Goal: Task Accomplishment & Management: Manage account settings

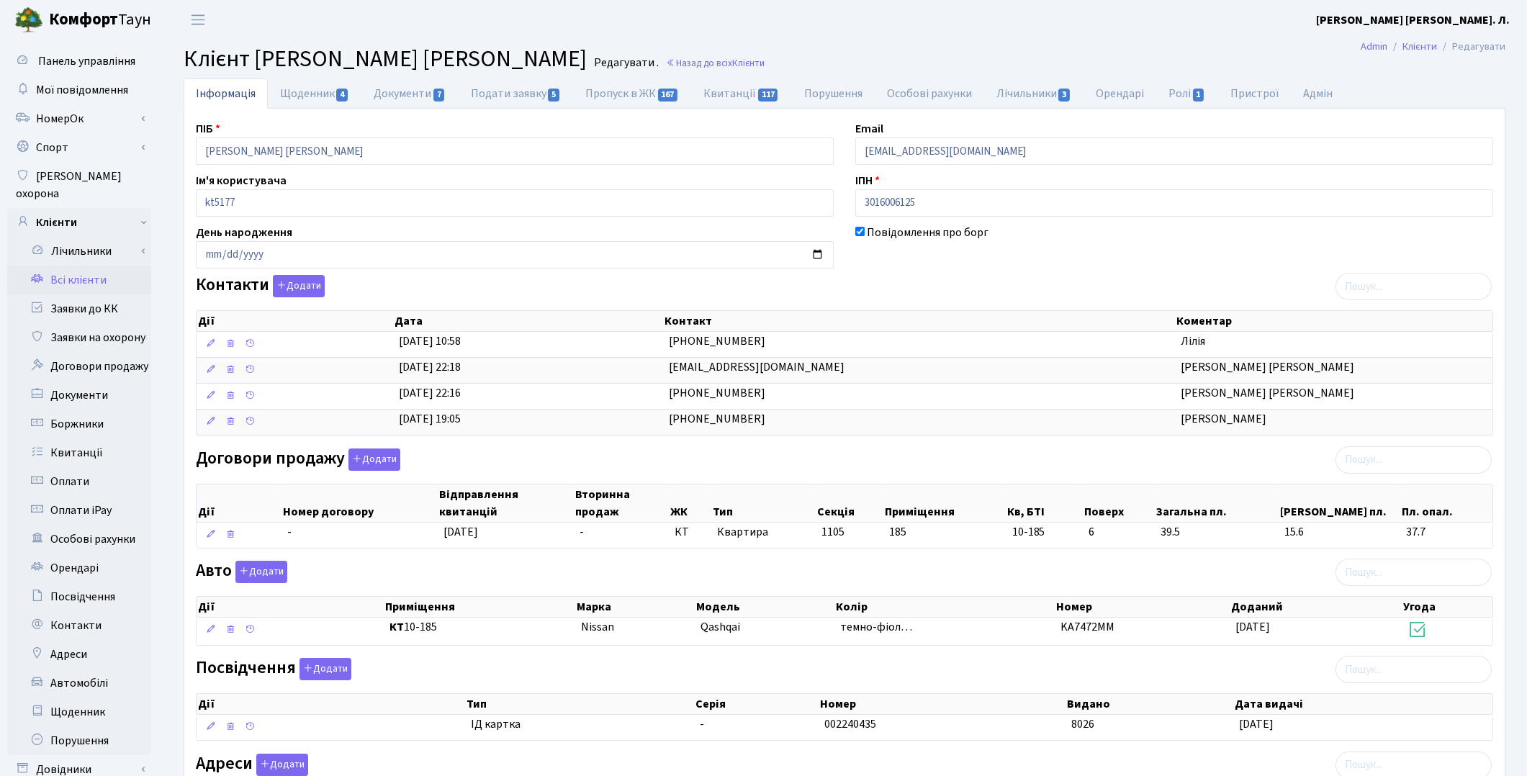
click at [84, 266] on link "Всі клієнти" at bounding box center [79, 280] width 144 height 29
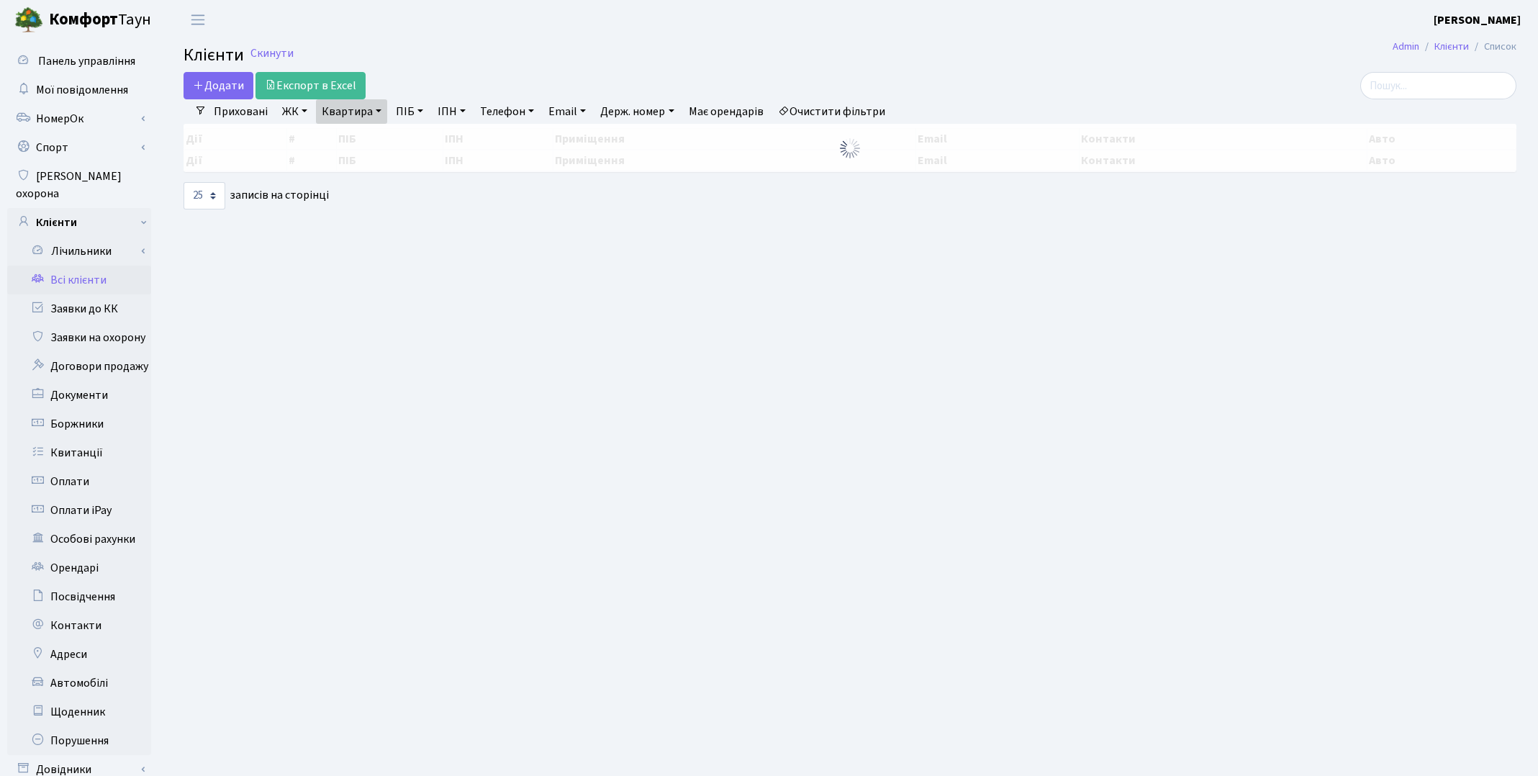
select select "25"
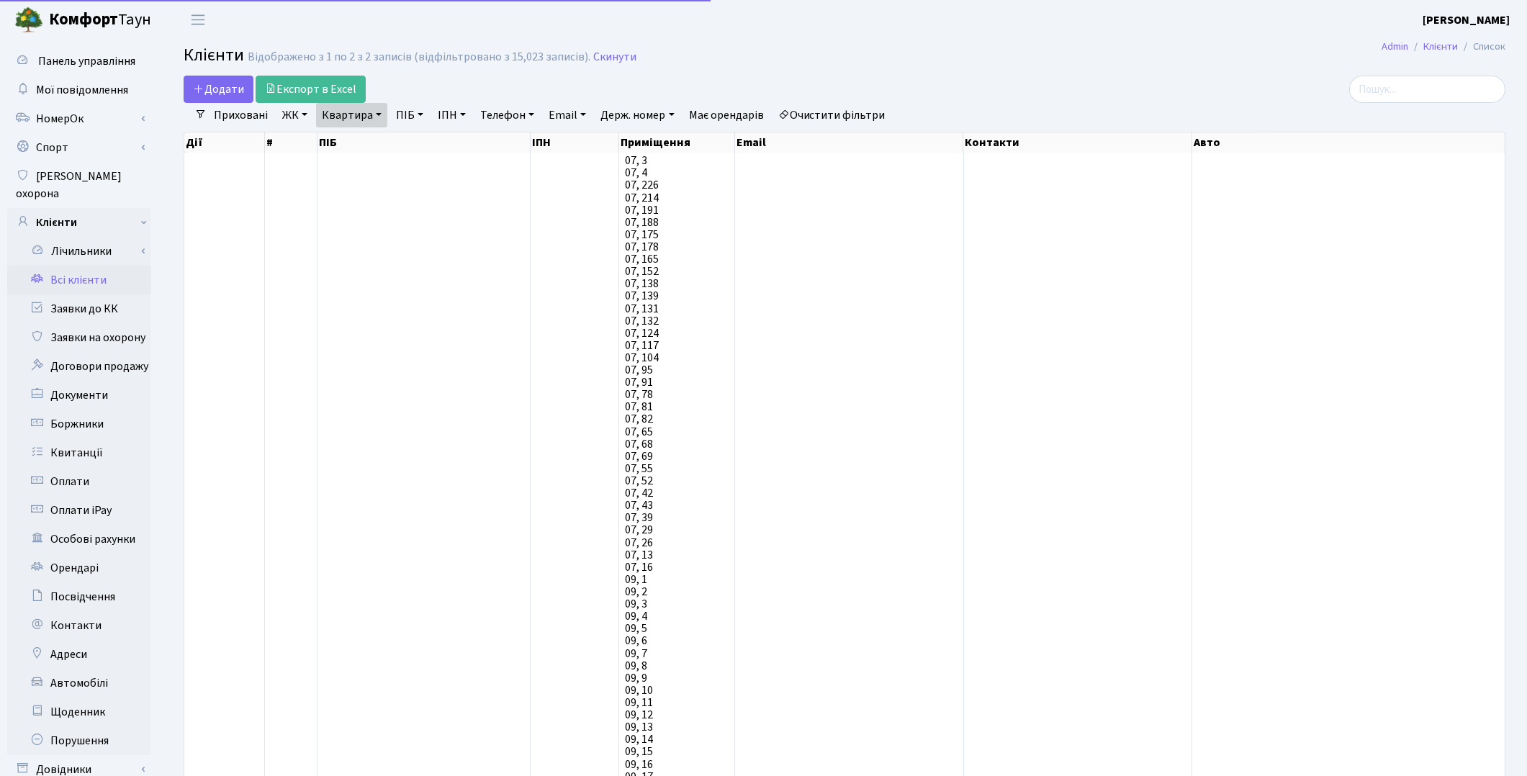
click at [351, 111] on link "Квартира" at bounding box center [351, 115] width 71 height 24
click at [363, 135] on input "10-185" at bounding box center [359, 143] width 84 height 27
type input "167"
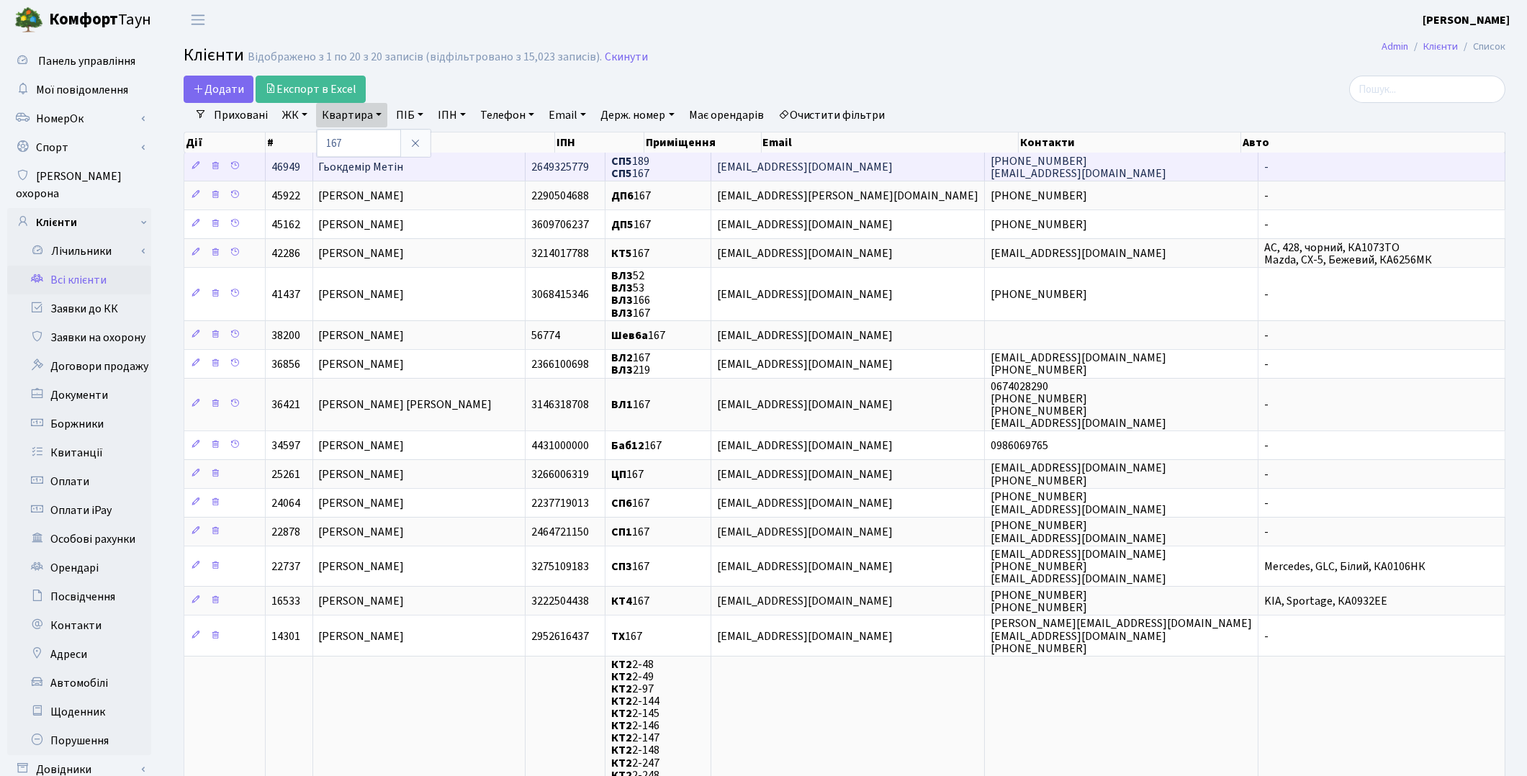
click at [401, 161] on span "Гьокдемір Метін" at bounding box center [361, 167] width 85 height 16
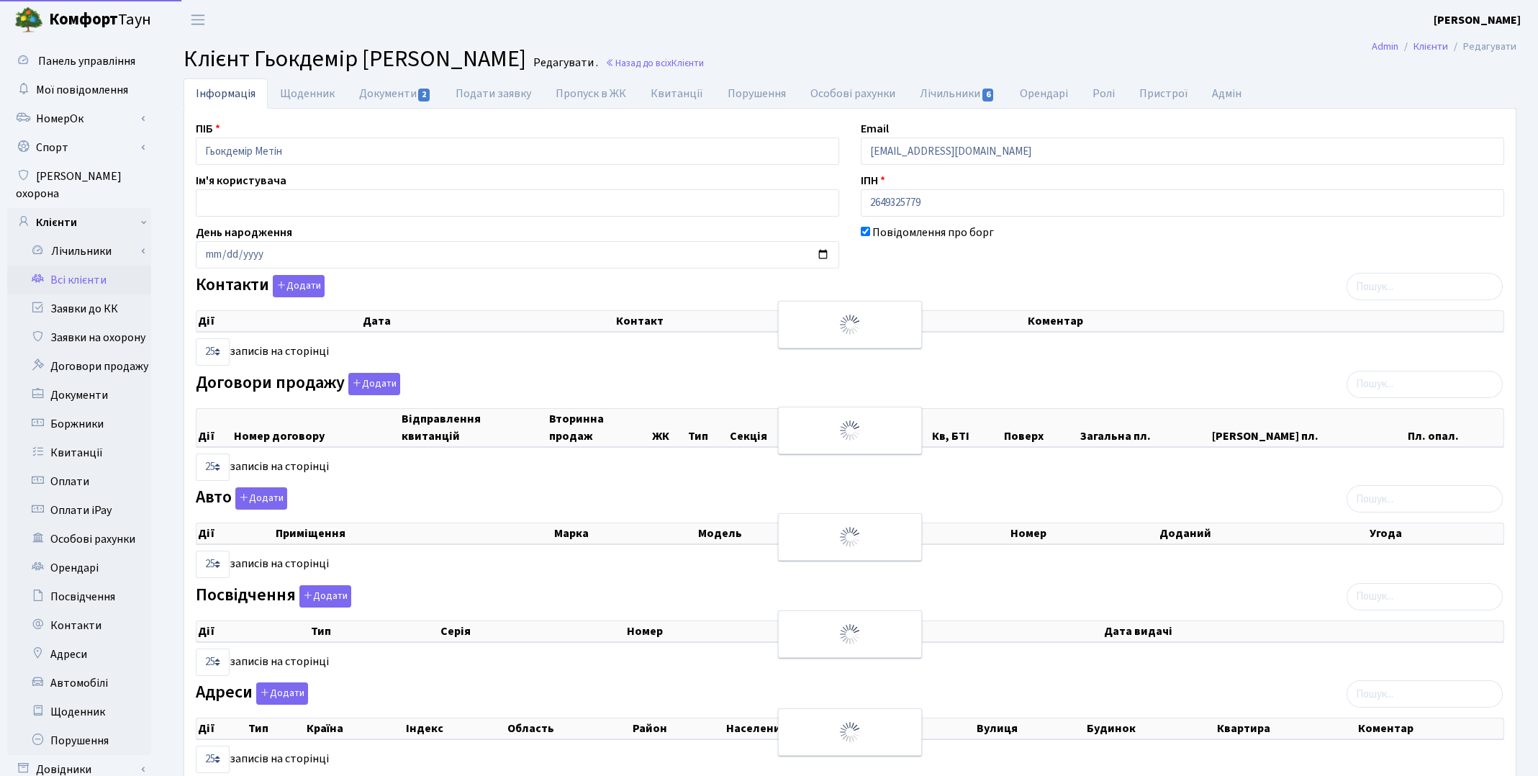
select select "25"
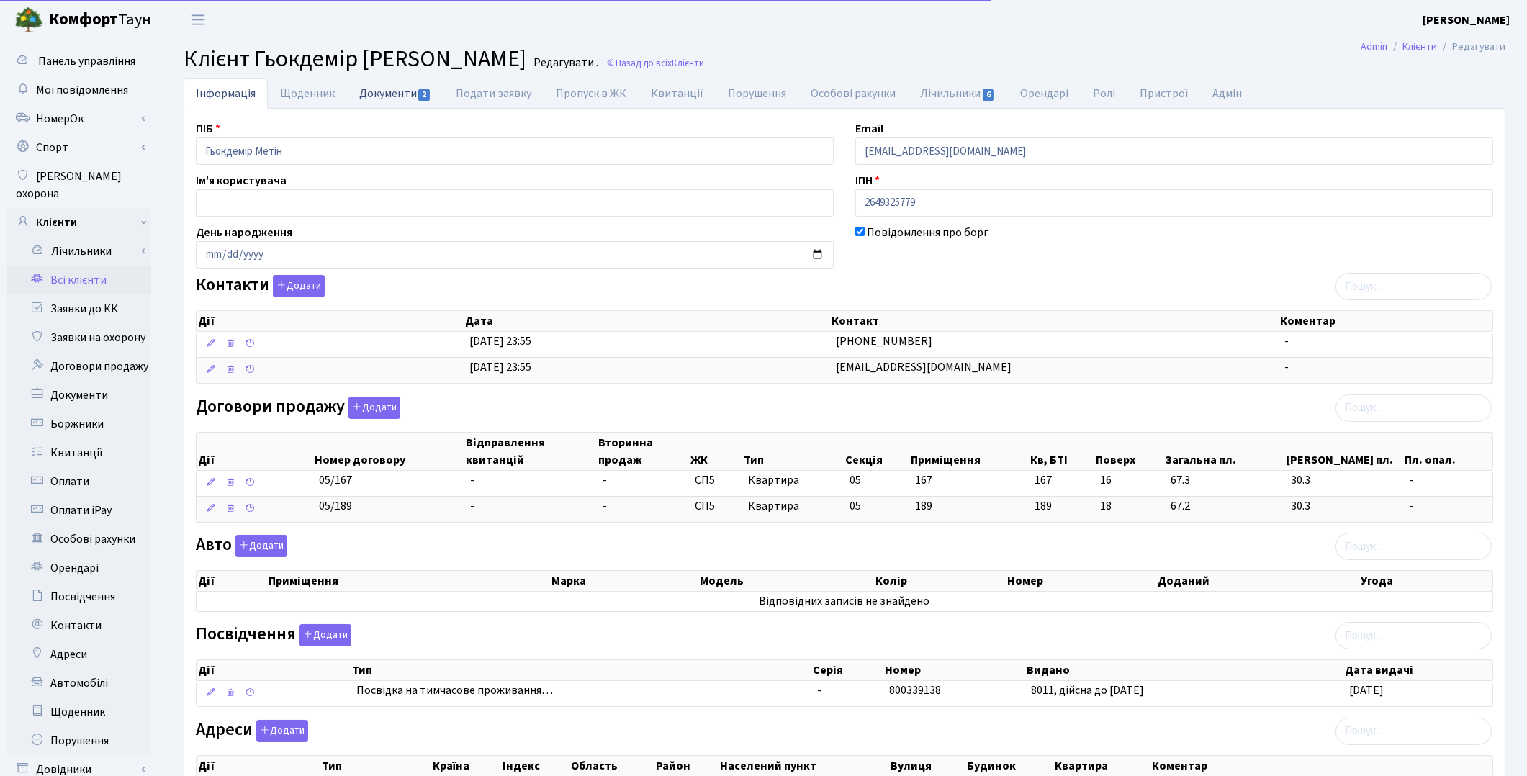
click at [379, 96] on link "Документи 2" at bounding box center [395, 93] width 96 height 30
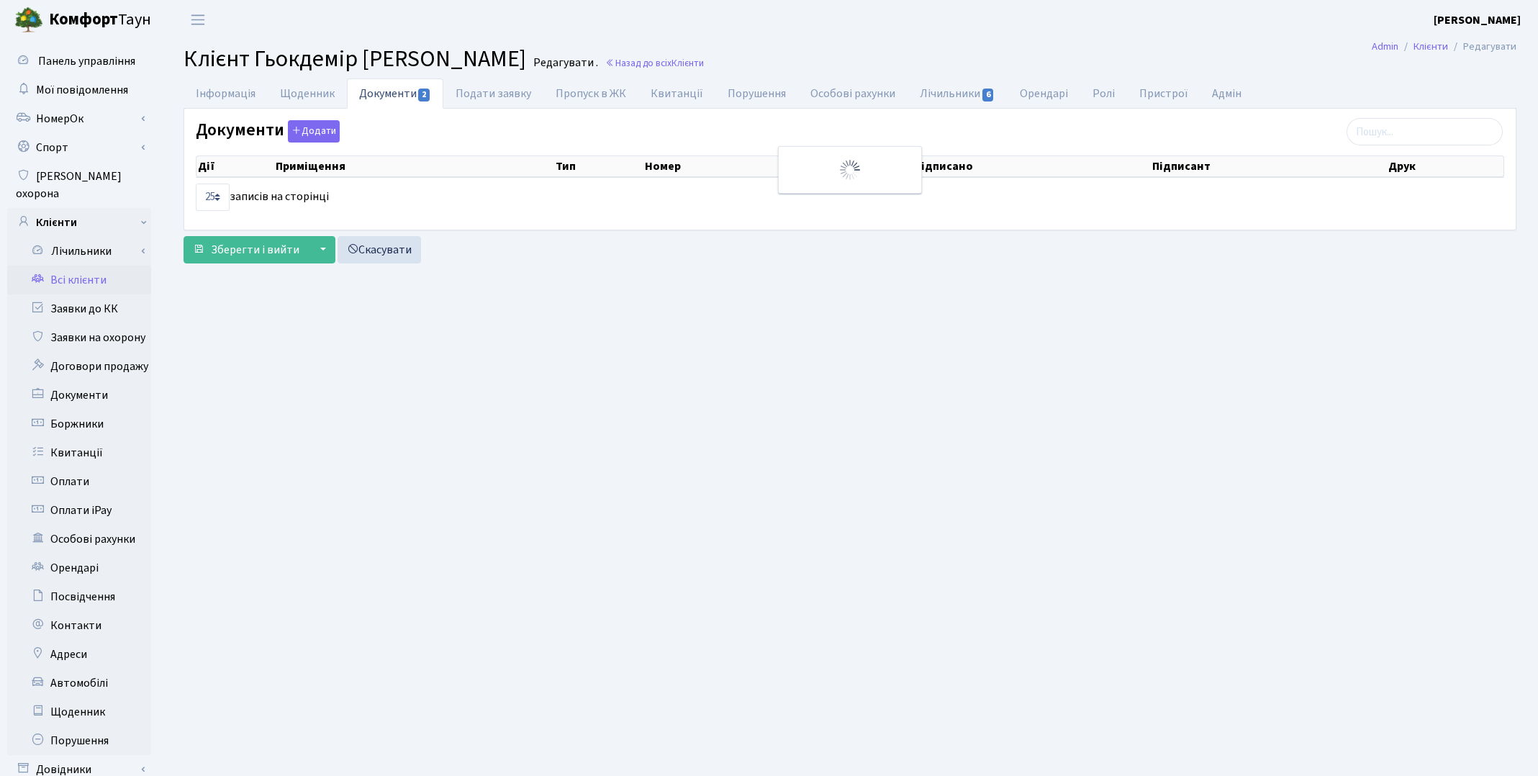
select select "25"
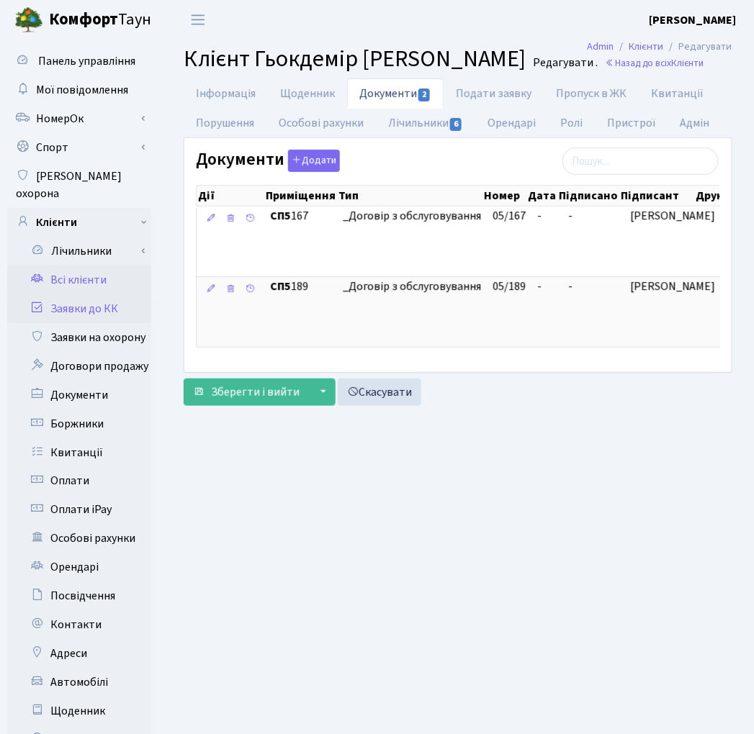
click at [60, 294] on link "Заявки до КК" at bounding box center [79, 308] width 144 height 29
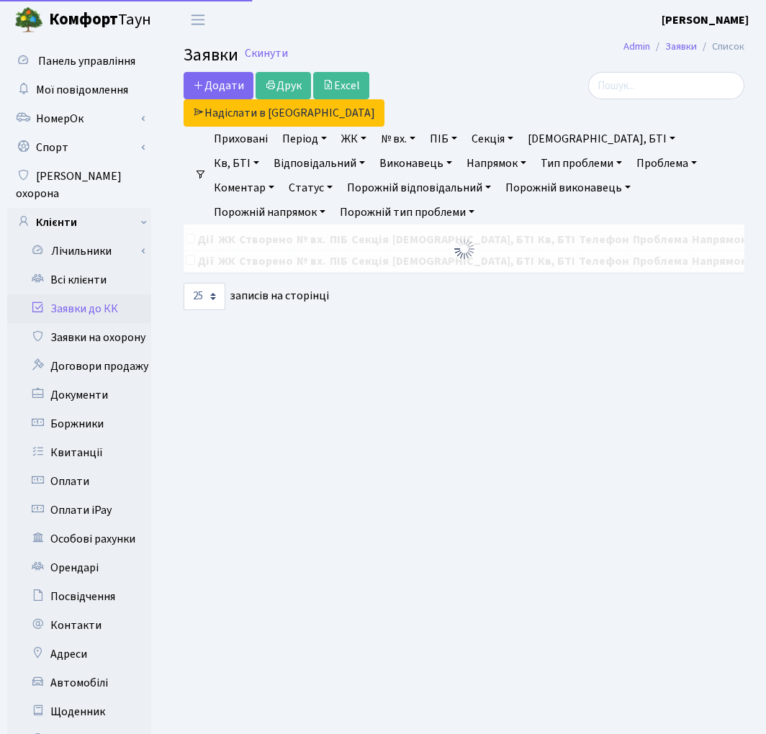
select select "25"
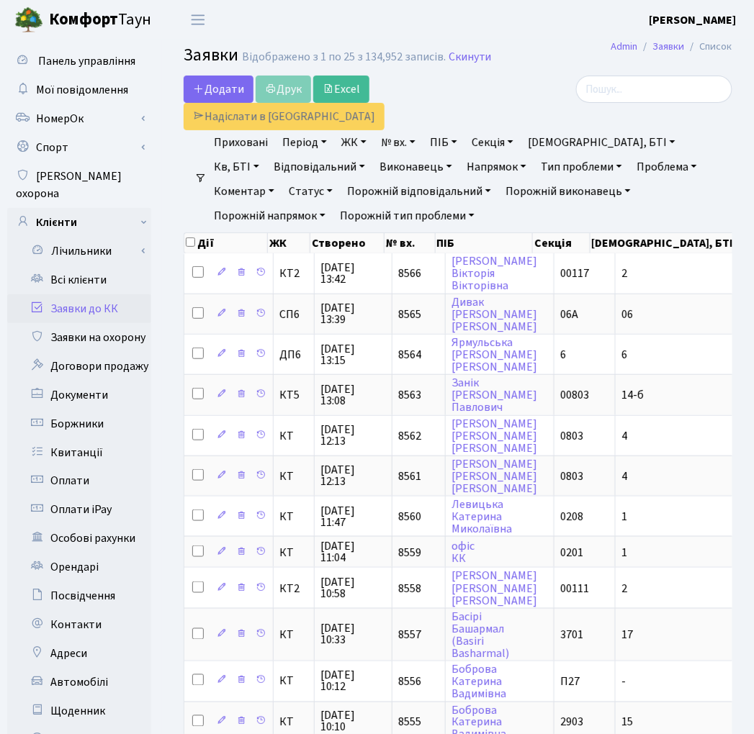
drag, startPoint x: 569, startPoint y: 31, endPoint x: 545, endPoint y: 1, distance: 37.9
click at [495, 29] on header "Комфорт Таун Котенко К. Л. Мій обліковий запис Вийти" at bounding box center [377, 20] width 754 height 40
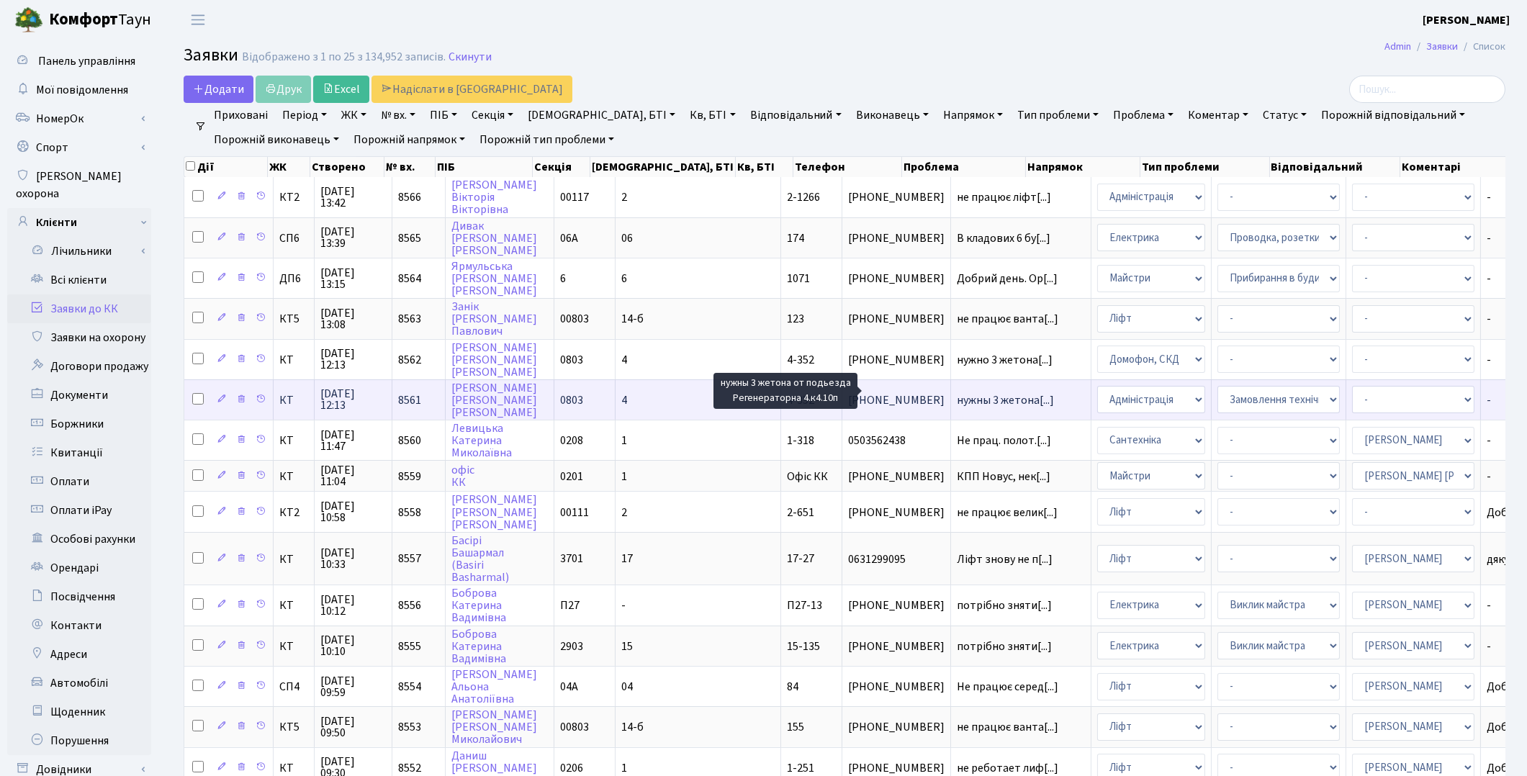
click at [765, 392] on span "нужны 3 жетона[...]" at bounding box center [1005, 400] width 97 height 16
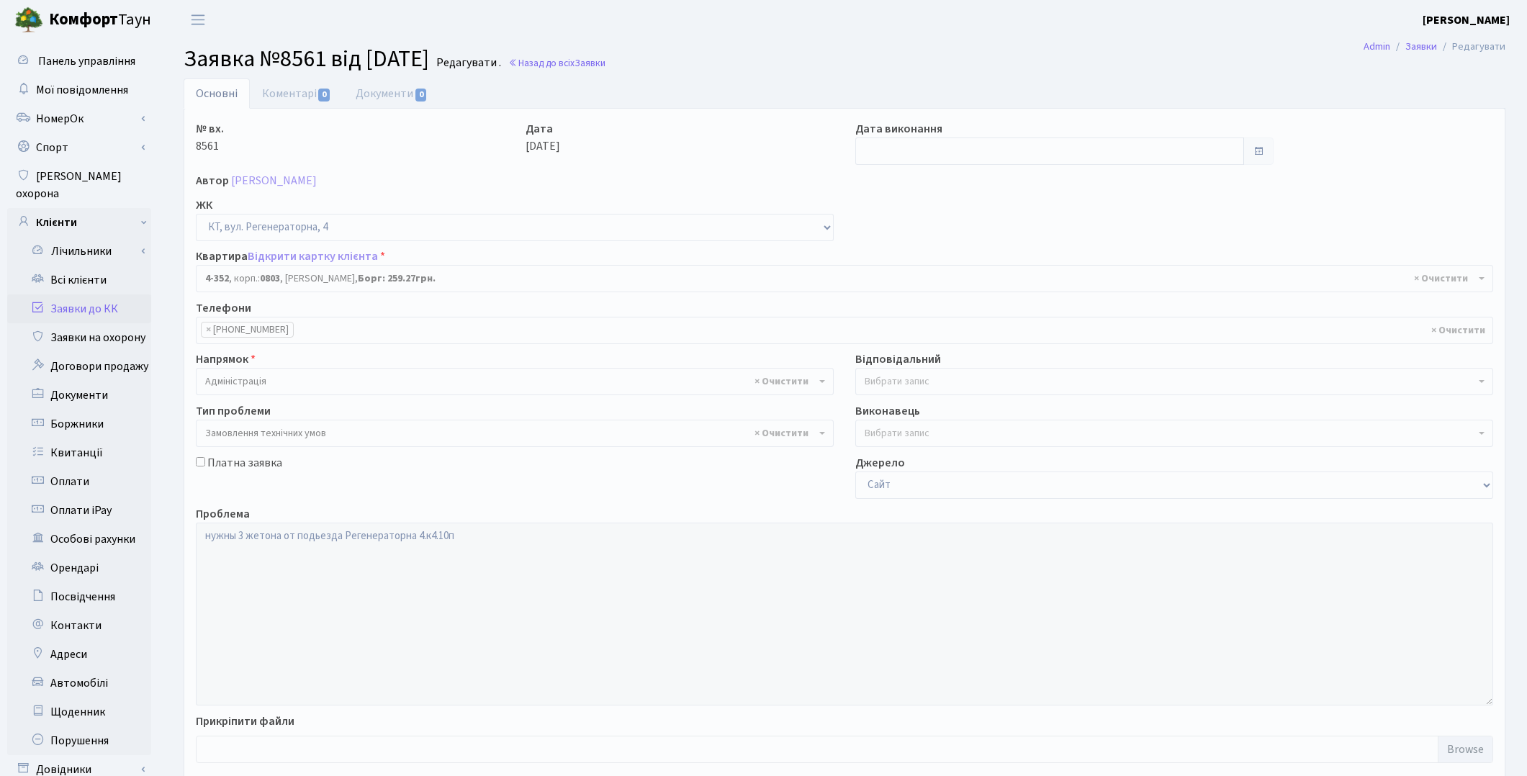
select select "1811"
select select "15"
click at [298, 96] on link "Коментарі 0" at bounding box center [297, 93] width 94 height 30
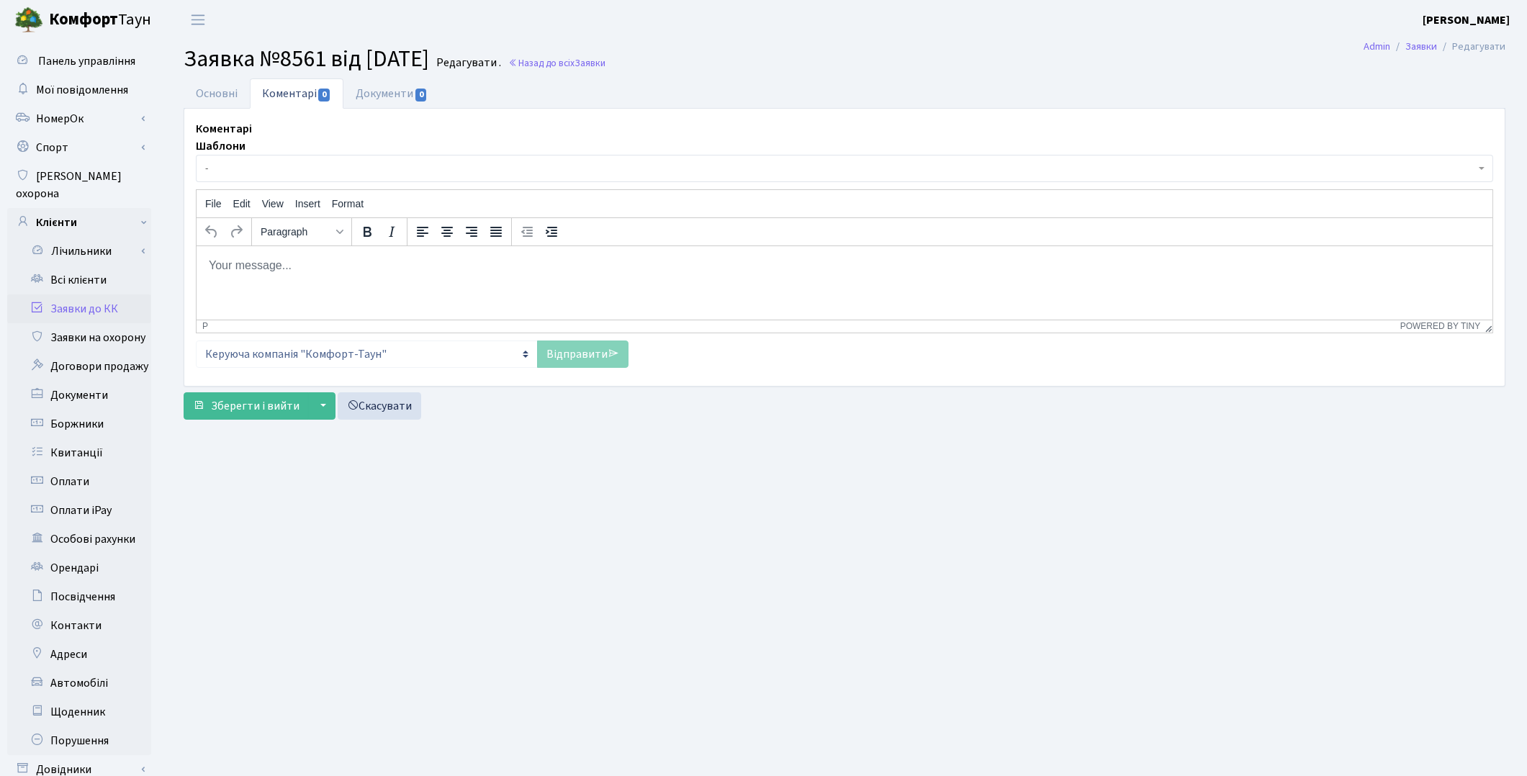
click at [240, 269] on body "Rich Text Area. Press ALT-0 for help." at bounding box center [843, 265] width 1273 height 16
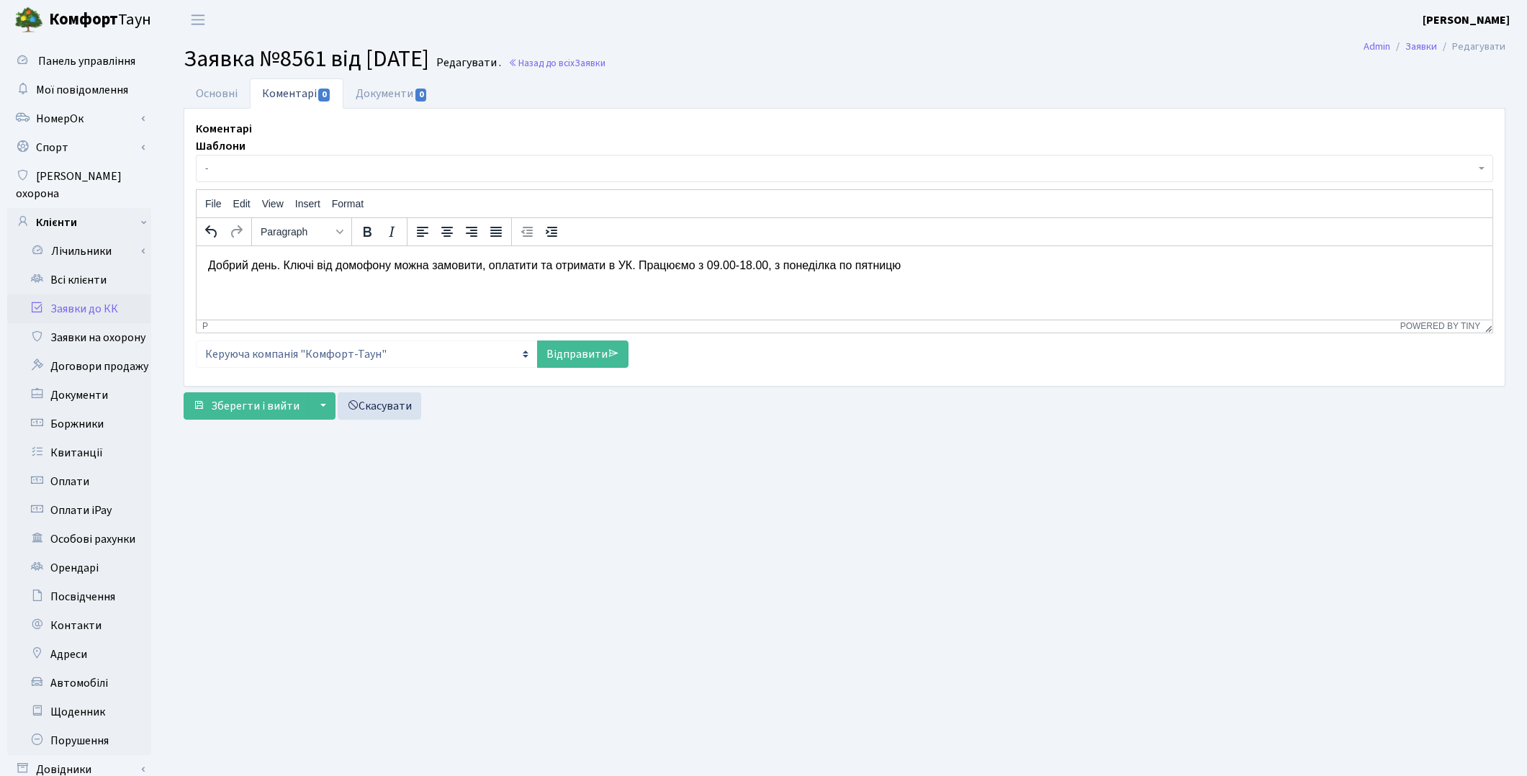
click at [764, 261] on p "Добрий день. Ключі від домофону можна замовити, оплатити та отримати в УК. Прац…" at bounding box center [843, 265] width 1273 height 16
click at [569, 350] on link "Відправити" at bounding box center [582, 353] width 91 height 27
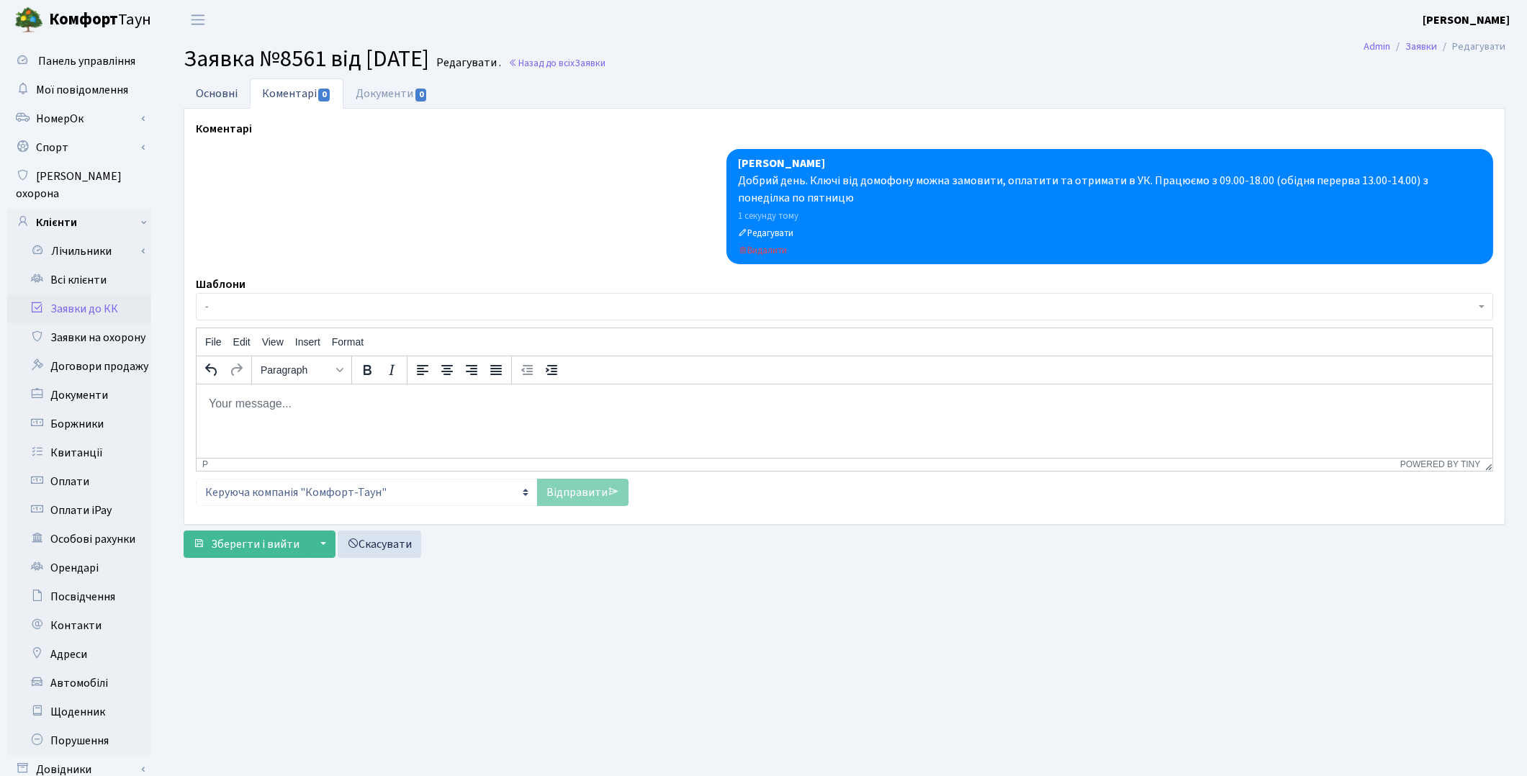
click at [214, 91] on link "Основні" at bounding box center [217, 93] width 66 height 30
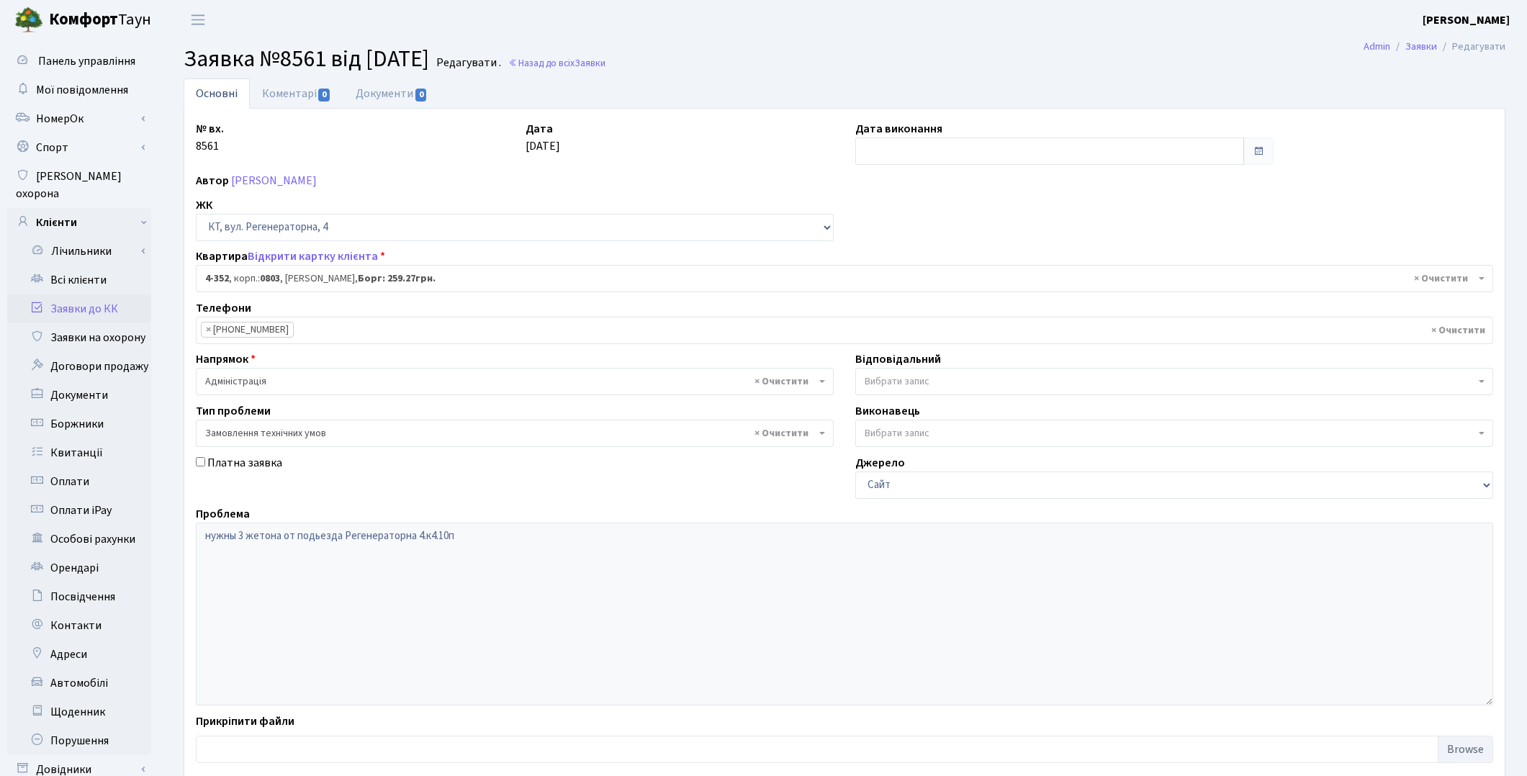
click at [883, 123] on label "Дата виконання" at bounding box center [898, 128] width 87 height 17
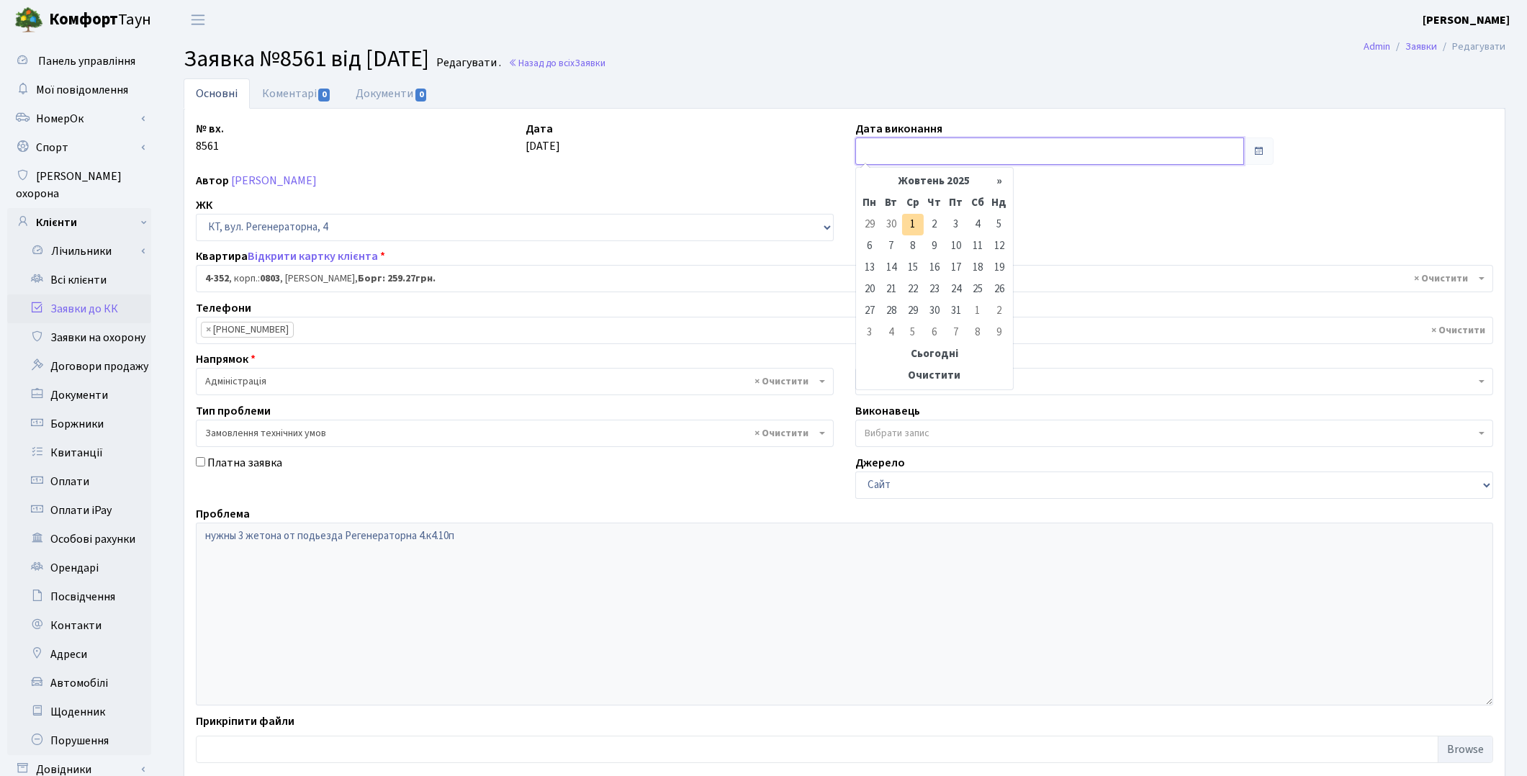
click at [867, 145] on input "text" at bounding box center [1049, 150] width 389 height 27
click at [918, 224] on td "1" at bounding box center [913, 225] width 22 height 22
type input "01.10.2025"
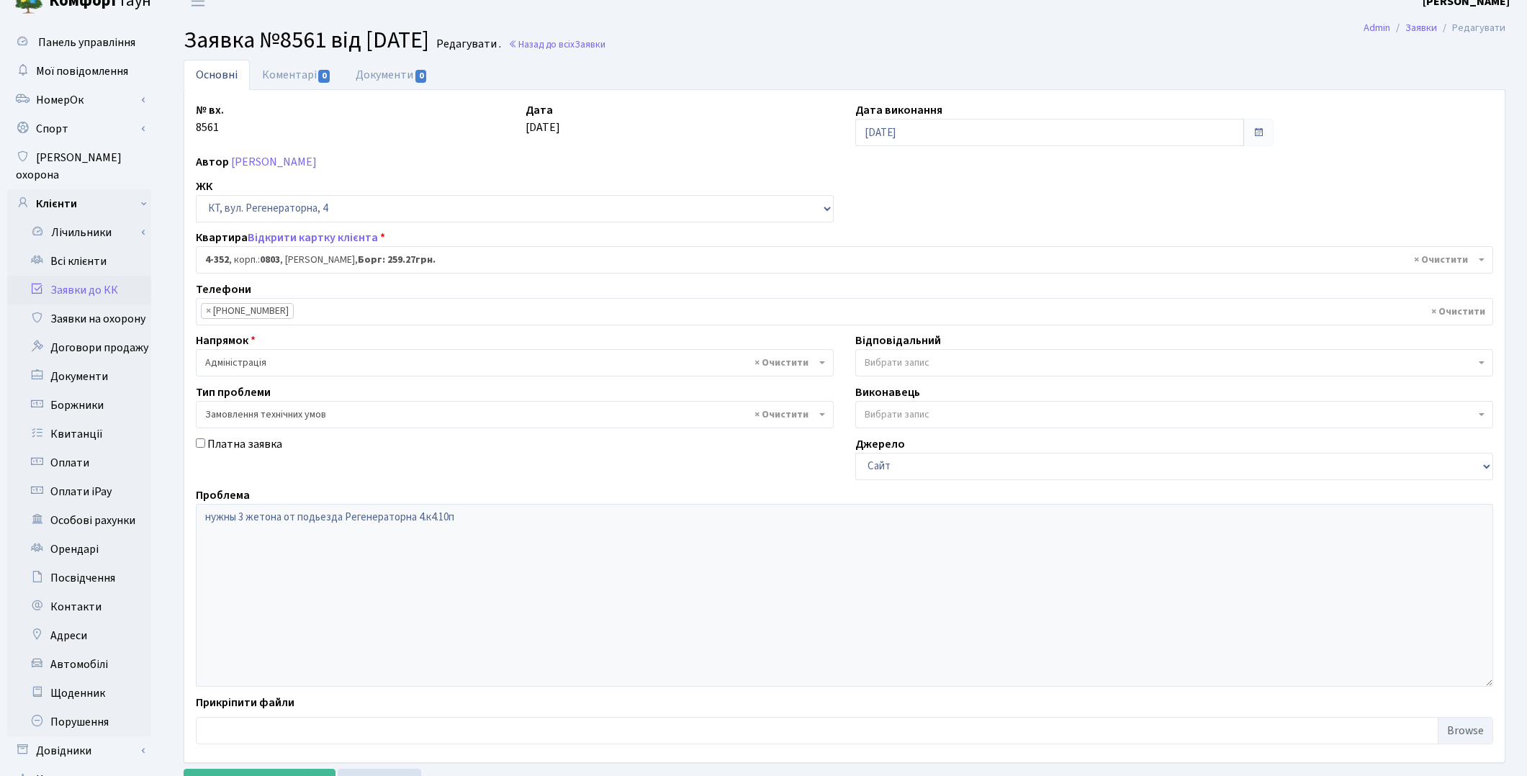
scroll to position [119, 0]
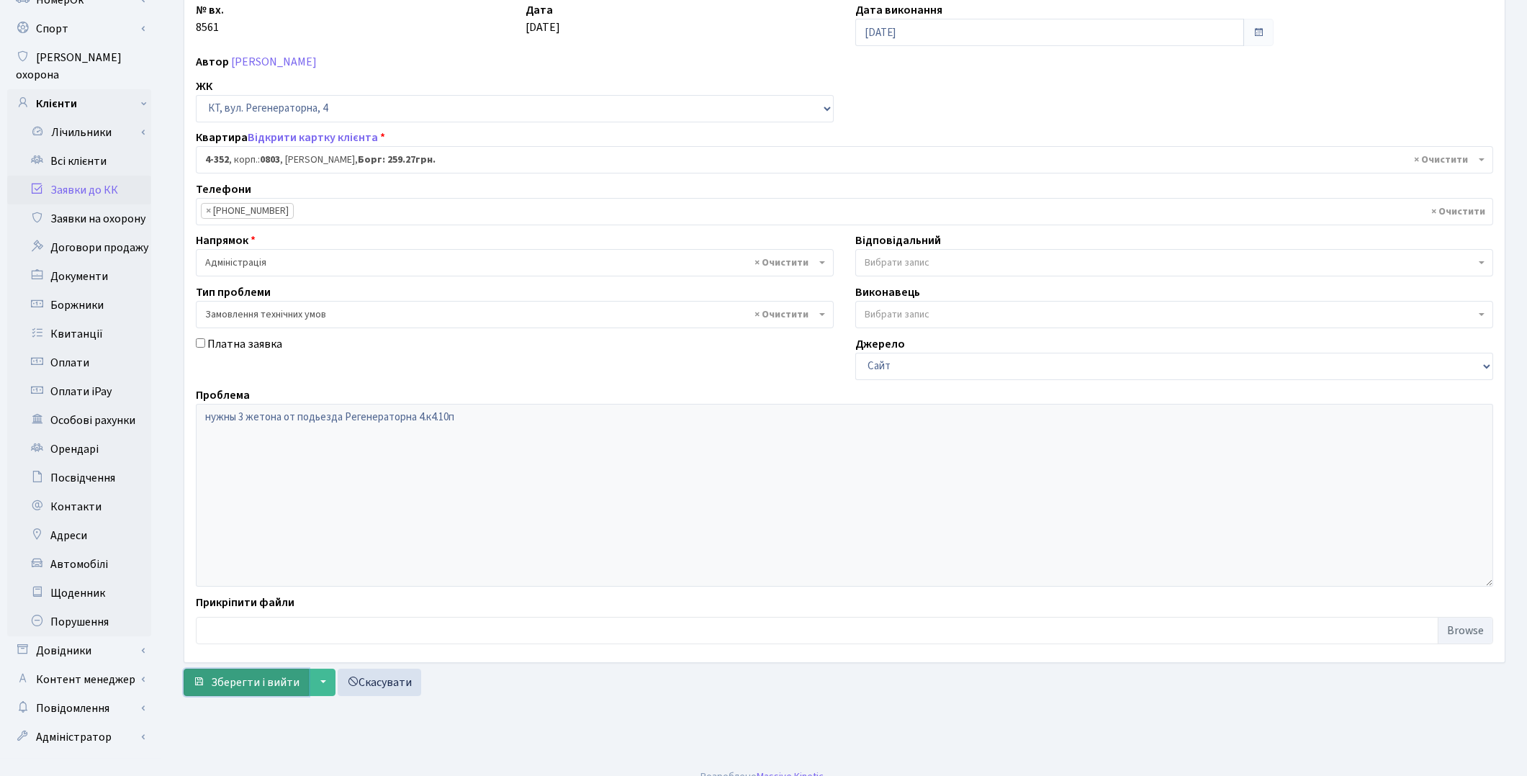
click at [268, 684] on span "Зберегти і вийти" at bounding box center [255, 683] width 89 height 16
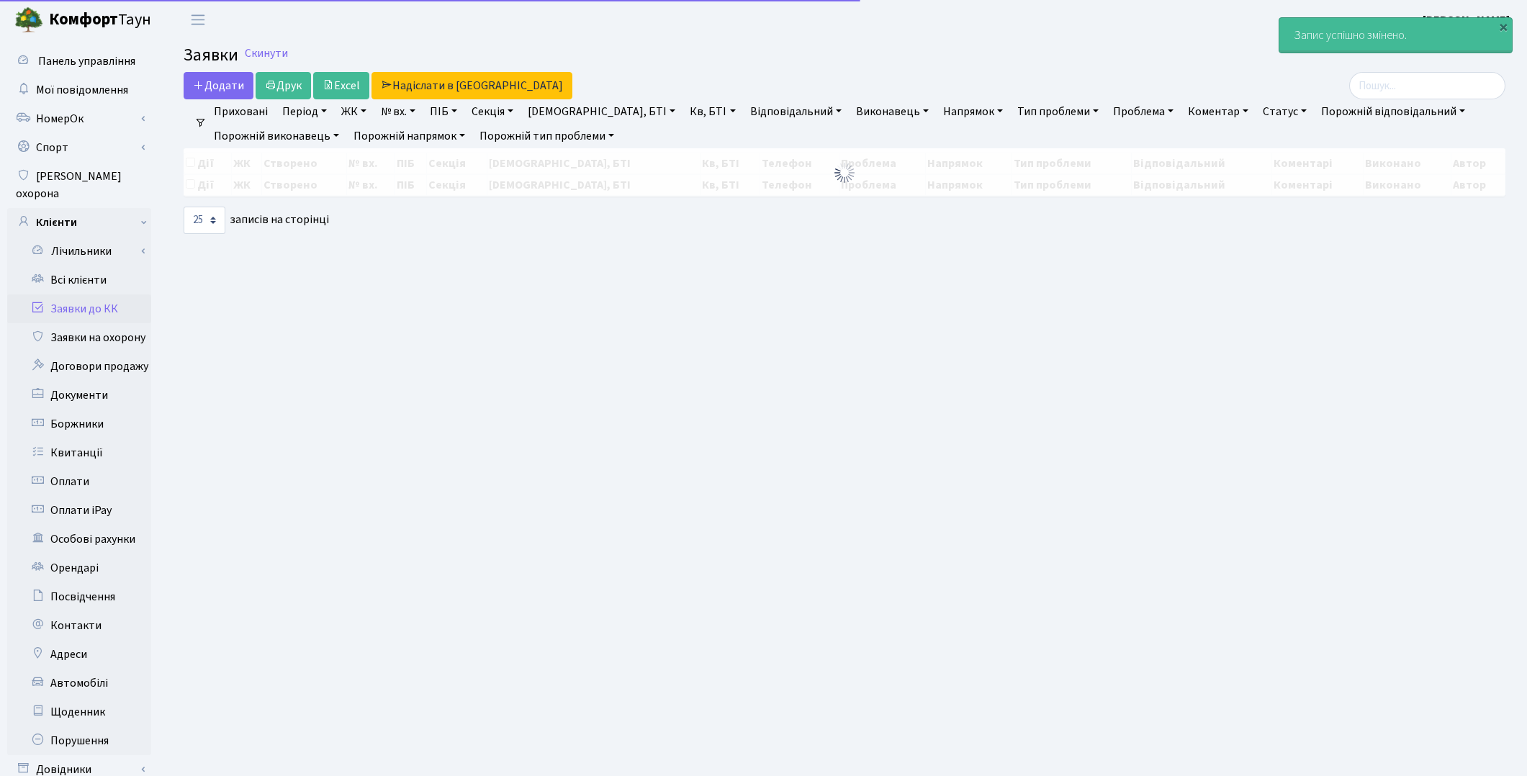
select select "25"
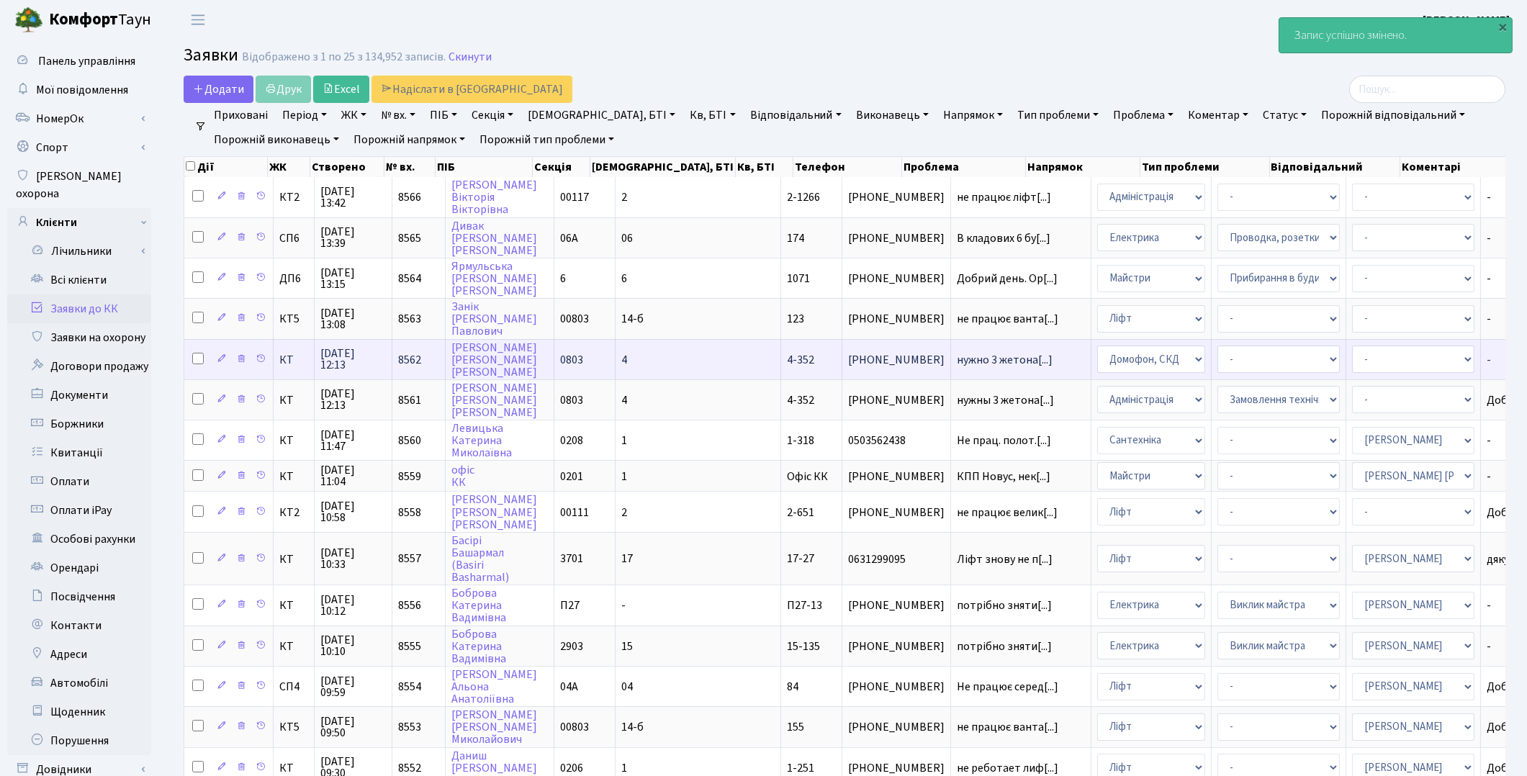
click at [951, 363] on td "нужно 3 жетона[...]" at bounding box center [1021, 359] width 140 height 40
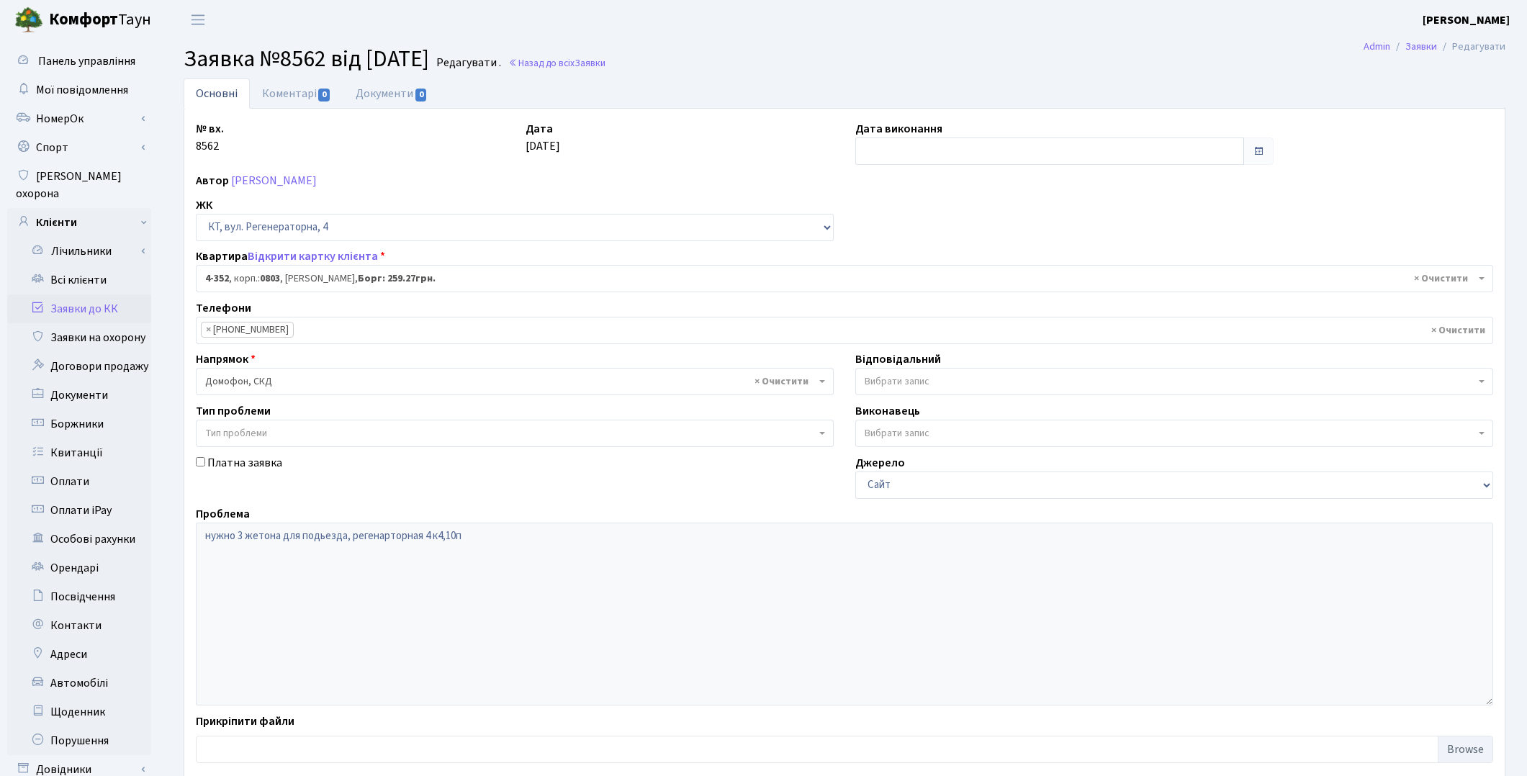
select select "1811"
click at [902, 156] on input "text" at bounding box center [1049, 150] width 389 height 27
click at [909, 227] on td "1" at bounding box center [913, 225] width 22 height 22
type input "[DATE]"
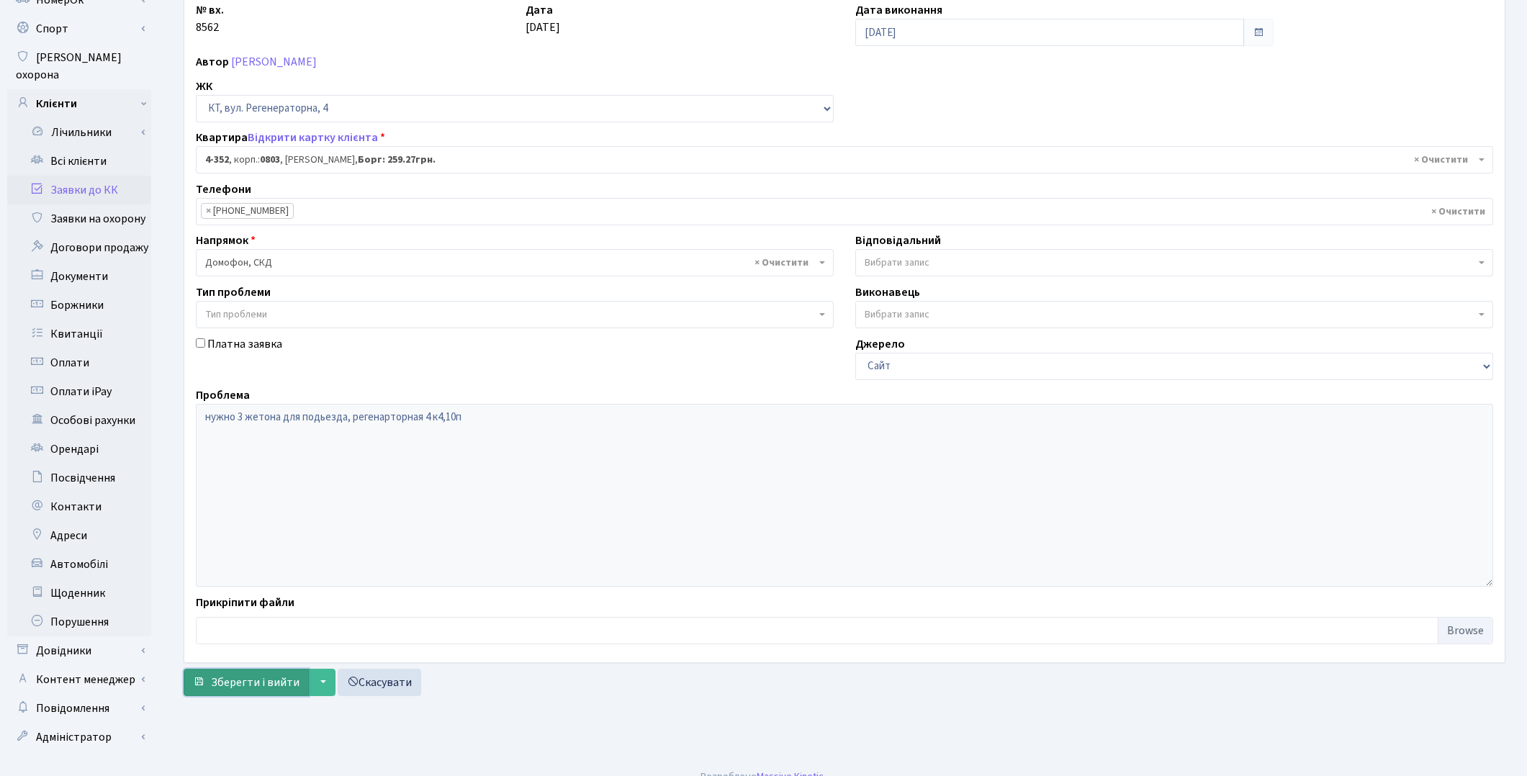
click at [220, 684] on span "Зберегти і вийти" at bounding box center [255, 683] width 89 height 16
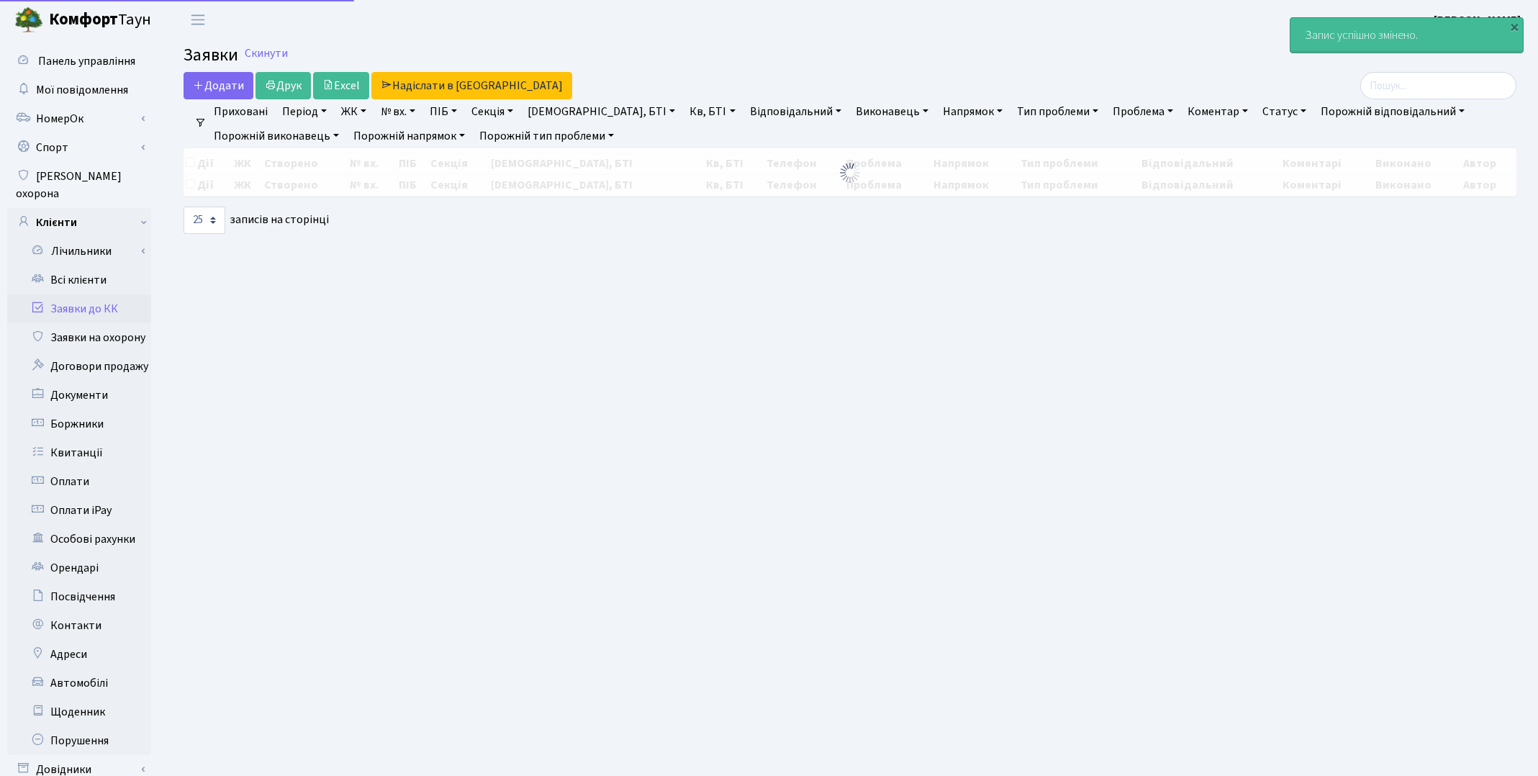
select select "25"
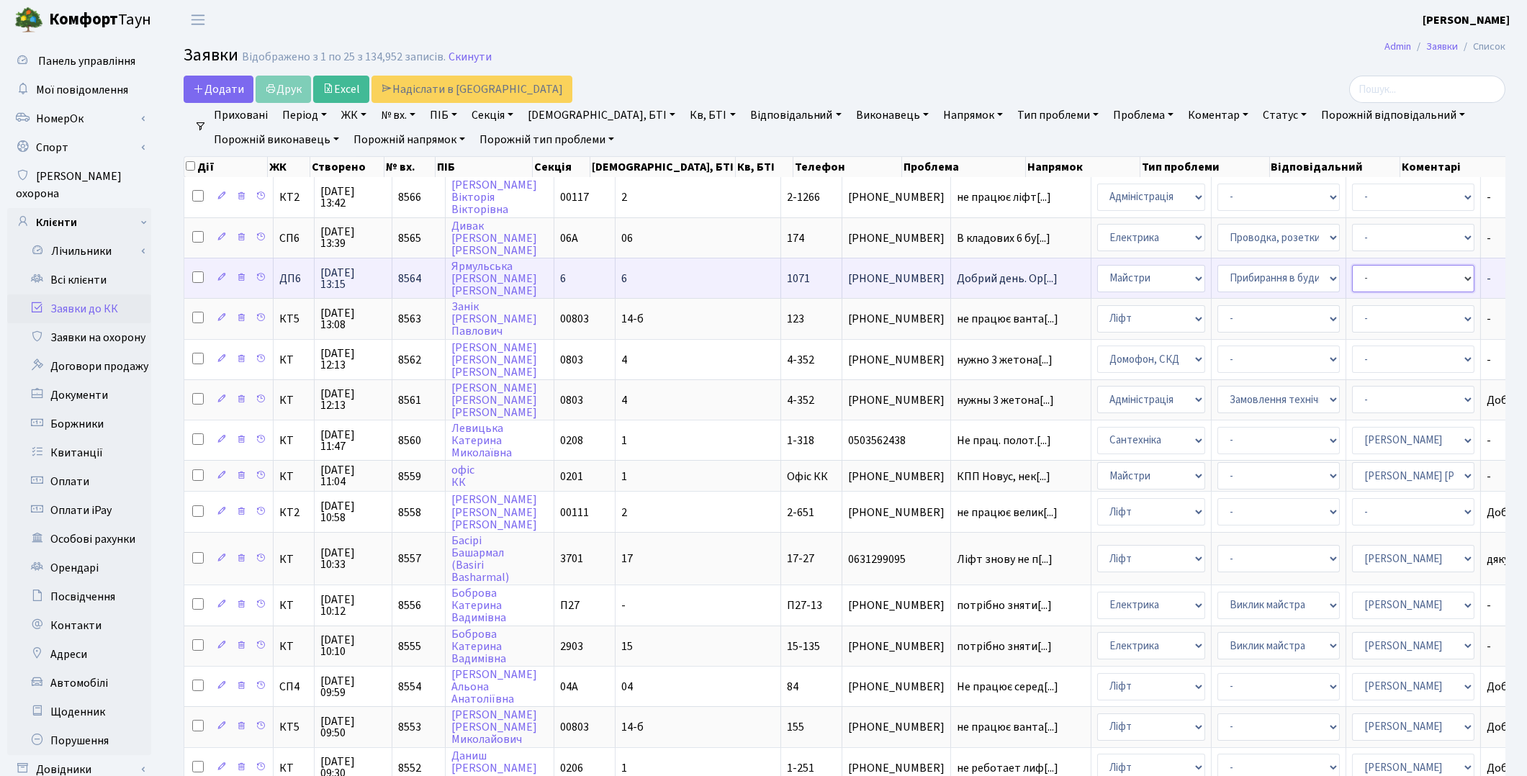
click at [1352, 278] on select "- Адміністратор ЖК ДП Адміністратор ЖК КТ Адміністратор ЖК СП Вижул В. В. Горді…" at bounding box center [1413, 278] width 122 height 27
select select "94"
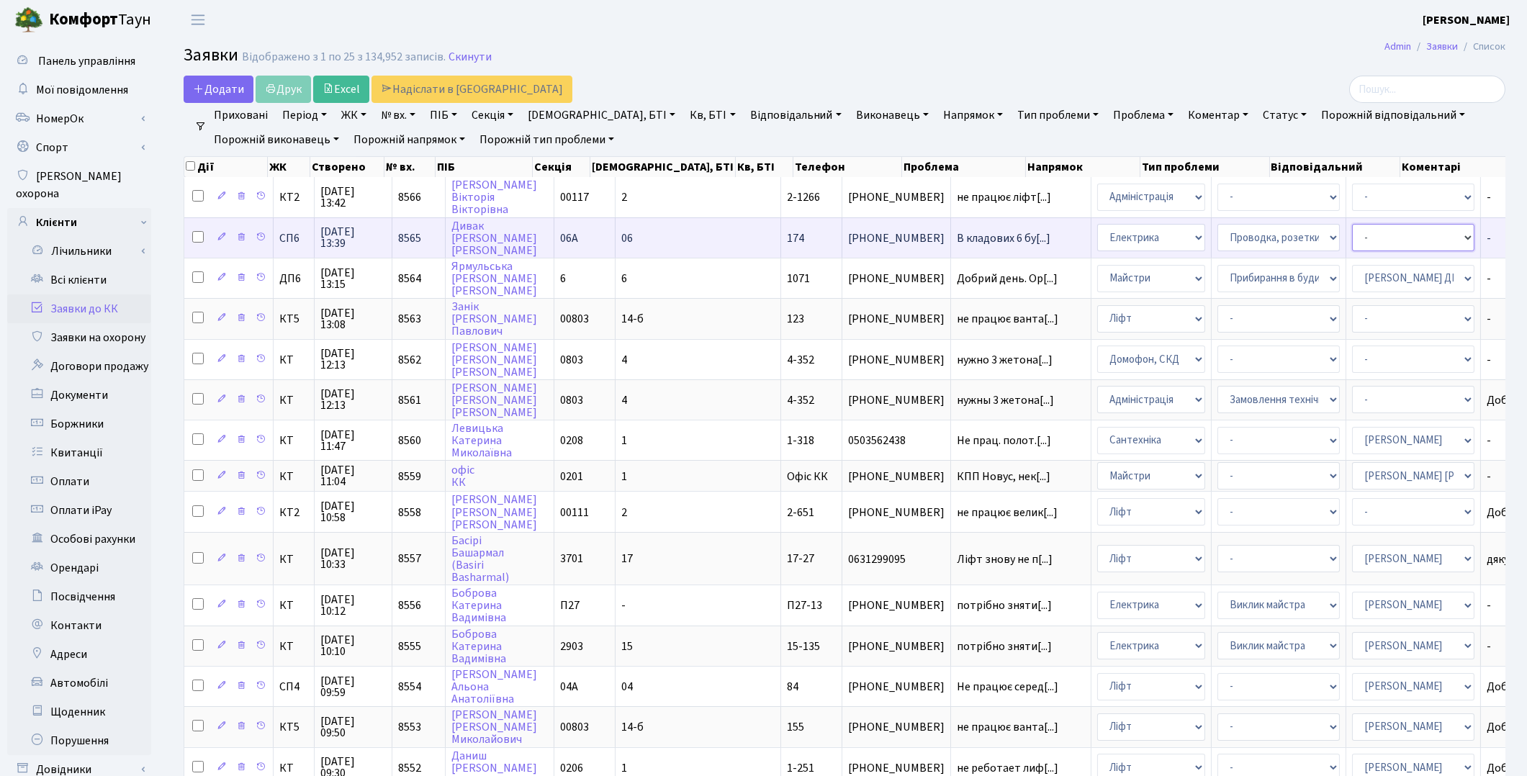
click at [1352, 240] on select "- Адміністратор ЖК ДП Адміністратор ЖК КТ Адміністратор ЖК СП Вижул В. В. Горді…" at bounding box center [1413, 237] width 122 height 27
select select "85"
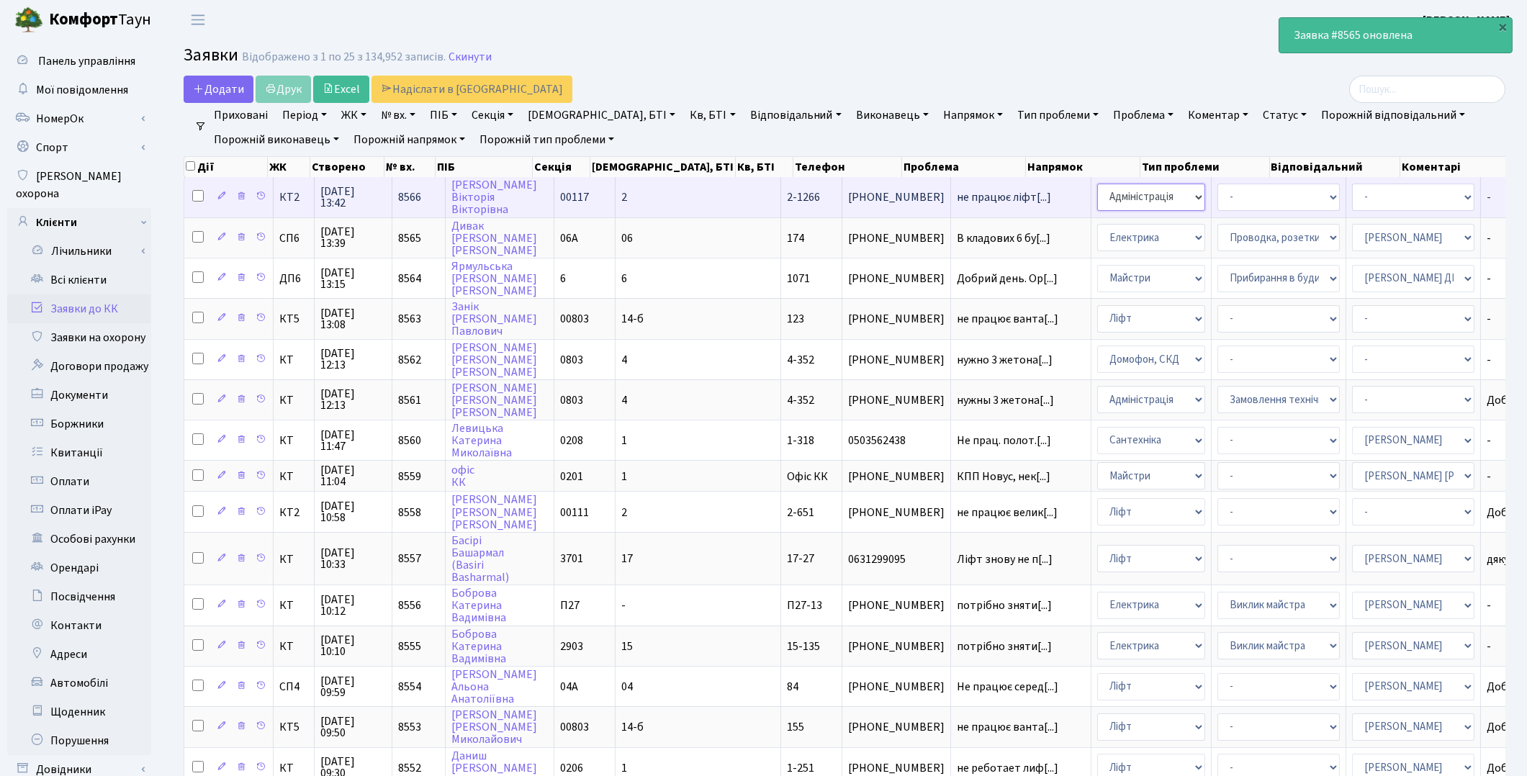
click at [1097, 202] on select "- Адміністрація Домофон, СКД Ліфт Майстри Сантехніка Економічний відділ Електри…" at bounding box center [1151, 197] width 108 height 27
select select "16"
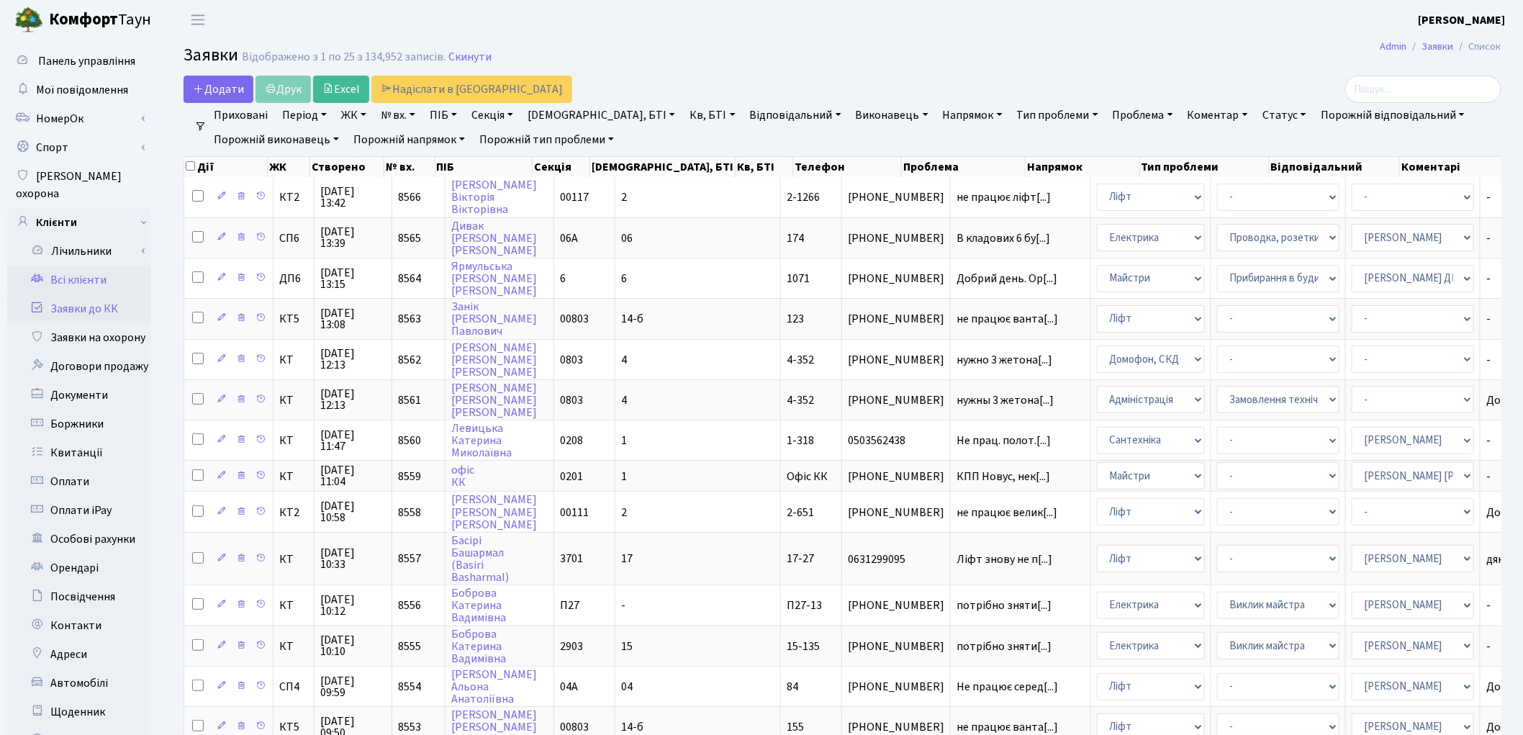
click at [89, 266] on link "Всі клієнти" at bounding box center [79, 280] width 144 height 29
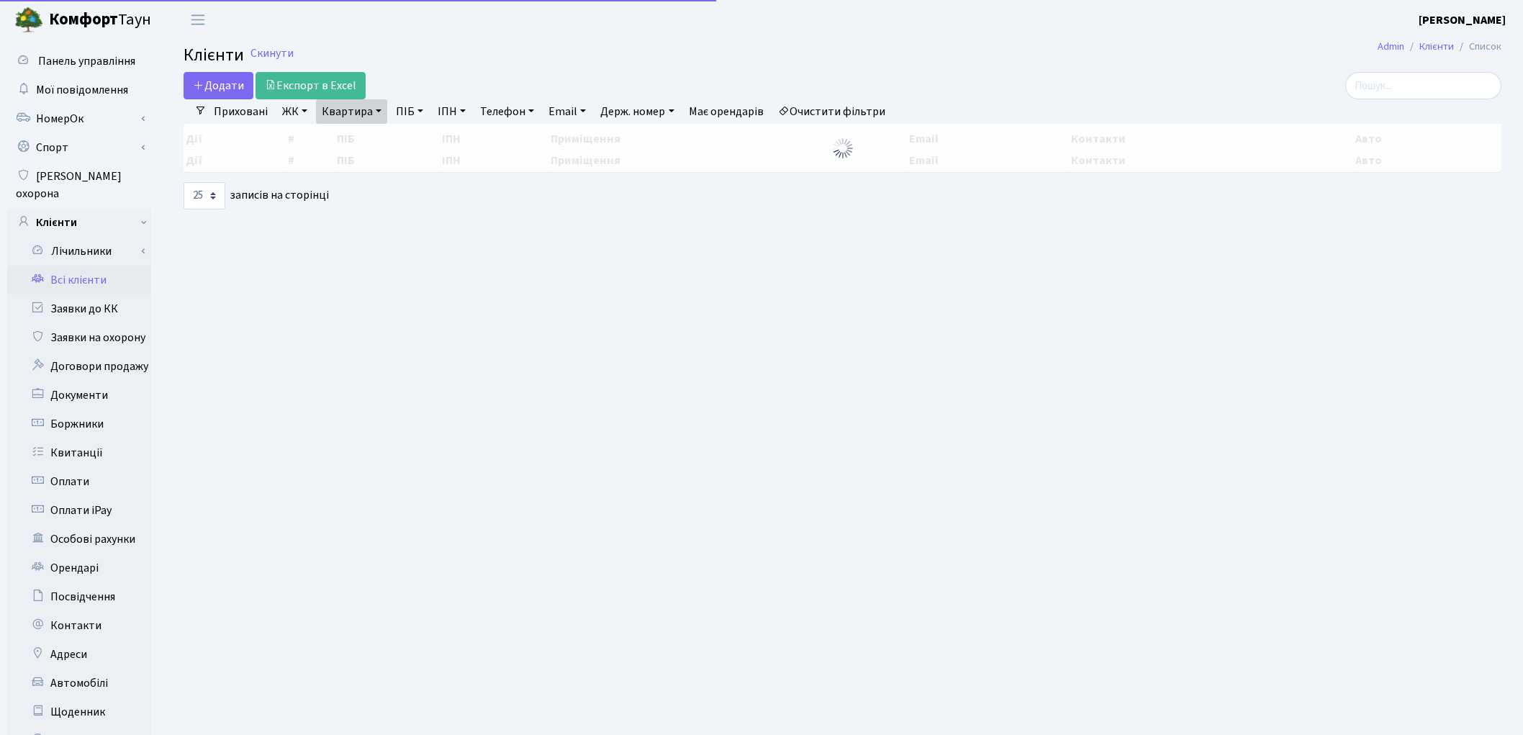
select select "25"
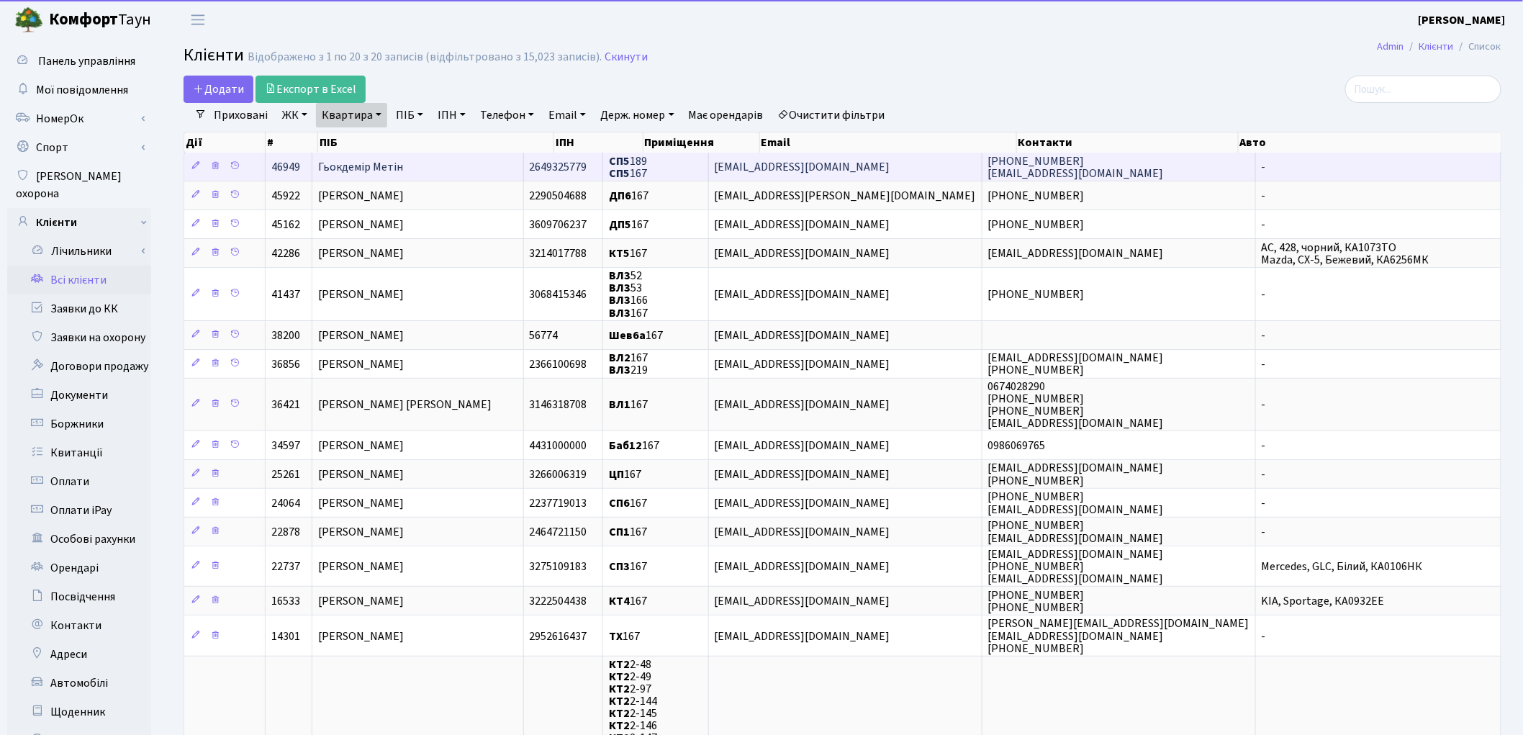
click at [365, 169] on span "Гьокдемір Метін" at bounding box center [360, 167] width 85 height 16
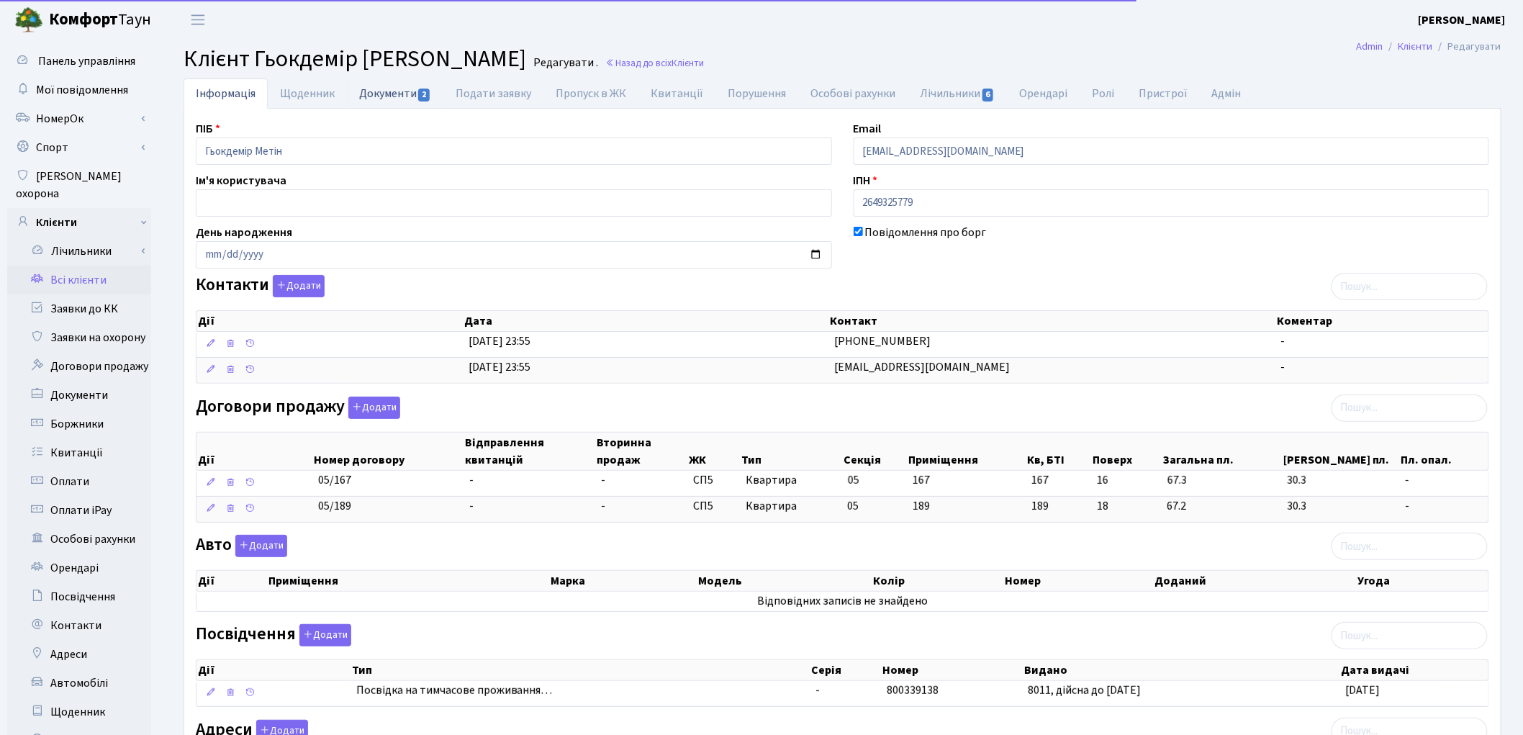
click at [373, 102] on link "Документи 2" at bounding box center [395, 93] width 96 height 30
select select "25"
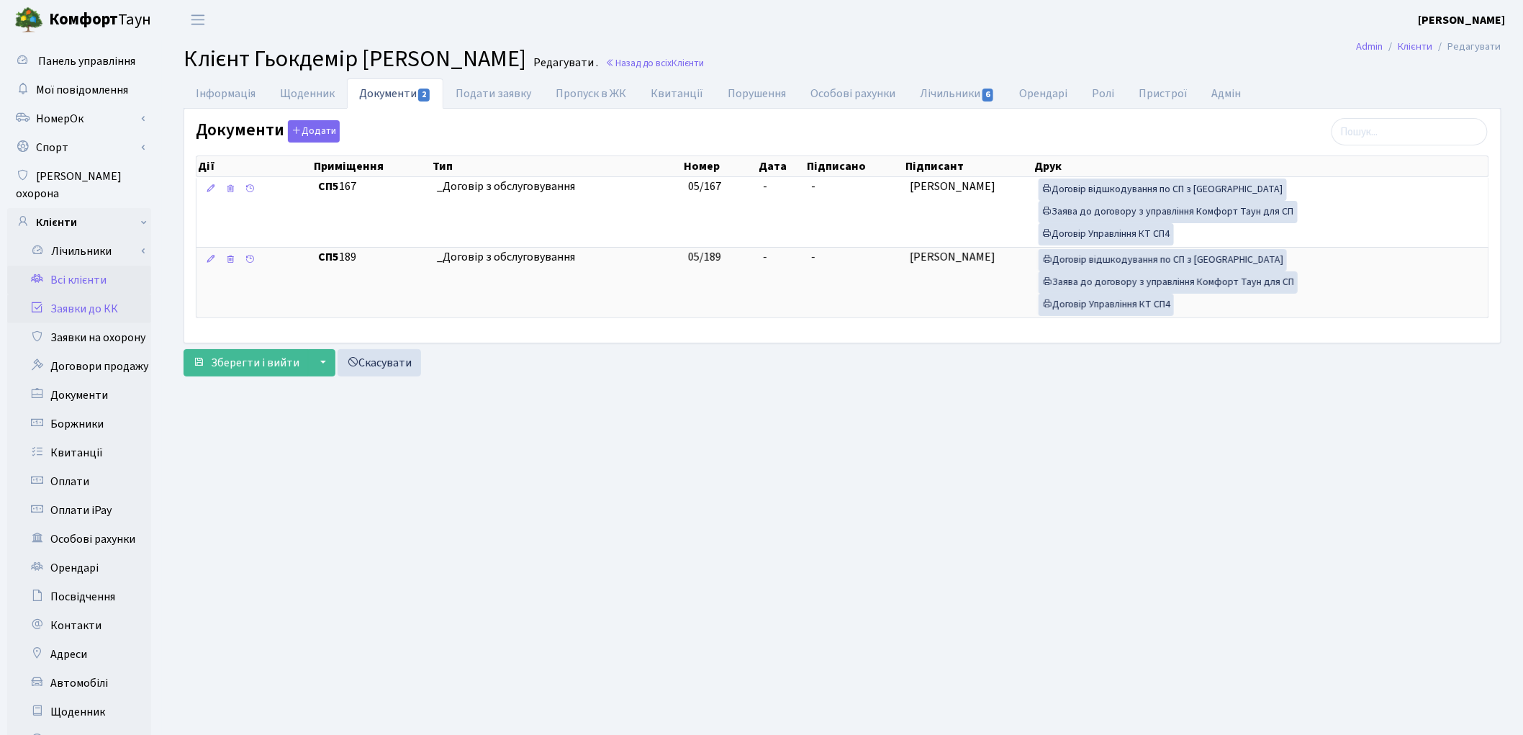
click at [91, 294] on link "Заявки до КК" at bounding box center [79, 308] width 144 height 29
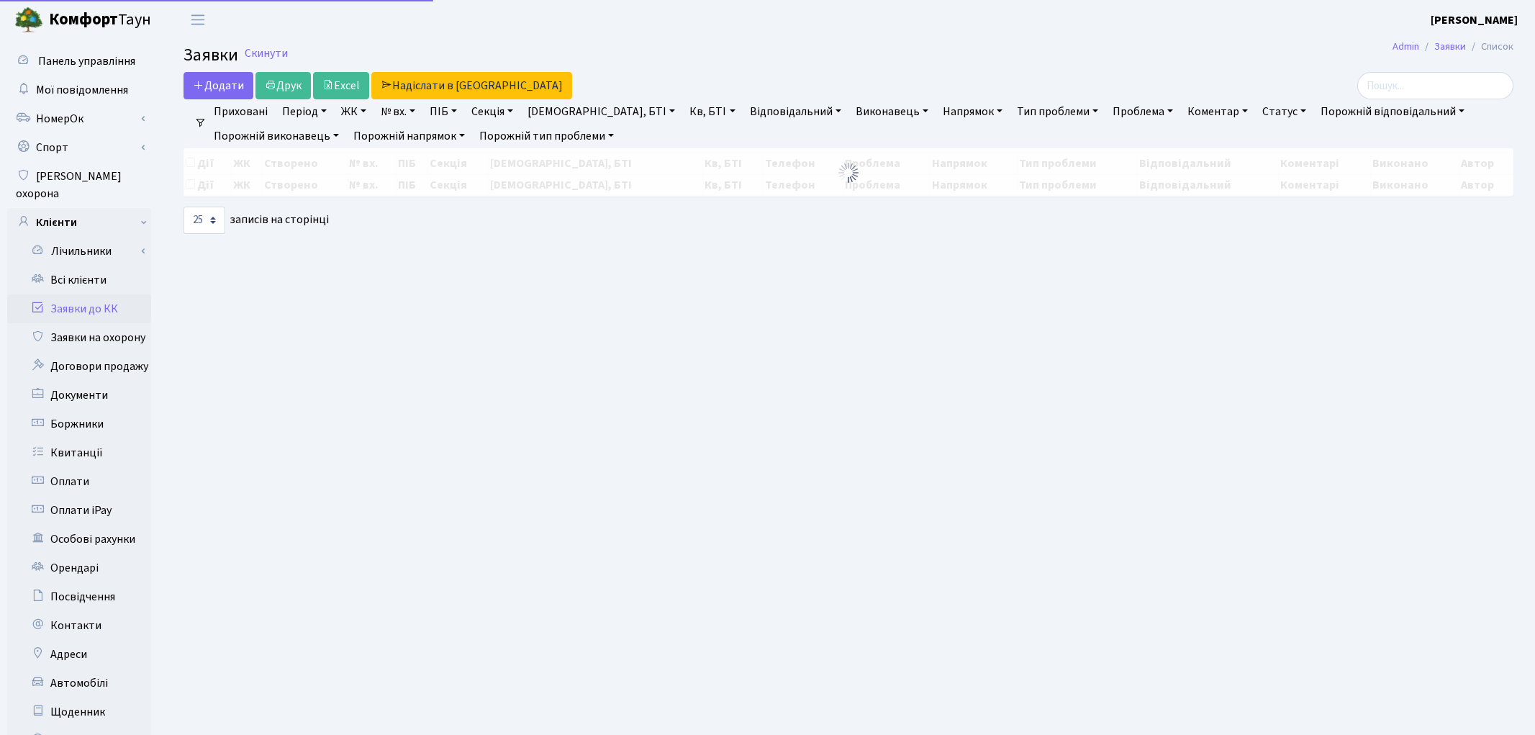
select select "25"
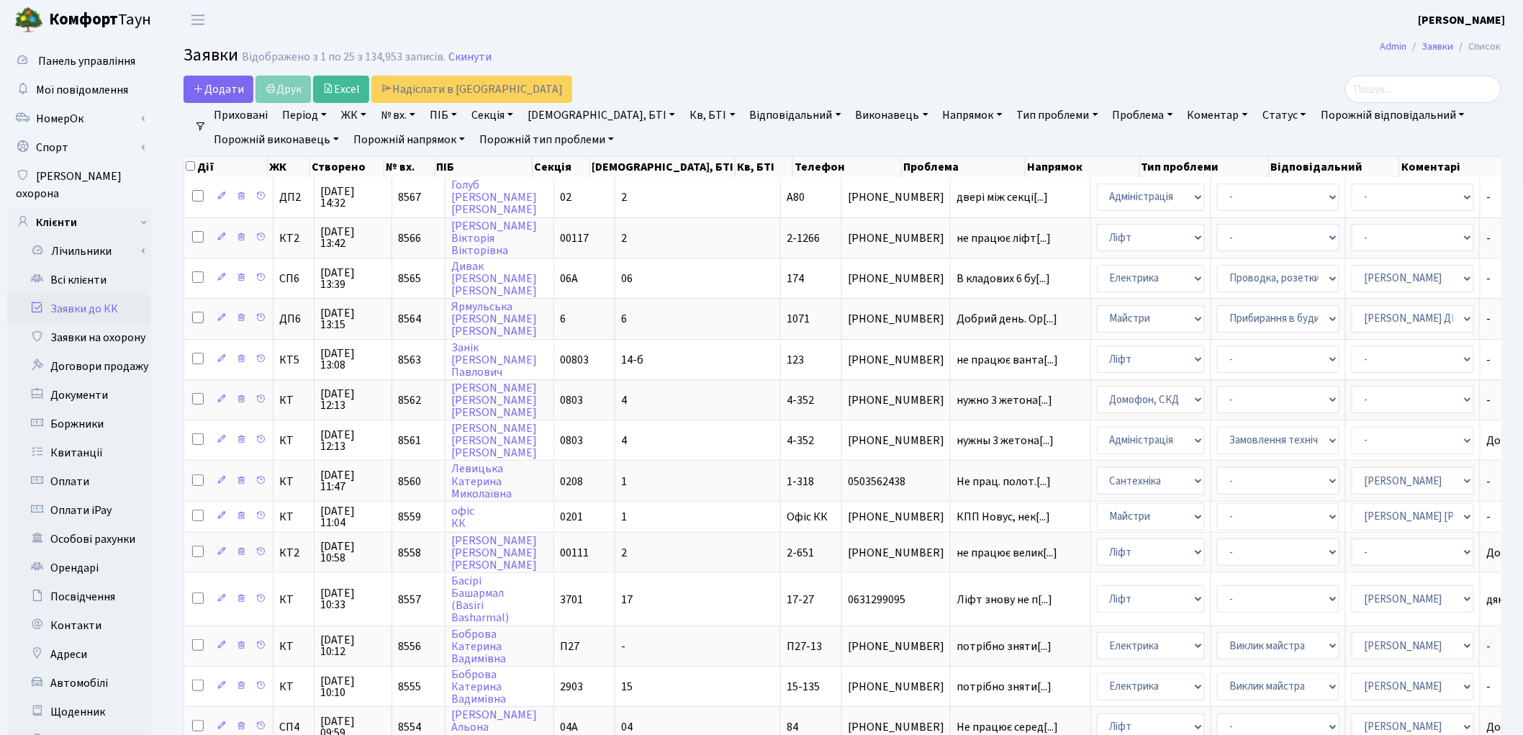
click at [364, 117] on link "ЖК" at bounding box center [353, 115] width 37 height 24
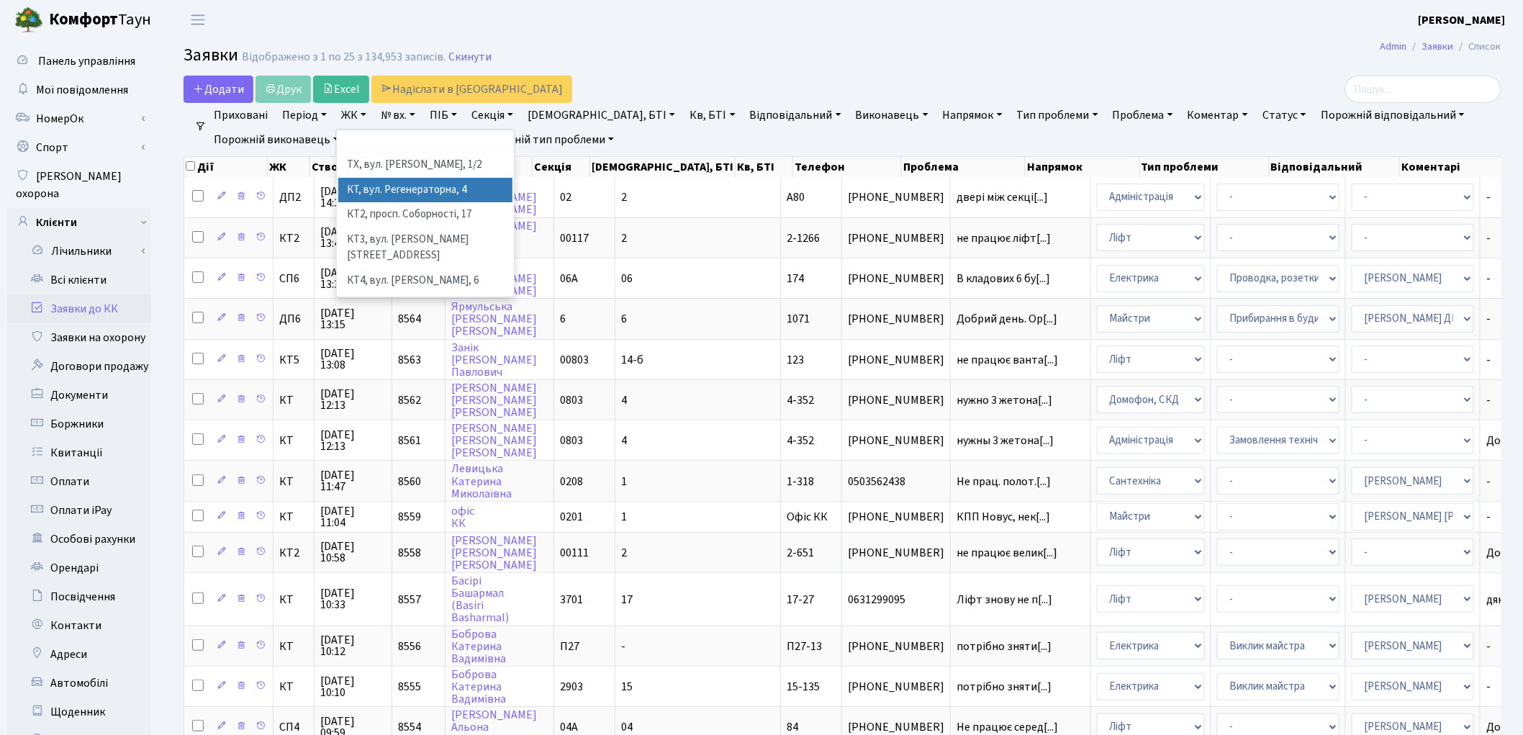
click at [389, 186] on li "КТ, вул. Регенераторна, 4" at bounding box center [425, 190] width 174 height 25
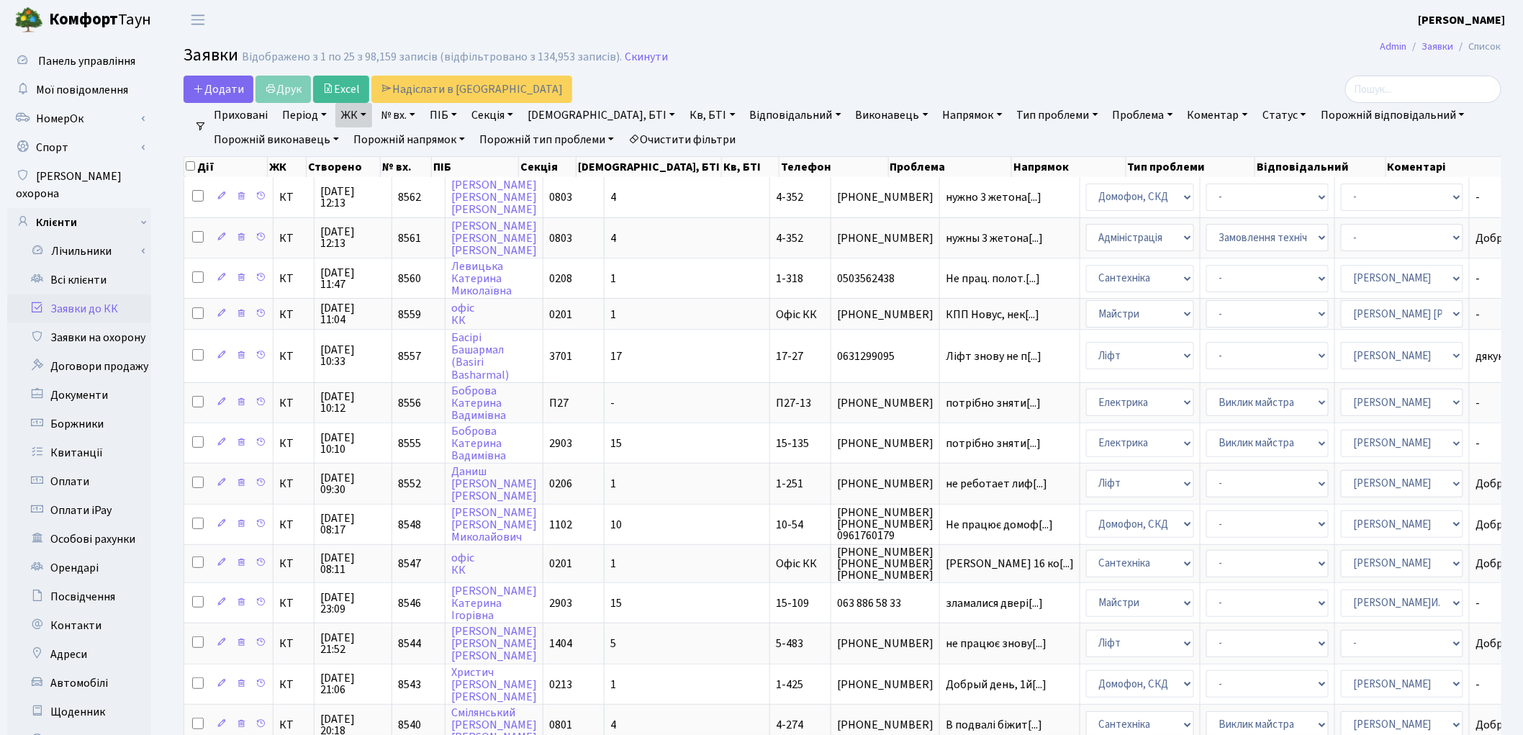
click at [356, 119] on link "ЖК" at bounding box center [353, 115] width 37 height 24
click at [711, 137] on link "Очистити фільтри" at bounding box center [682, 139] width 119 height 24
select select
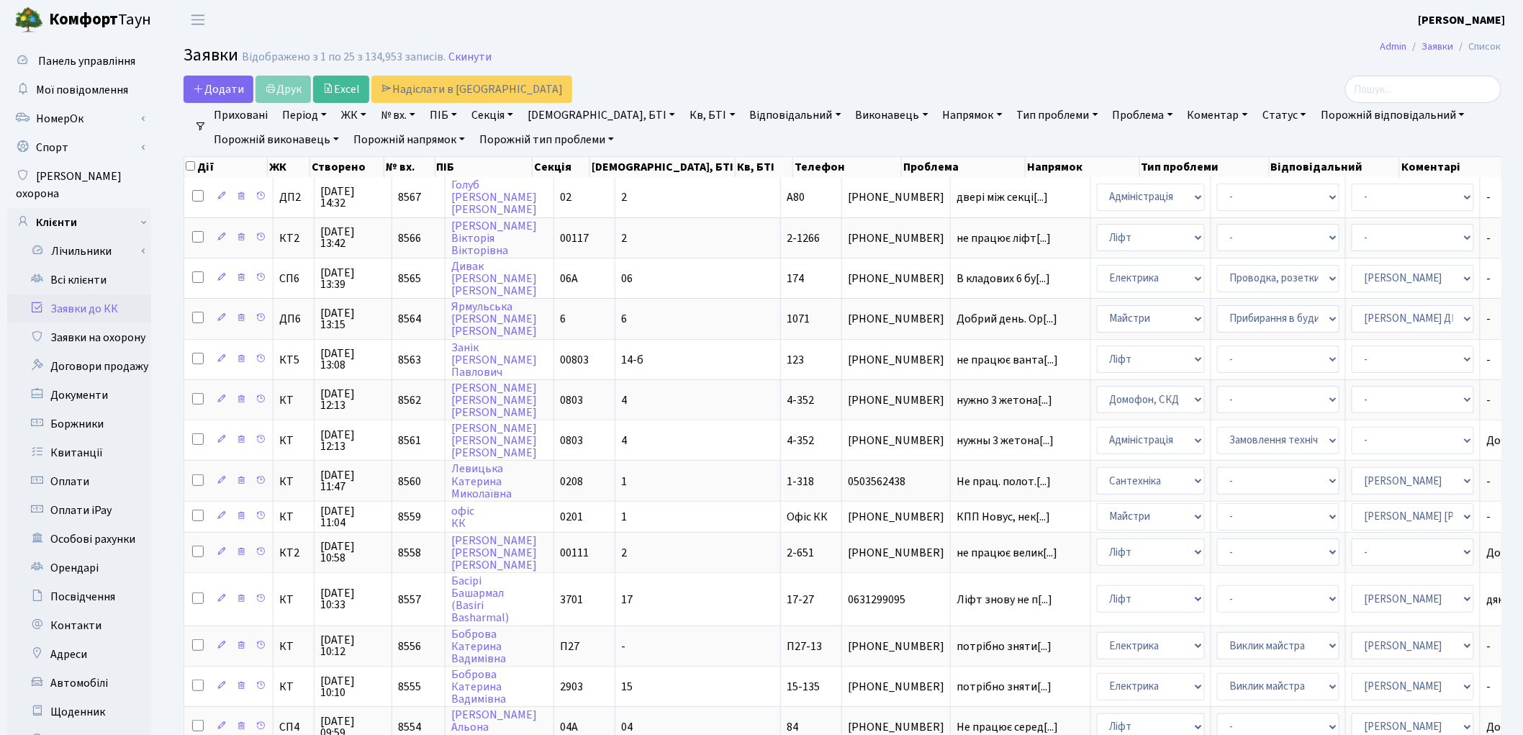
click at [937, 109] on link "Напрямок" at bounding box center [972, 115] width 71 height 24
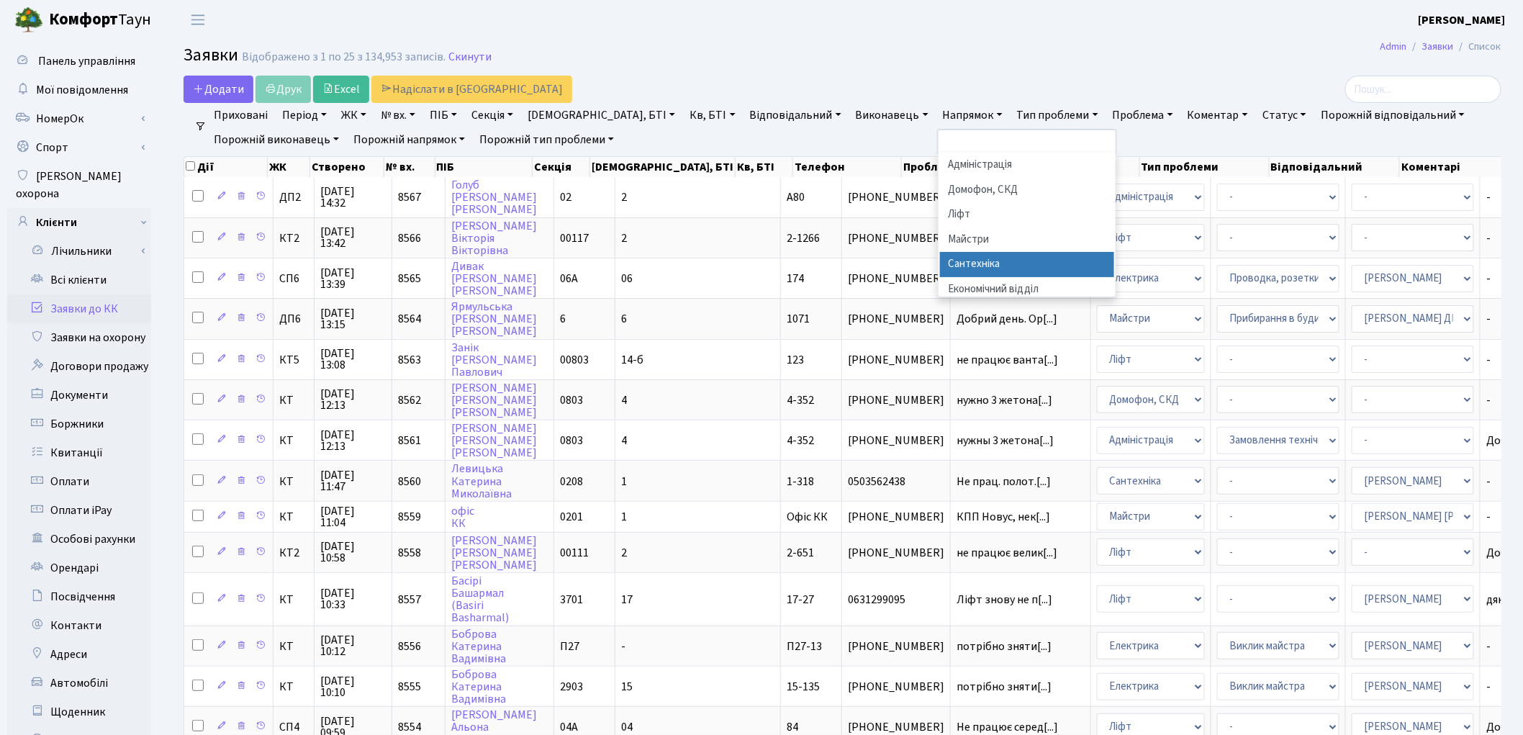
click at [940, 261] on li "Сантехніка" at bounding box center [1027, 264] width 174 height 25
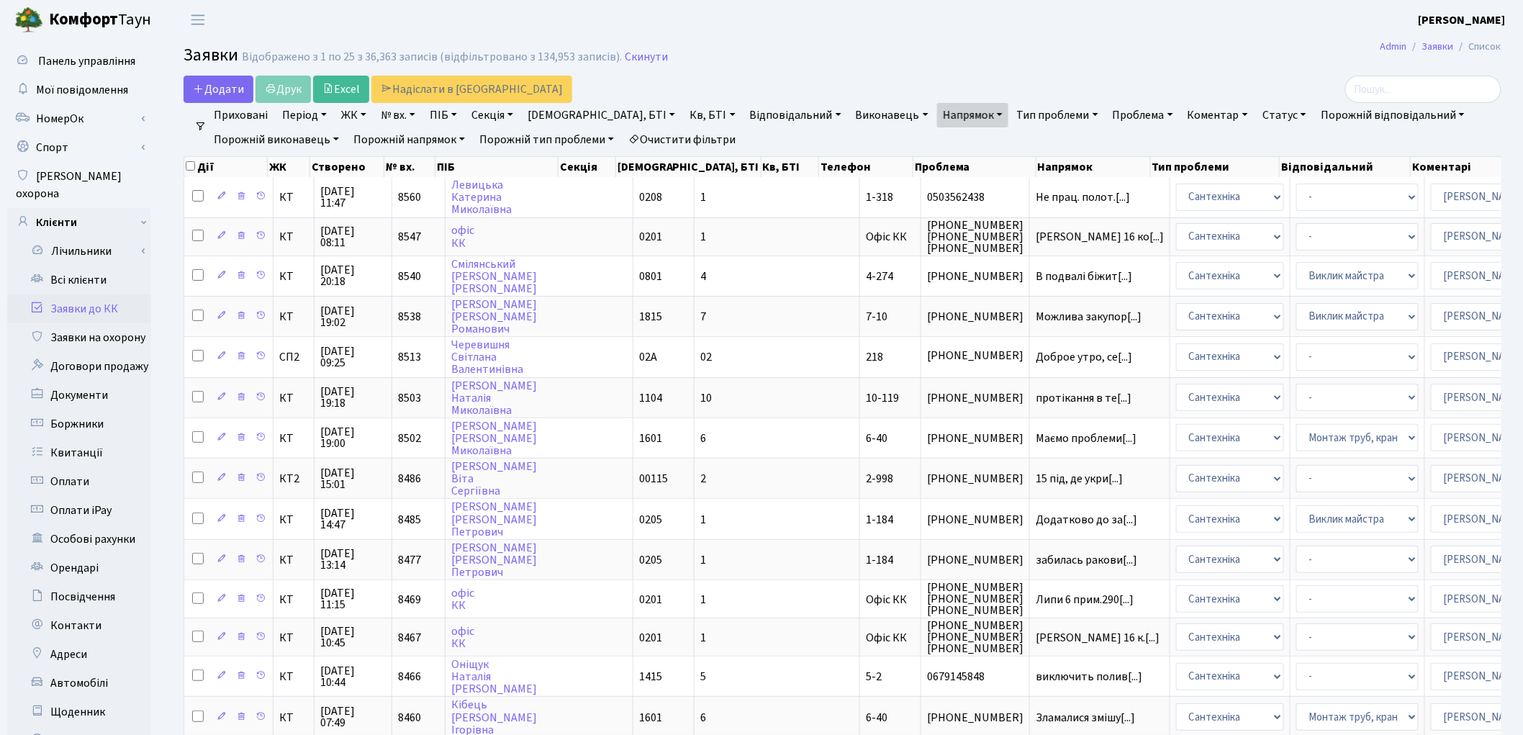
click at [287, 115] on link "Період" at bounding box center [304, 115] width 56 height 24
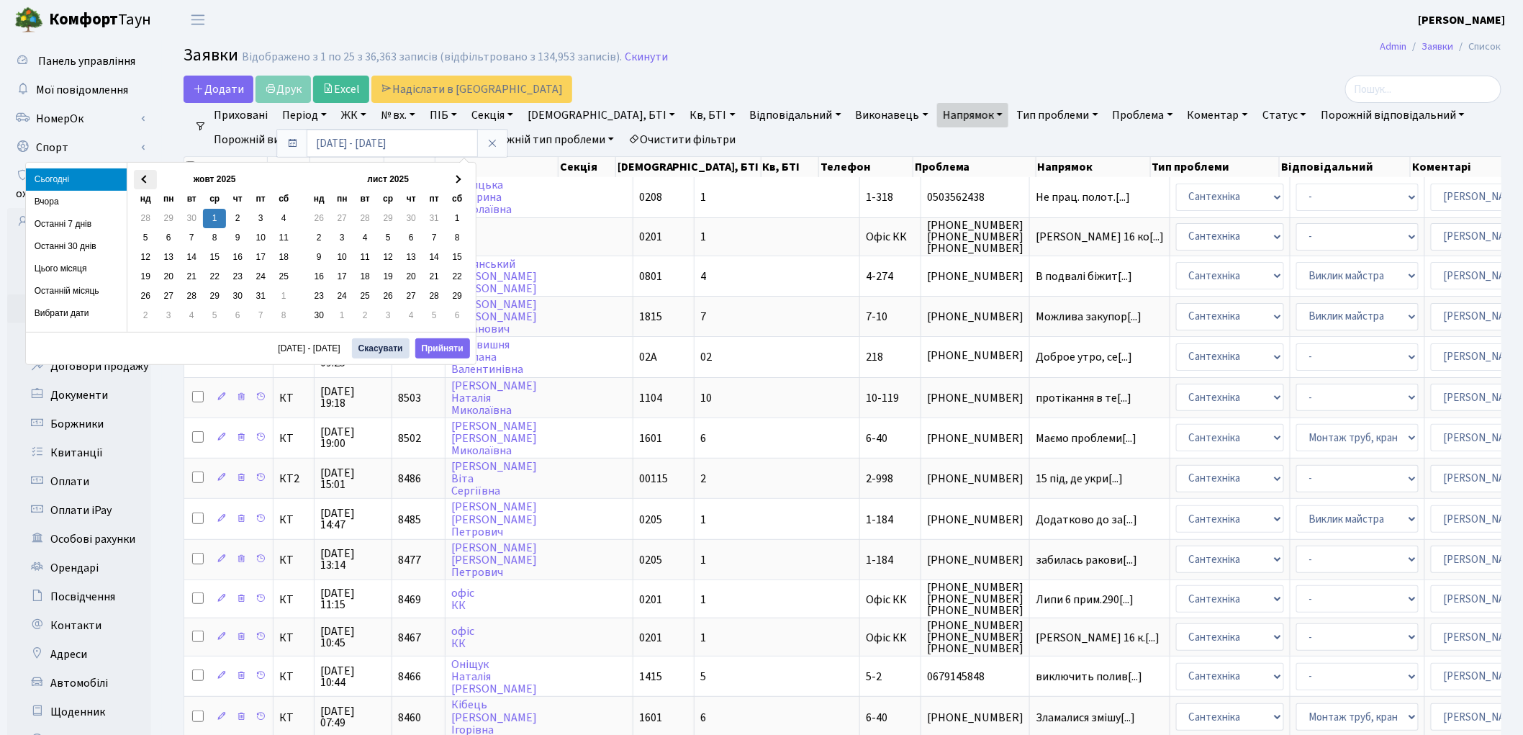
click at [147, 181] on span at bounding box center [146, 179] width 8 height 8
click at [147, 181] on th at bounding box center [145, 179] width 23 height 19
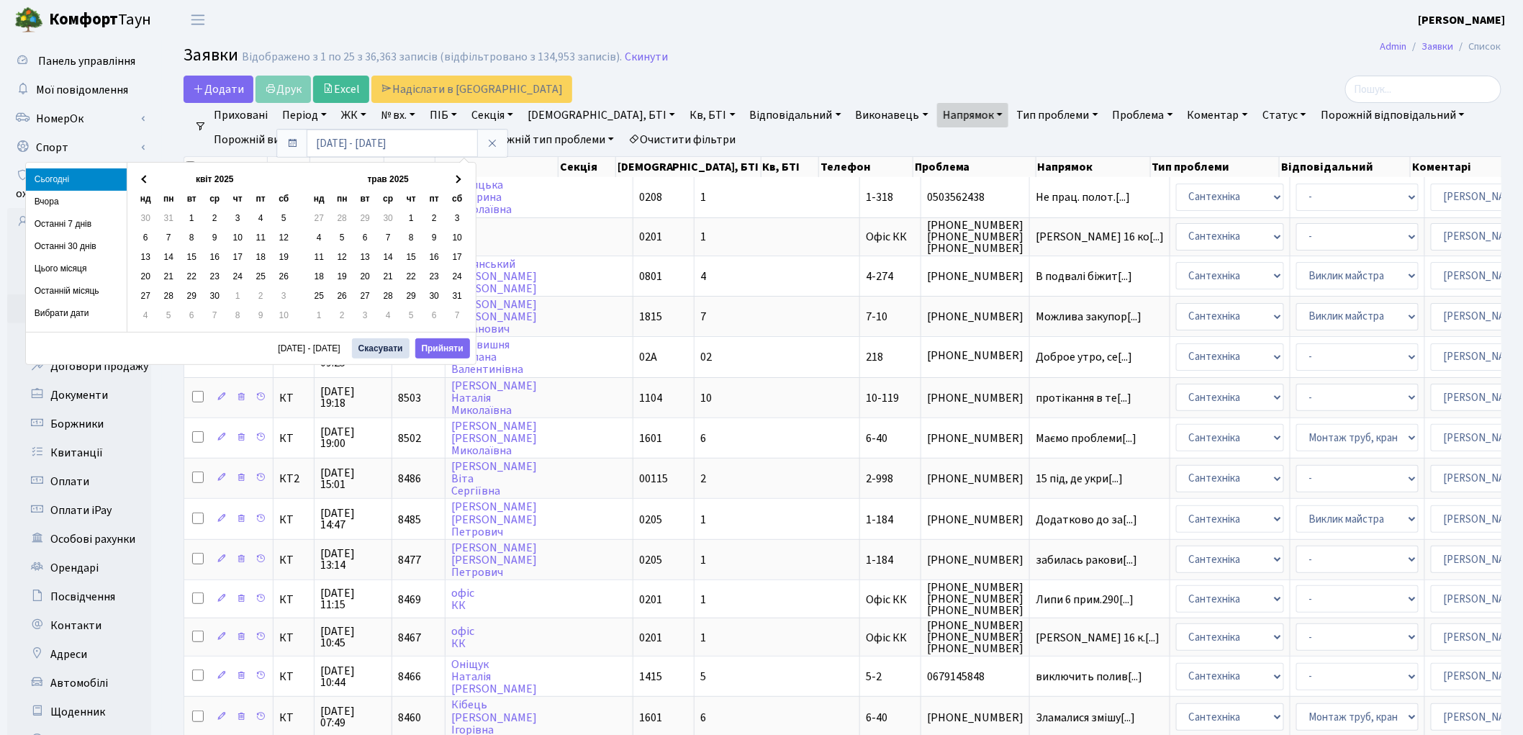
click at [147, 181] on th at bounding box center [145, 179] width 23 height 19
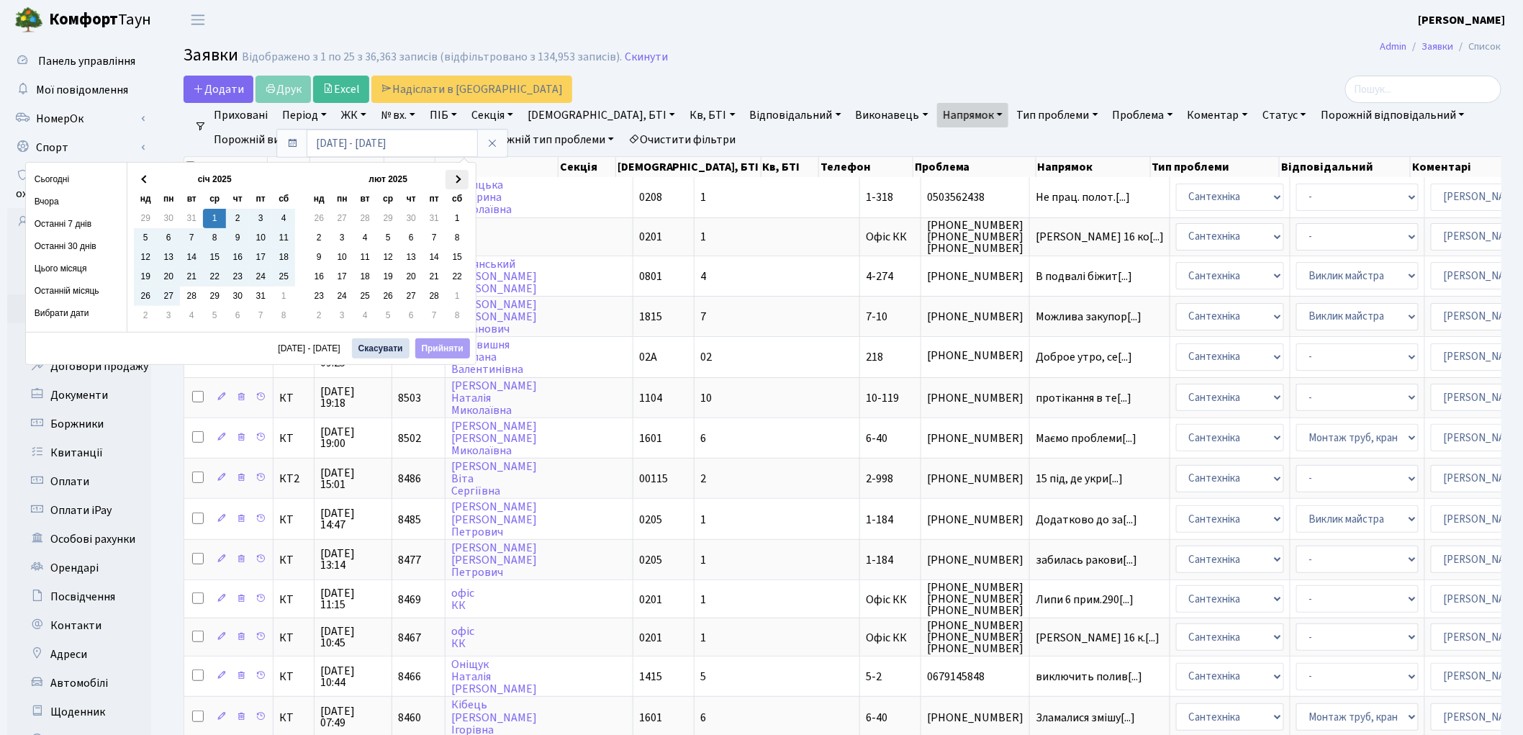
click at [456, 183] on th at bounding box center [457, 179] width 23 height 19
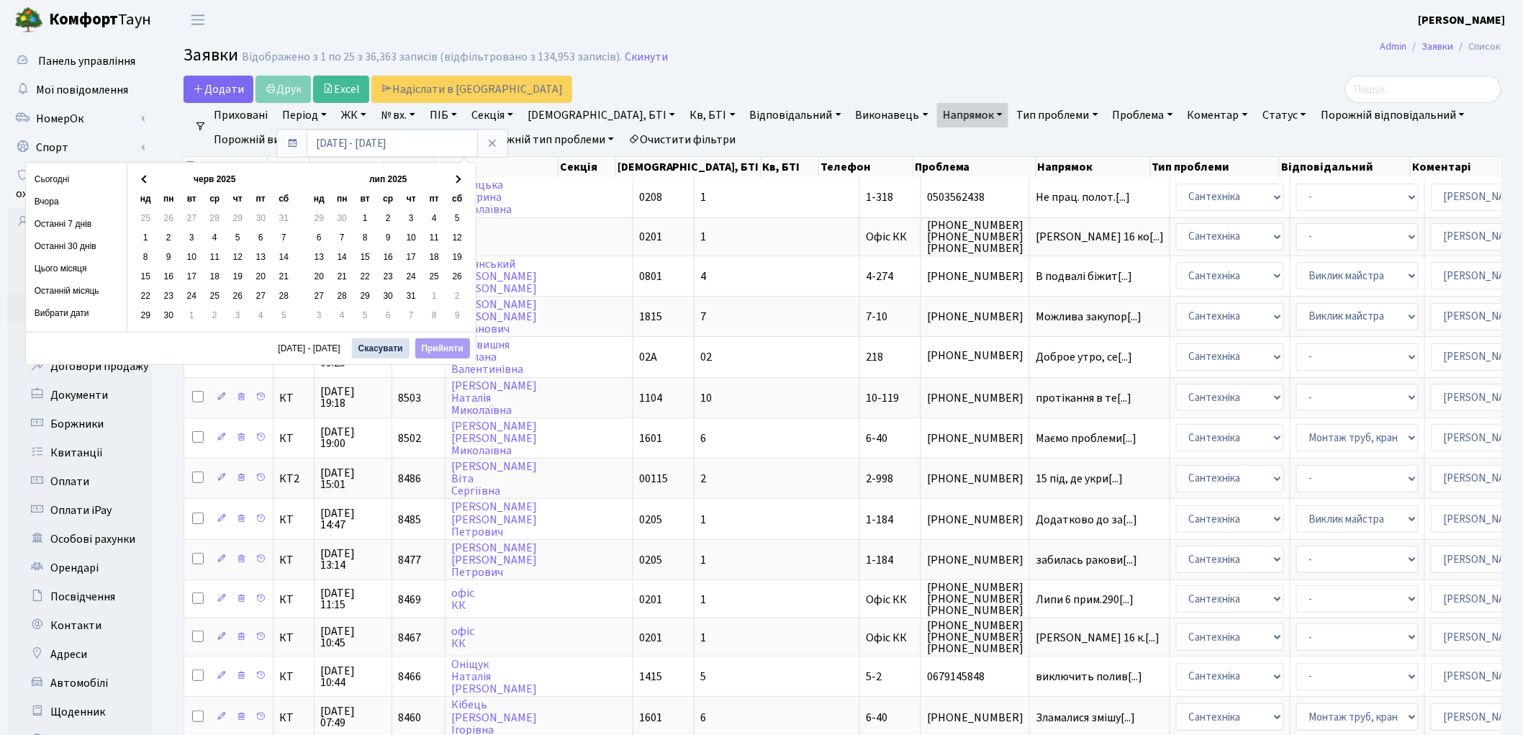
click at [456, 183] on th at bounding box center [457, 179] width 23 height 19
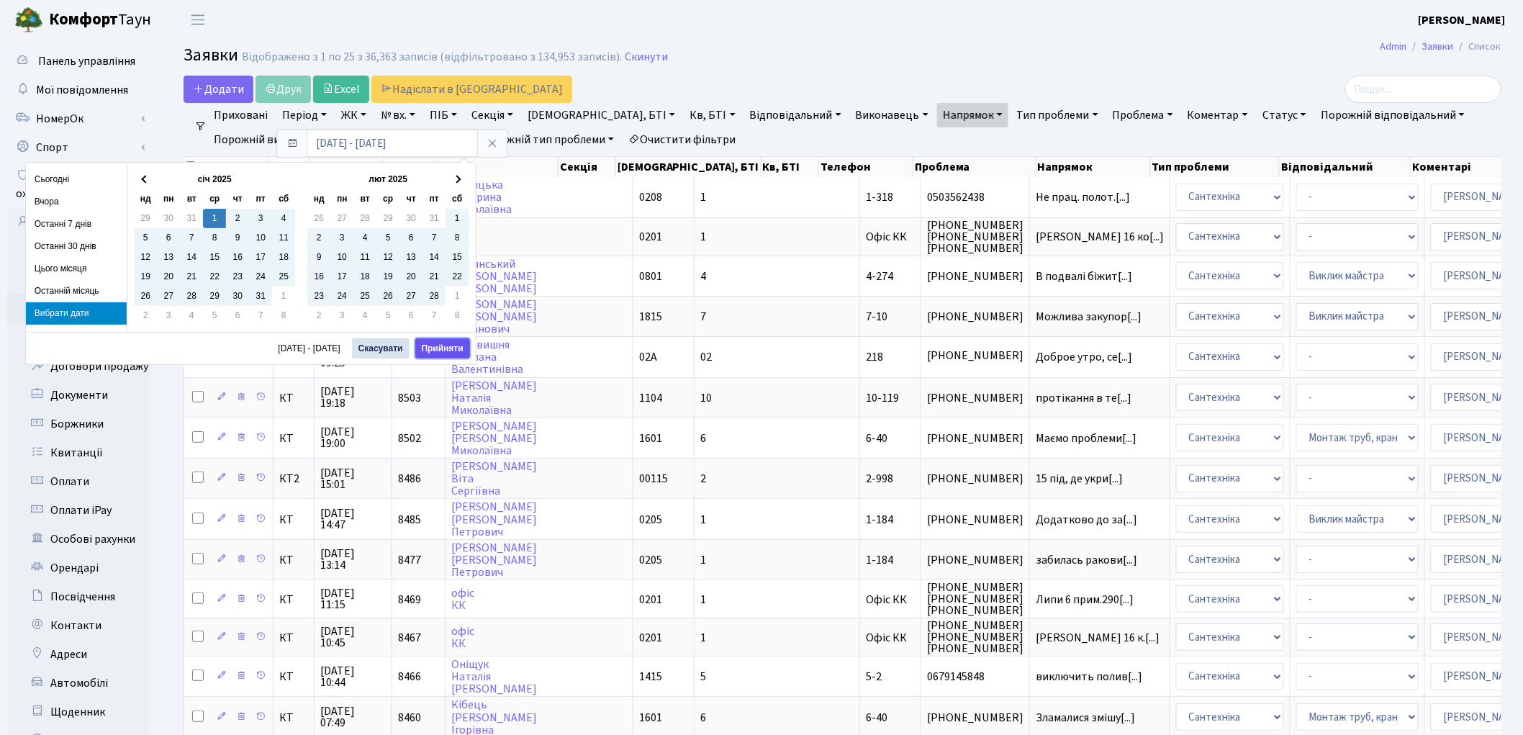
click at [450, 343] on button "Прийняти" at bounding box center [442, 348] width 55 height 20
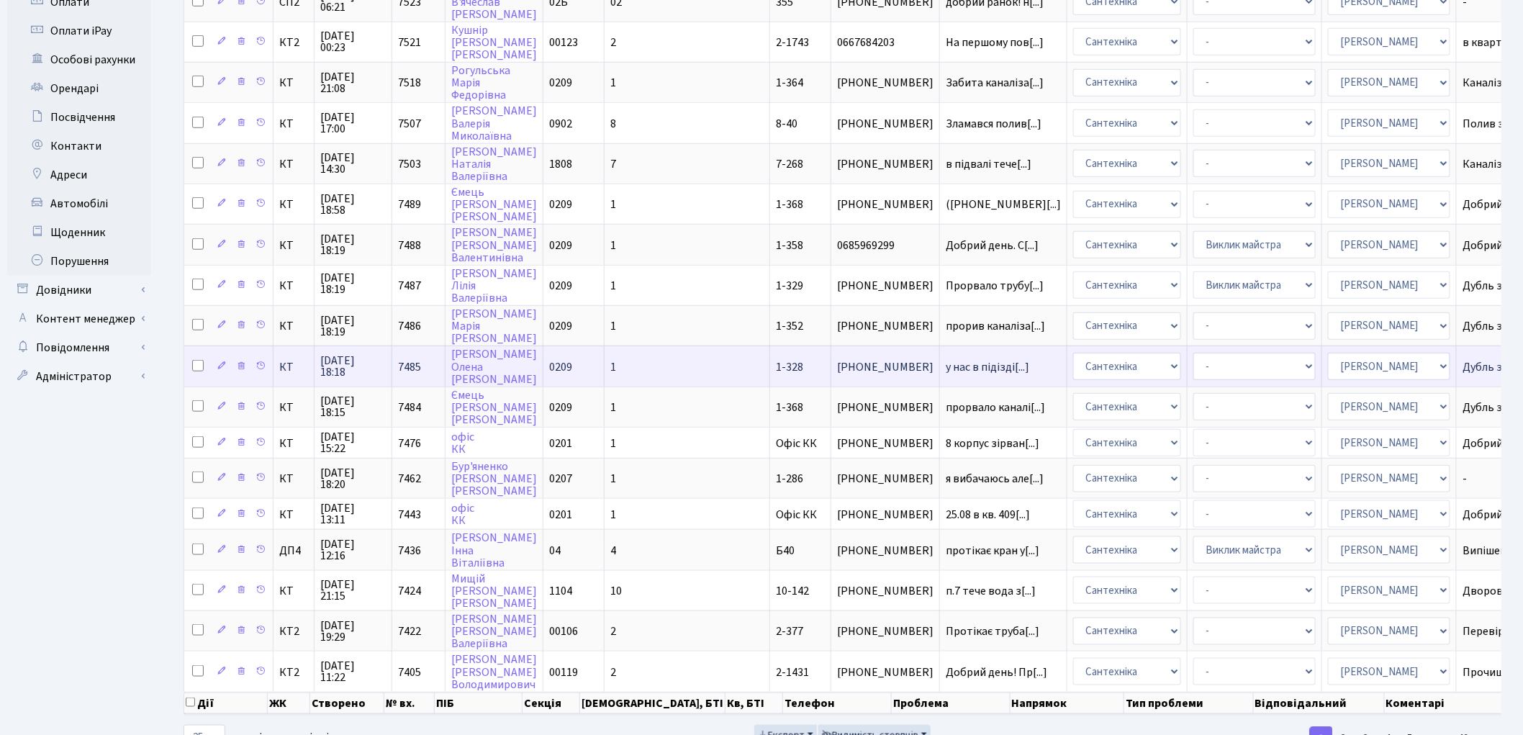
scroll to position [509, 0]
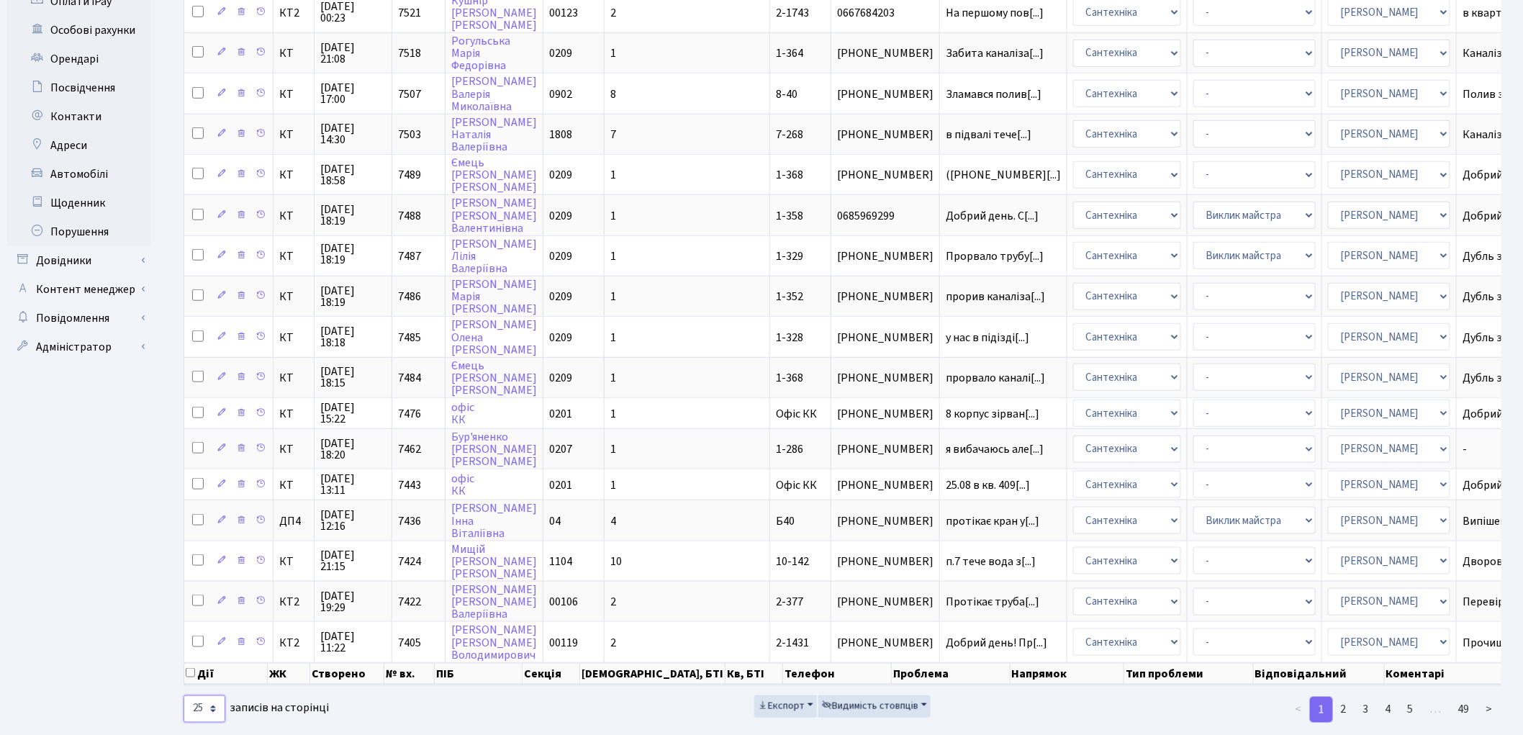
click at [212, 695] on select "10 25 50 100 250 500 1,000" at bounding box center [205, 708] width 42 height 27
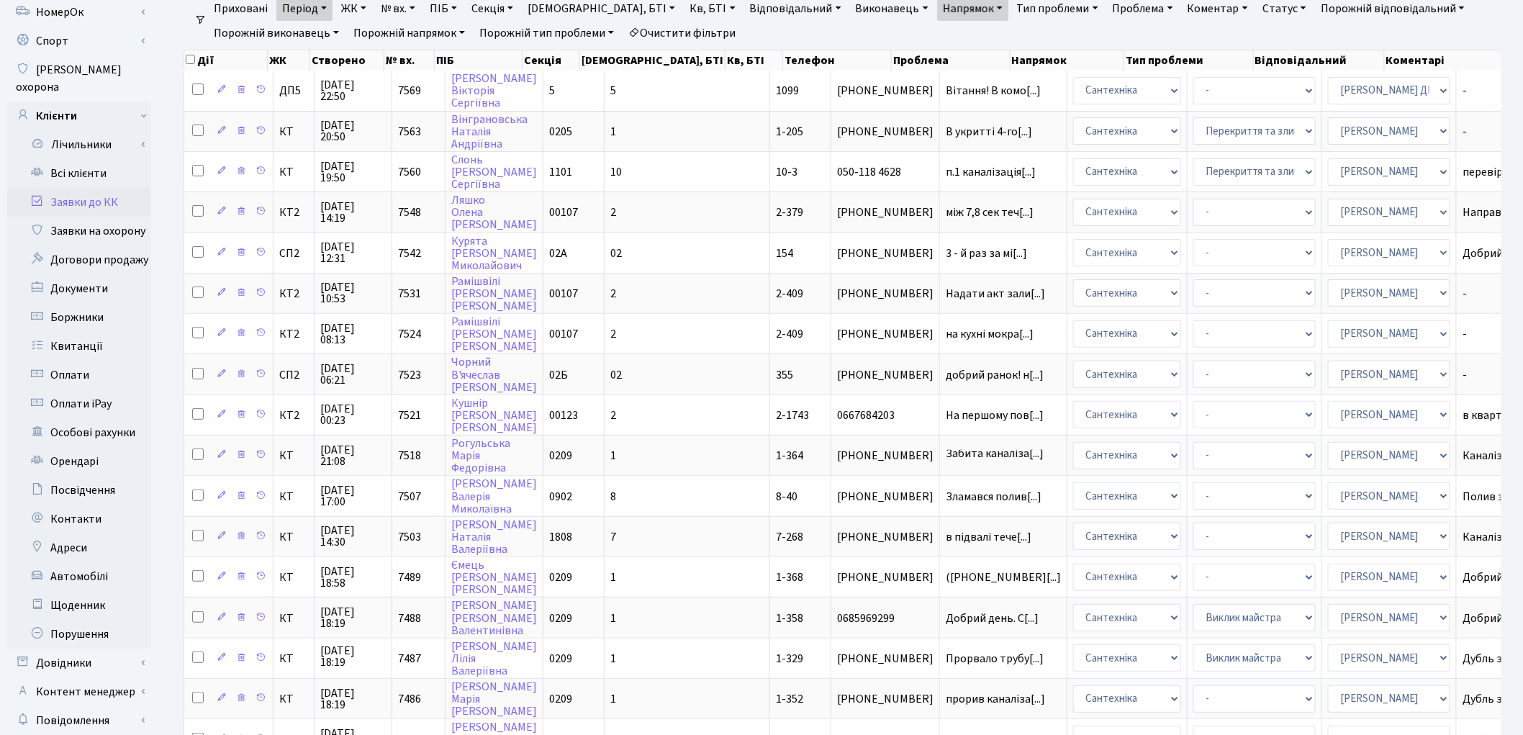
scroll to position [30, 0]
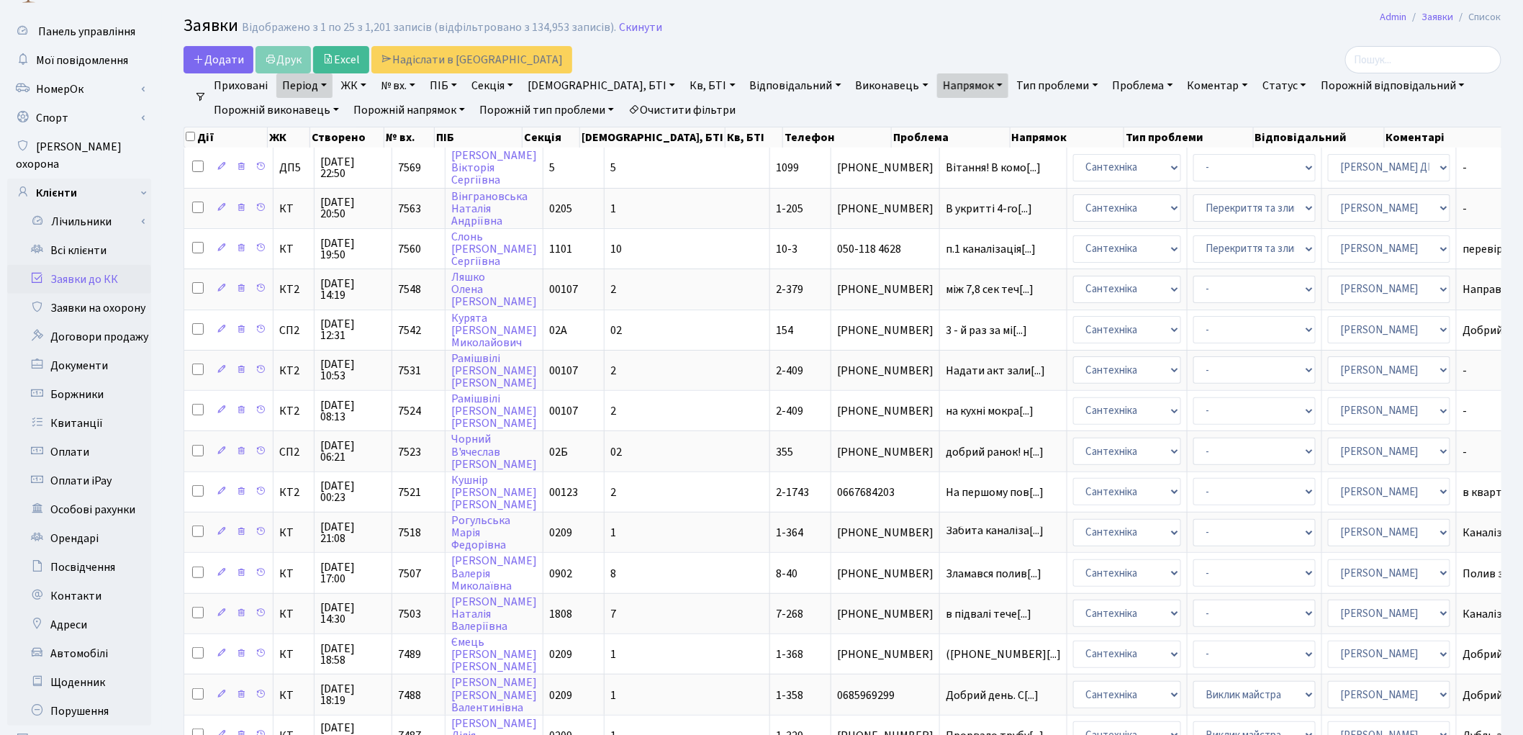
click at [1011, 88] on link "Тип проблеми" at bounding box center [1057, 85] width 93 height 24
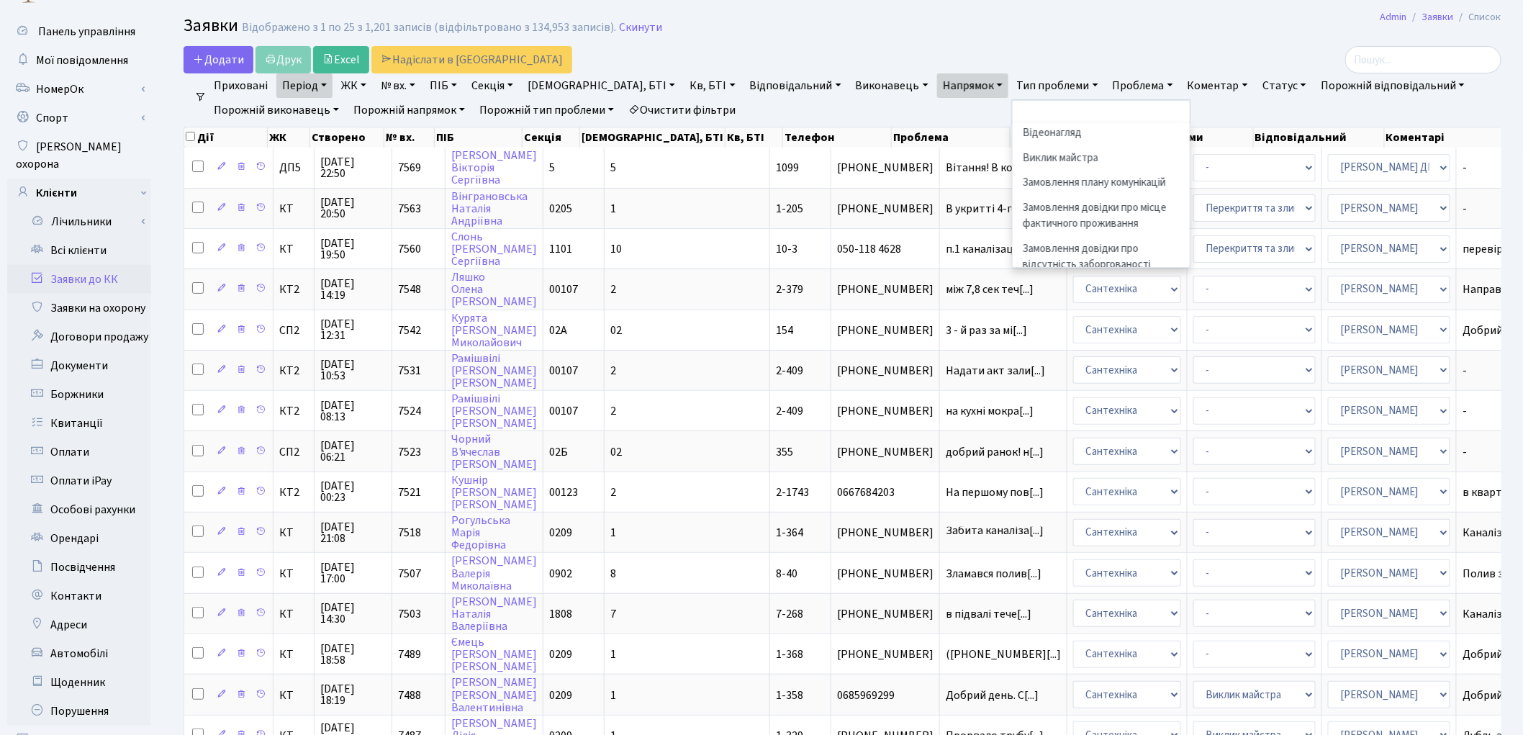
scroll to position [0, 0]
click at [1253, 30] on h2 "Заявки Відображено з 1 по 25 з 1,201 записів (відфільтровано з 134,953 записів)…" at bounding box center [843, 28] width 1318 height 24
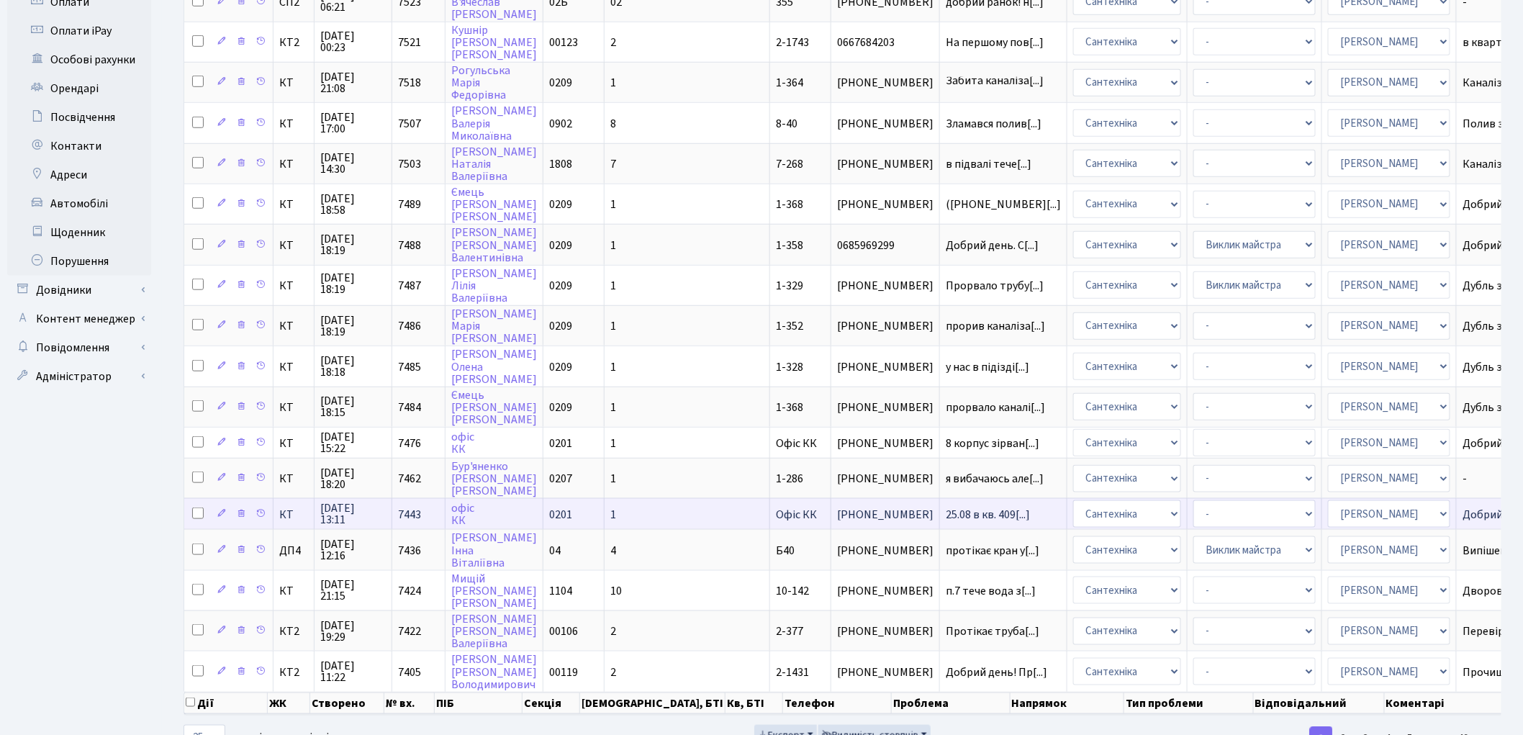
scroll to position [509, 0]
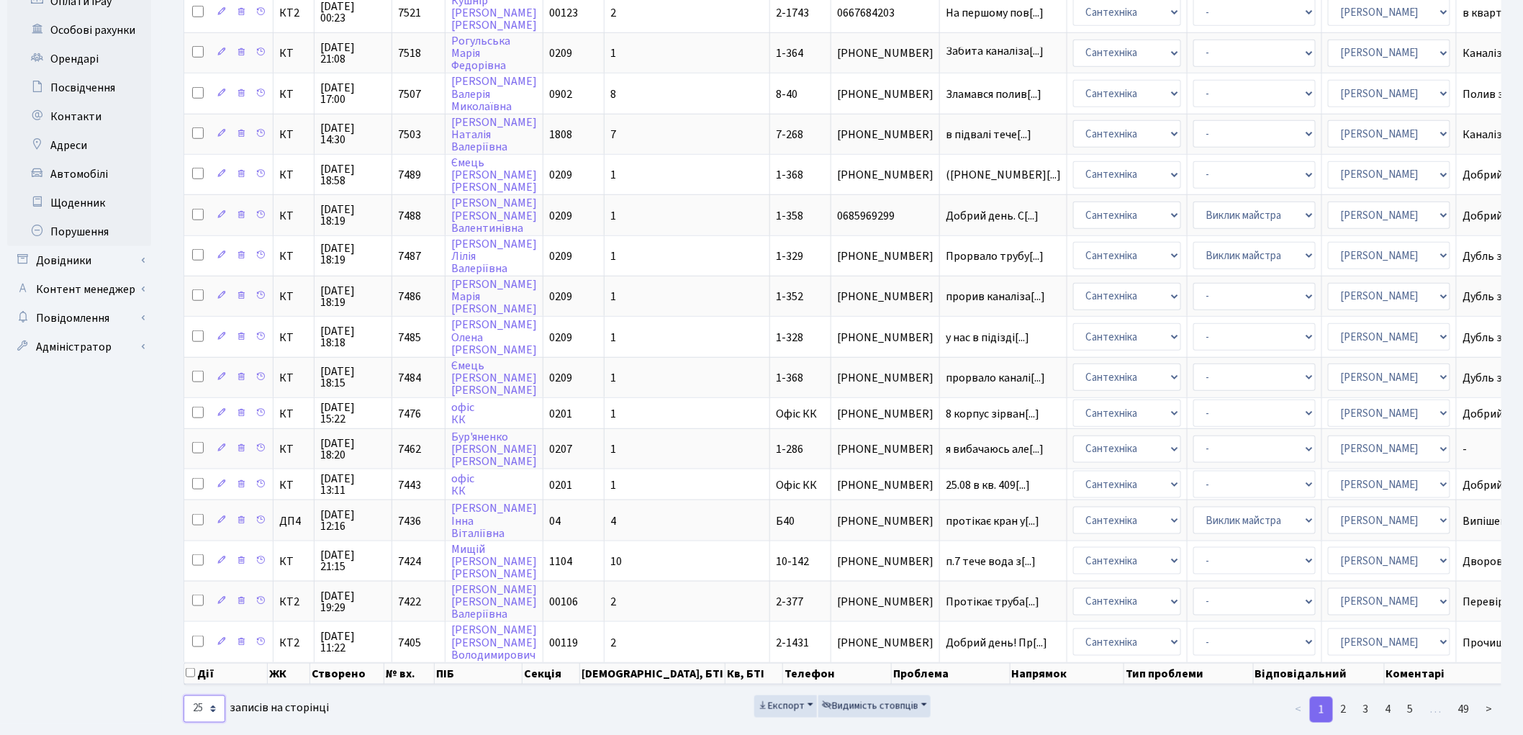
click at [213, 695] on select "10 25 50 100 250 500 1,000" at bounding box center [205, 708] width 42 height 27
click at [184, 695] on select "10 25 50 100 250 500 1,000" at bounding box center [205, 708] width 42 height 27
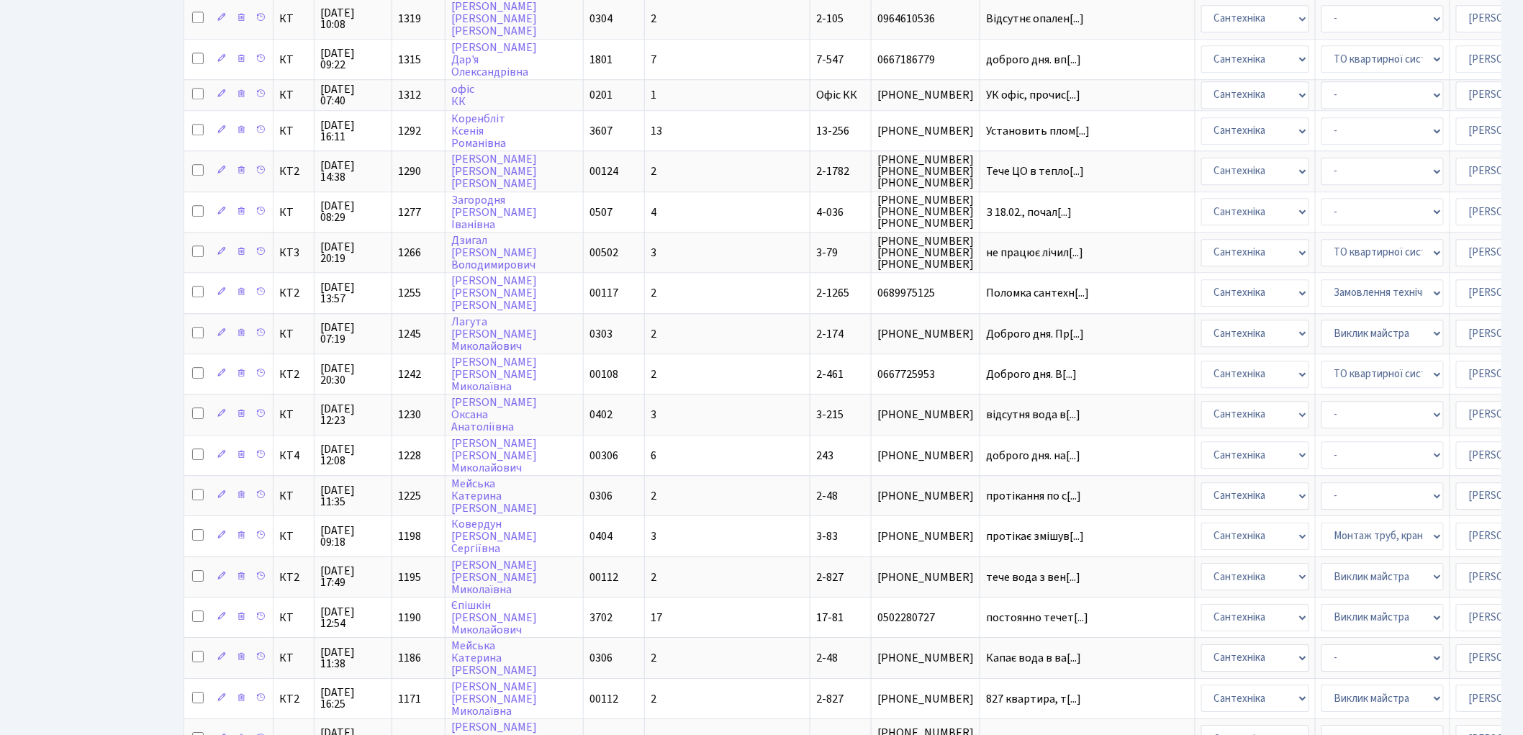
scroll to position [38365, 0]
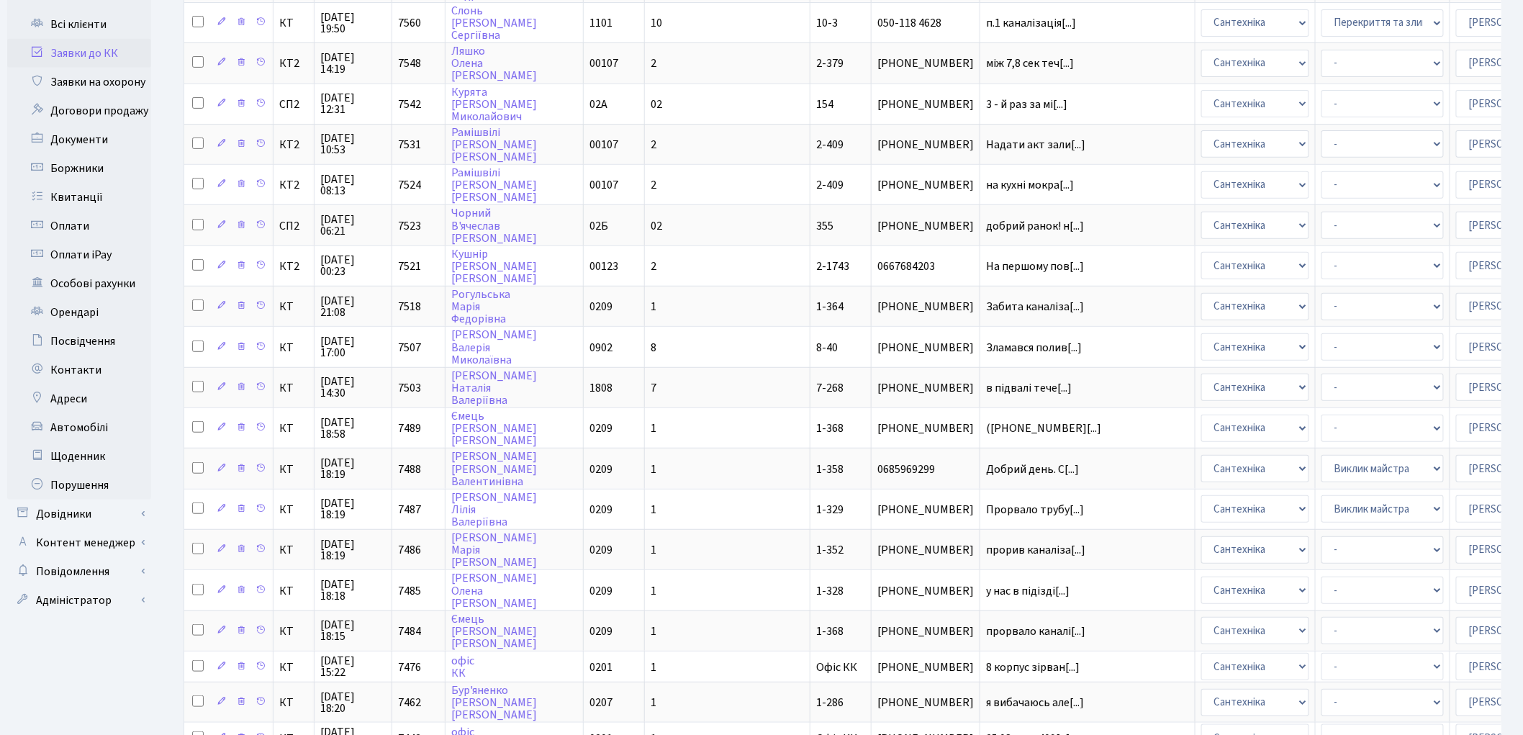
scroll to position [0, 0]
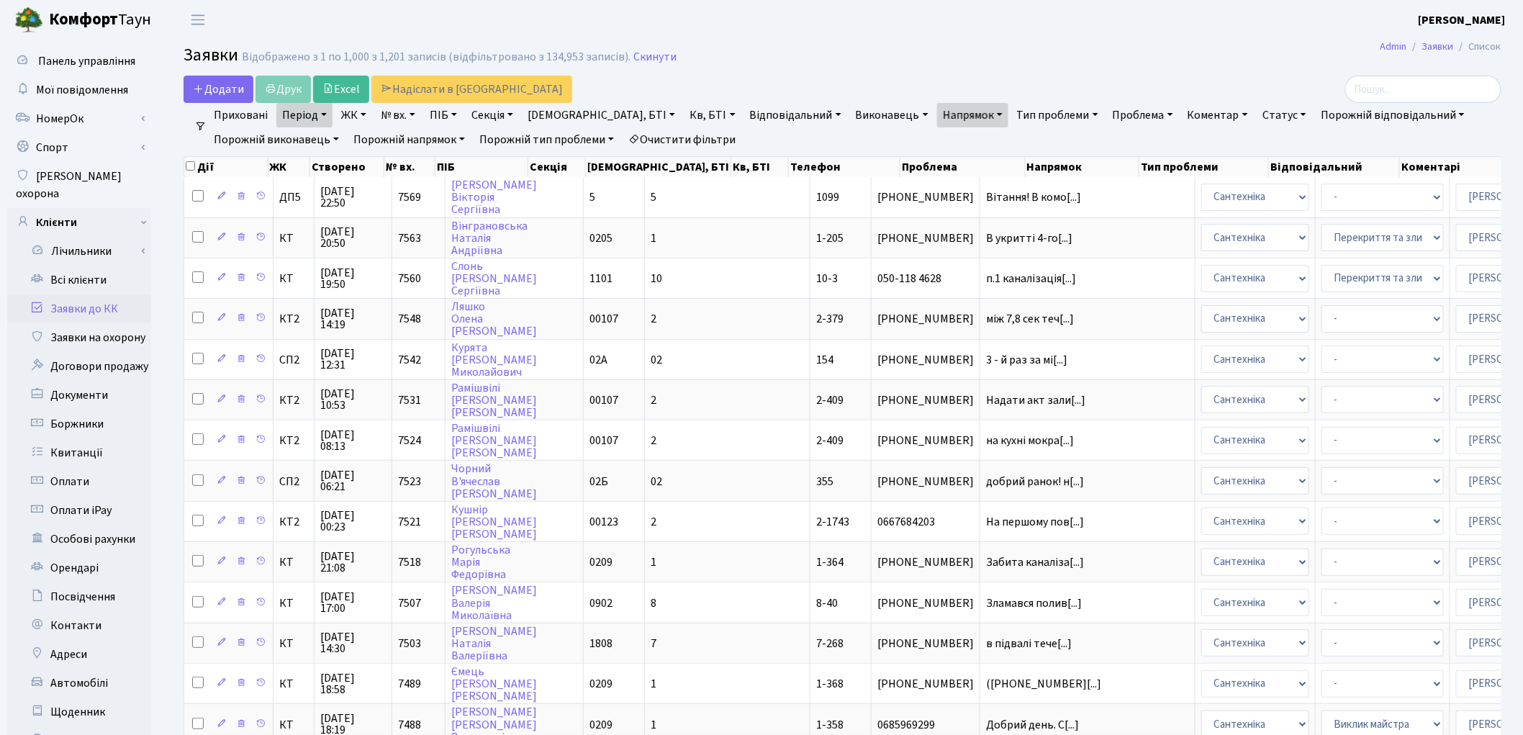
click at [697, 141] on link "Очистити фільтри" at bounding box center [682, 139] width 119 height 24
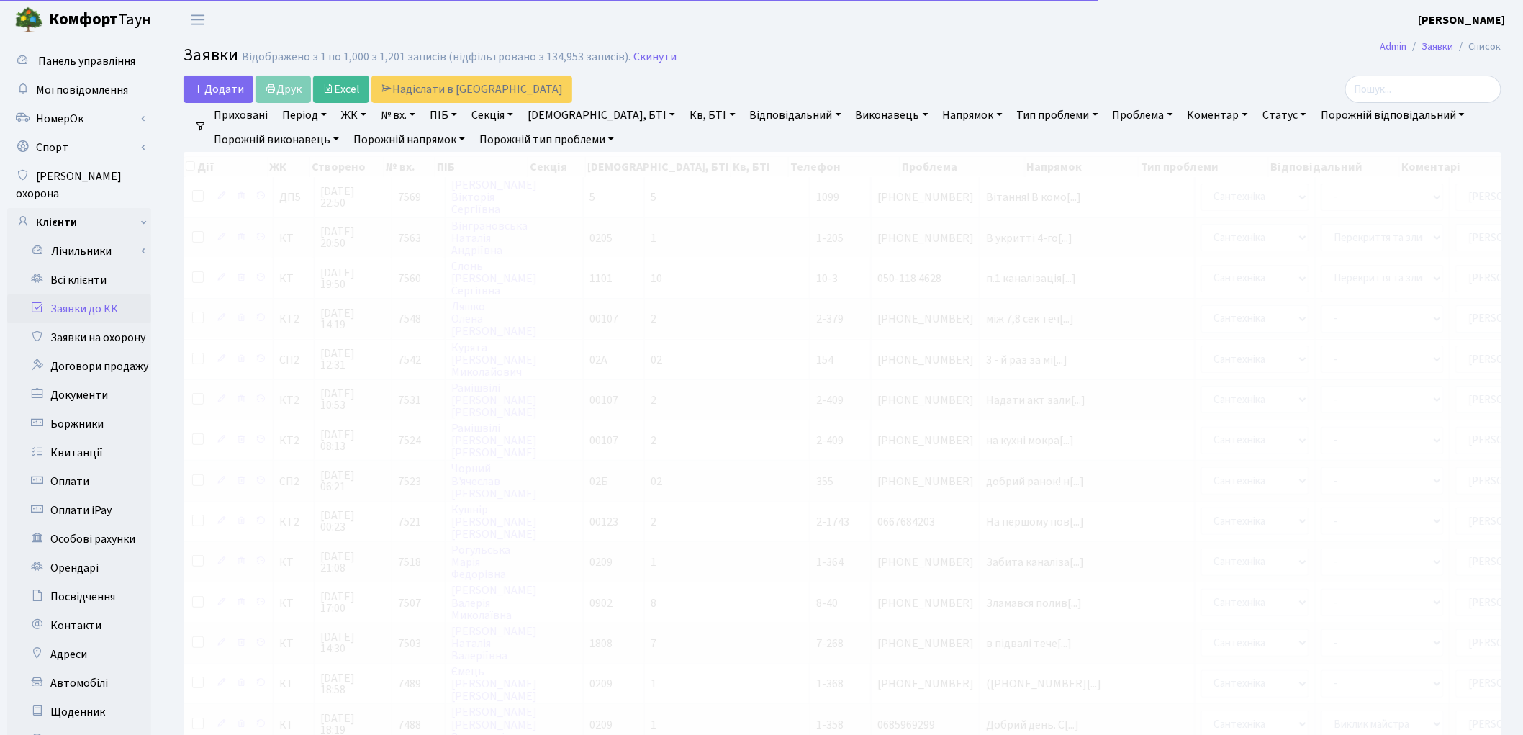
click at [310, 108] on link "Період" at bounding box center [304, 115] width 56 height 24
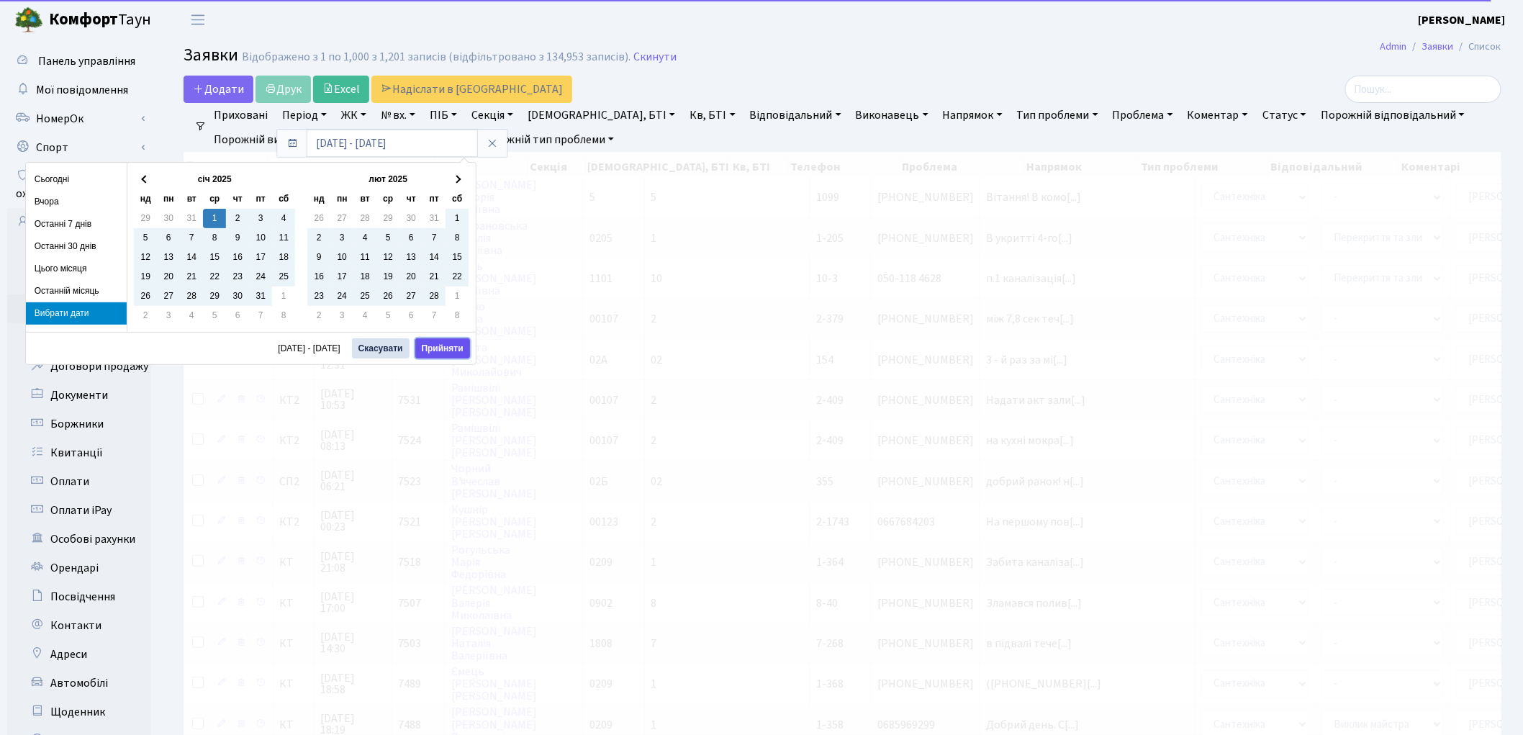
click at [454, 348] on button "Прийняти" at bounding box center [442, 348] width 55 height 20
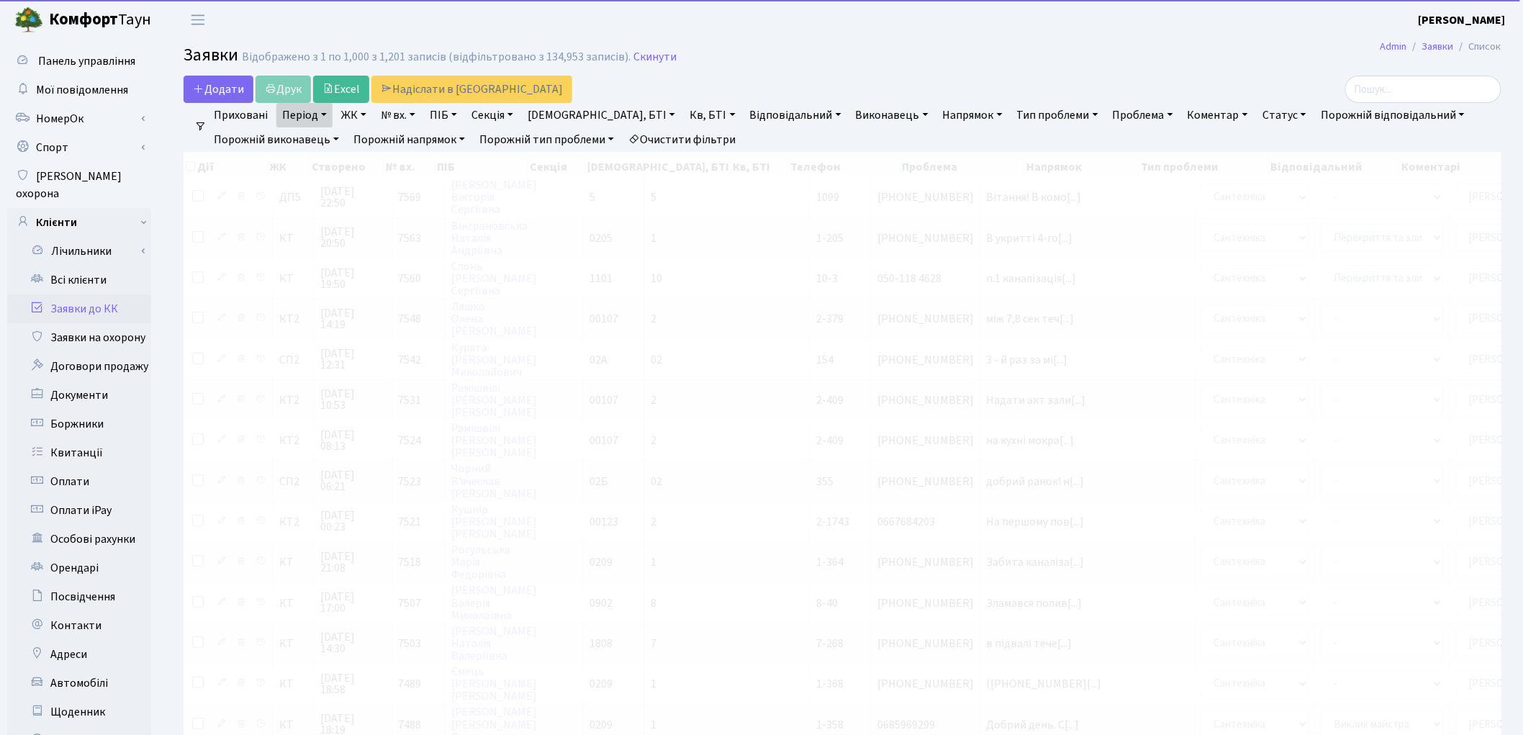
click at [937, 108] on link "Напрямок" at bounding box center [972, 115] width 71 height 24
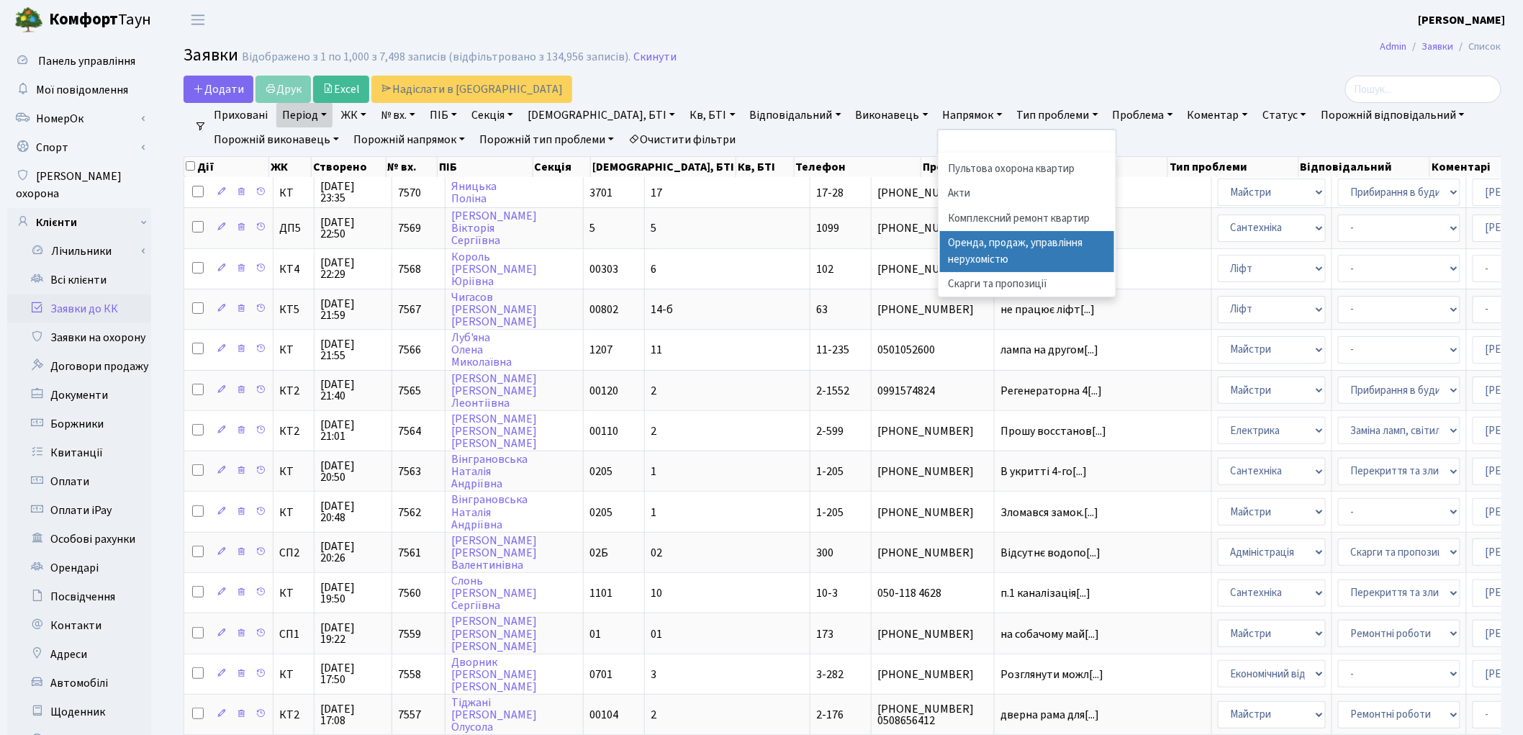
scroll to position [90, 0]
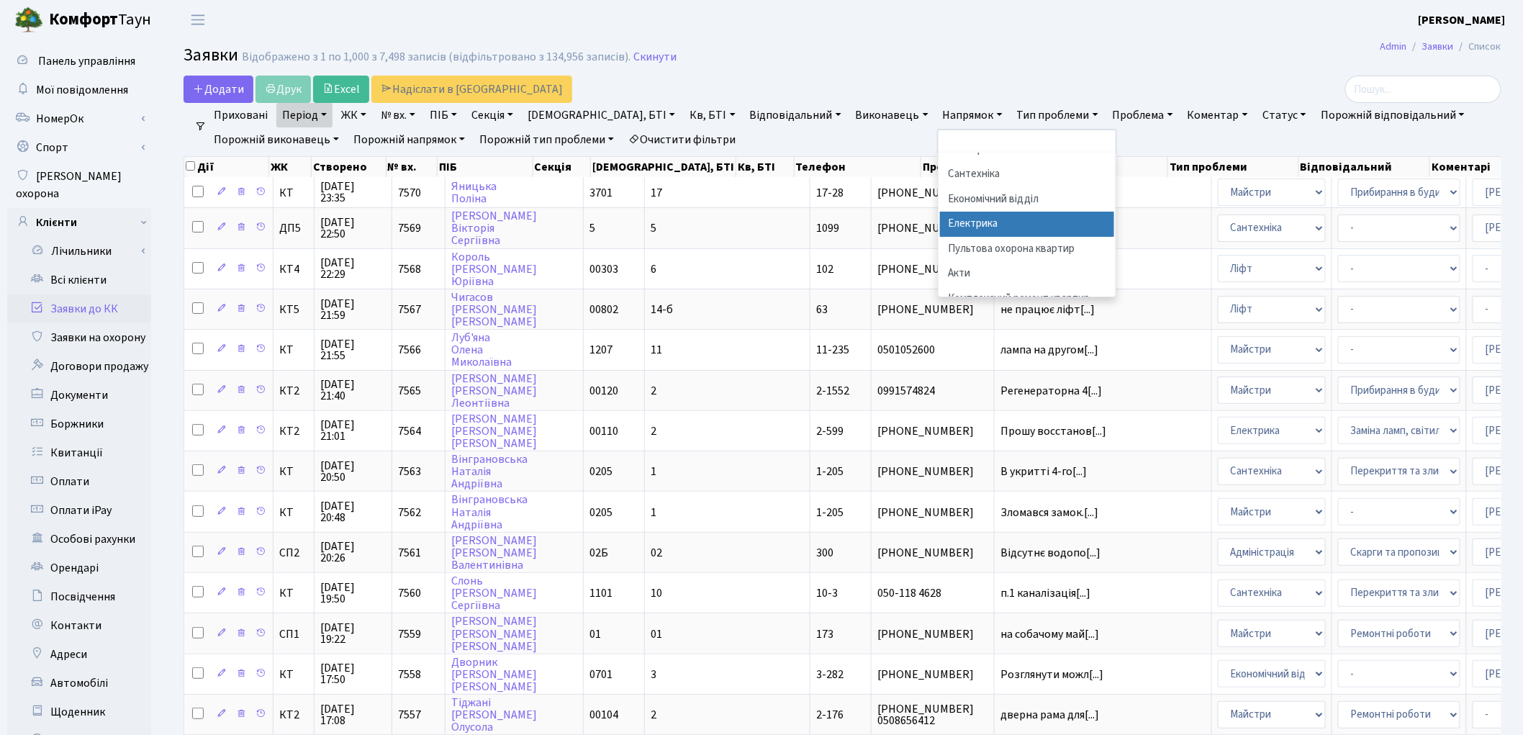
click at [990, 231] on li "Електрика" at bounding box center [1027, 224] width 174 height 25
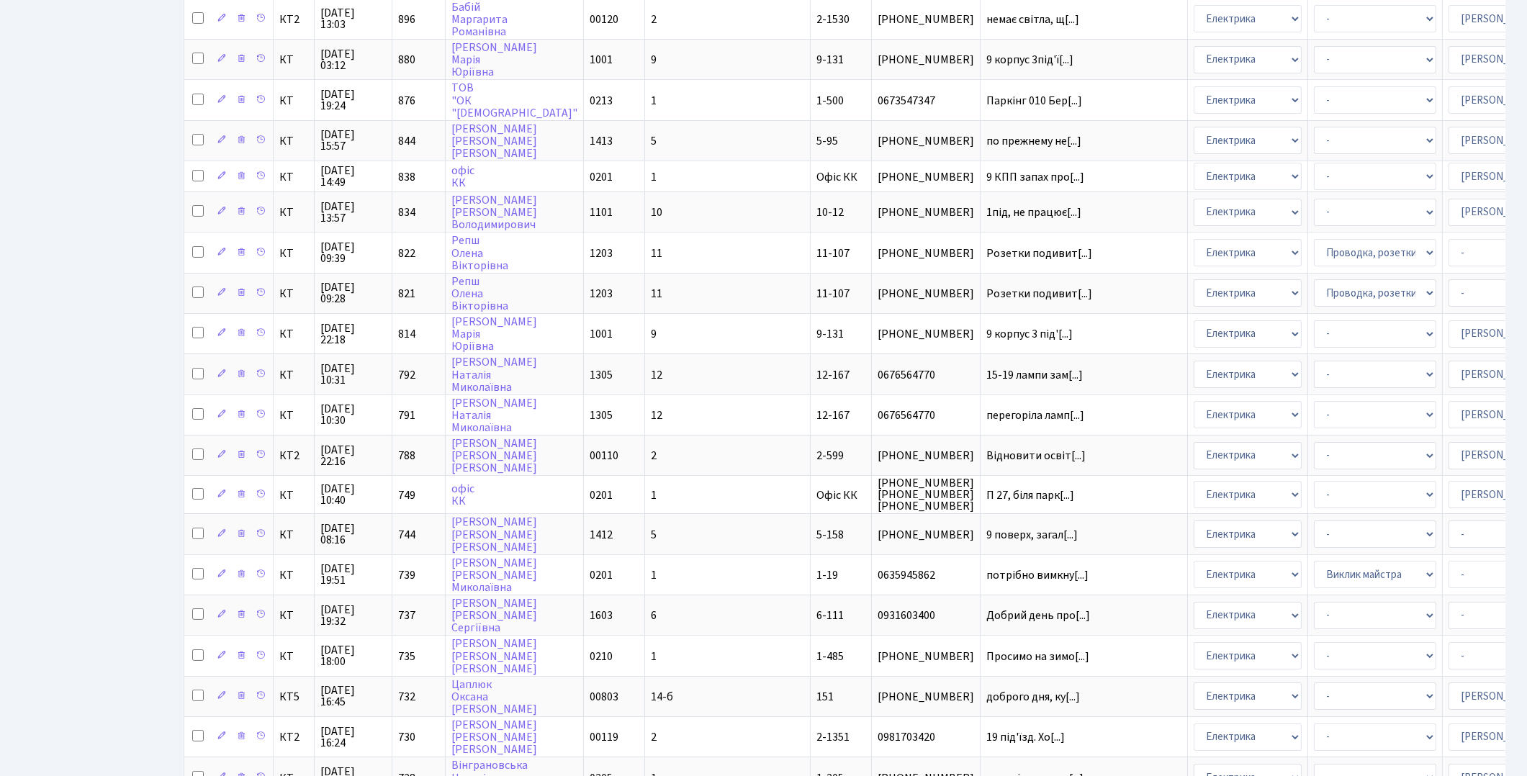
scroll to position [31181, 0]
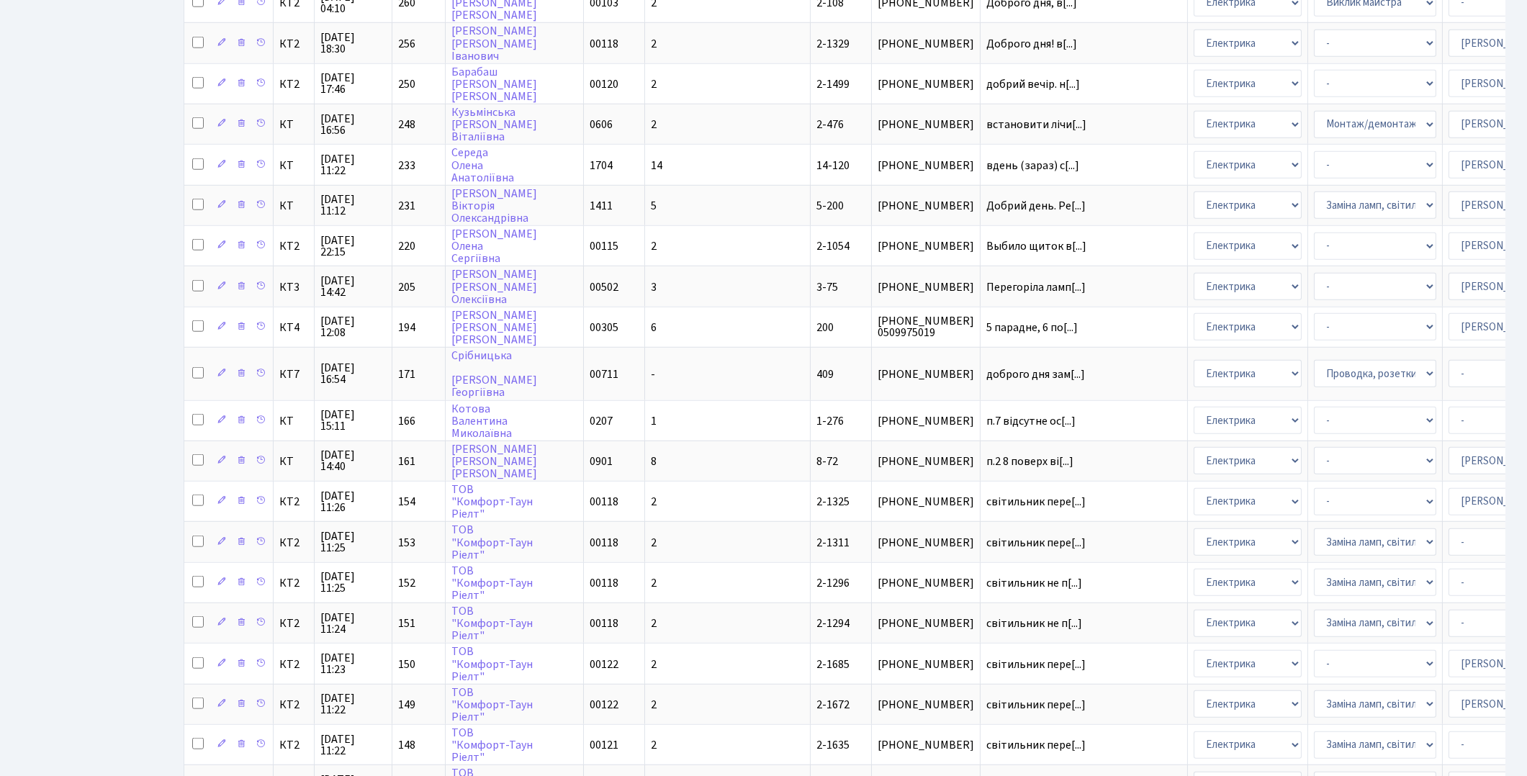
select select "25"
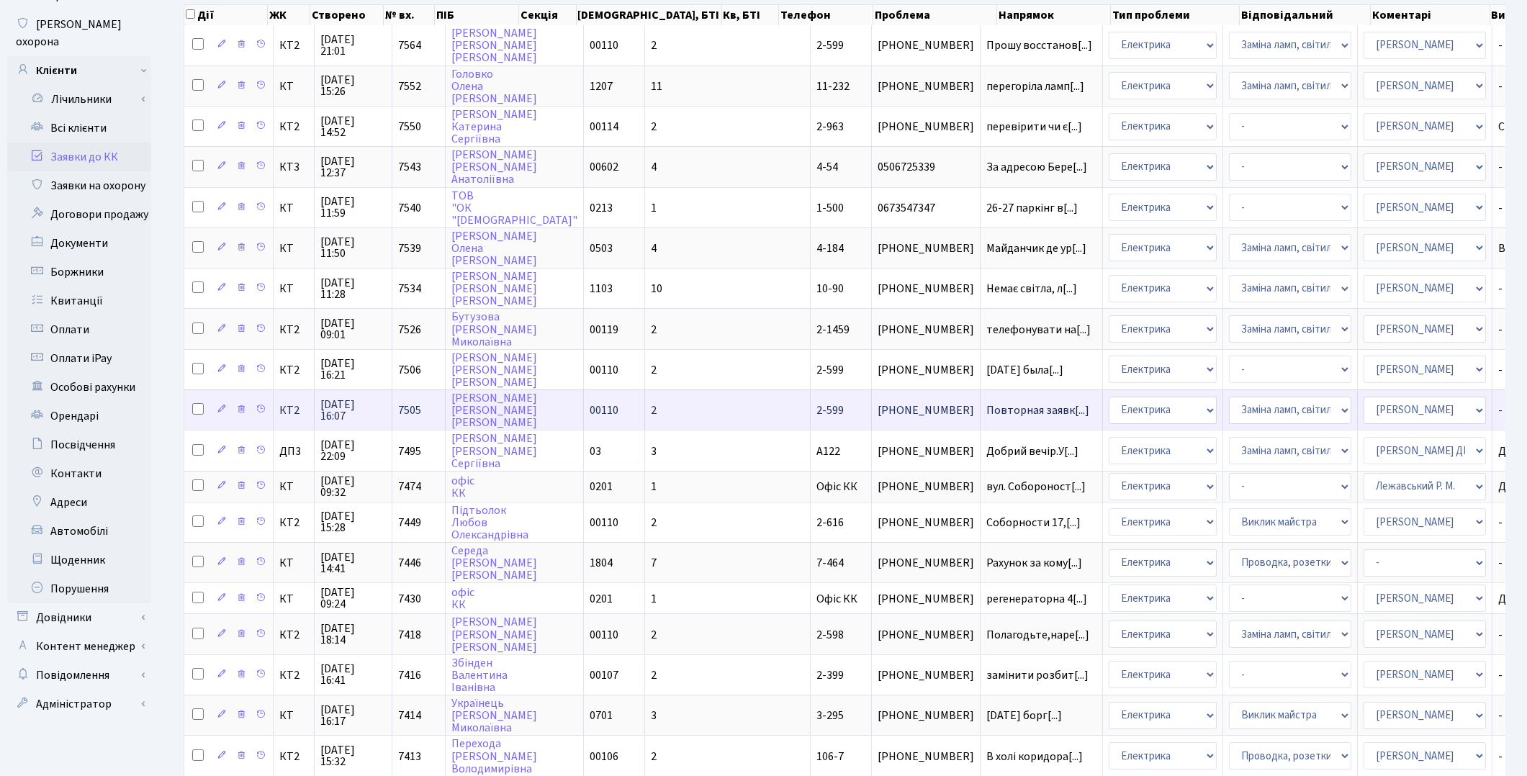
scroll to position [0, 0]
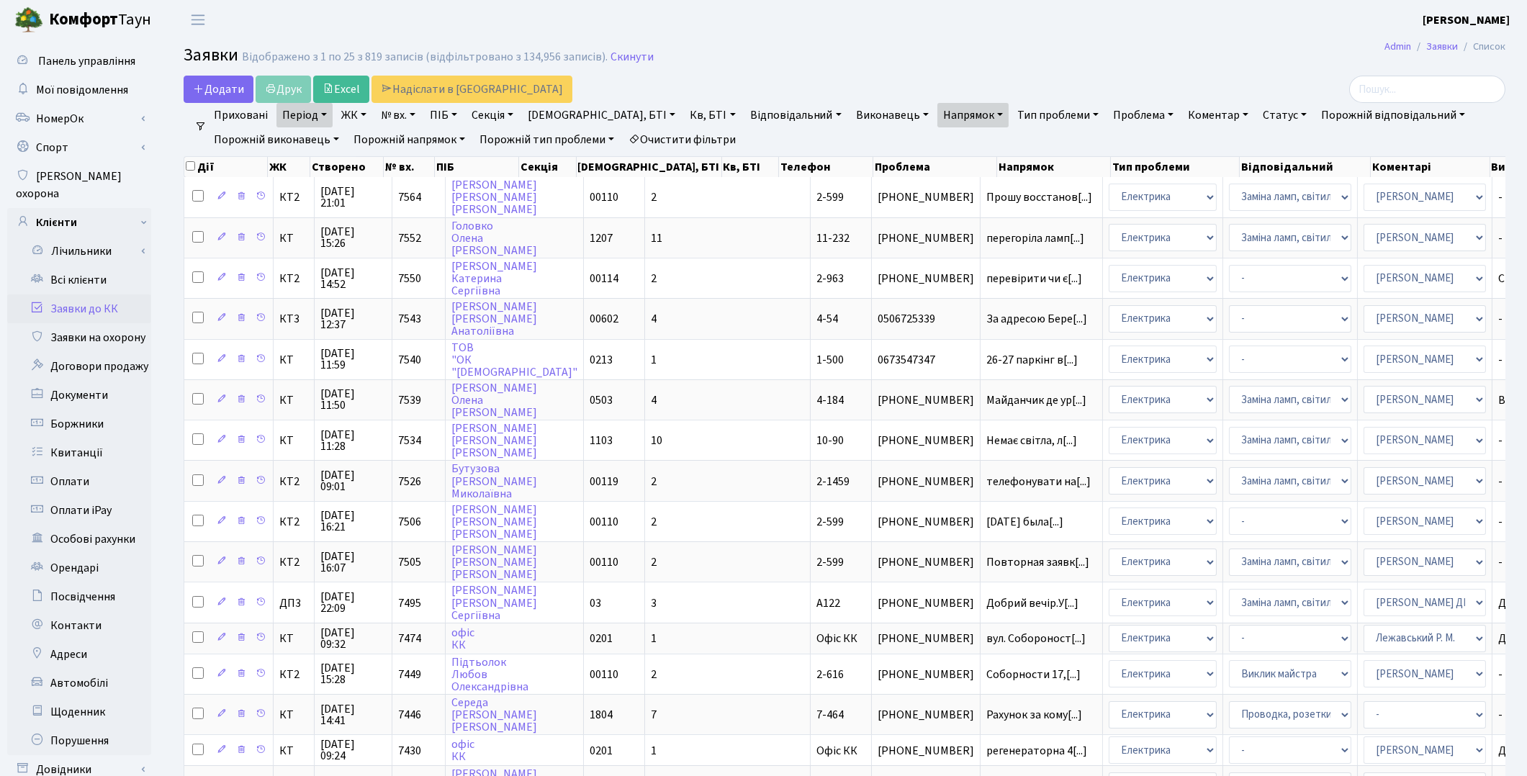
click at [703, 135] on link "Очистити фільтри" at bounding box center [682, 139] width 119 height 24
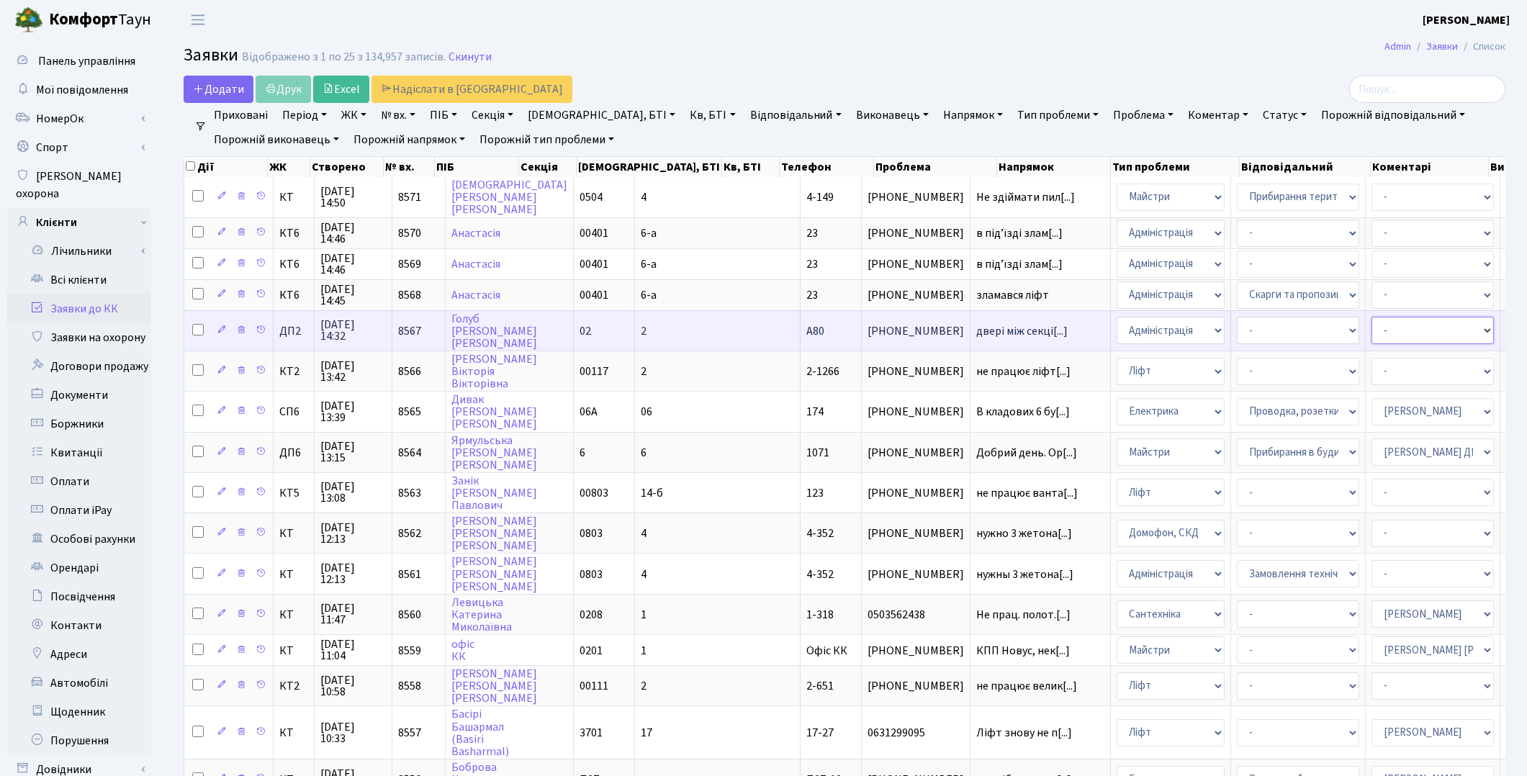
click at [1371, 332] on select "- Адміністратор ЖК ДП Адміністратор ЖК КТ Адміністратор ЖК СП Вижул В. В. Горді…" at bounding box center [1432, 330] width 122 height 27
select select "94"
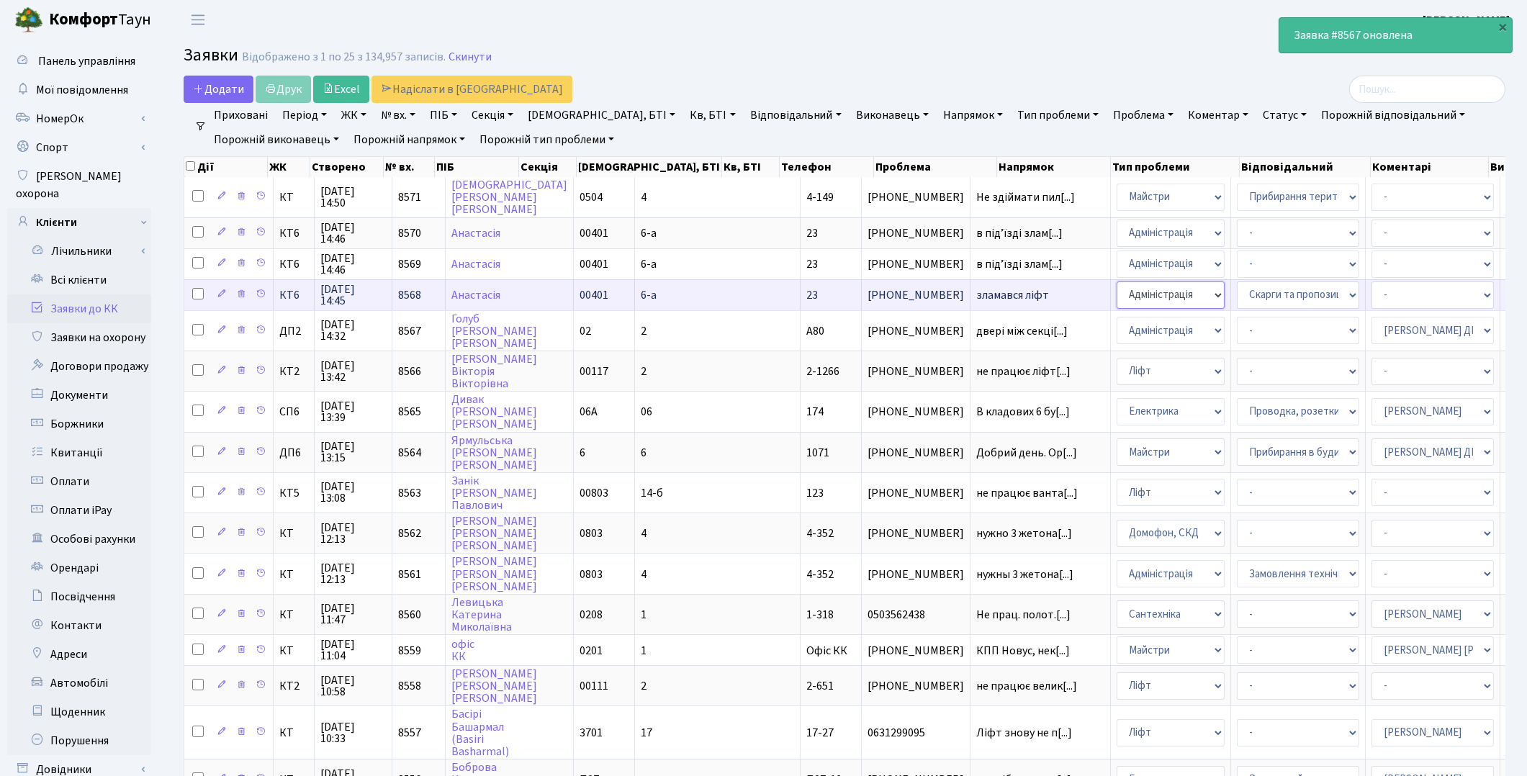
click at [1117, 293] on select "- Адміністрація Домофон, СКД Ліфт Майстри Сантехніка Економічний відділ Електри…" at bounding box center [1171, 294] width 108 height 27
select select "16"
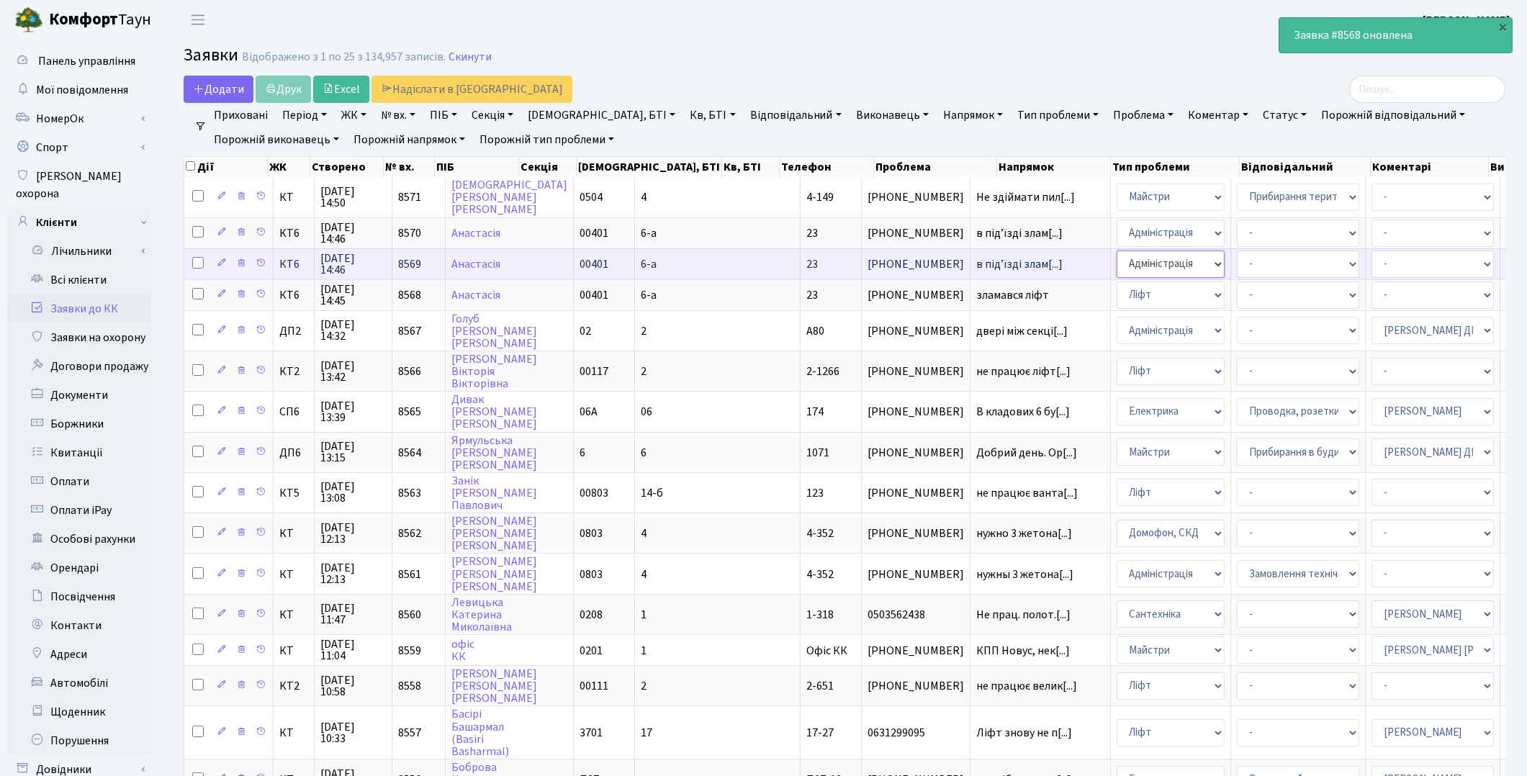
click at [1117, 261] on select "- Адміністрація Домофон, СКД Ліфт Майстри Сантехніка Економічний відділ Електри…" at bounding box center [1171, 264] width 108 height 27
select select "16"
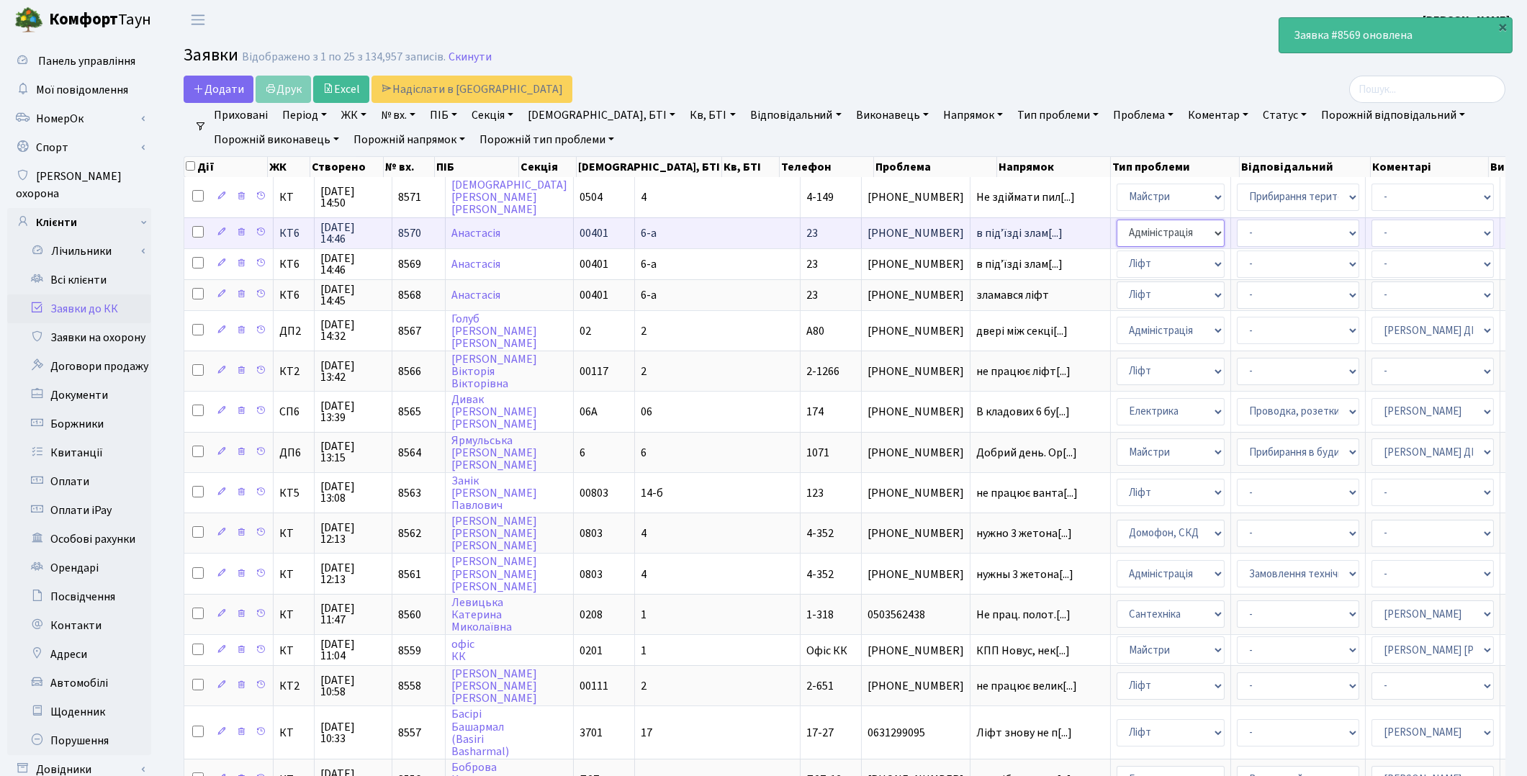
click at [1117, 238] on select "- Адміністрація Домофон, СКД Ліфт Майстри Сантехніка Економічний відділ Електри…" at bounding box center [1171, 233] width 108 height 27
select select "16"
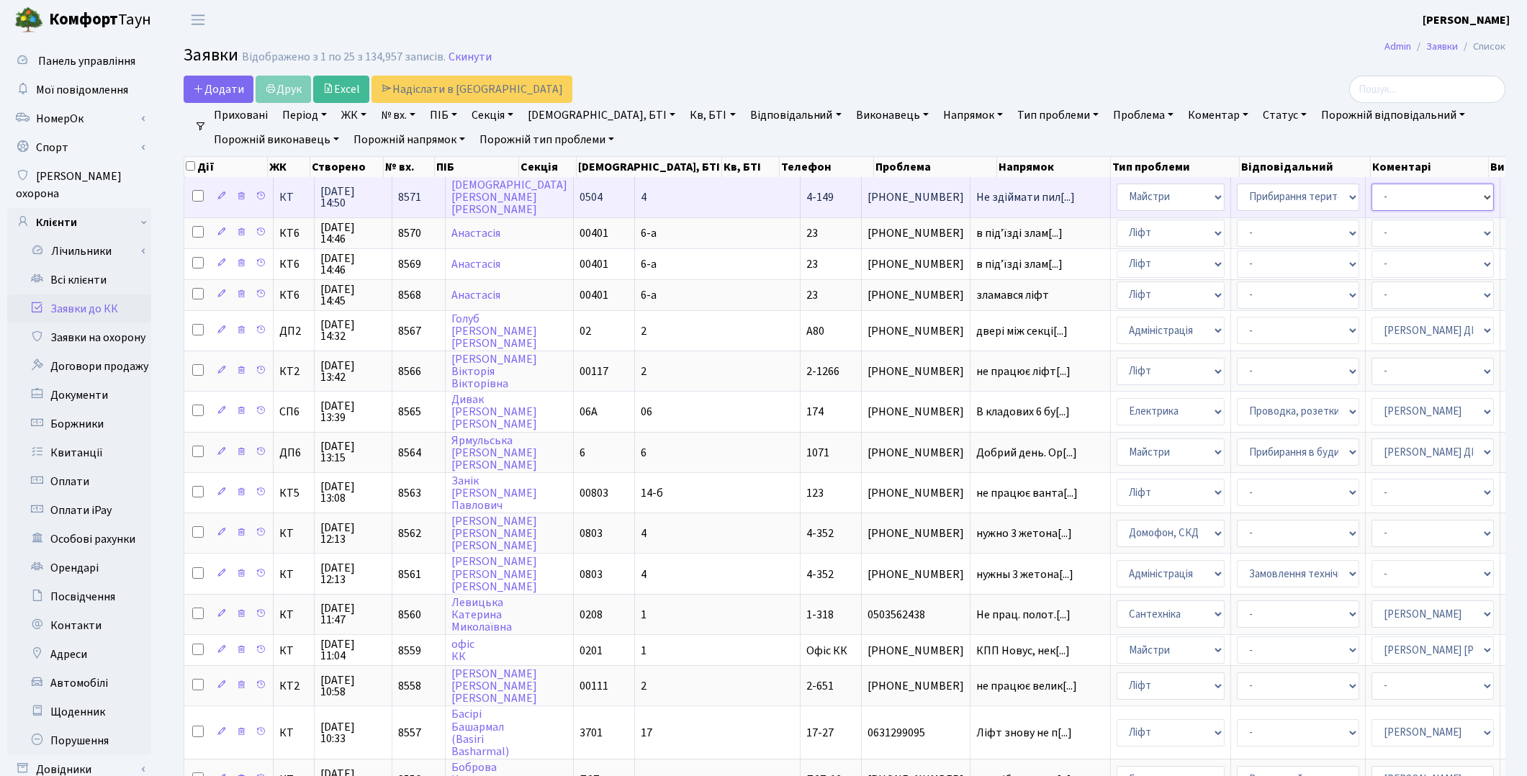
click at [1371, 204] on select "- Адміністратор ЖК ДП Адміністратор ЖК КТ Адміністратор ЖК СП Вижул В. В. Горді…" at bounding box center [1432, 197] width 122 height 27
select select "25"
click at [1371, 189] on select "- Адміністратор ЖК ДП Адміністратор ЖК КТ Адміністратор ЖК СП Вижул В. В. Горді…" at bounding box center [1432, 197] width 122 height 27
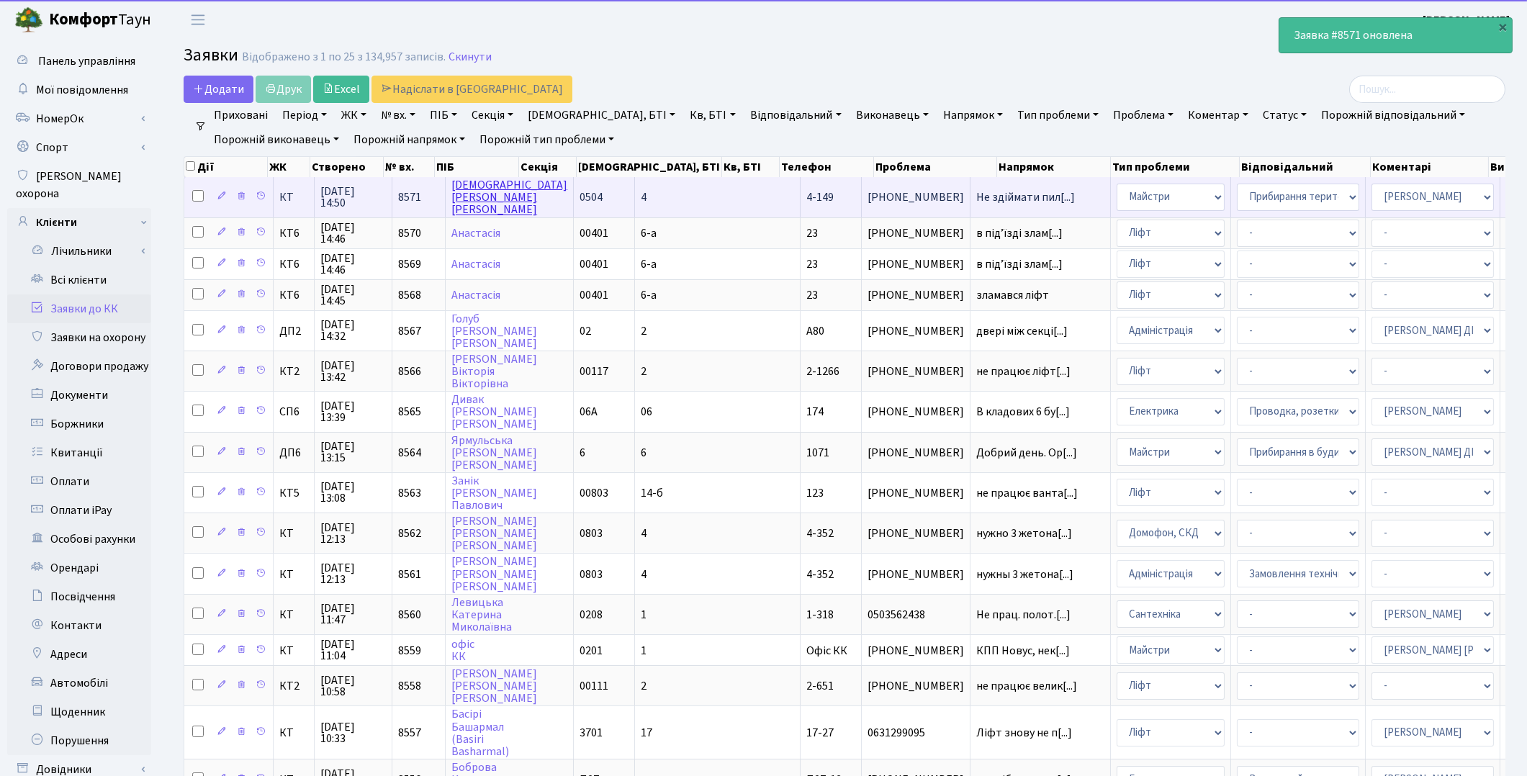
click at [482, 197] on link "Кора Максим Анатолійович" at bounding box center [509, 197] width 116 height 40
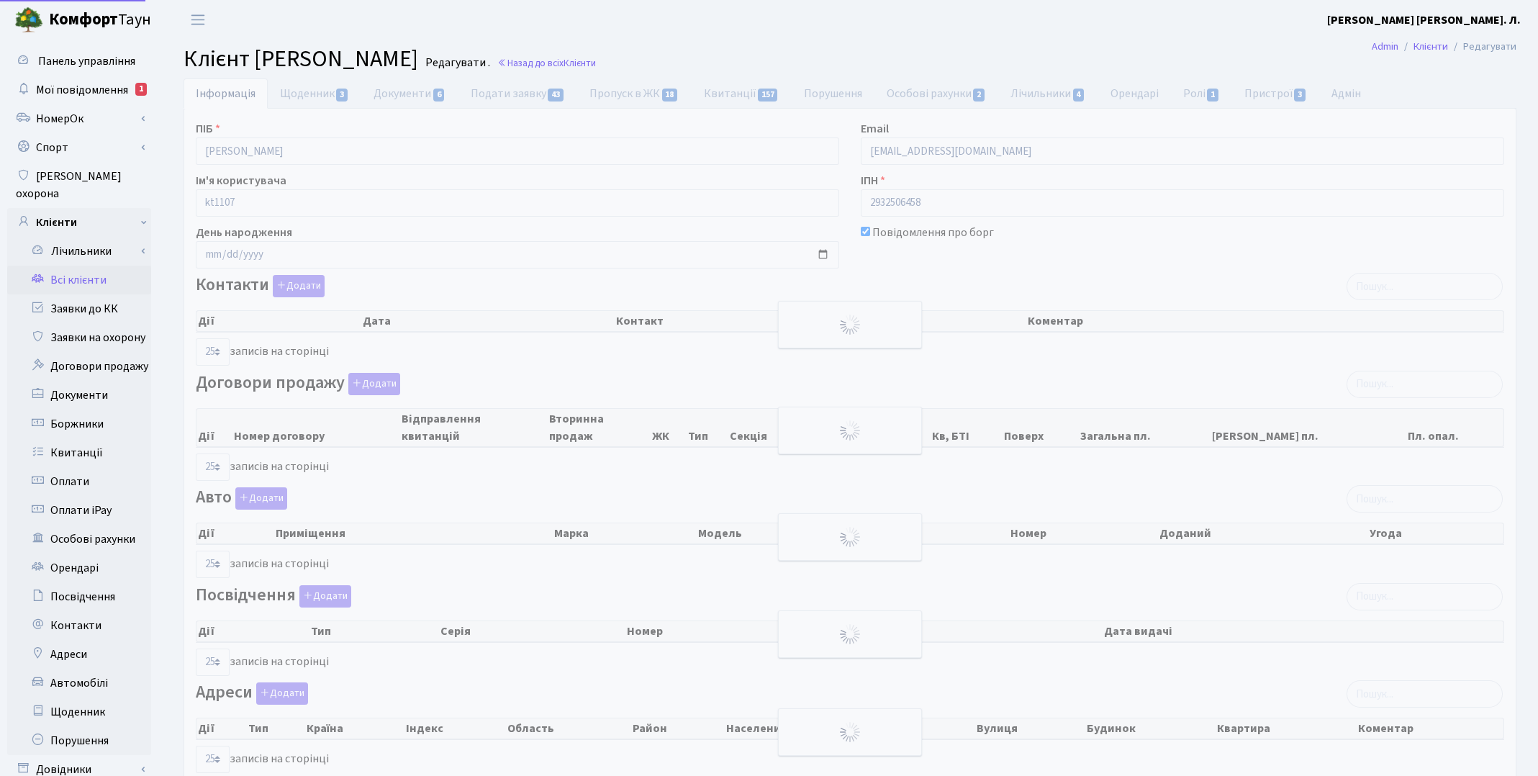
select select "25"
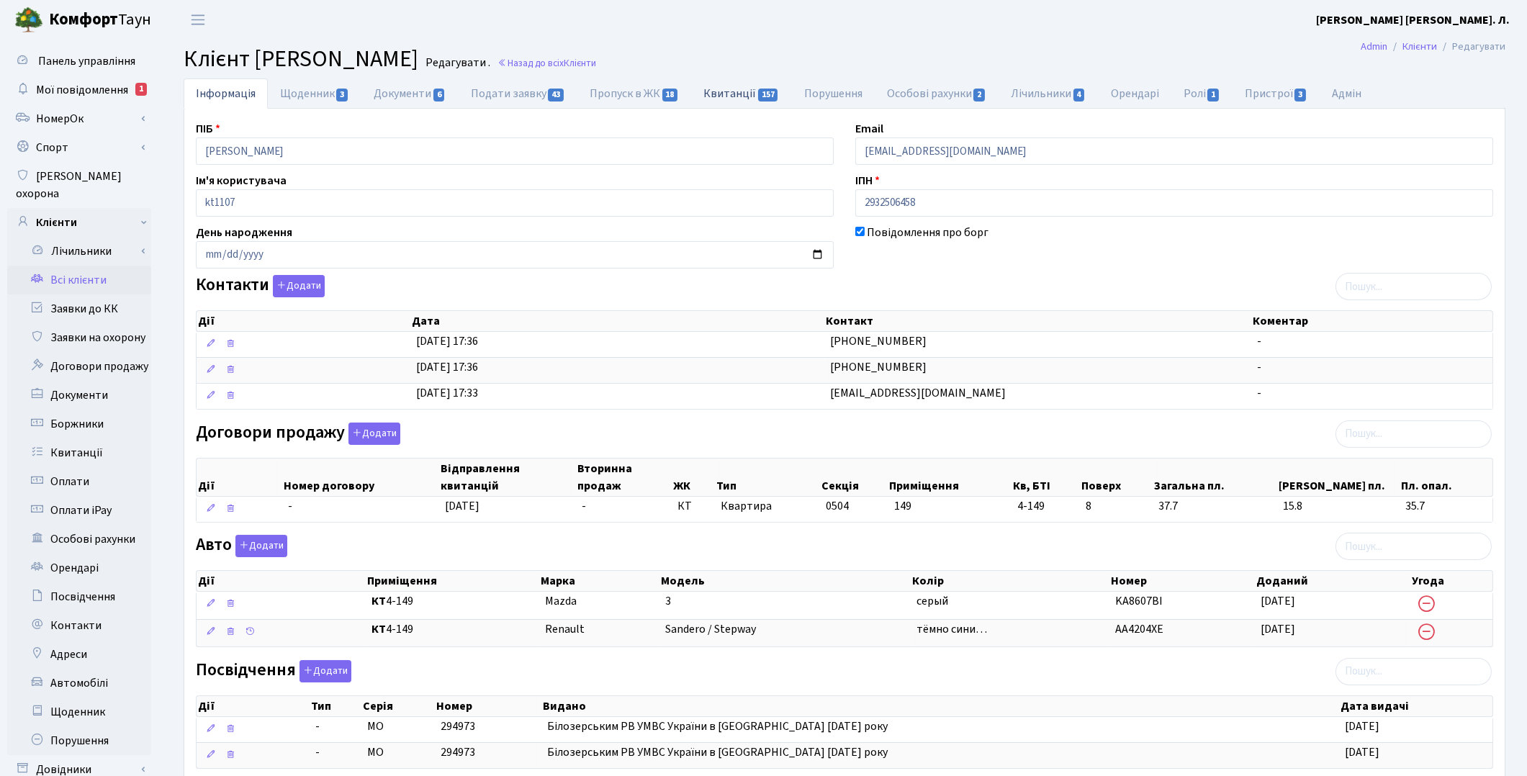
click at [735, 89] on link "Квитанції 157" at bounding box center [742, 93] width 100 height 30
select select "25"
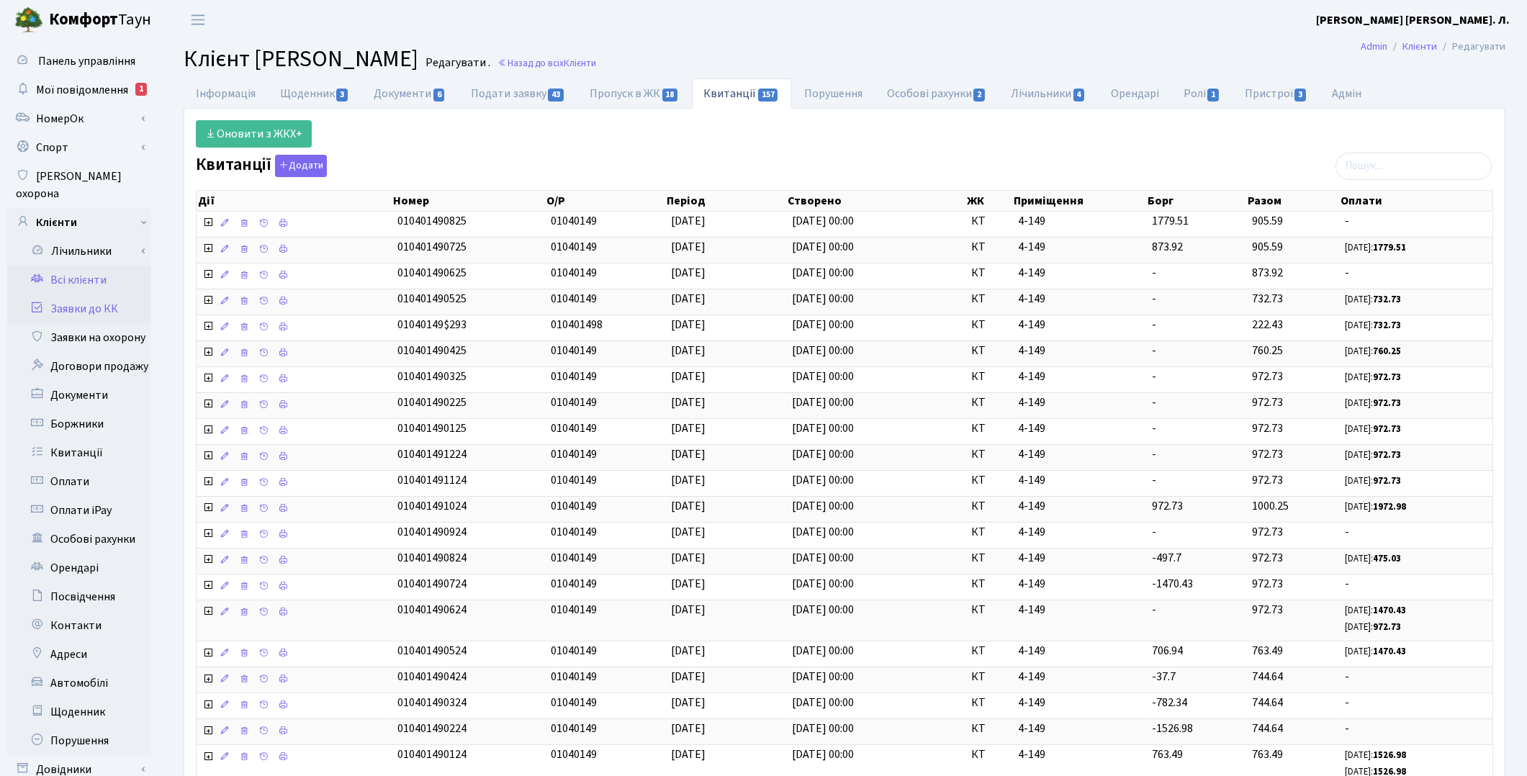
drag, startPoint x: 1234, startPoint y: 192, endPoint x: 77, endPoint y: 295, distance: 1161.4
click at [76, 296] on link "Заявки до КК" at bounding box center [79, 308] width 144 height 29
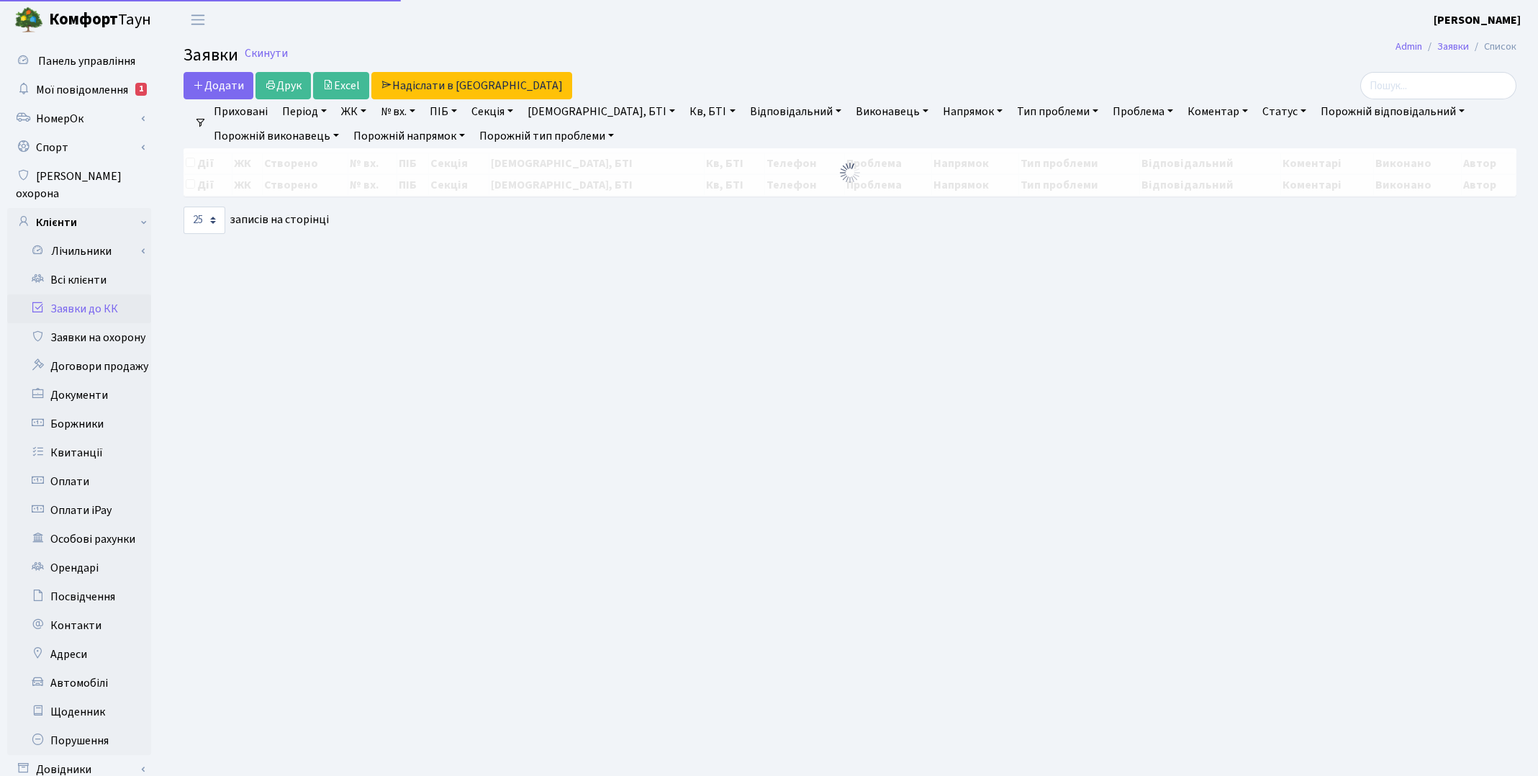
select select "25"
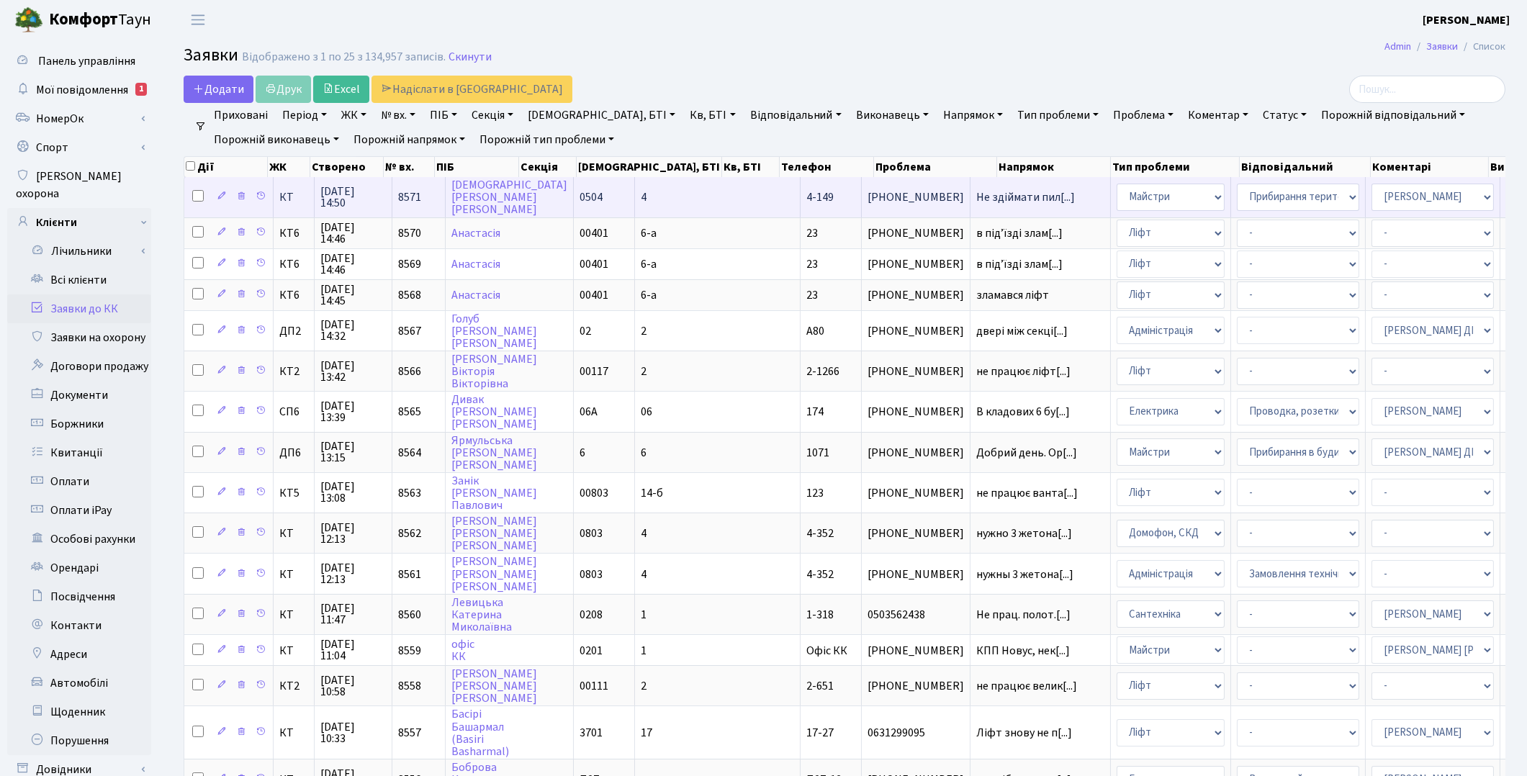
click at [970, 213] on td "Не здіймати пил[...]" at bounding box center [1040, 197] width 140 height 40
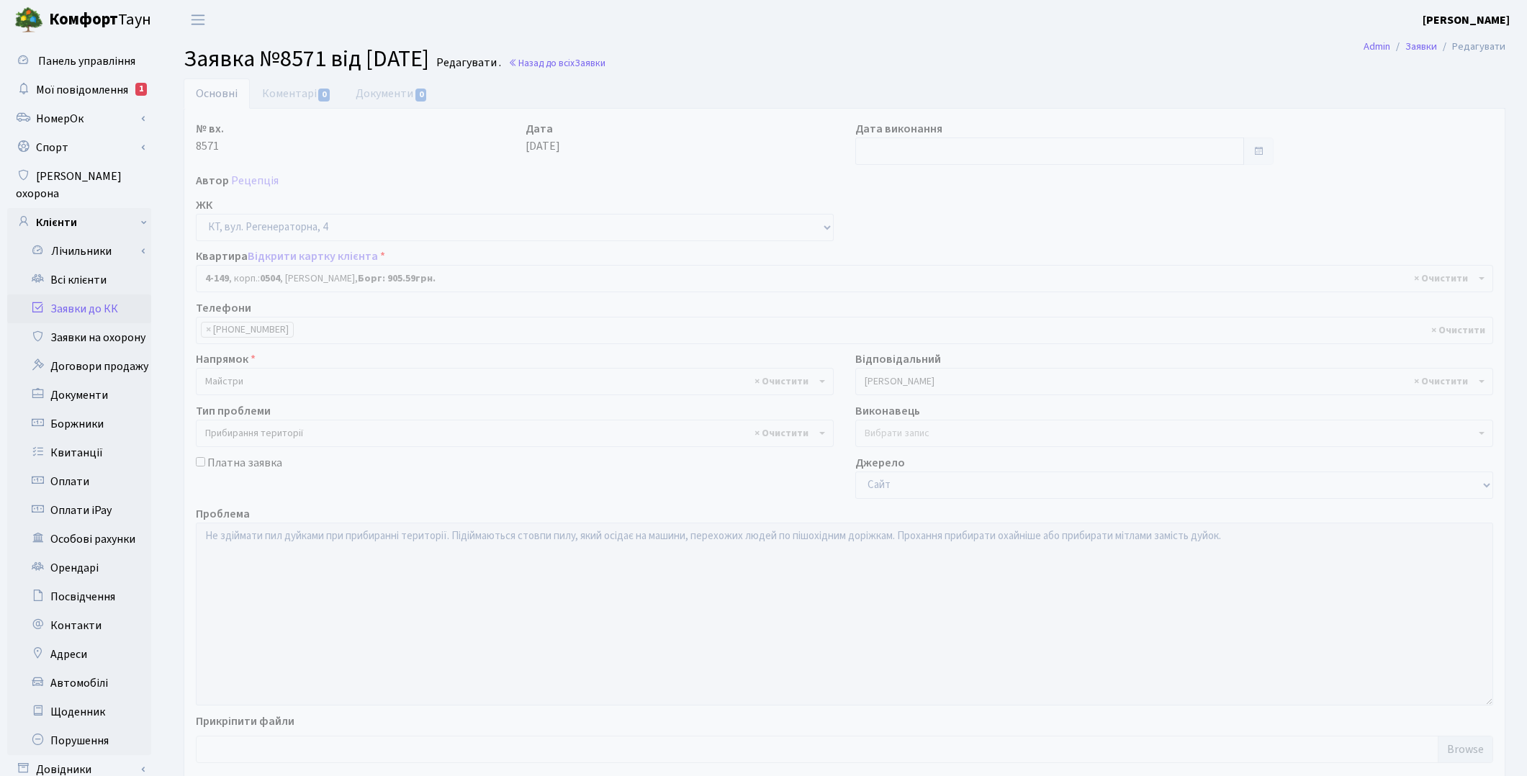
select select "1145"
select select "59"
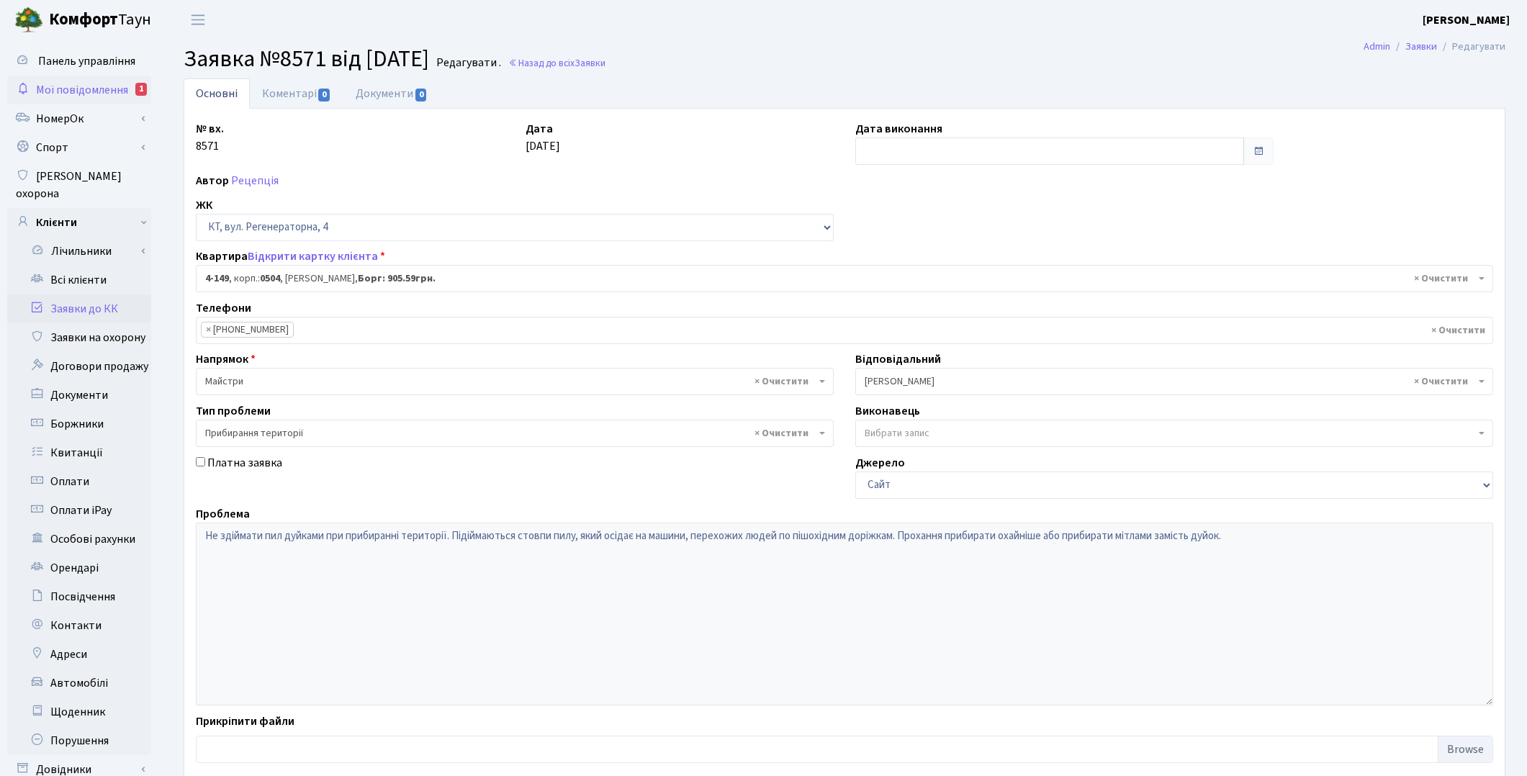
click at [60, 85] on span "Мої повідомлення" at bounding box center [82, 90] width 92 height 16
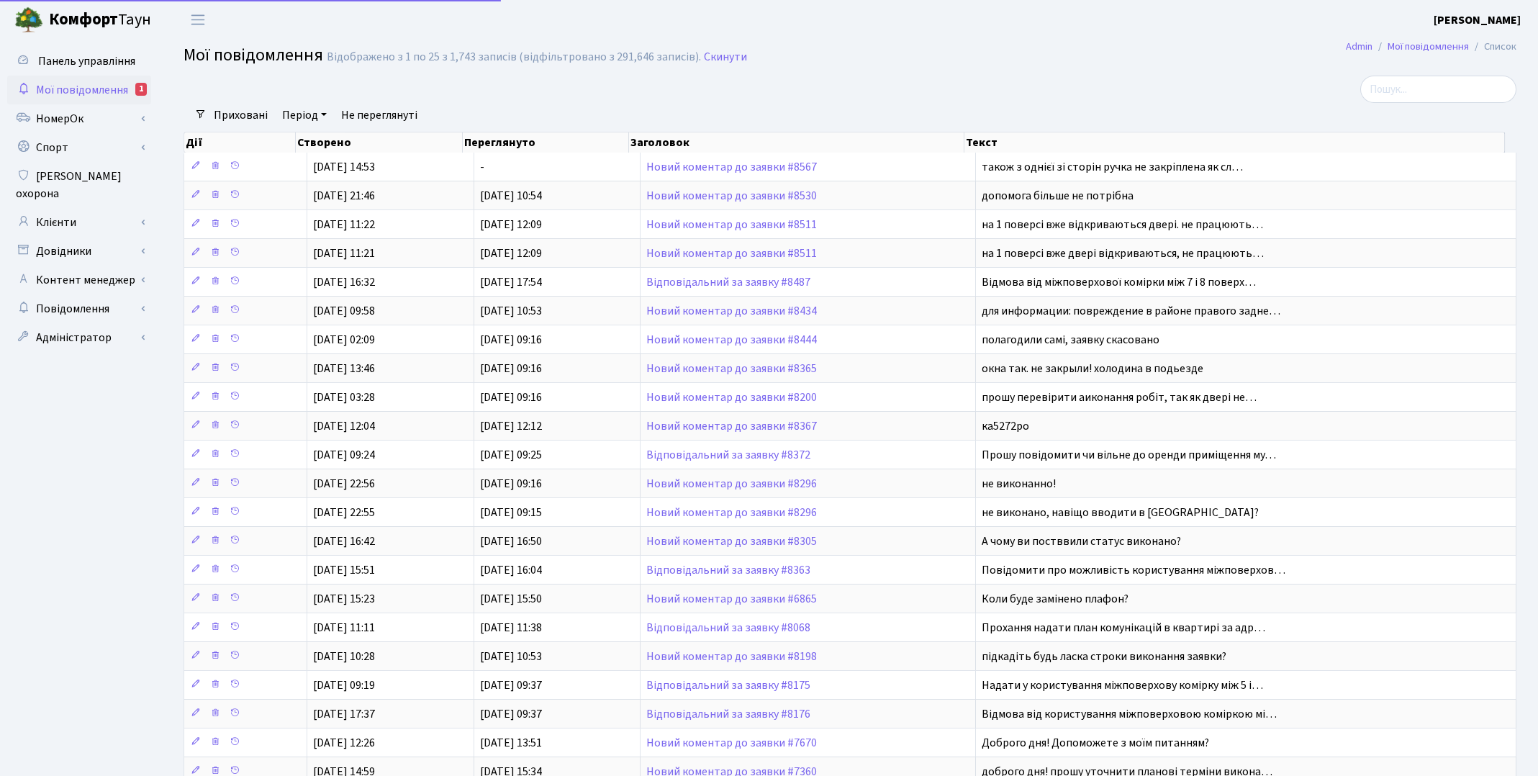
select select "25"
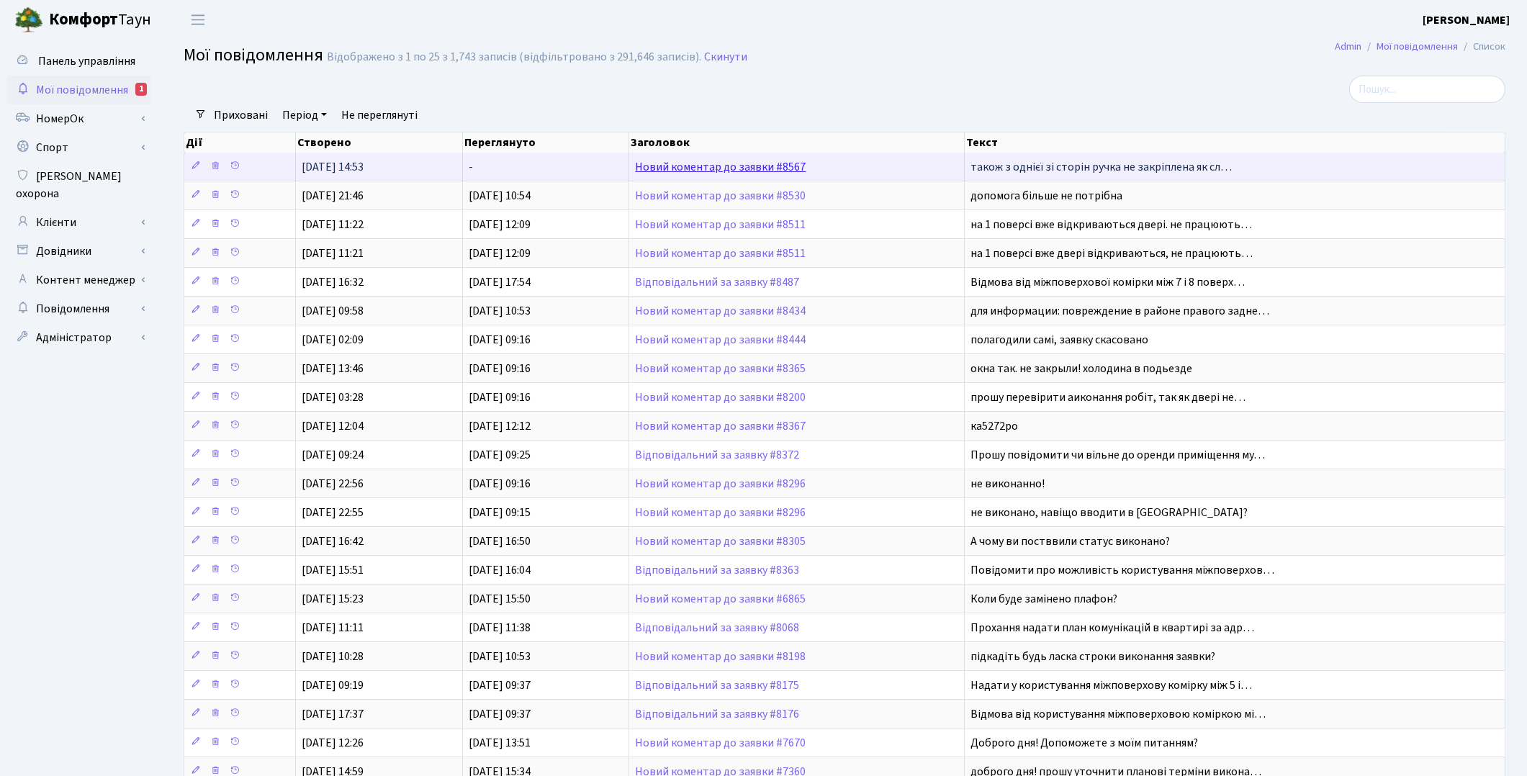
click at [727, 171] on link "Новий коментар до заявки #8567" at bounding box center [720, 167] width 171 height 16
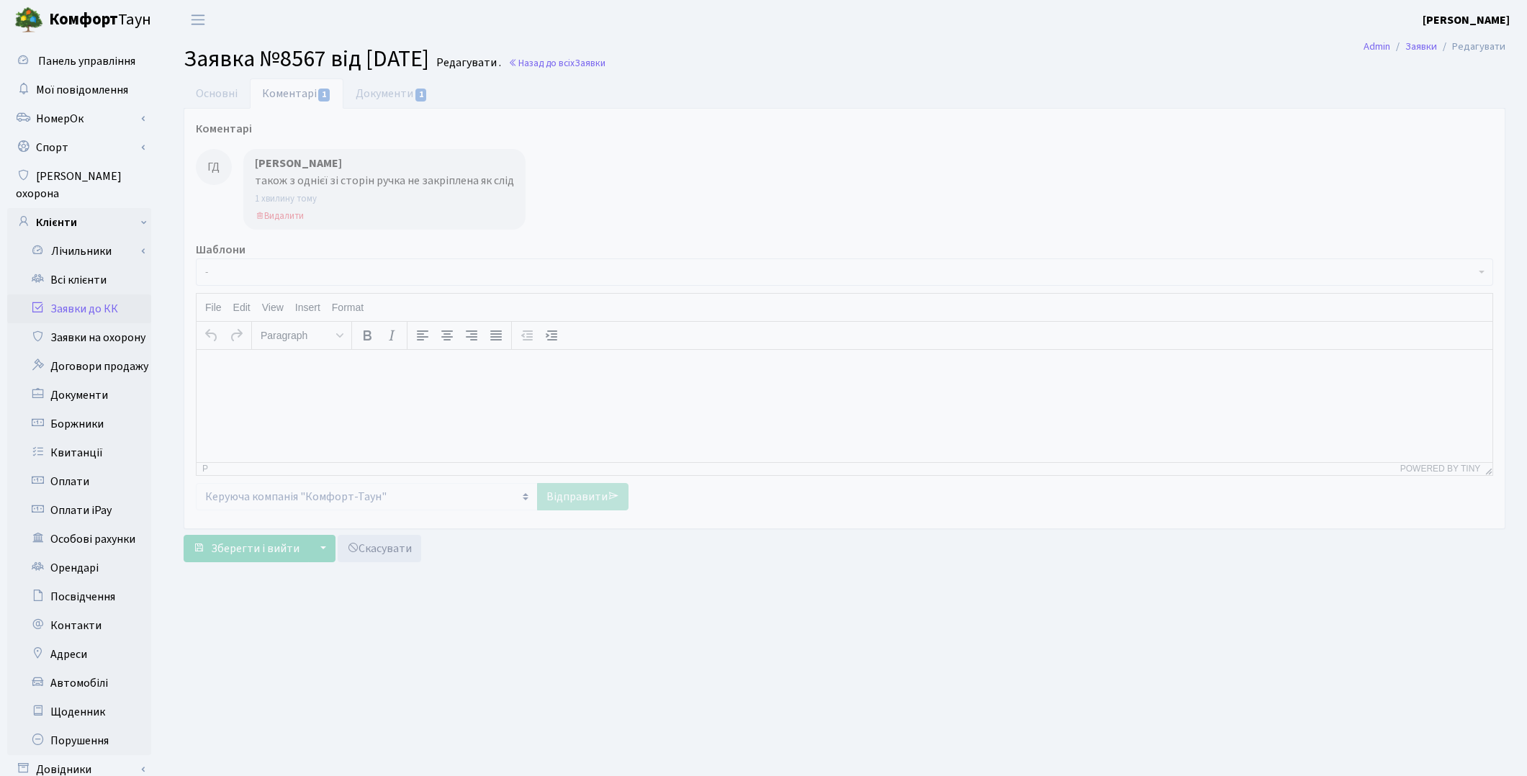
select select "30811"
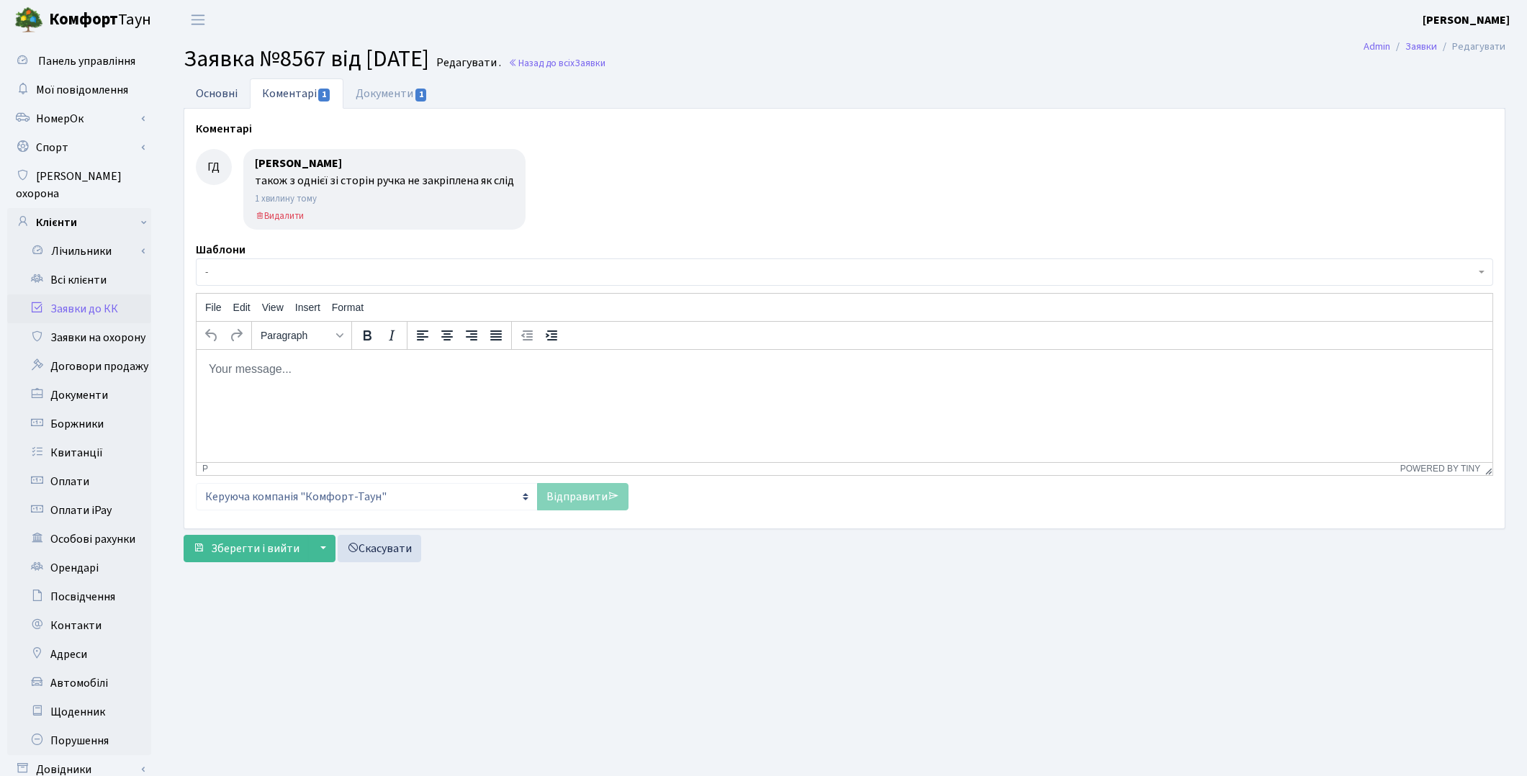
click at [224, 104] on link "Основні" at bounding box center [217, 93] width 66 height 30
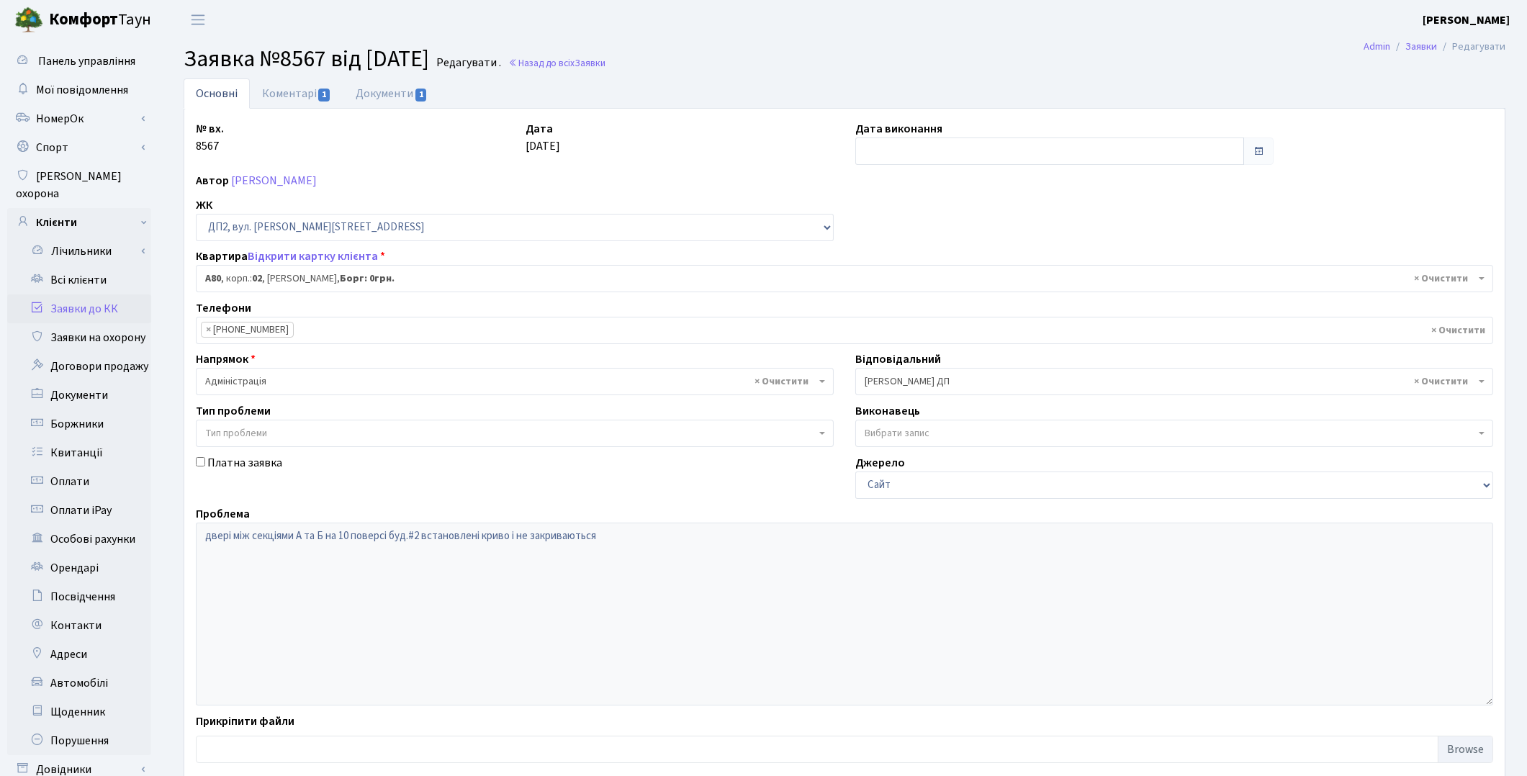
click at [99, 294] on link "Заявки до КК" at bounding box center [79, 308] width 144 height 29
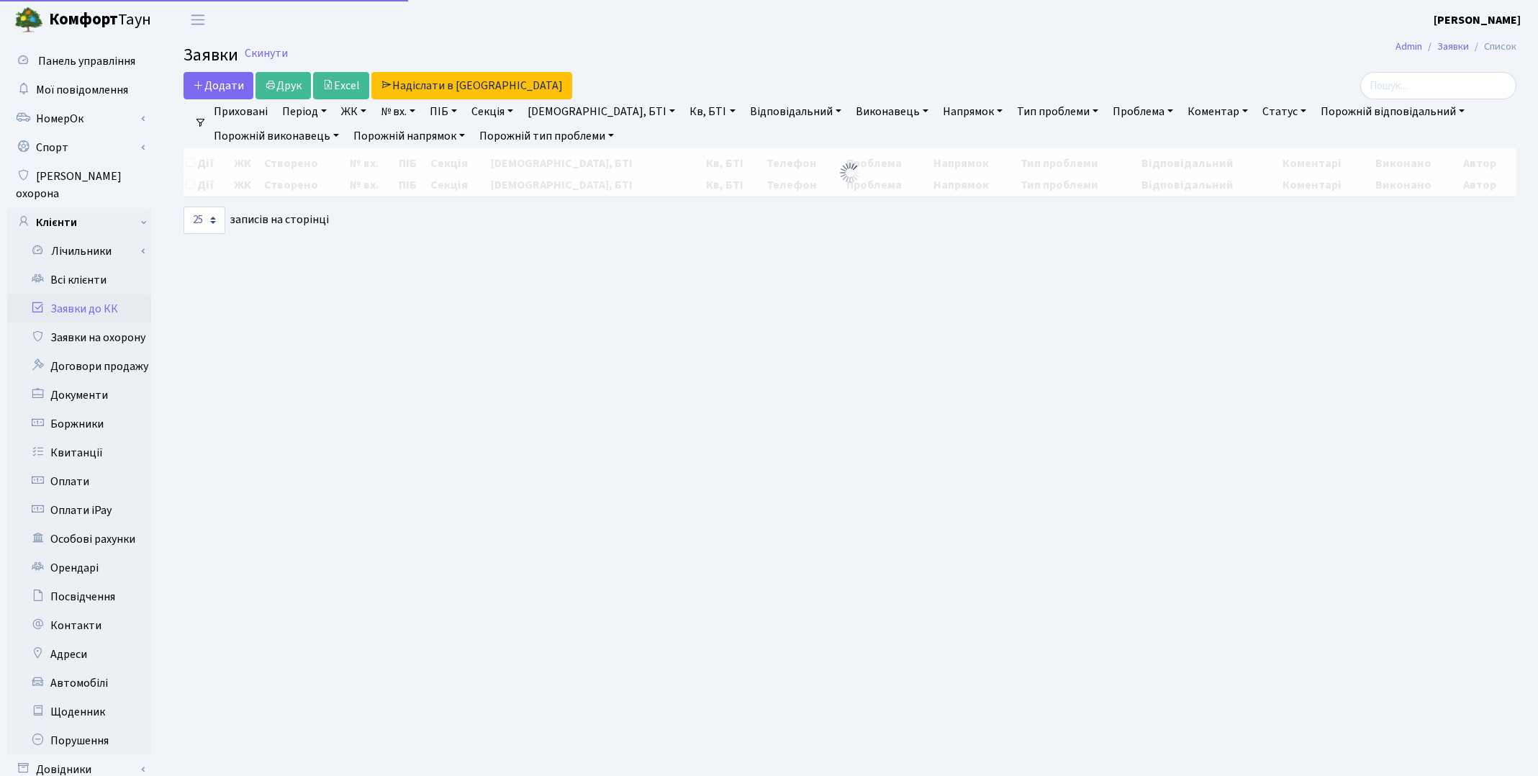
select select "25"
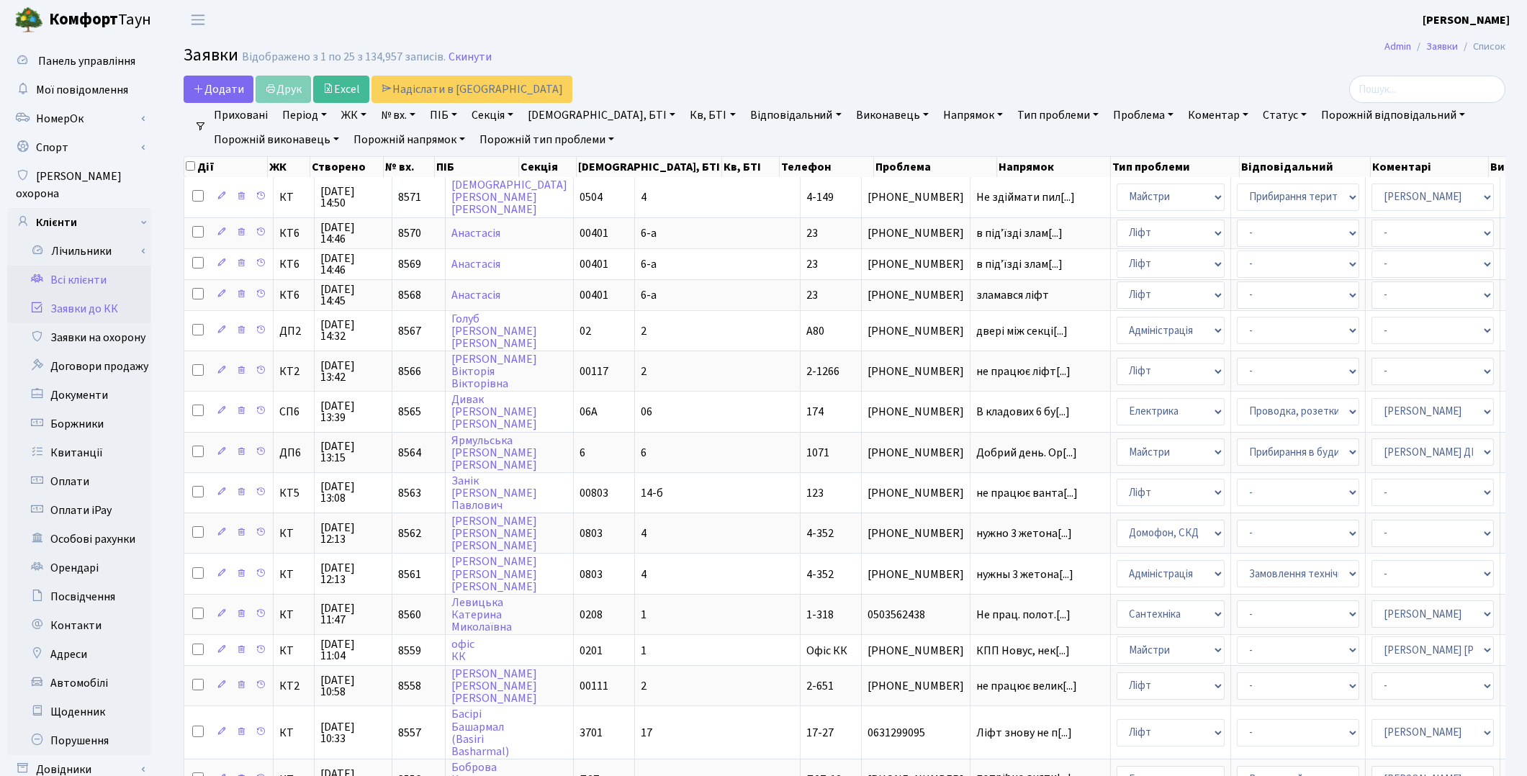
click at [71, 266] on link "Всі клієнти" at bounding box center [79, 280] width 144 height 29
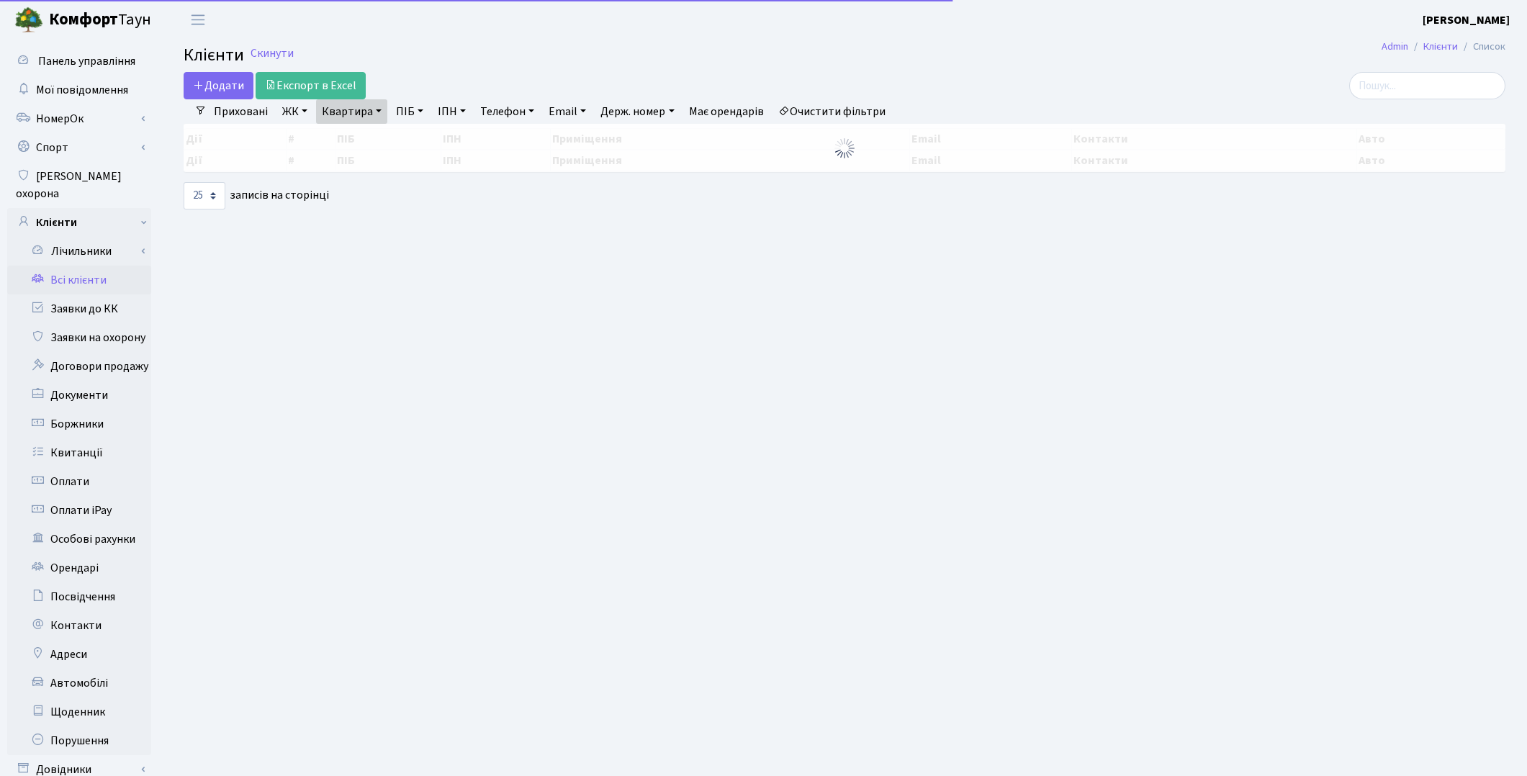
select select "25"
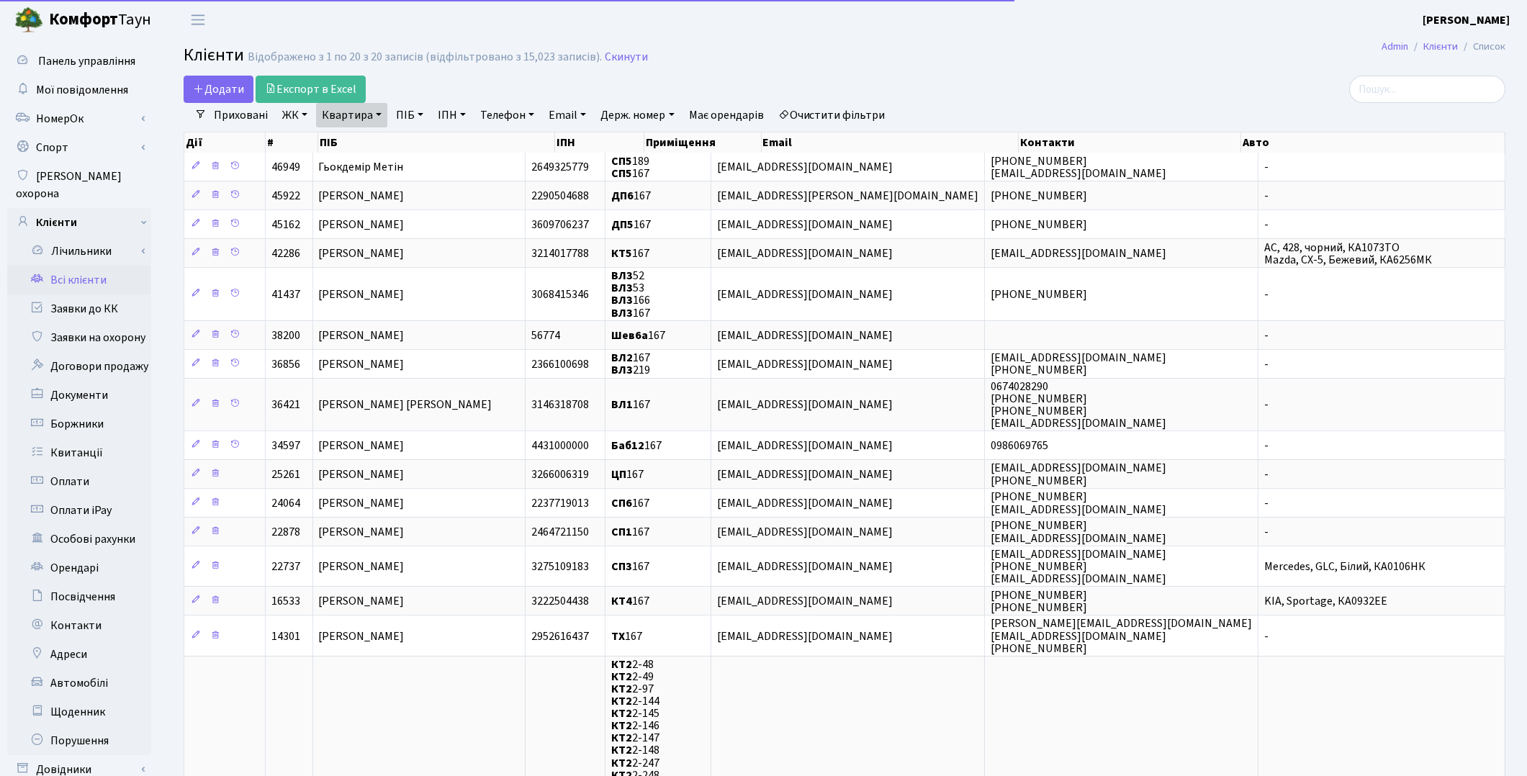
click at [354, 103] on link "Квартира" at bounding box center [351, 115] width 71 height 24
click at [362, 139] on input "167" at bounding box center [359, 143] width 84 height 27
type input "1"
type input "44"
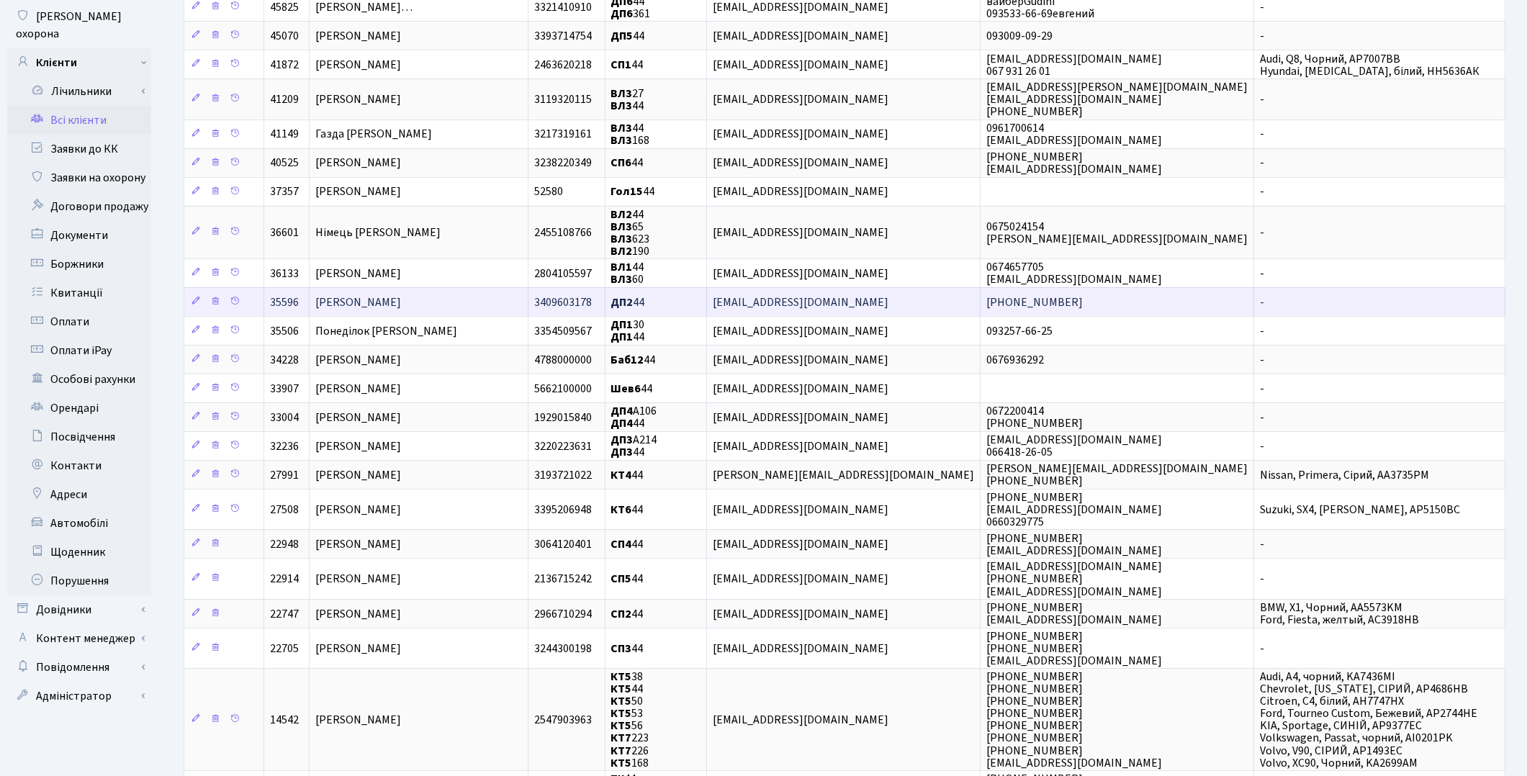
scroll to position [240, 0]
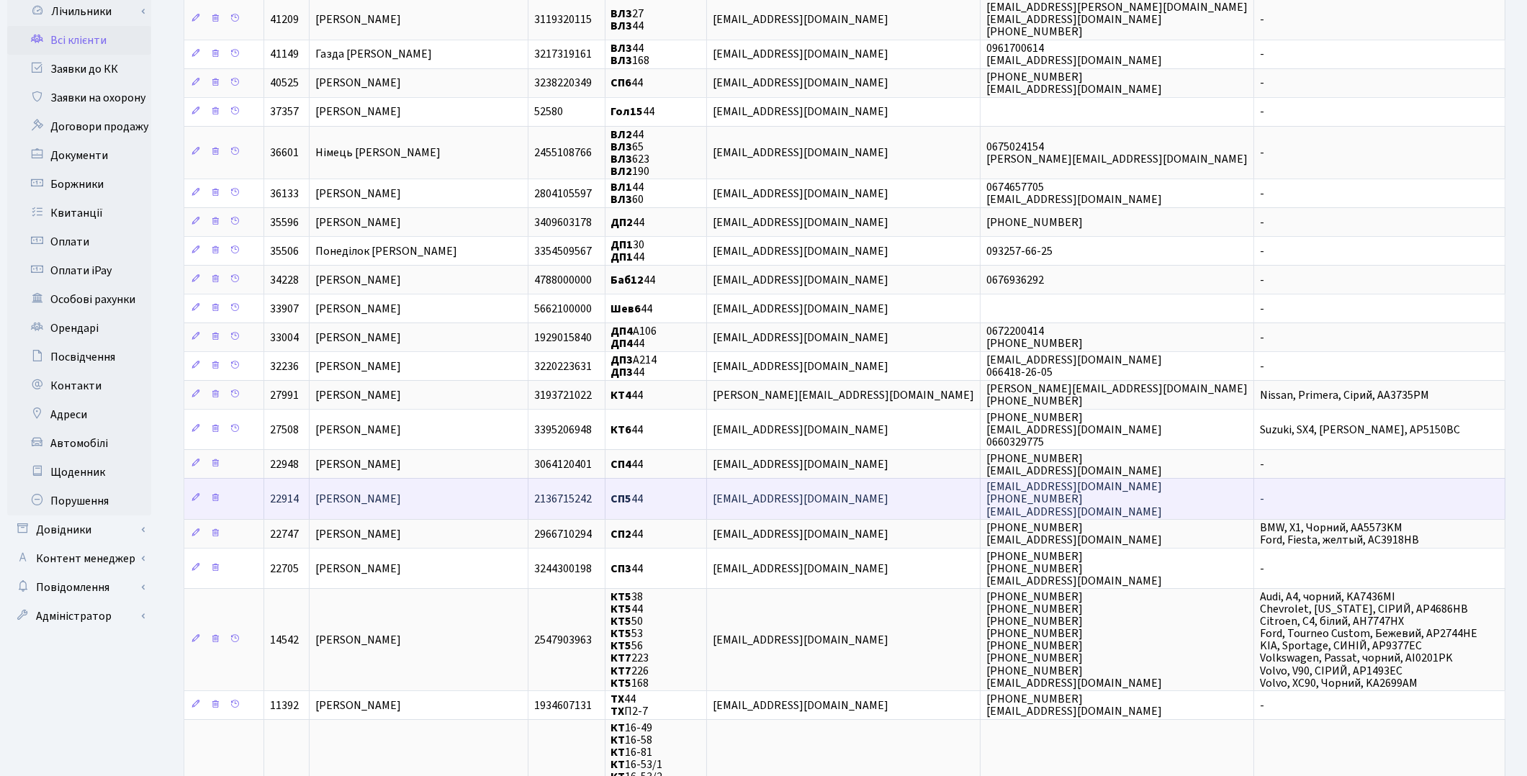
click at [401, 500] on span "Тимофєєва Галина Миколаівна" at bounding box center [358, 500] width 86 height 16
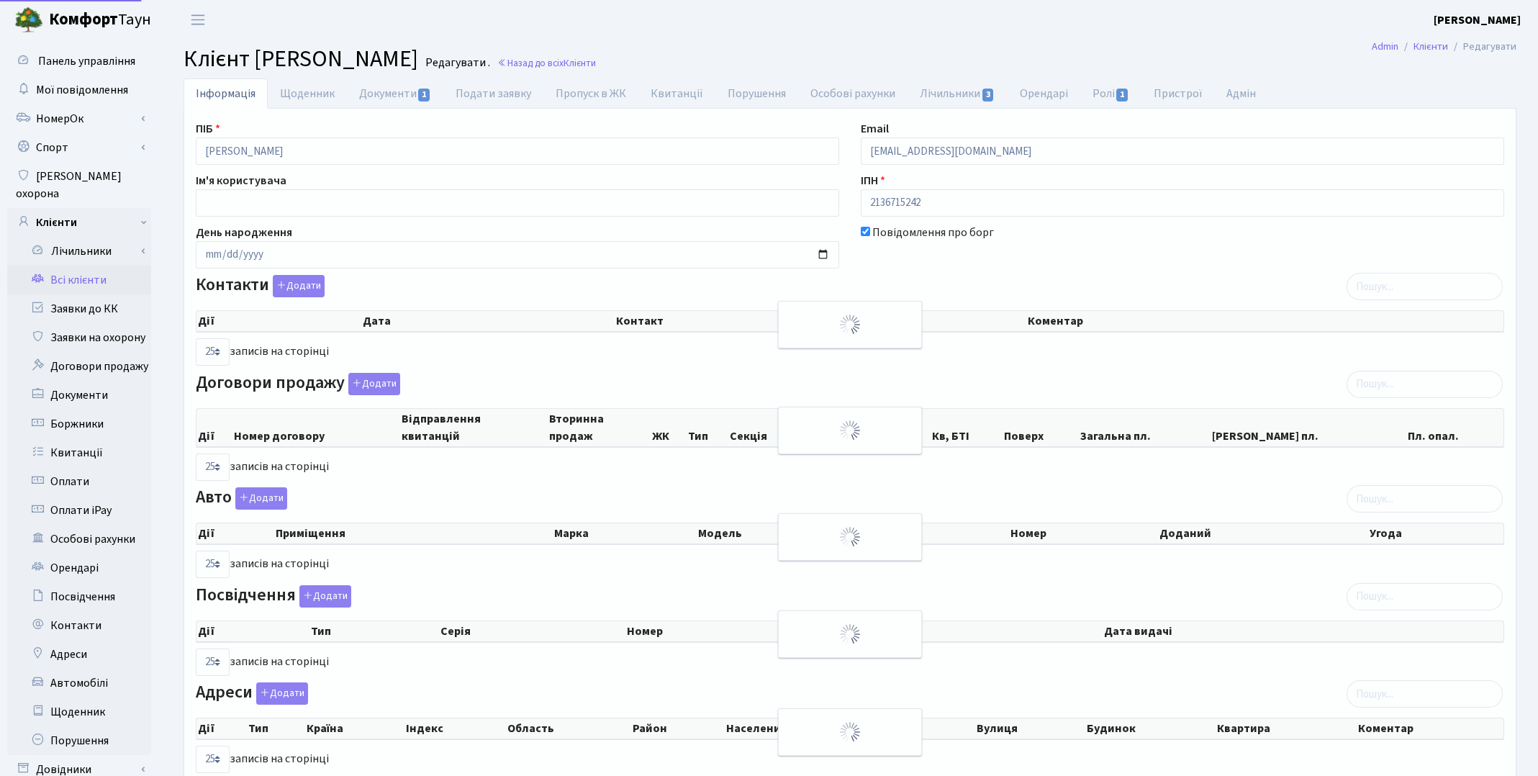
select select "25"
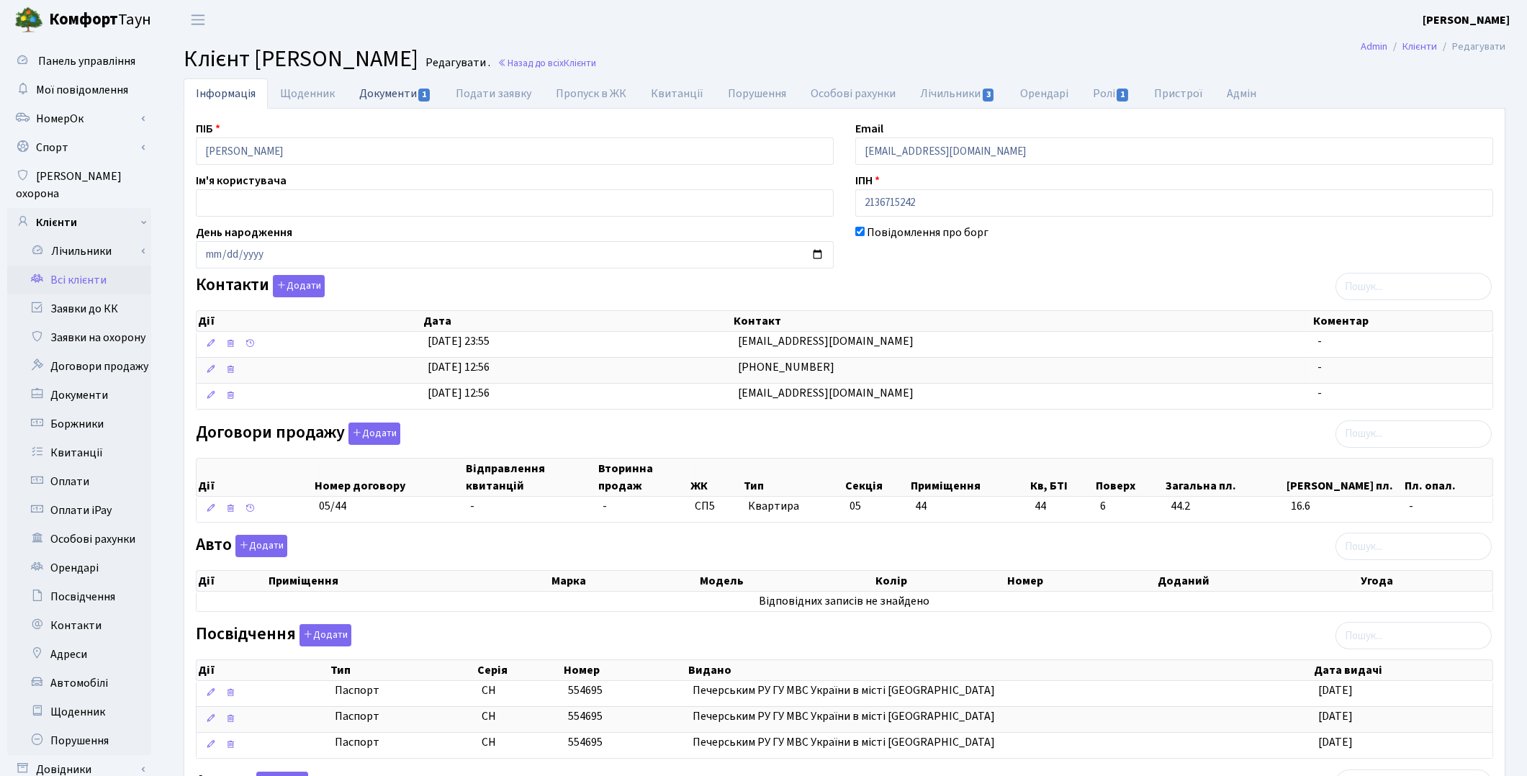
click at [387, 94] on link "Документи 1" at bounding box center [395, 93] width 96 height 30
select select "25"
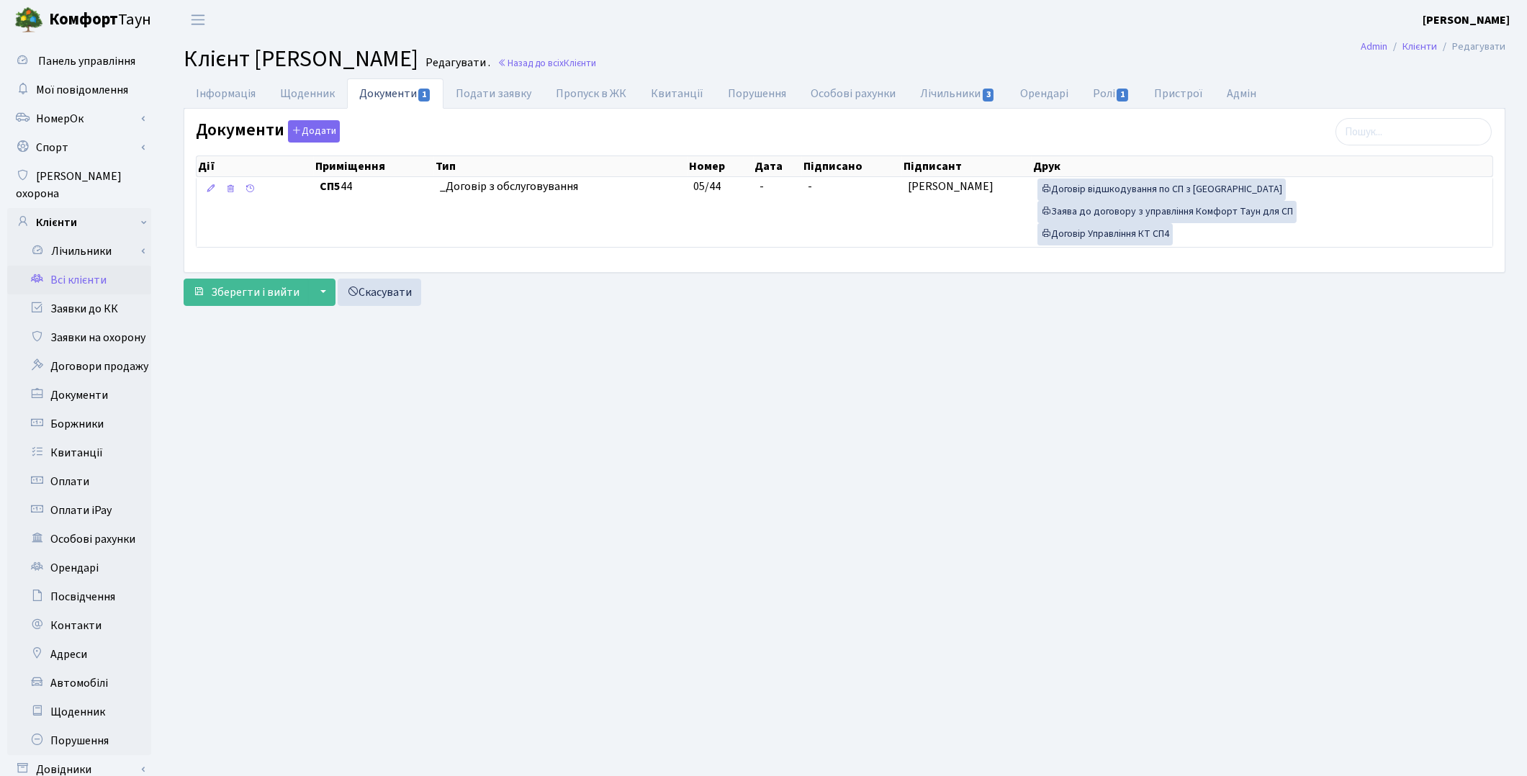
click at [53, 266] on link "Всі клієнти" at bounding box center [79, 280] width 144 height 29
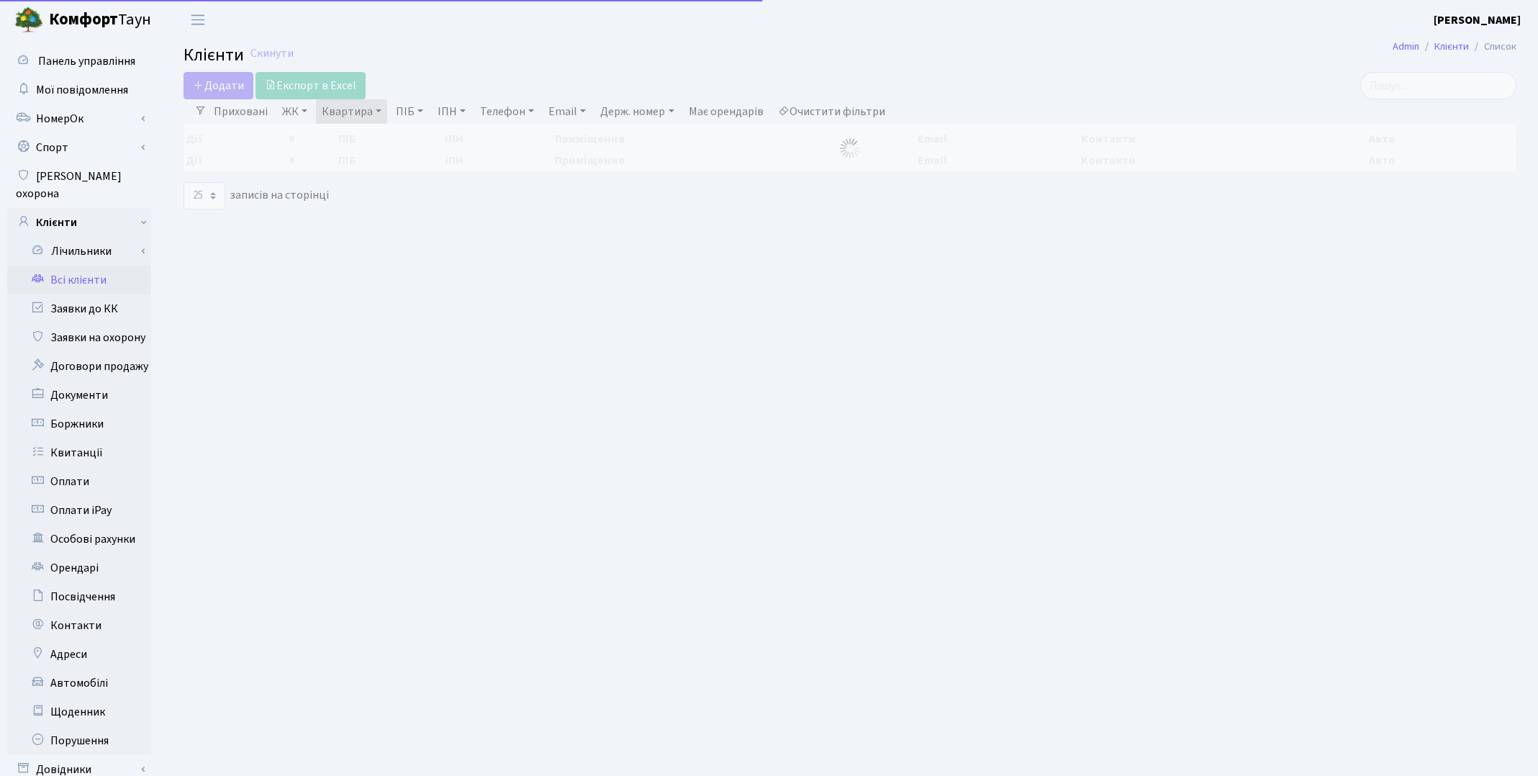
select select "25"
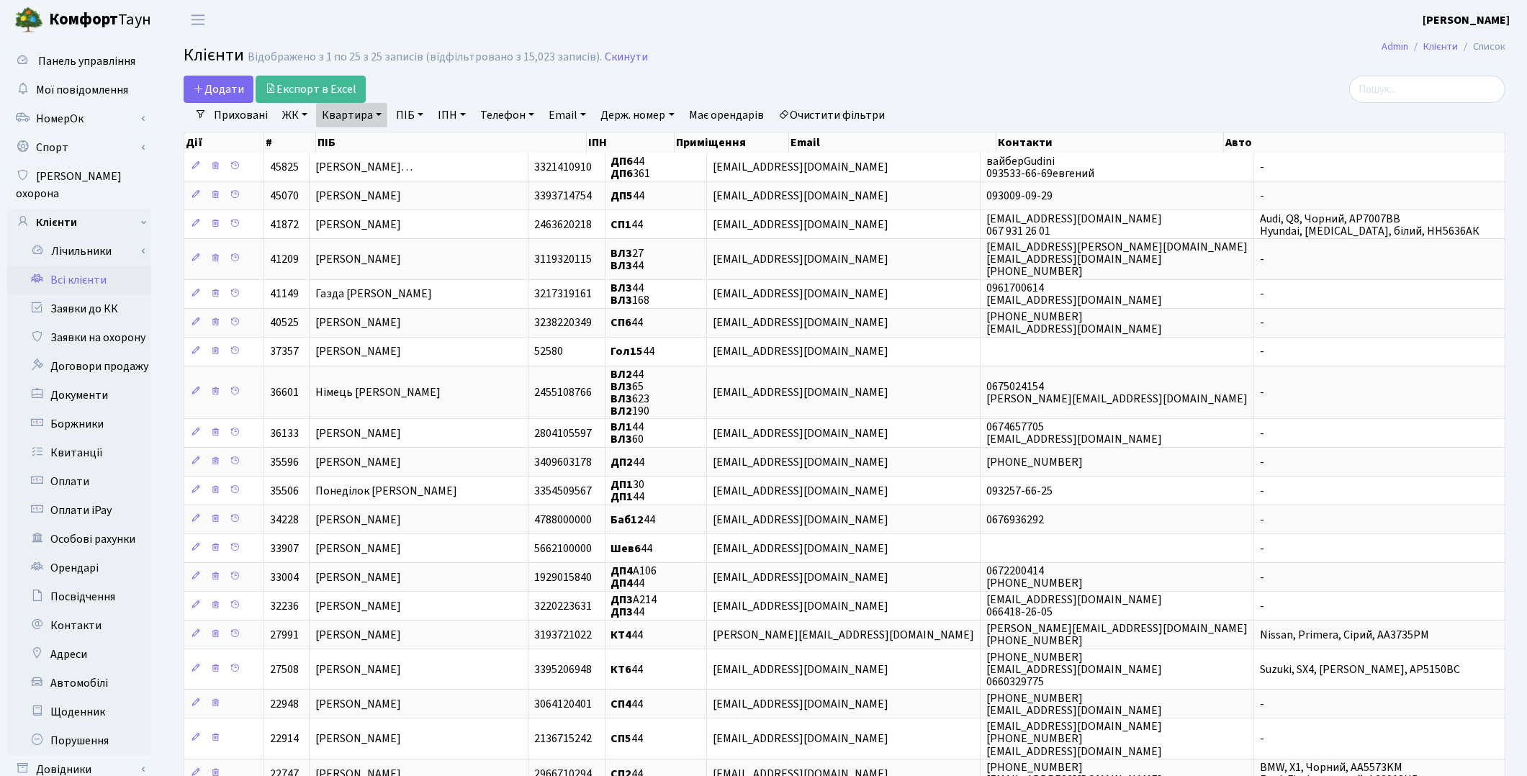
click at [342, 115] on link "Квартира" at bounding box center [351, 115] width 71 height 24
click at [356, 137] on input "44" at bounding box center [359, 143] width 84 height 27
type input "4"
type input "п042"
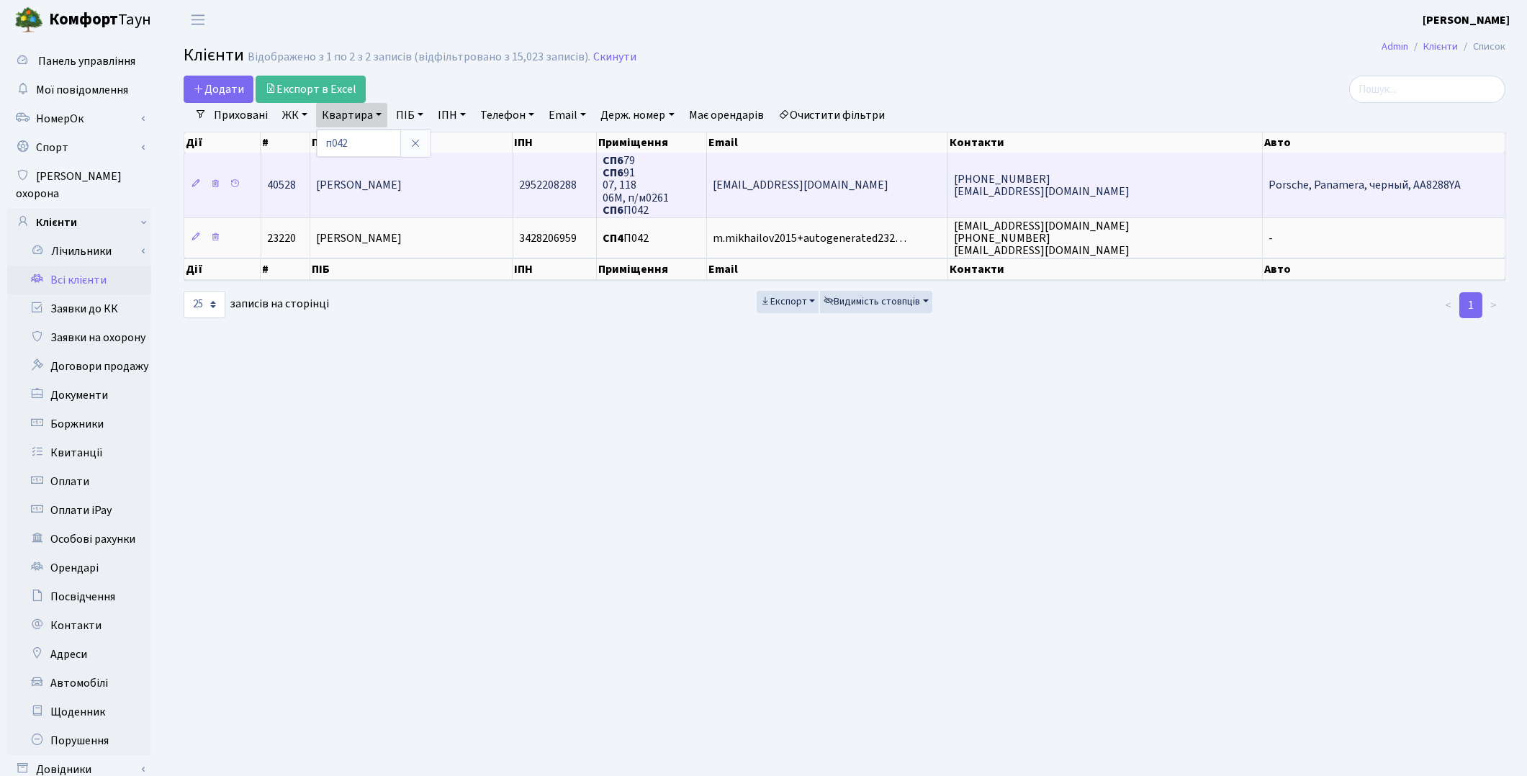
click at [364, 198] on td "[PERSON_NAME]" at bounding box center [411, 185] width 202 height 65
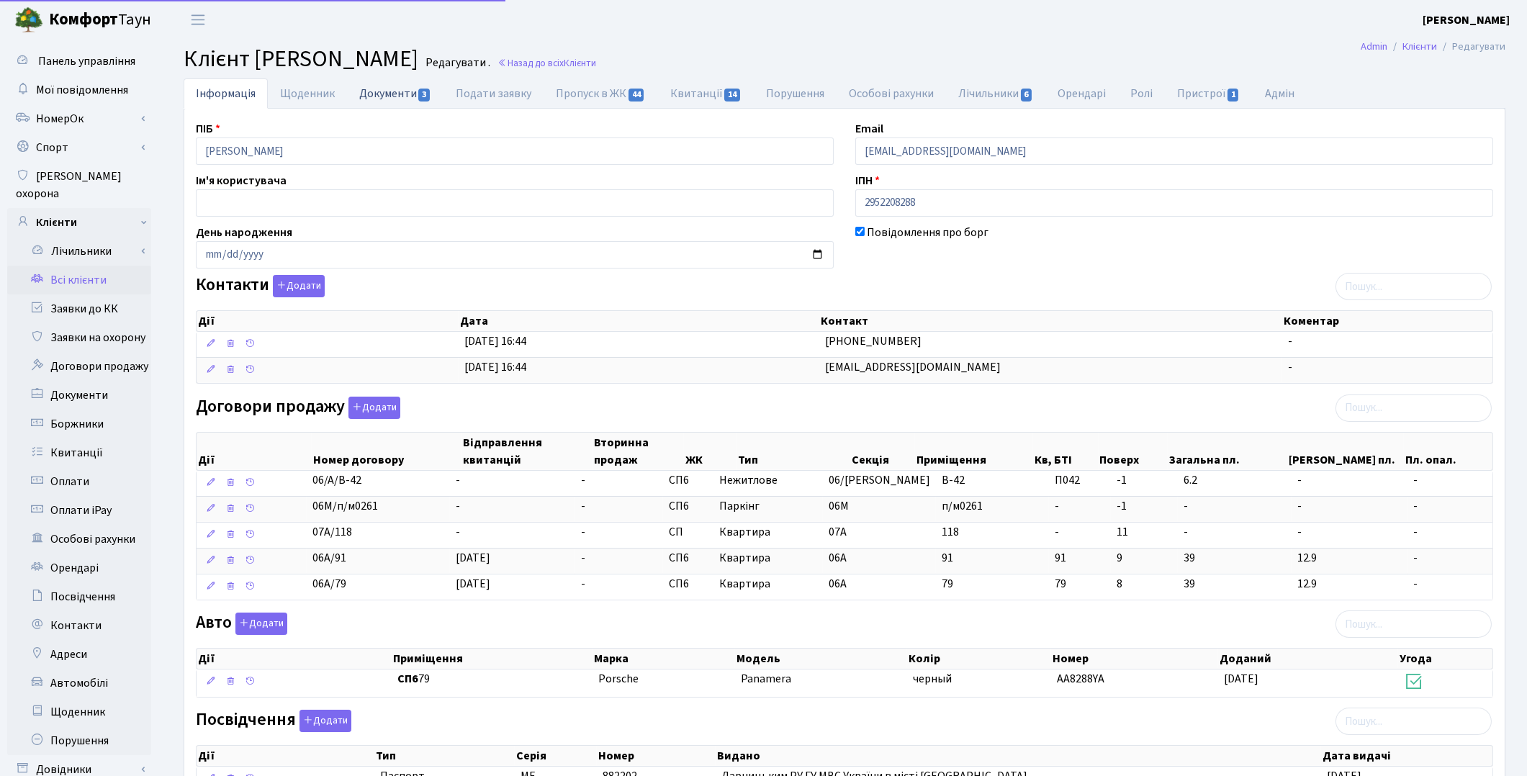
click at [374, 95] on link "Документи 3" at bounding box center [395, 93] width 96 height 30
select select "25"
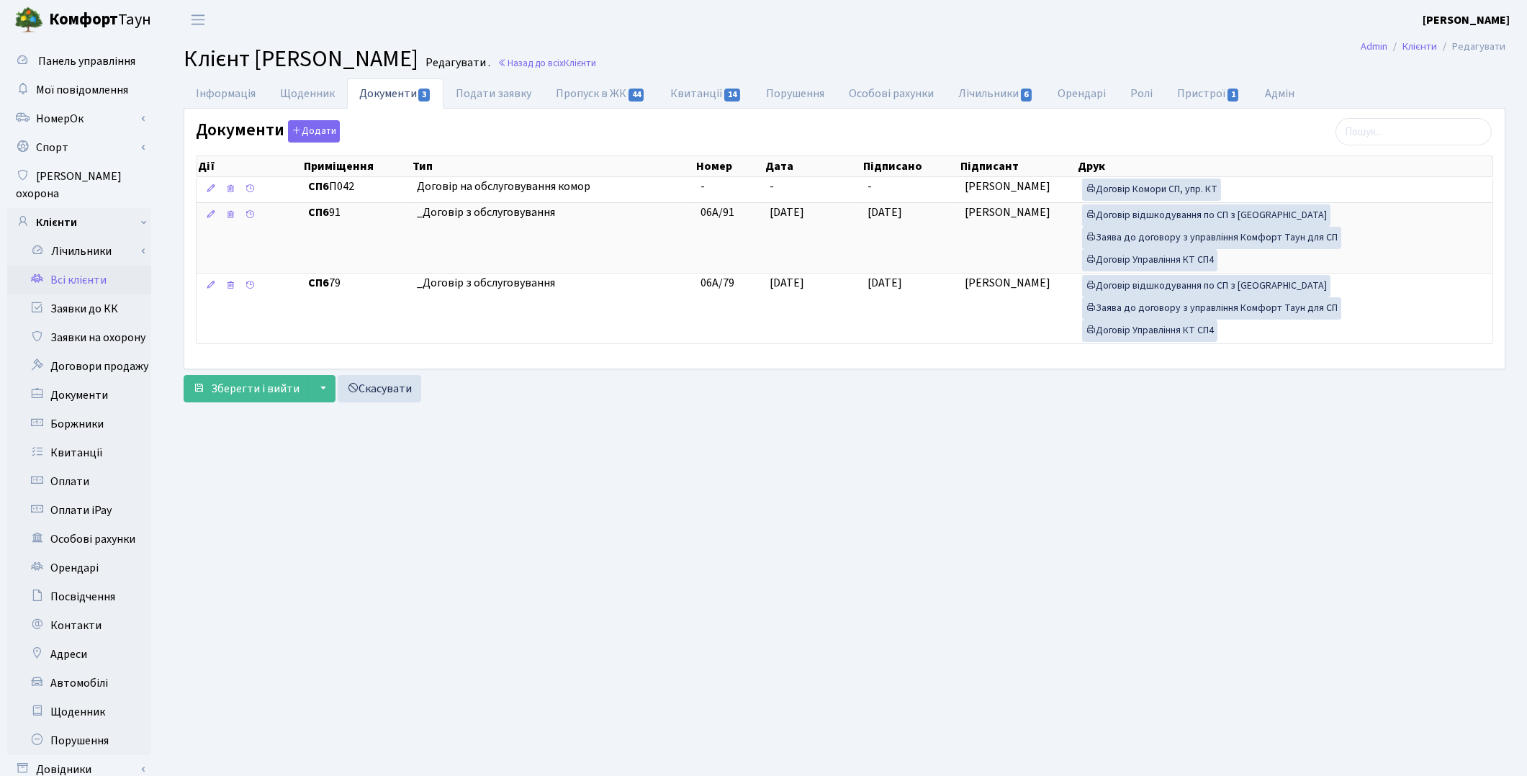
click at [87, 266] on link "Всі клієнти" at bounding box center [79, 280] width 144 height 29
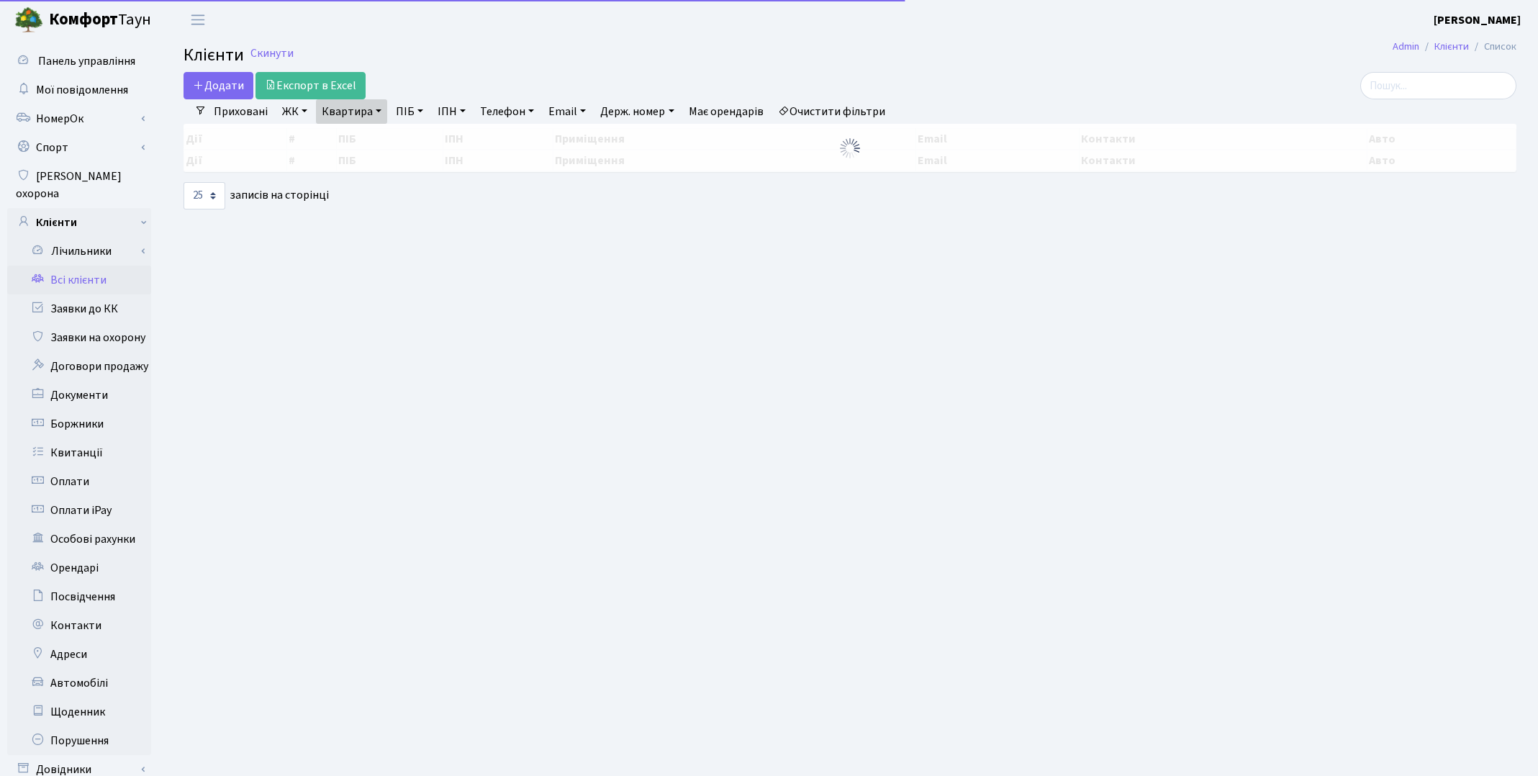
select select "25"
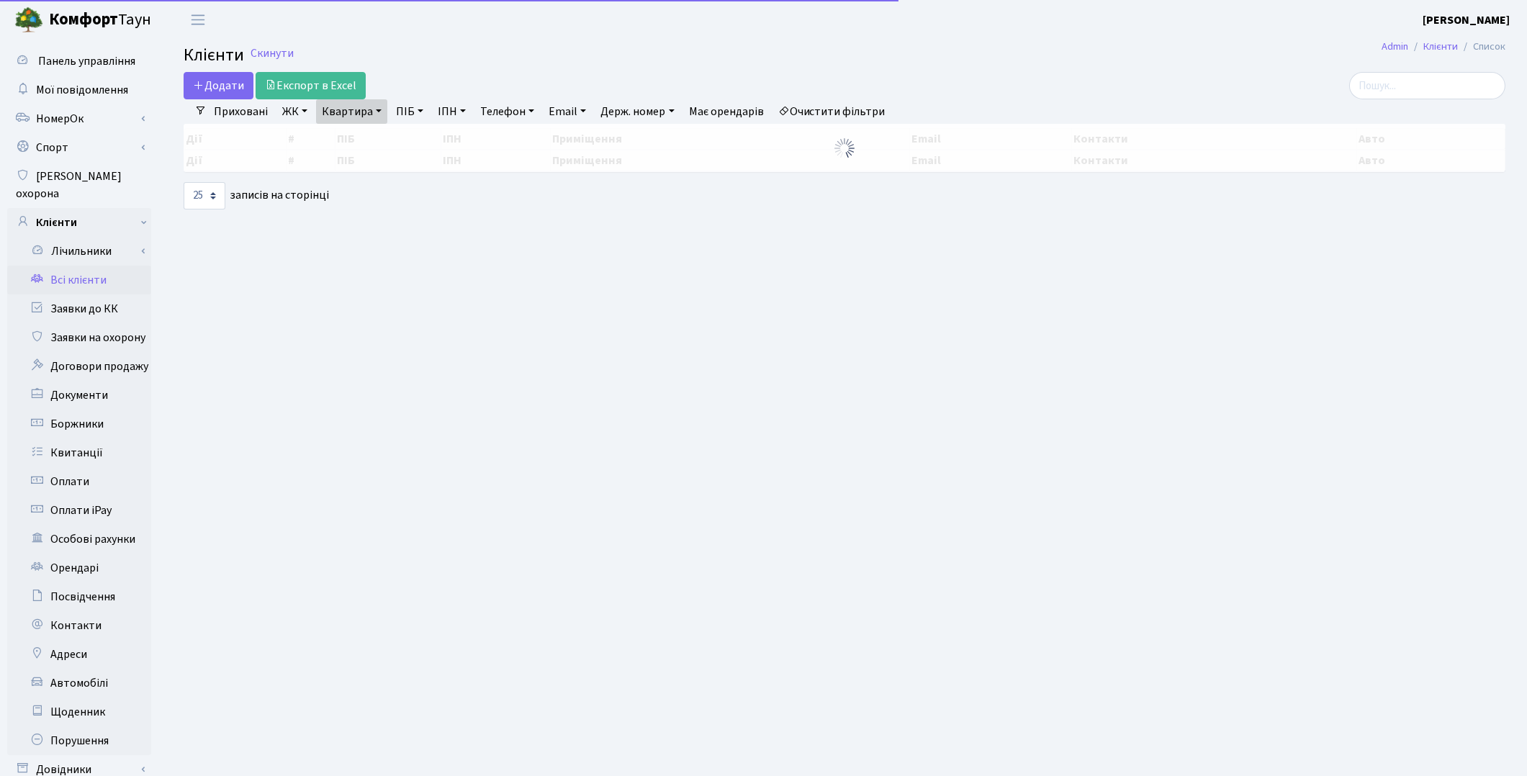
click at [342, 105] on link "Квартира" at bounding box center [351, 111] width 71 height 24
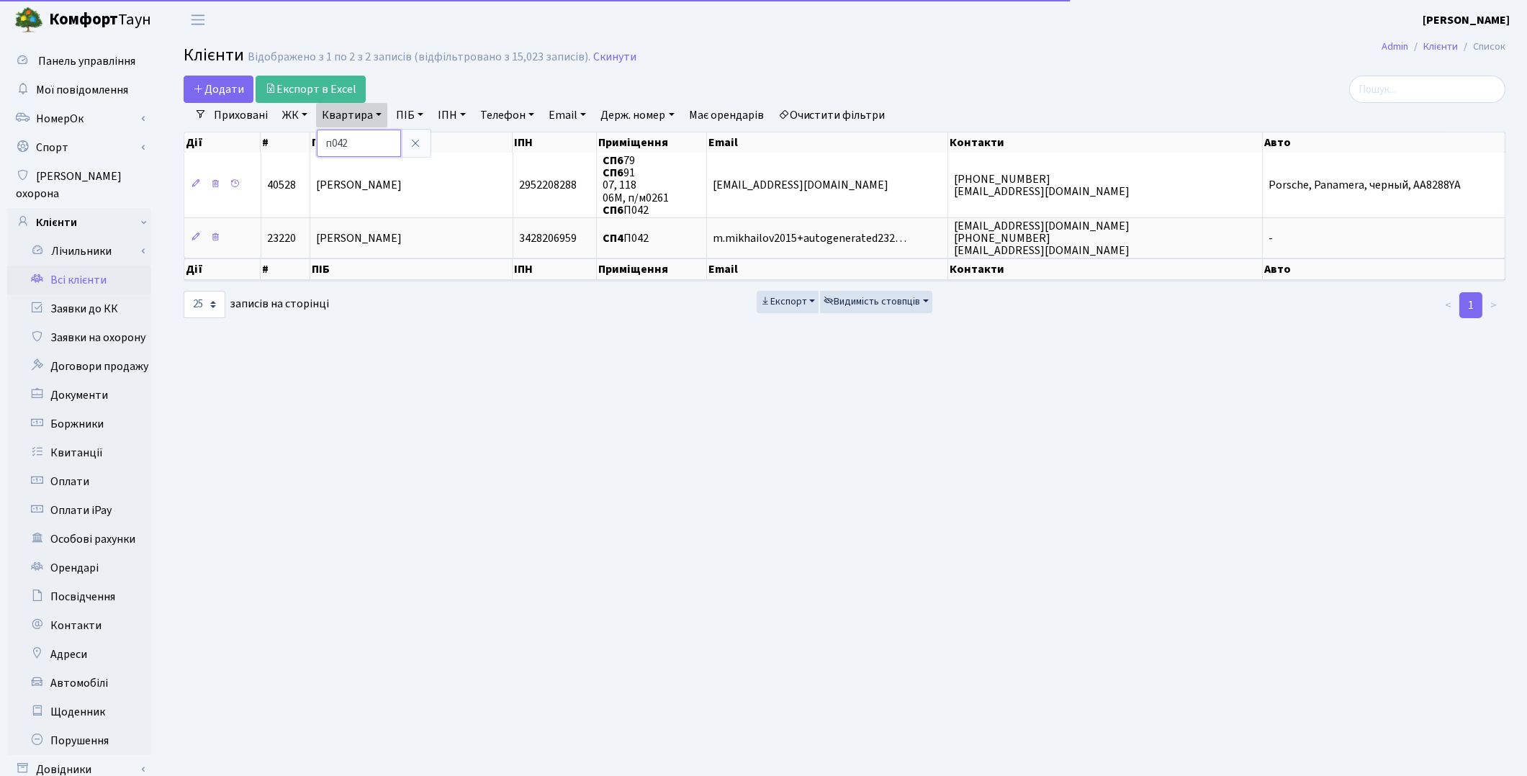
click at [364, 142] on input "п042" at bounding box center [359, 143] width 84 height 27
type input "п"
type input "105"
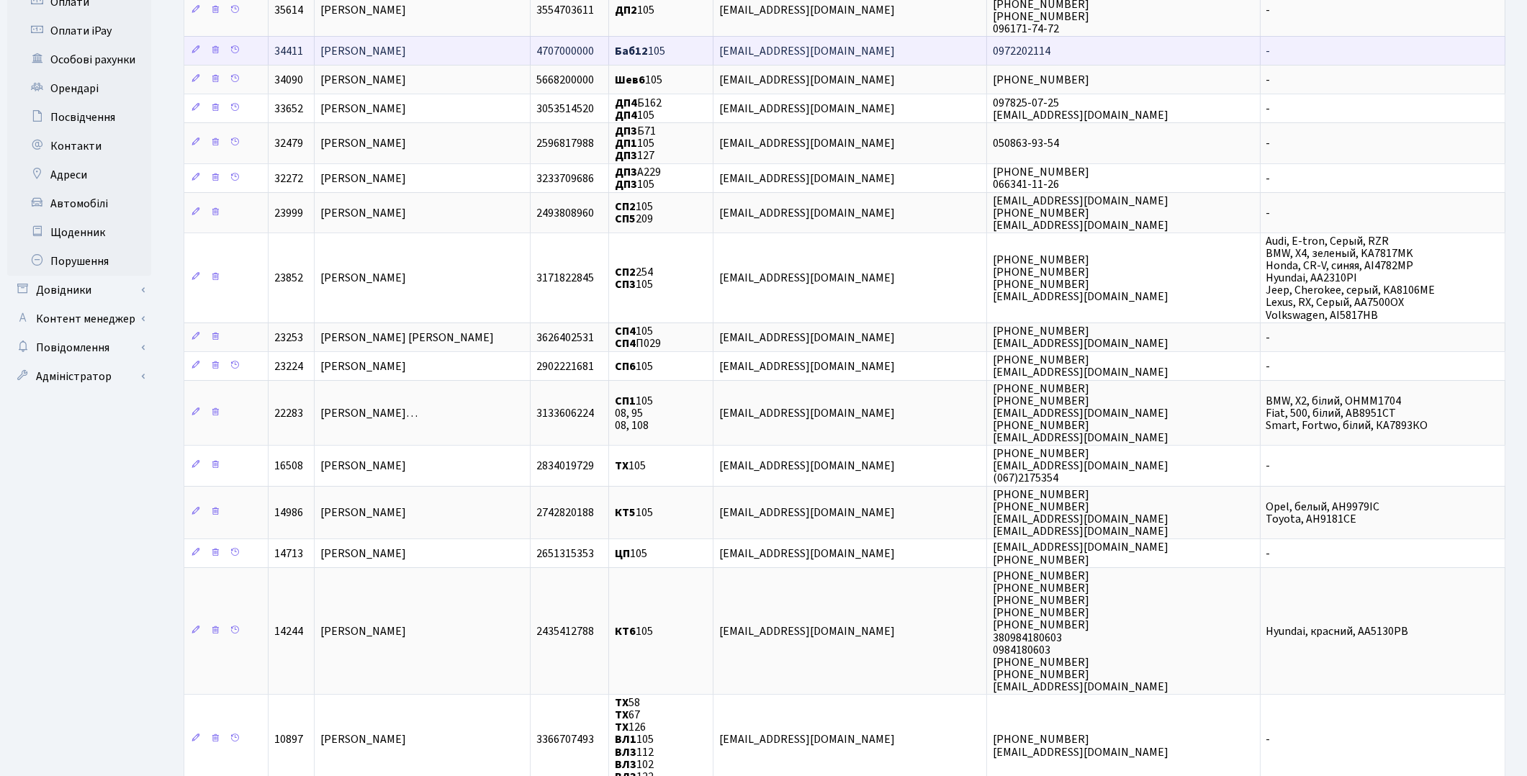
scroll to position [559, 0]
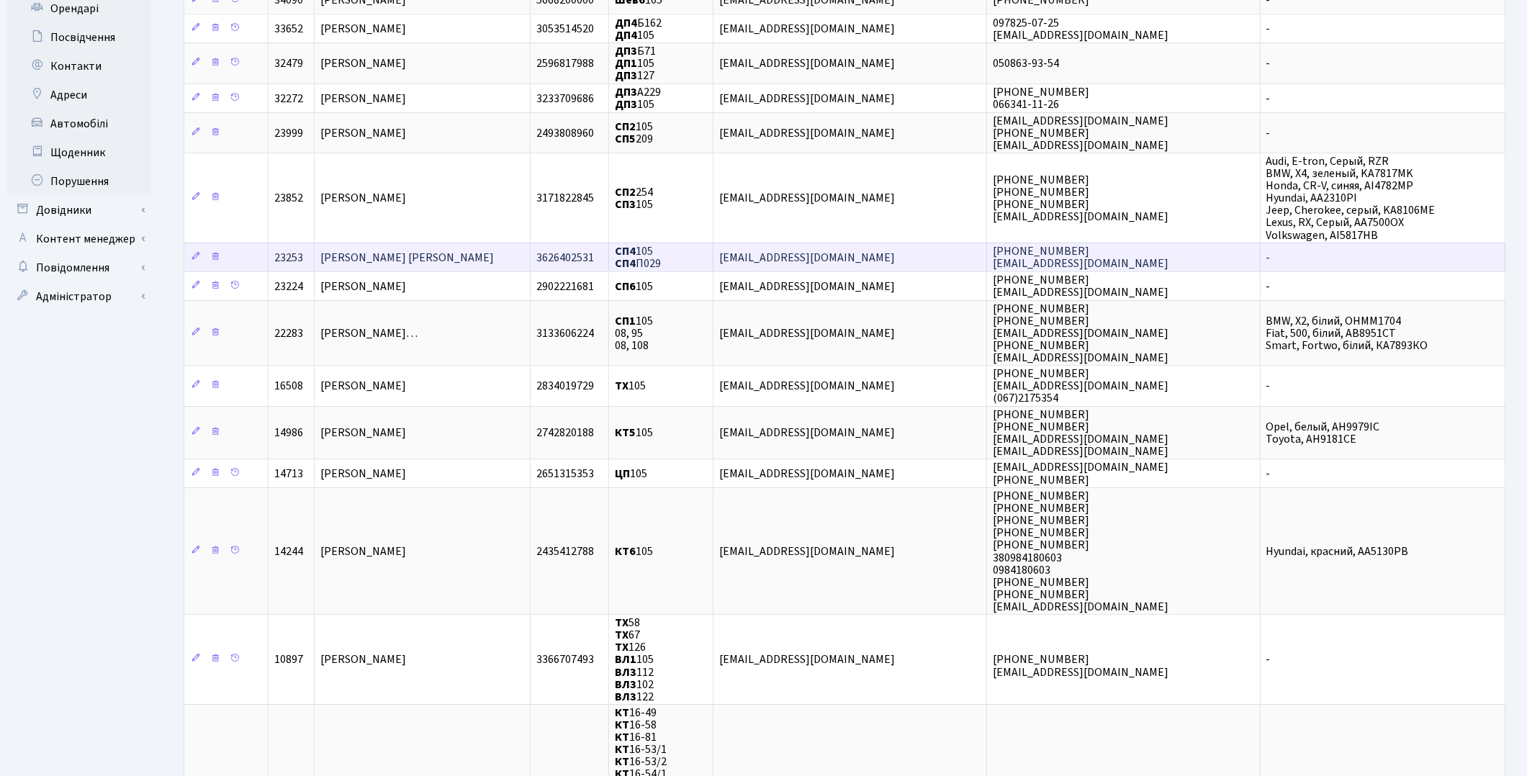
click at [511, 249] on td "Балякін Артур Олександрович" at bounding box center [423, 257] width 216 height 29
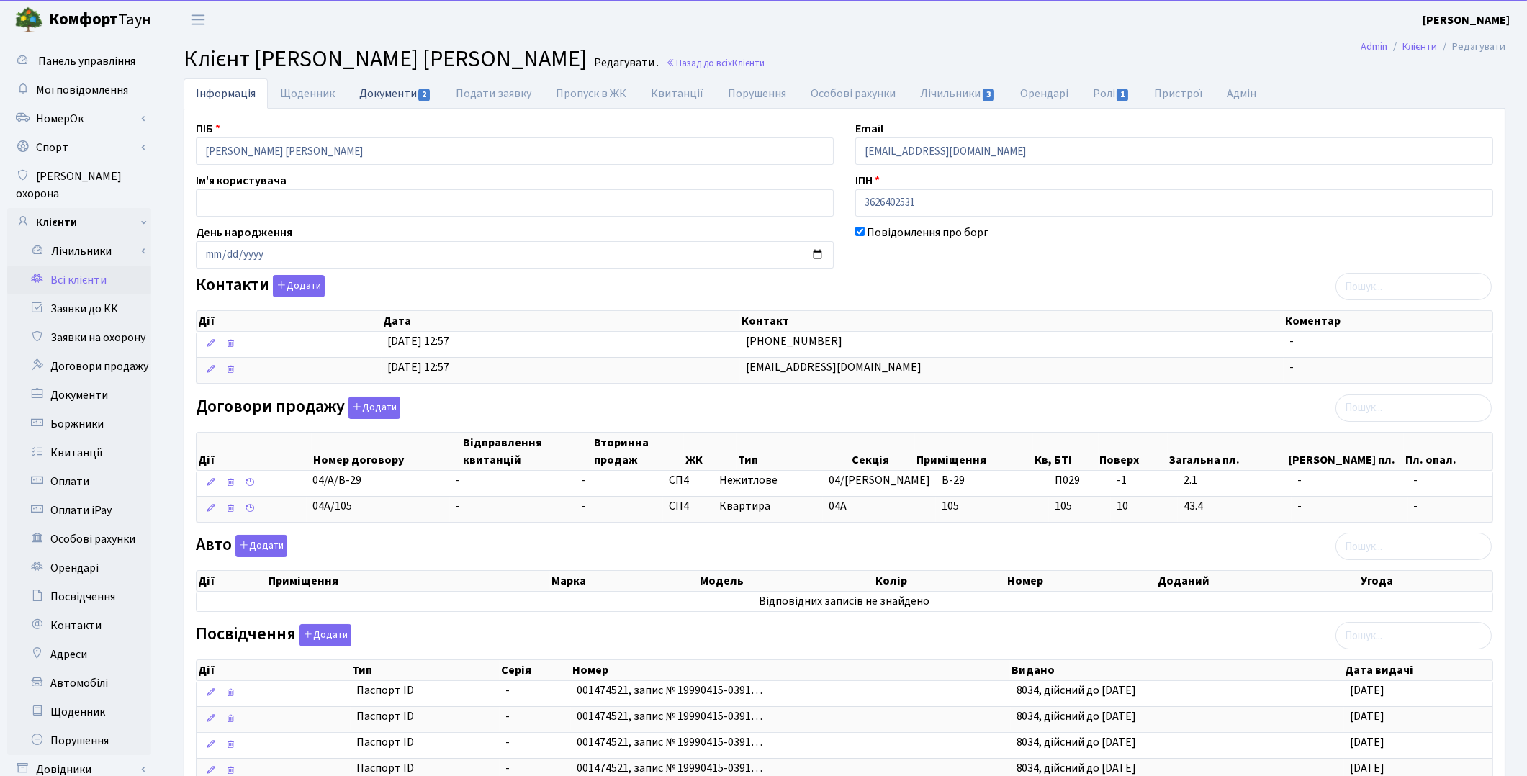
click at [407, 90] on link "Документи 2" at bounding box center [395, 93] width 96 height 30
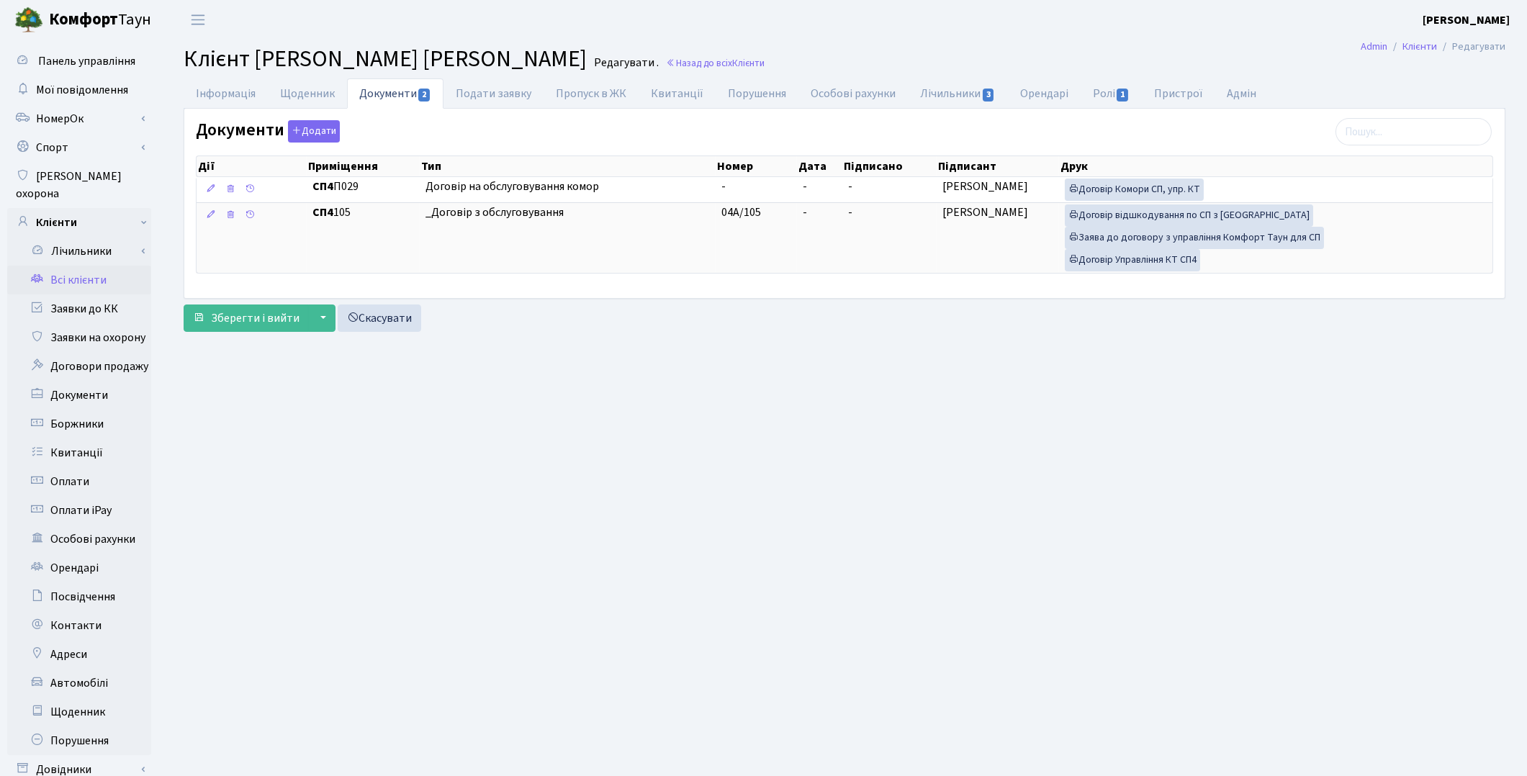
click at [101, 266] on link "Всі клієнти" at bounding box center [79, 280] width 144 height 29
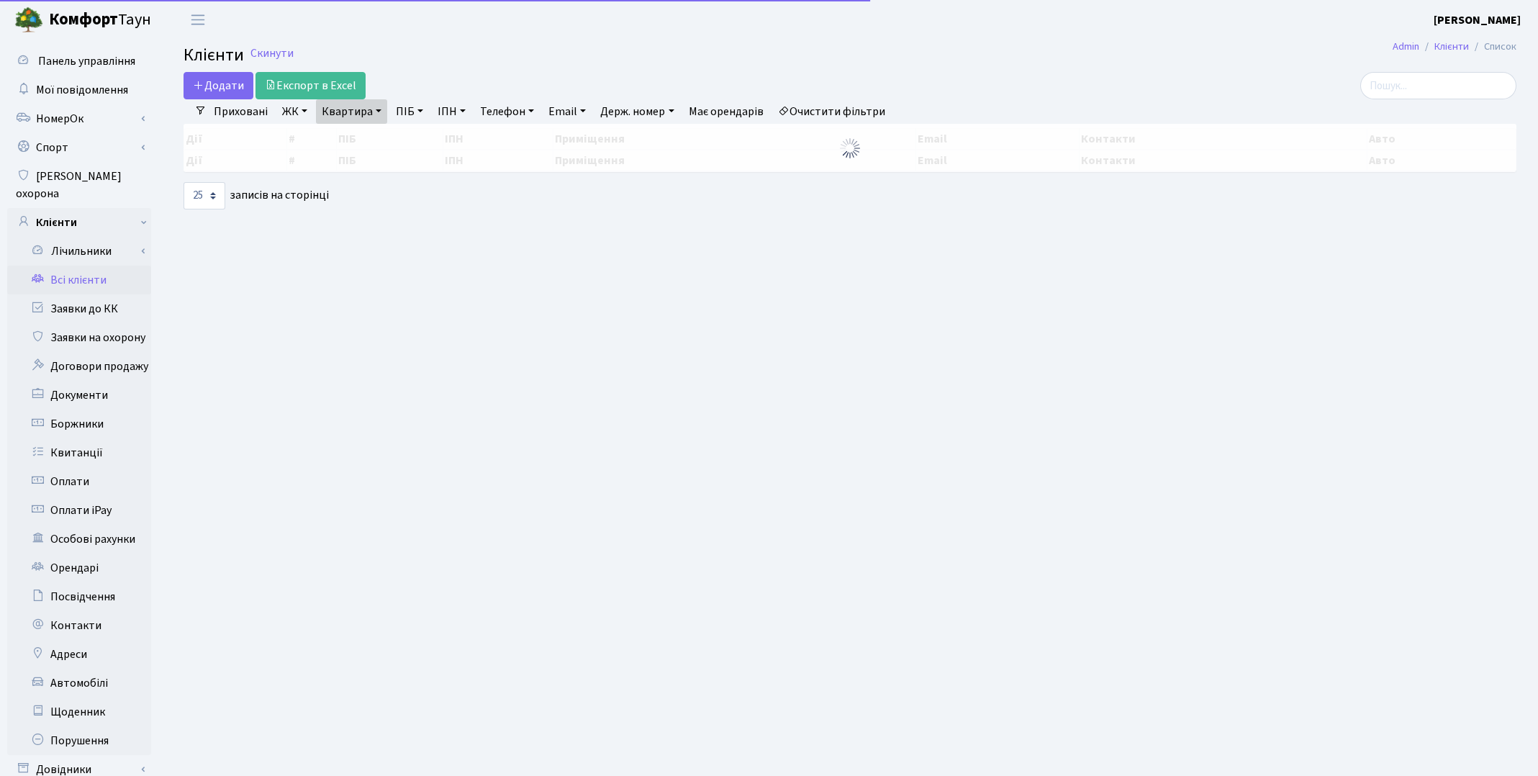
select select "25"
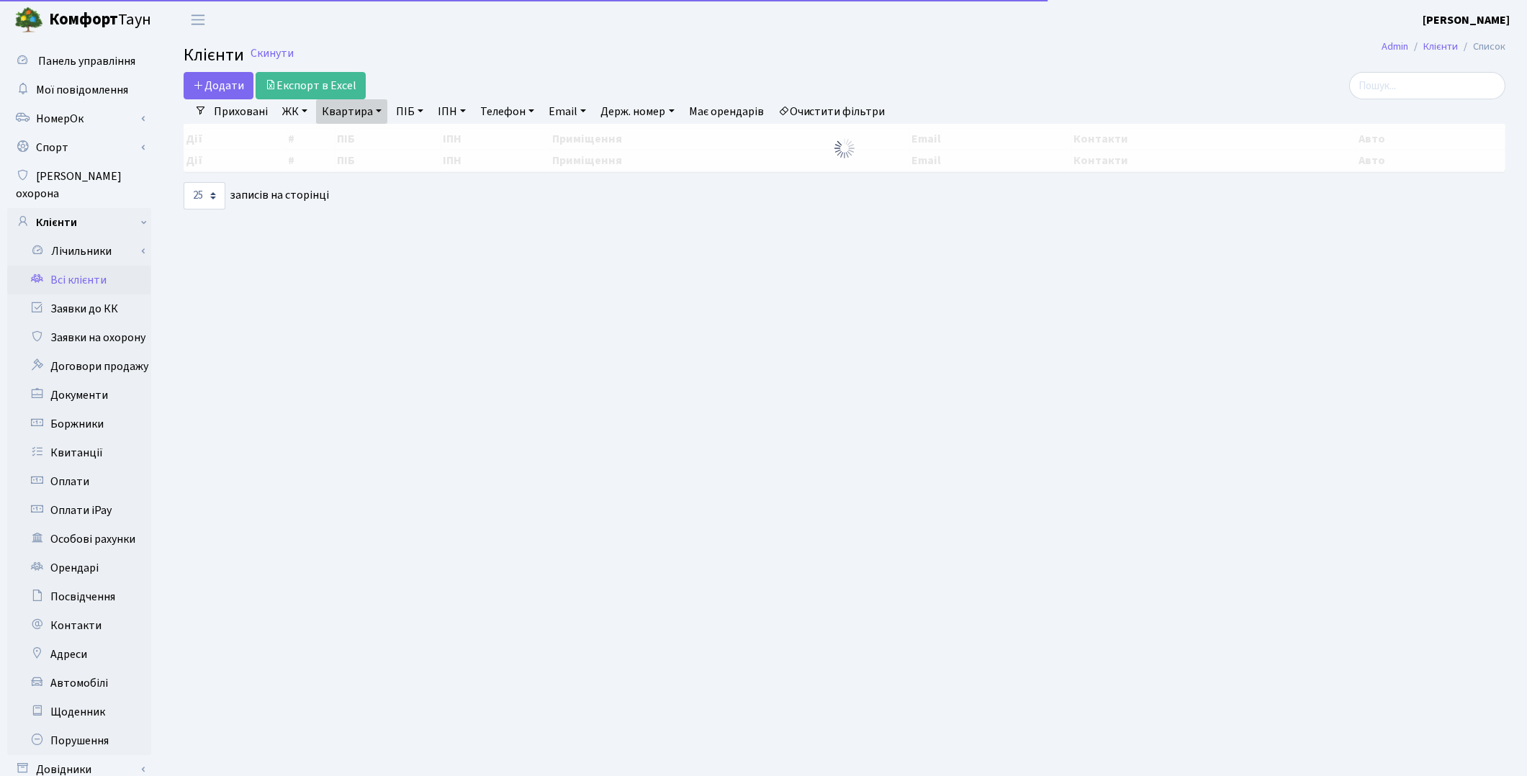
click at [358, 106] on link "Квартира" at bounding box center [351, 111] width 71 height 24
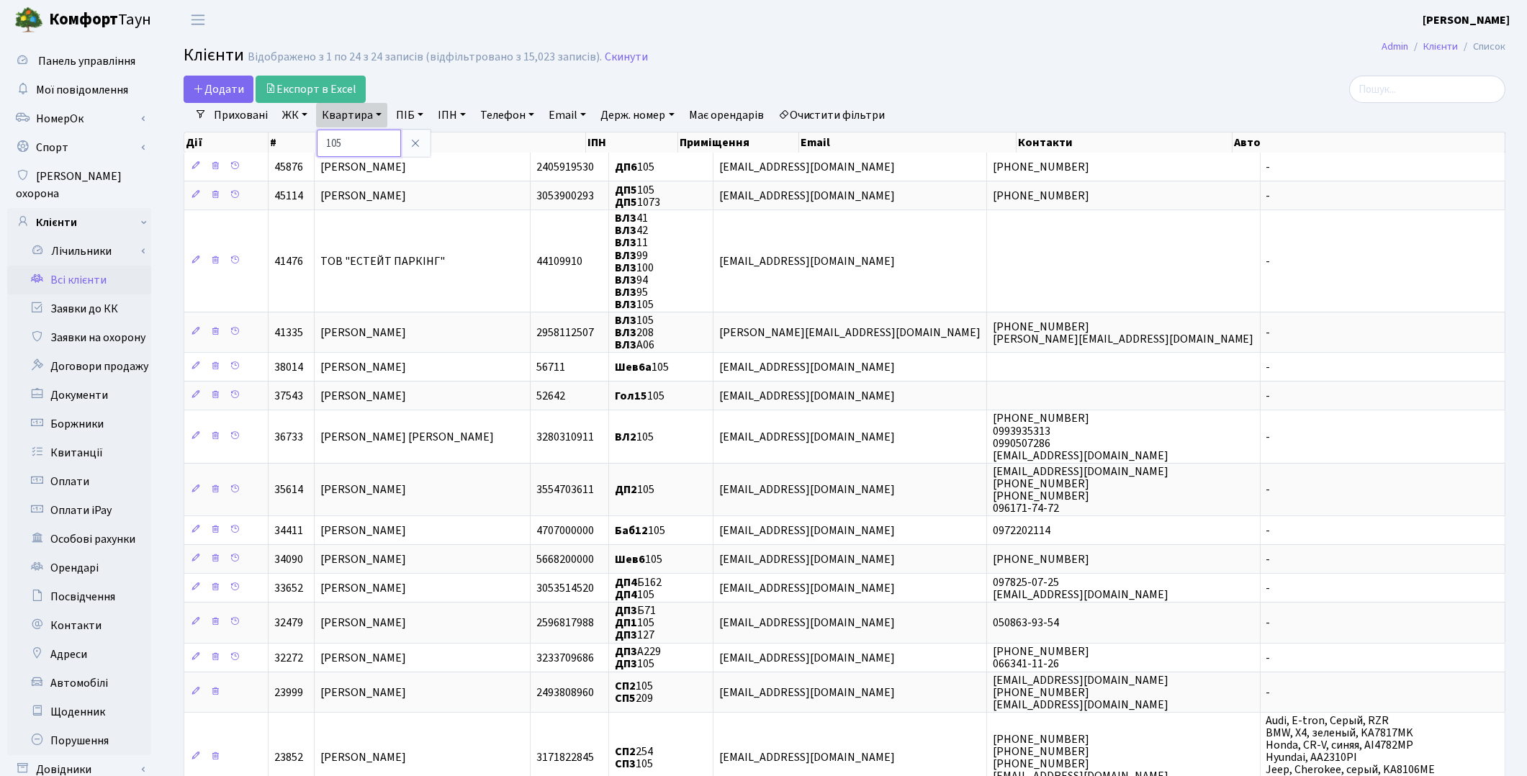
click at [360, 138] on input "105" at bounding box center [359, 143] width 84 height 27
type input "1"
type input "в-3"
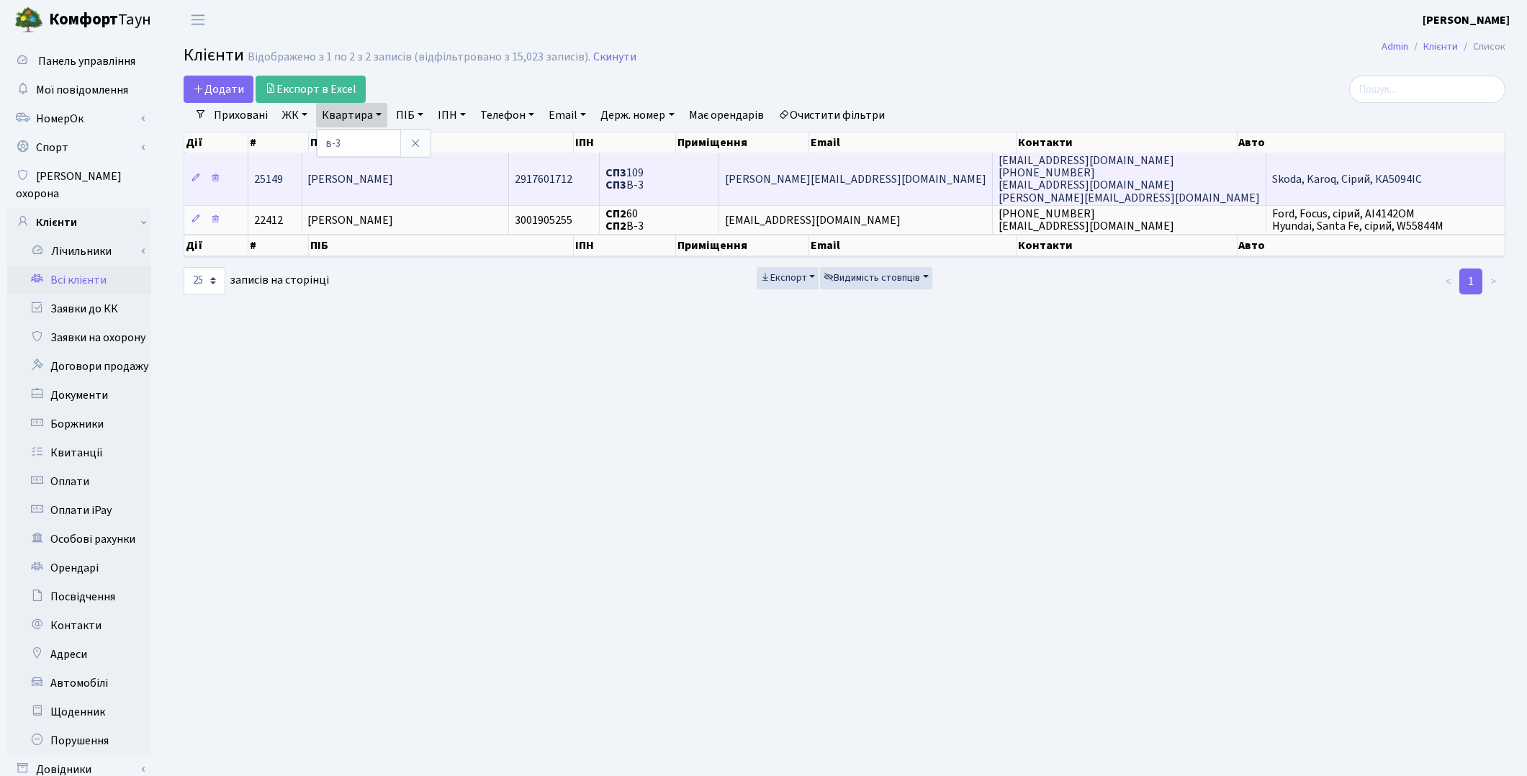
click at [350, 182] on span "[PERSON_NAME]" at bounding box center [351, 179] width 86 height 16
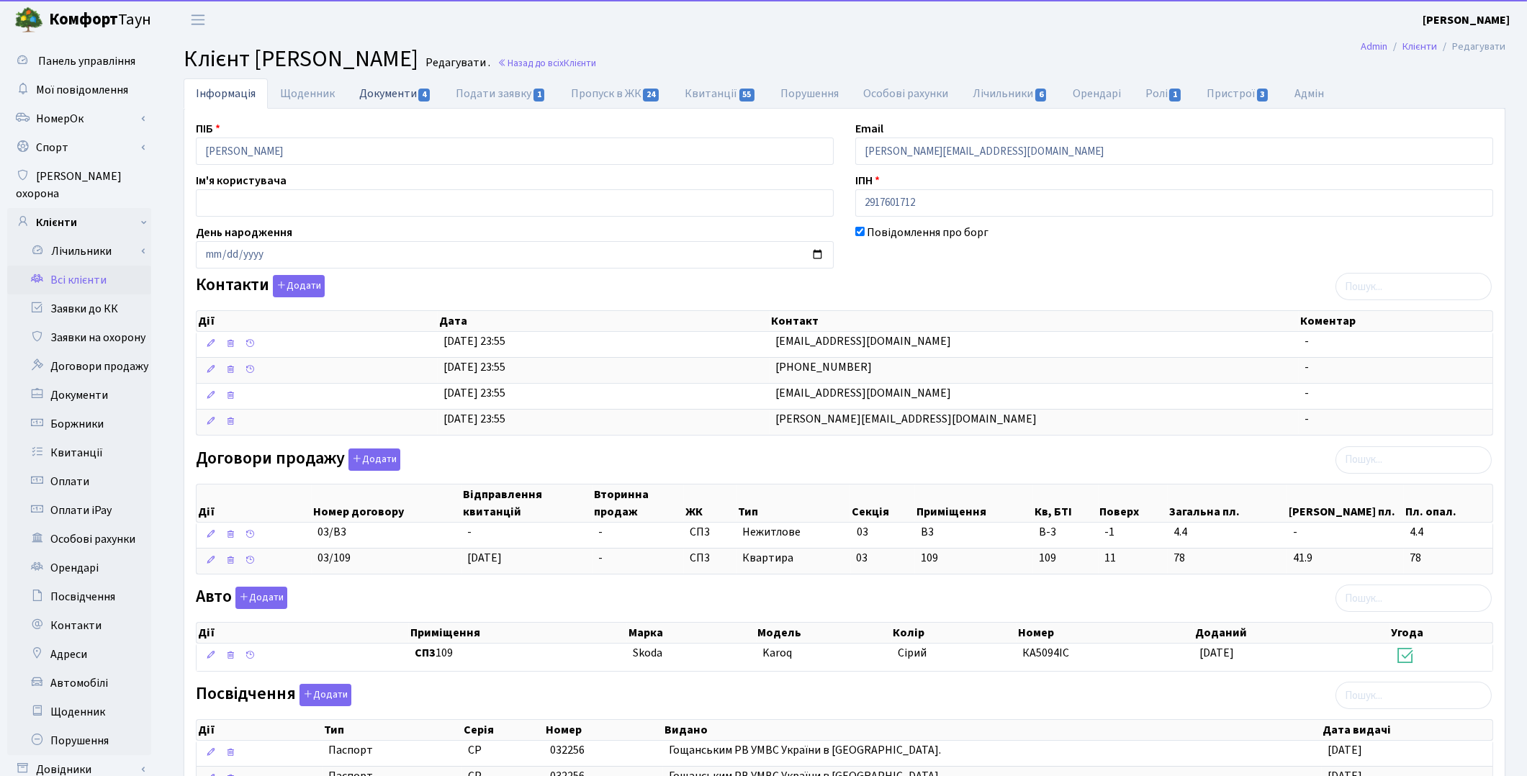
click at [372, 91] on link "Документи 4" at bounding box center [395, 93] width 96 height 30
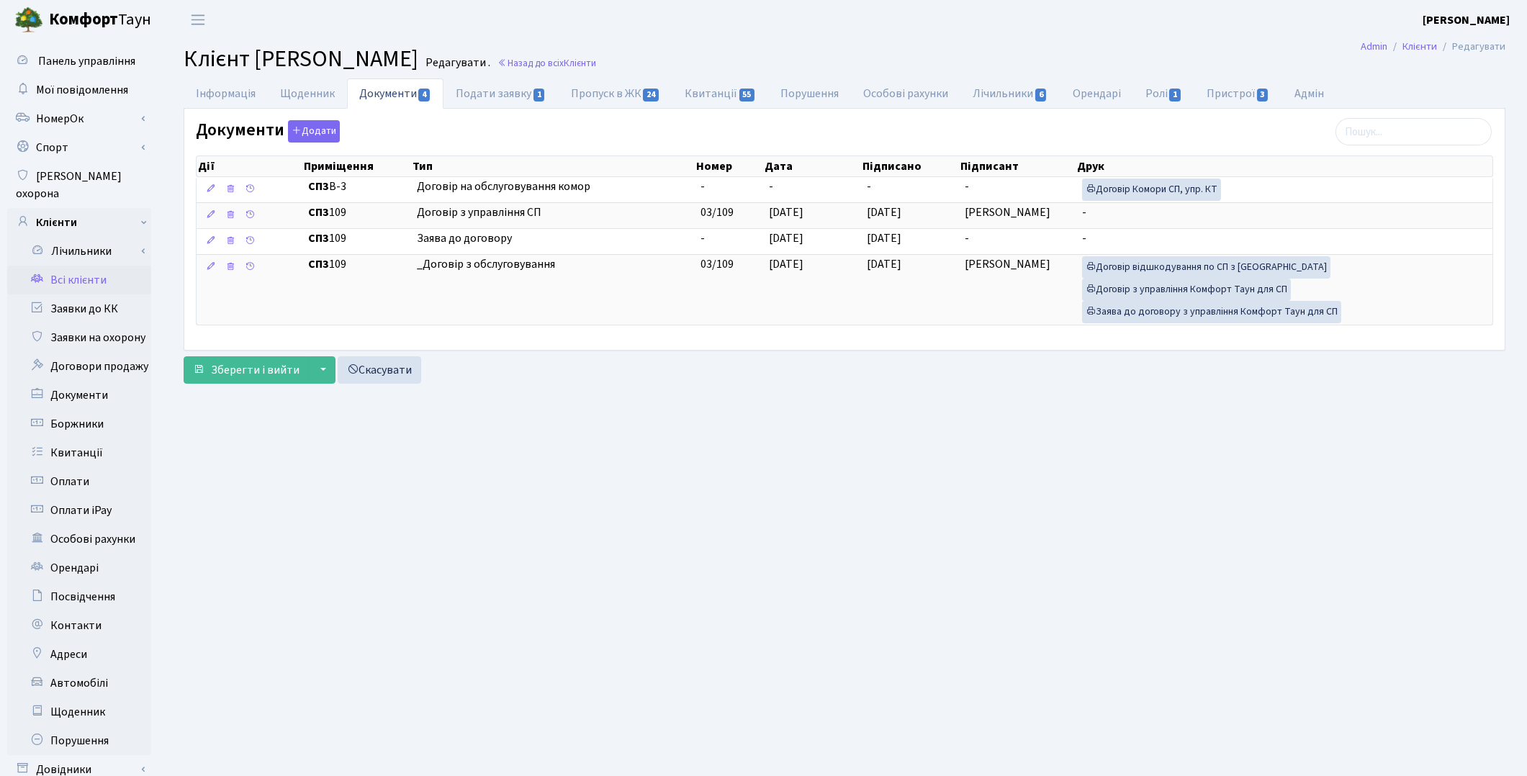
click at [60, 266] on link "Всі клієнти" at bounding box center [79, 280] width 144 height 29
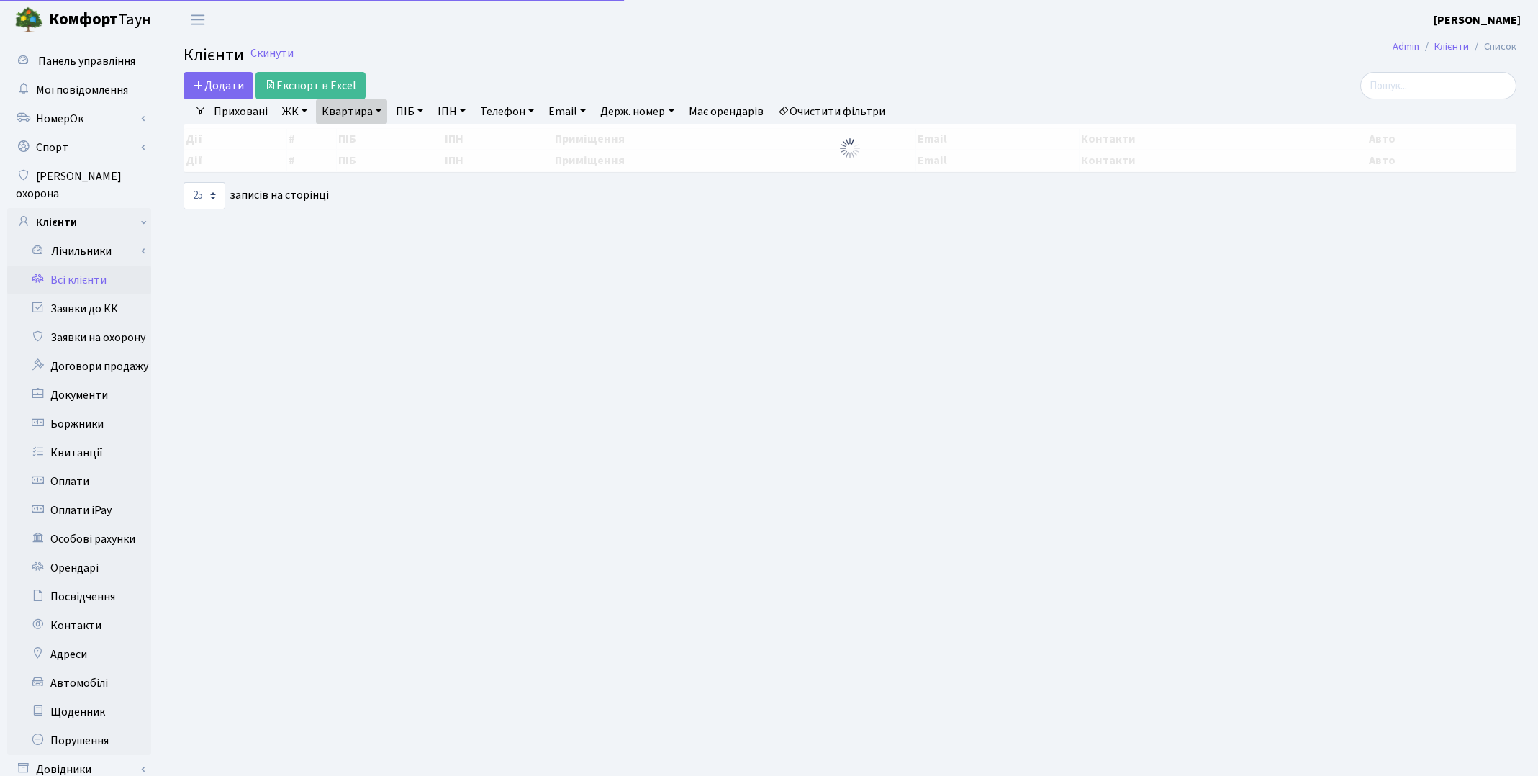
select select "25"
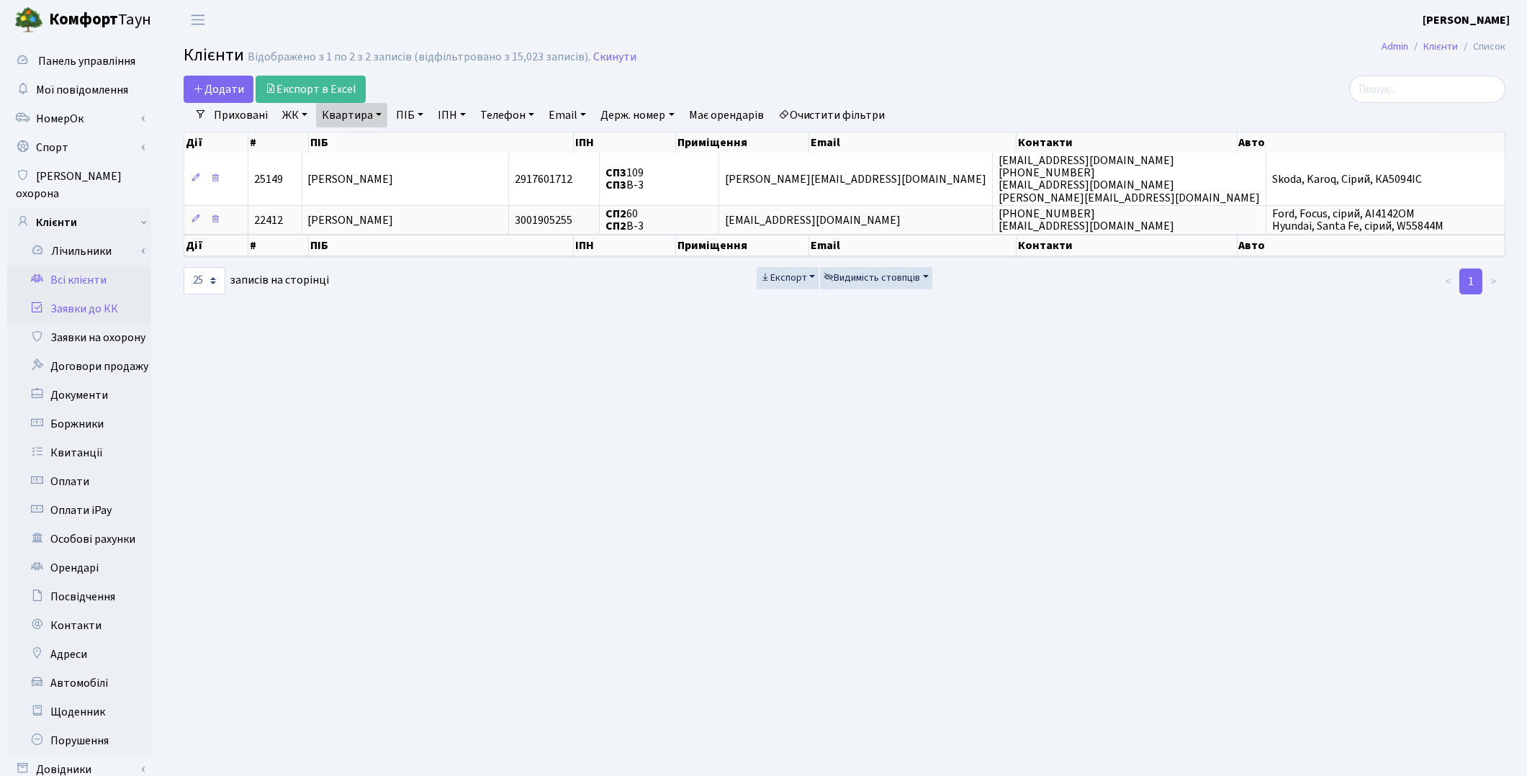
click at [109, 294] on link "Заявки до КК" at bounding box center [79, 308] width 144 height 29
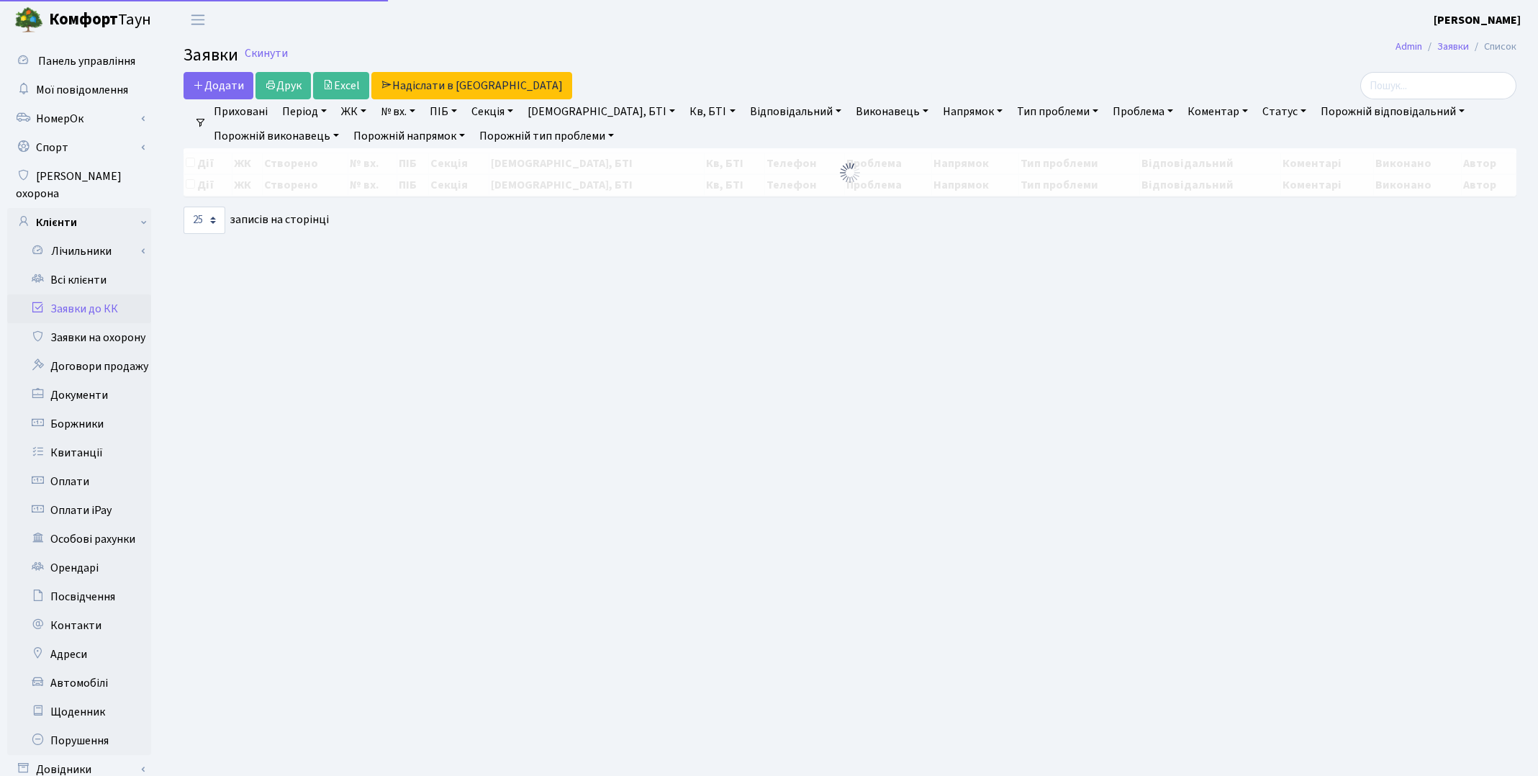
select select "25"
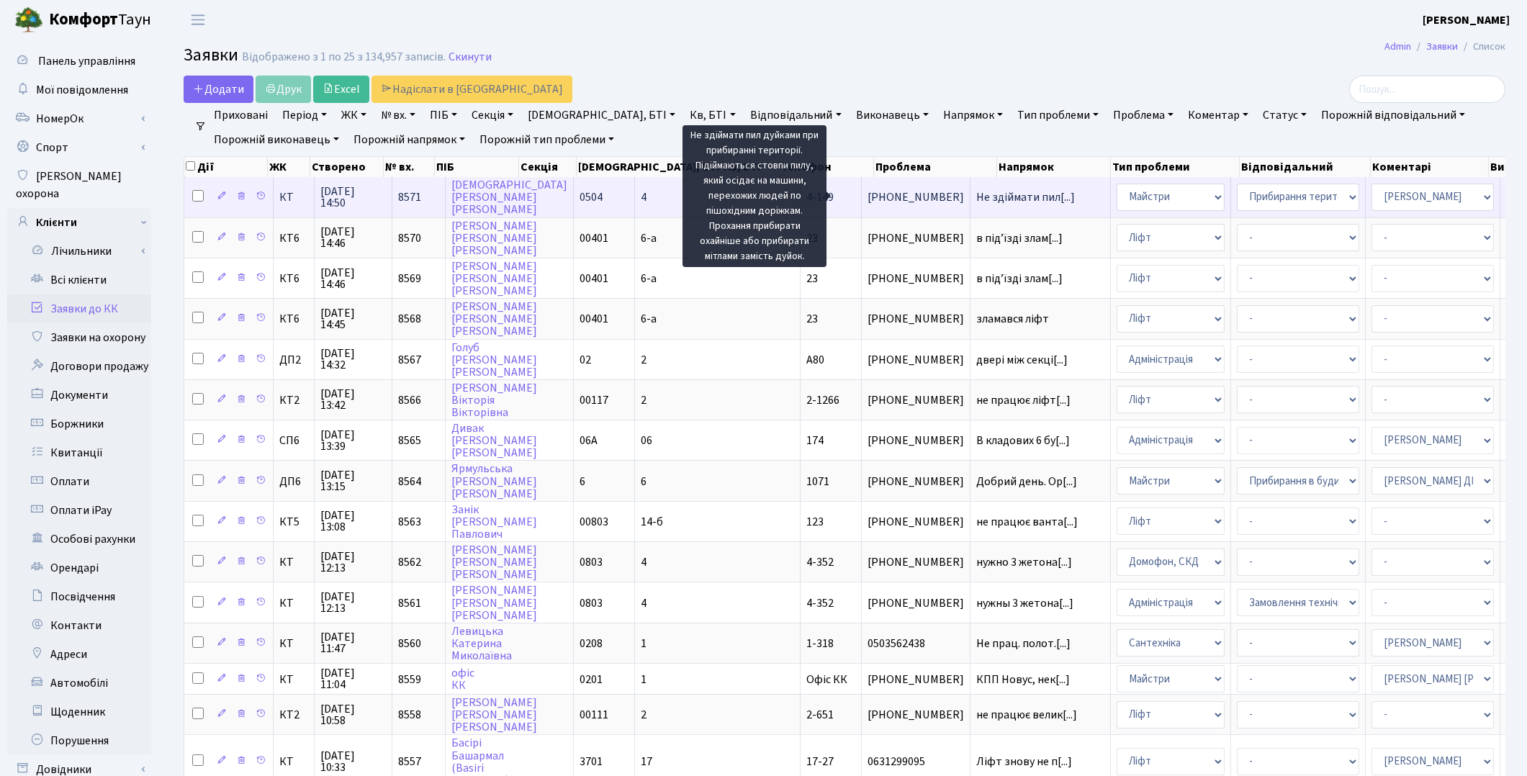
click at [976, 195] on span "Не здіймати пил[...]" at bounding box center [1025, 197] width 99 height 16
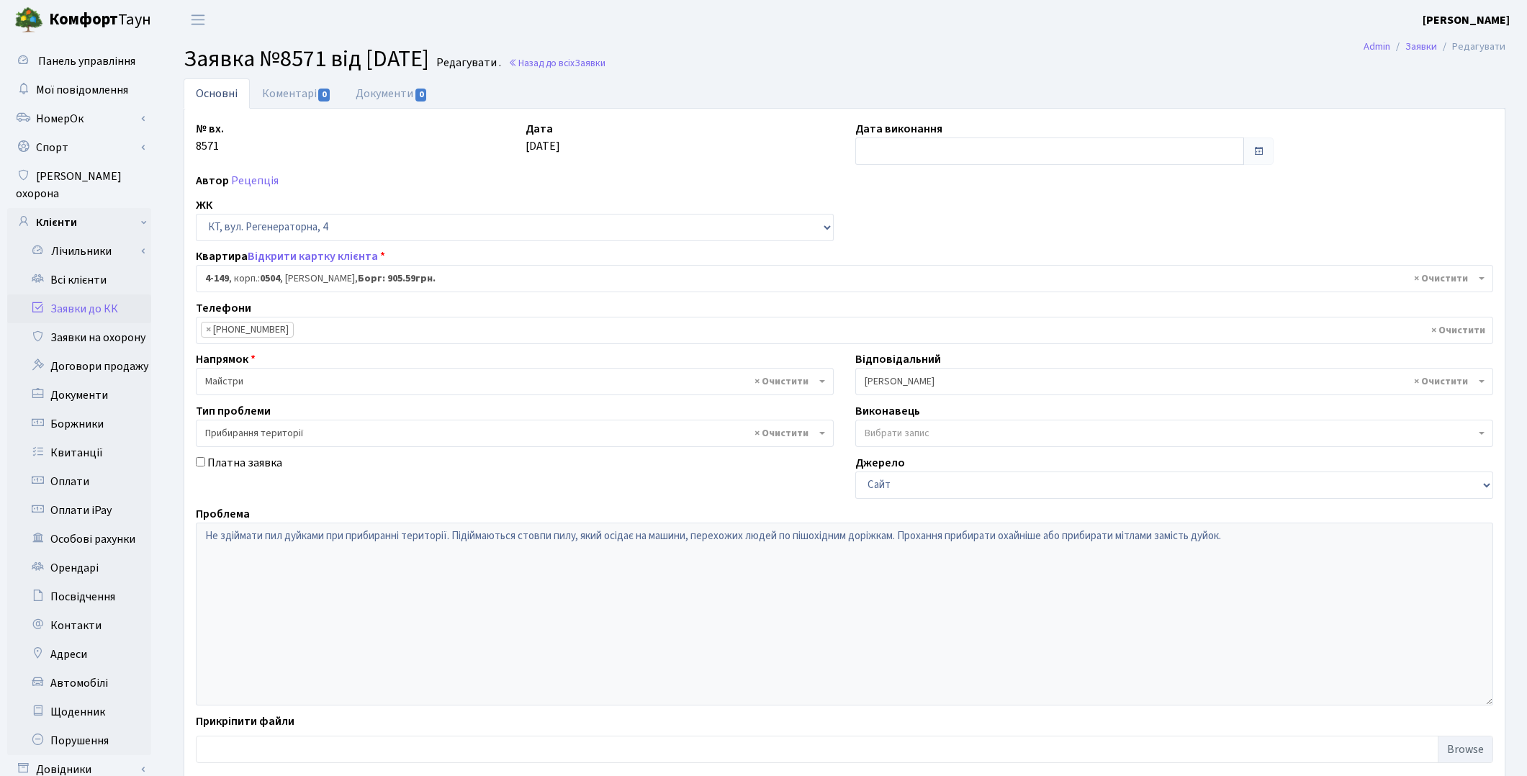
select select "1145"
select select "59"
click at [104, 294] on link "Заявки до КК" at bounding box center [79, 308] width 144 height 29
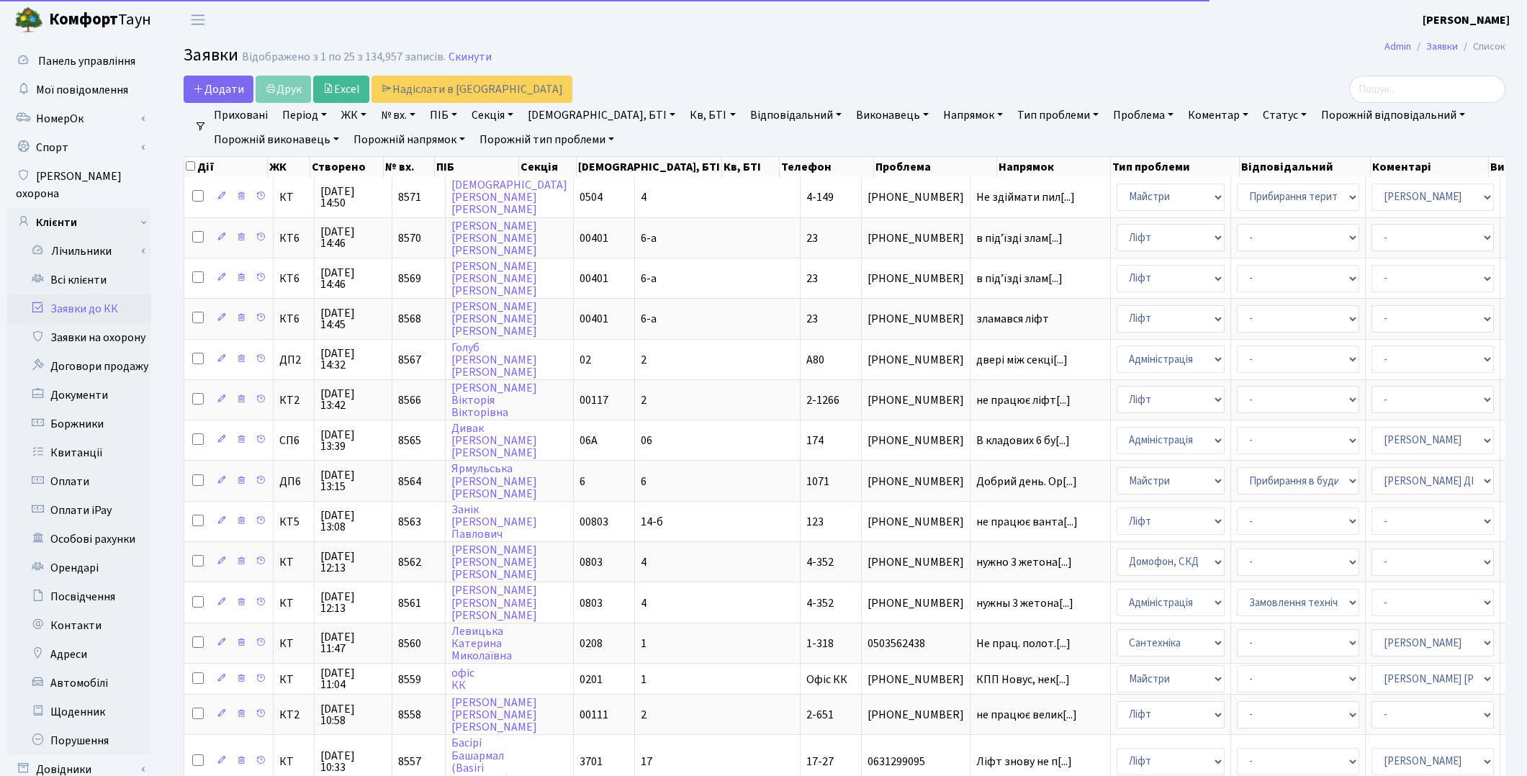
select select "25"
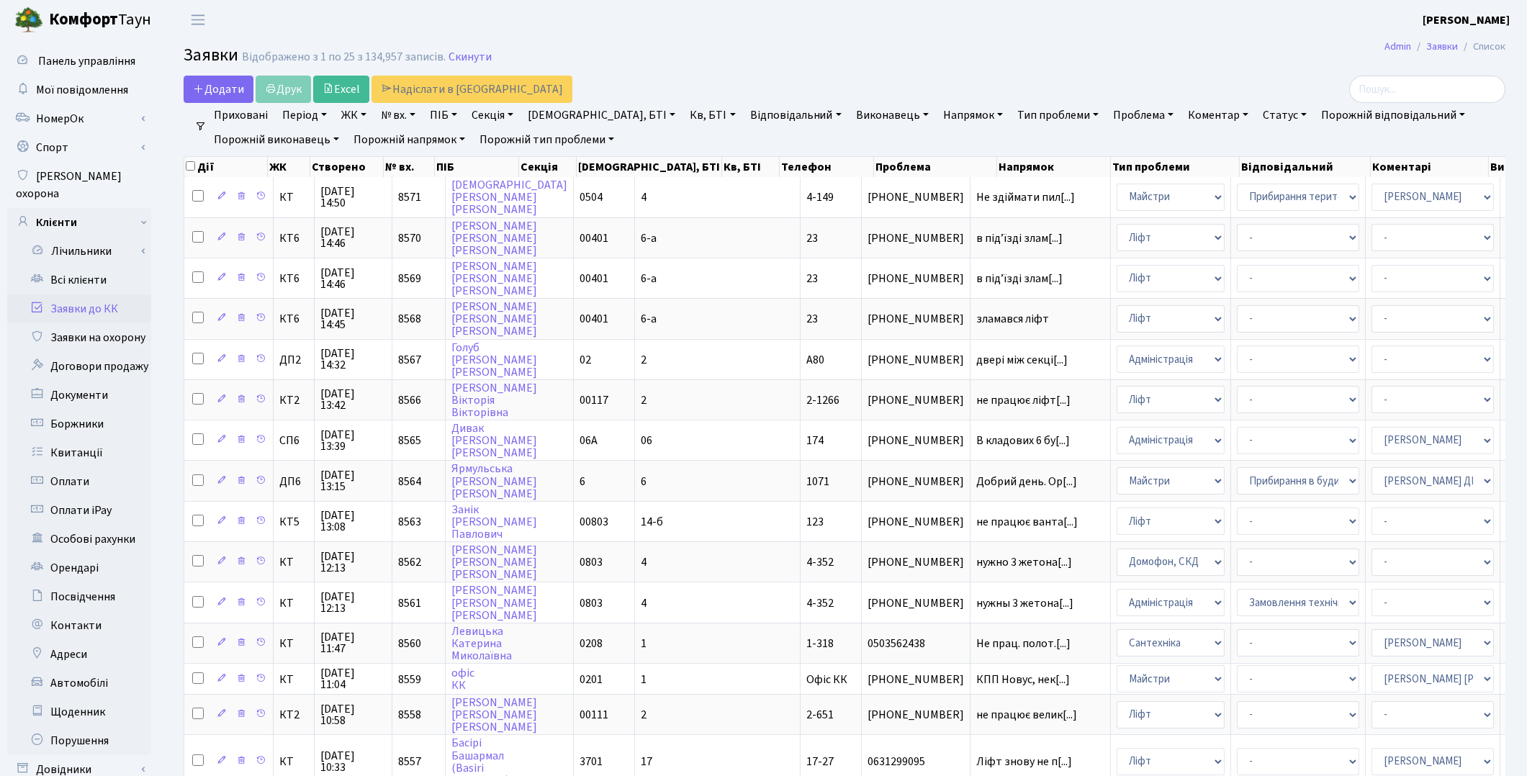
click at [1006, 29] on header "[PERSON_NAME] [PERSON_NAME] Мій обліковий запис Вийти" at bounding box center [763, 20] width 1527 height 40
click at [78, 266] on link "Всі клієнти" at bounding box center [79, 280] width 144 height 29
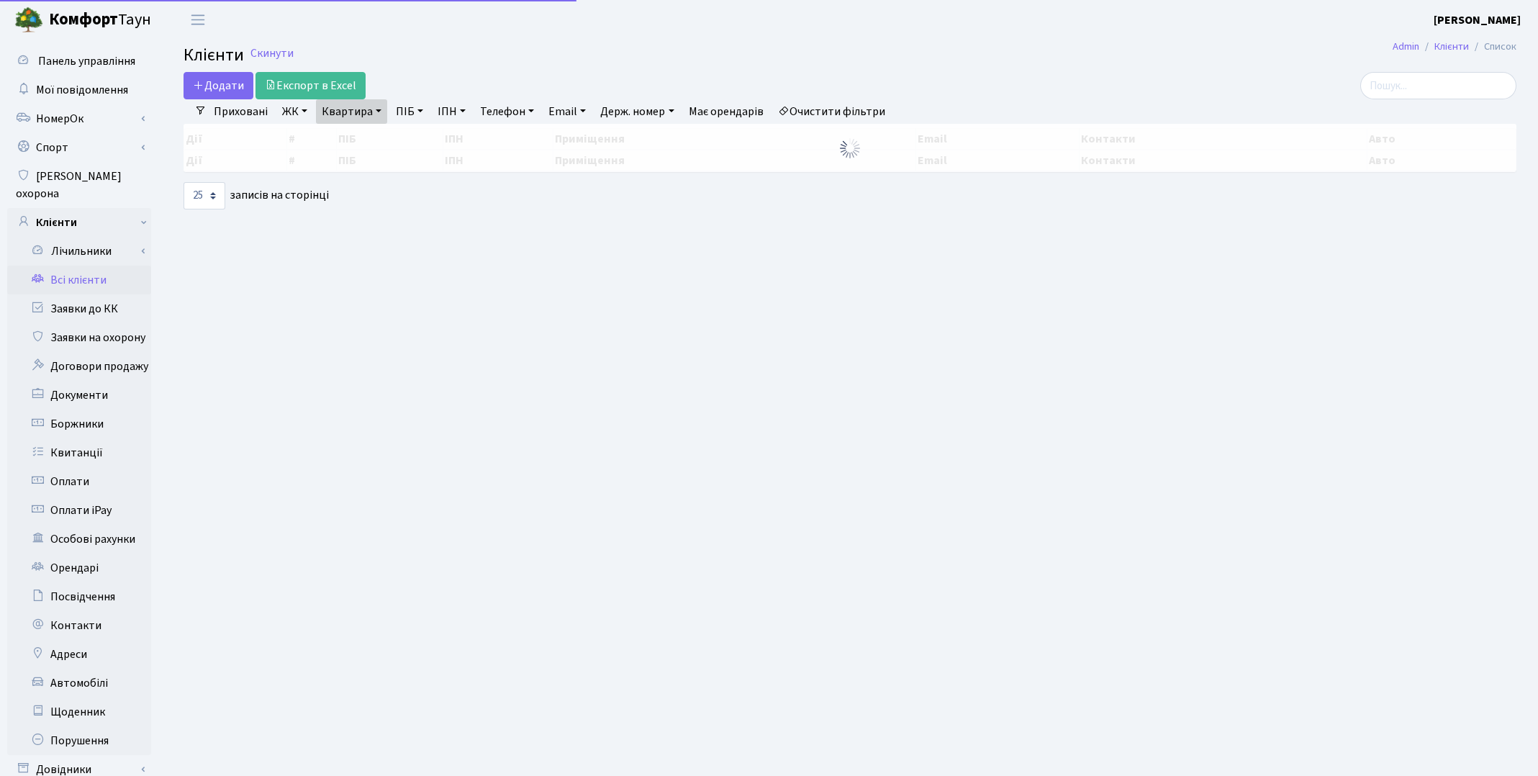
select select "25"
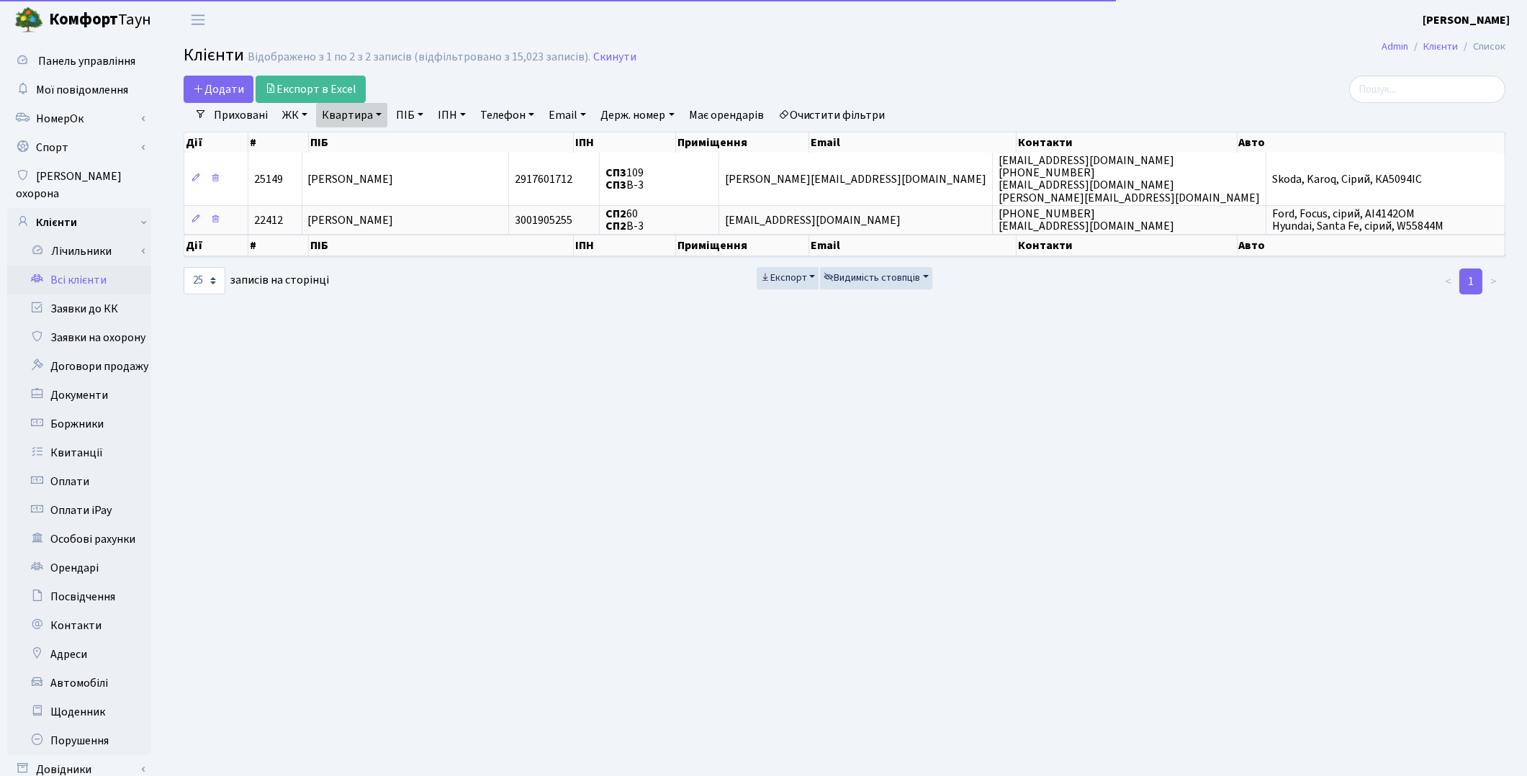
click at [867, 110] on link "Очистити фільтри" at bounding box center [831, 115] width 119 height 24
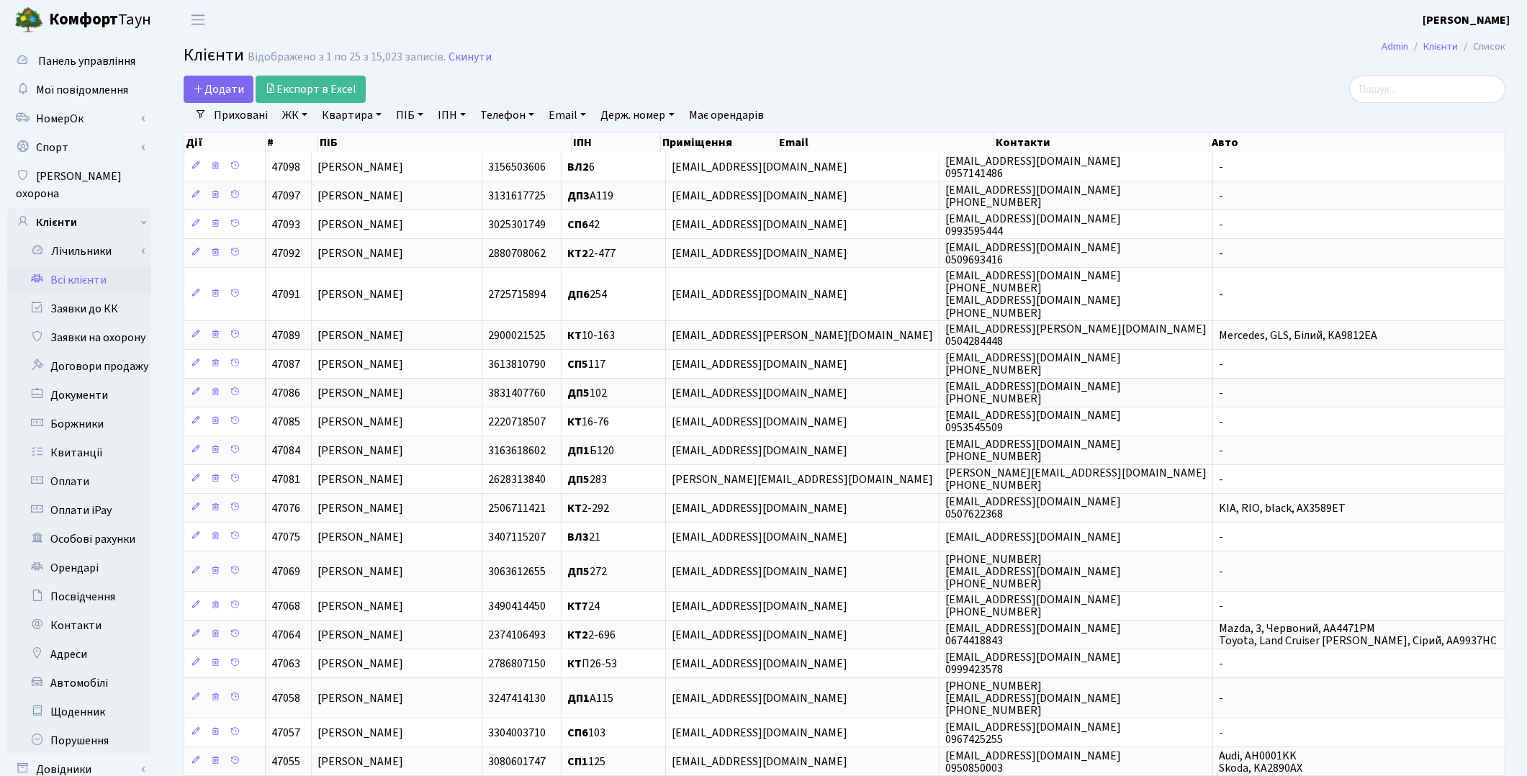
click at [342, 111] on link "Квартира" at bounding box center [351, 115] width 71 height 24
type input "16-76"
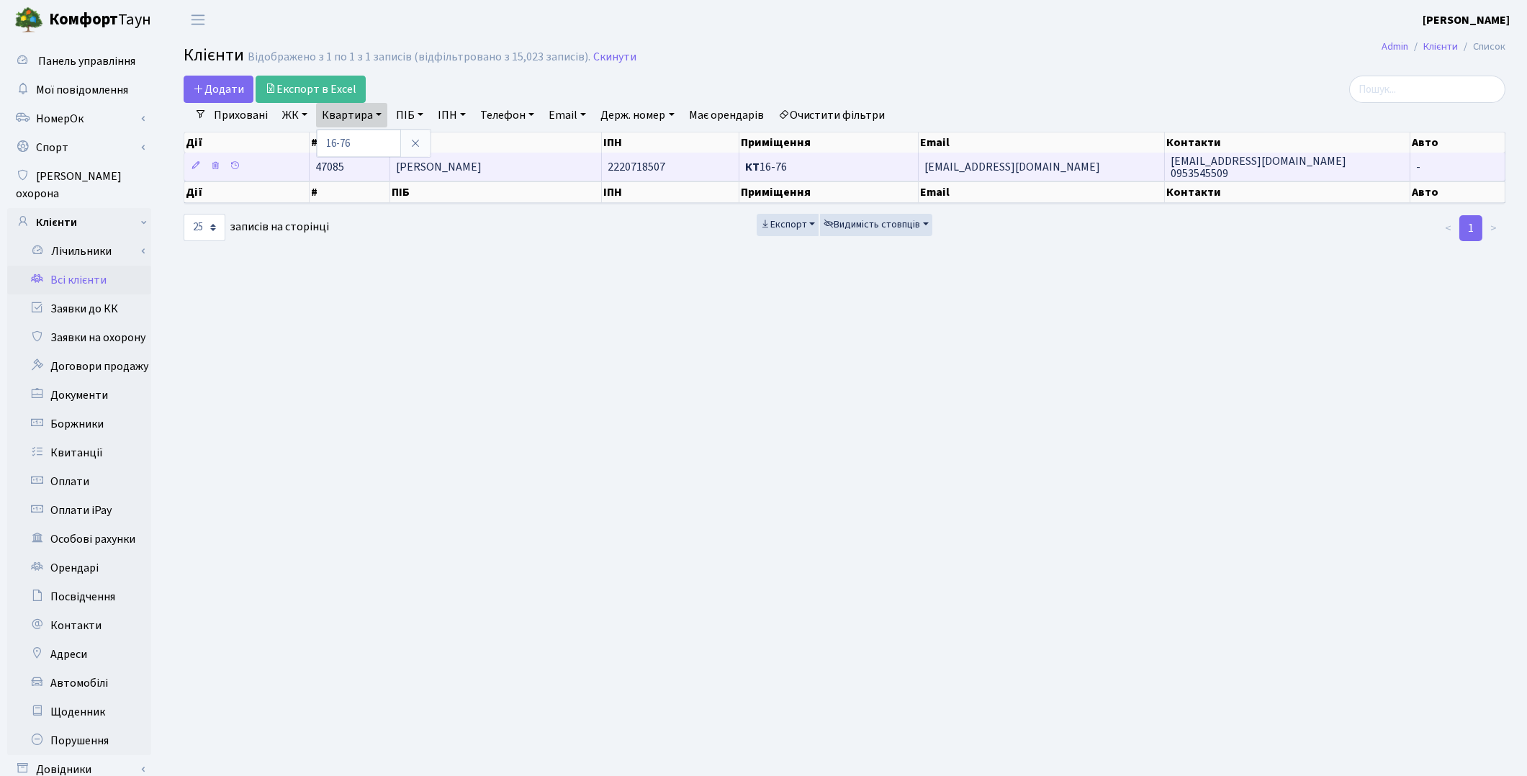
click at [502, 176] on td "[PERSON_NAME]" at bounding box center [496, 167] width 212 height 28
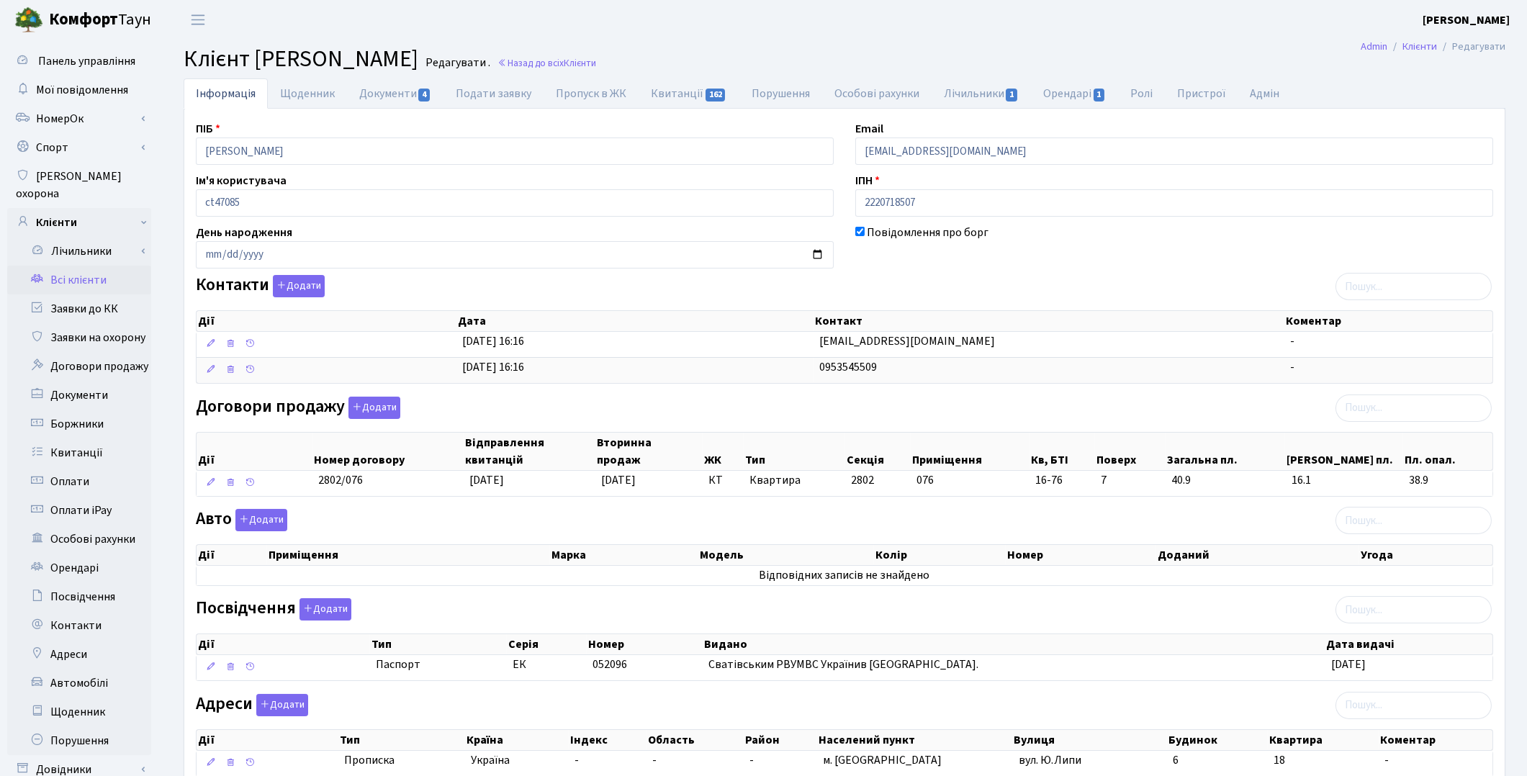
click at [991, 412] on div "Договори продажу Додати Дії Номер договору Відправлення квитанцій Вторинна прод…" at bounding box center [844, 450] width 1319 height 106
click at [84, 299] on link "Заявки до КК" at bounding box center [79, 308] width 144 height 29
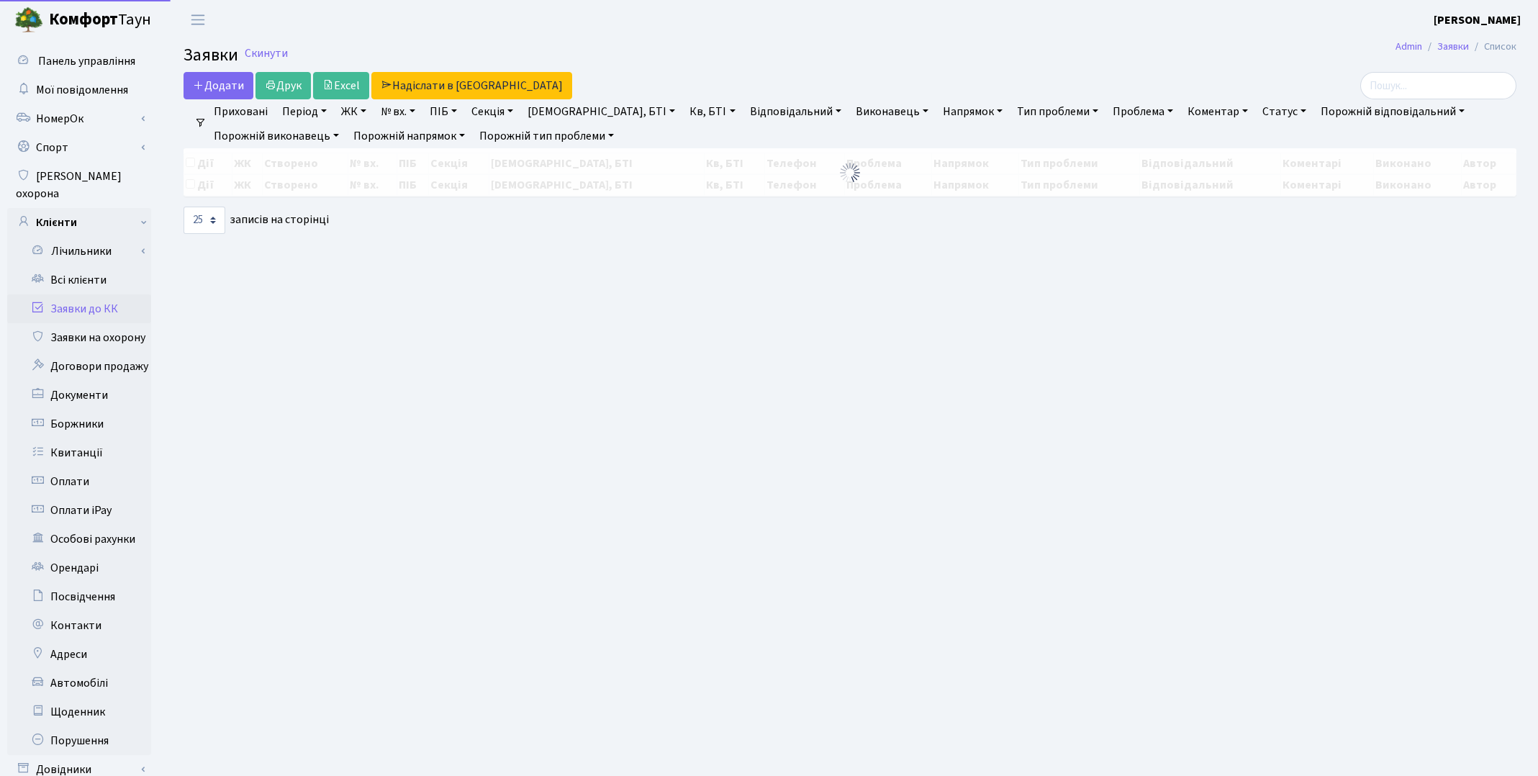
select select "25"
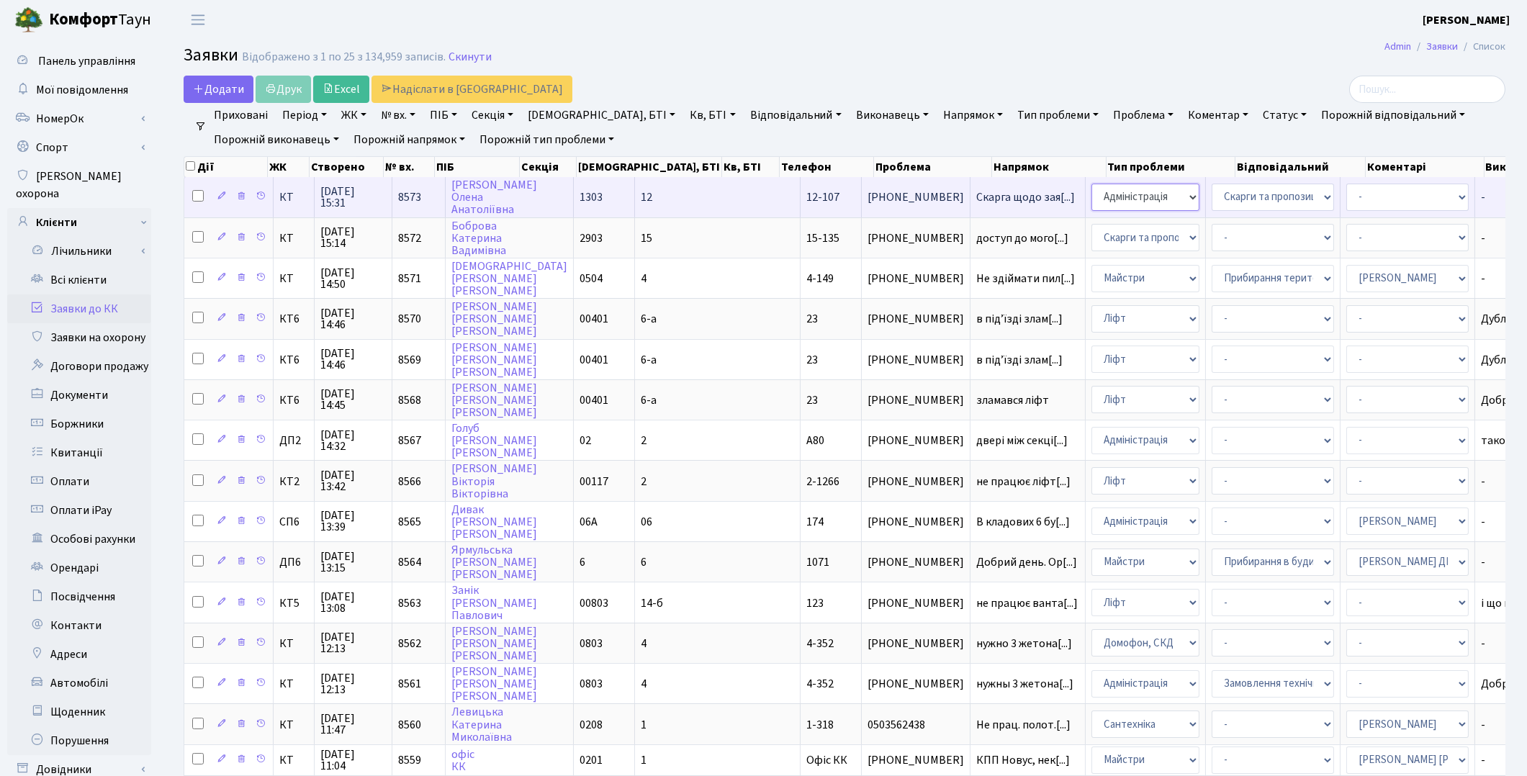
click at [1091, 204] on select "- Адміністрація Домофон, СКД Ліфт Майстри Сантехніка Економічний відділ Електри…" at bounding box center [1145, 197] width 108 height 27
select select "1"
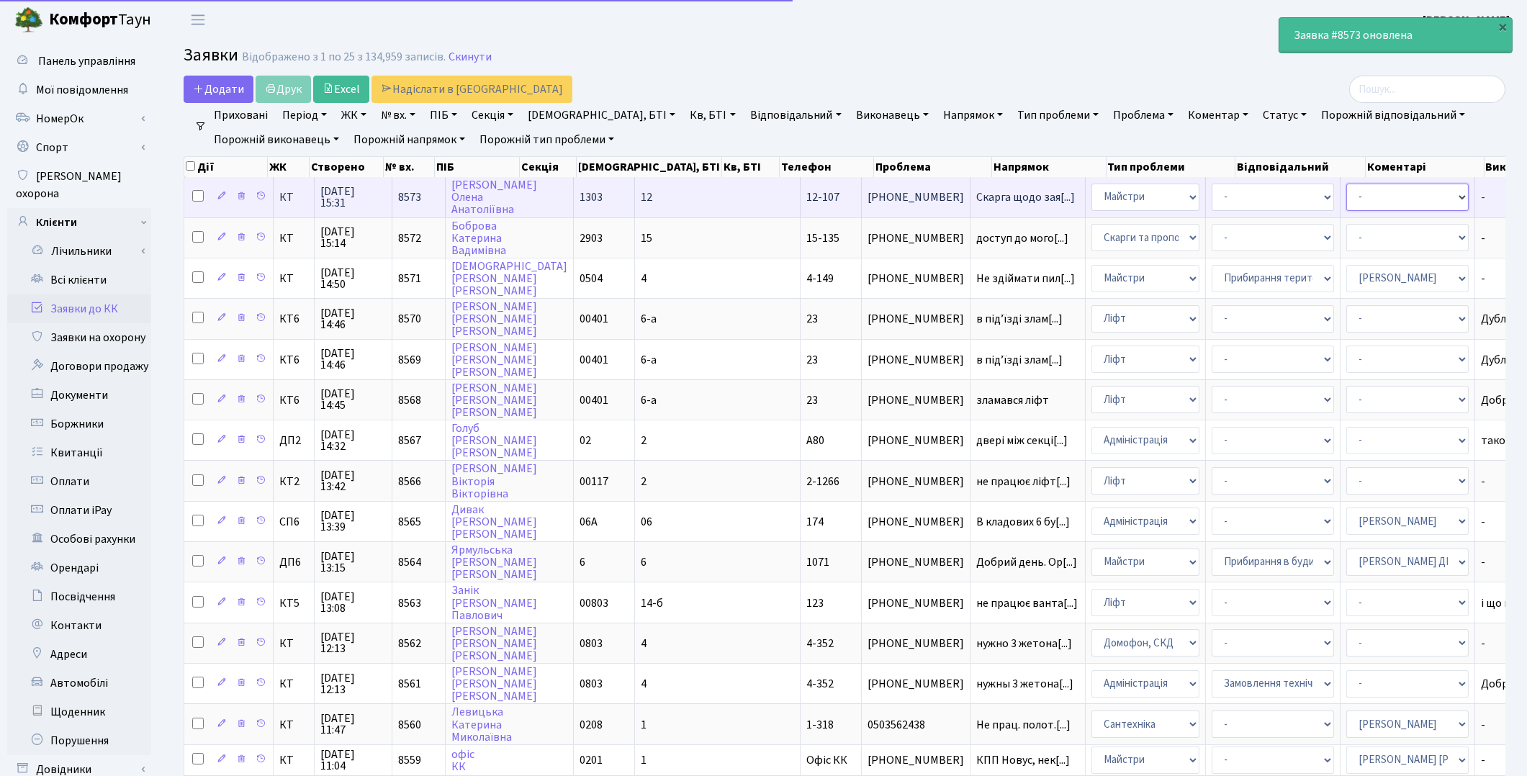
click at [1346, 202] on select "- Адміністратор ЖК ДП Адміністратор ЖК КТ Адміністратор ЖК СП [PERSON_NAME] [PE…" at bounding box center [1407, 197] width 122 height 27
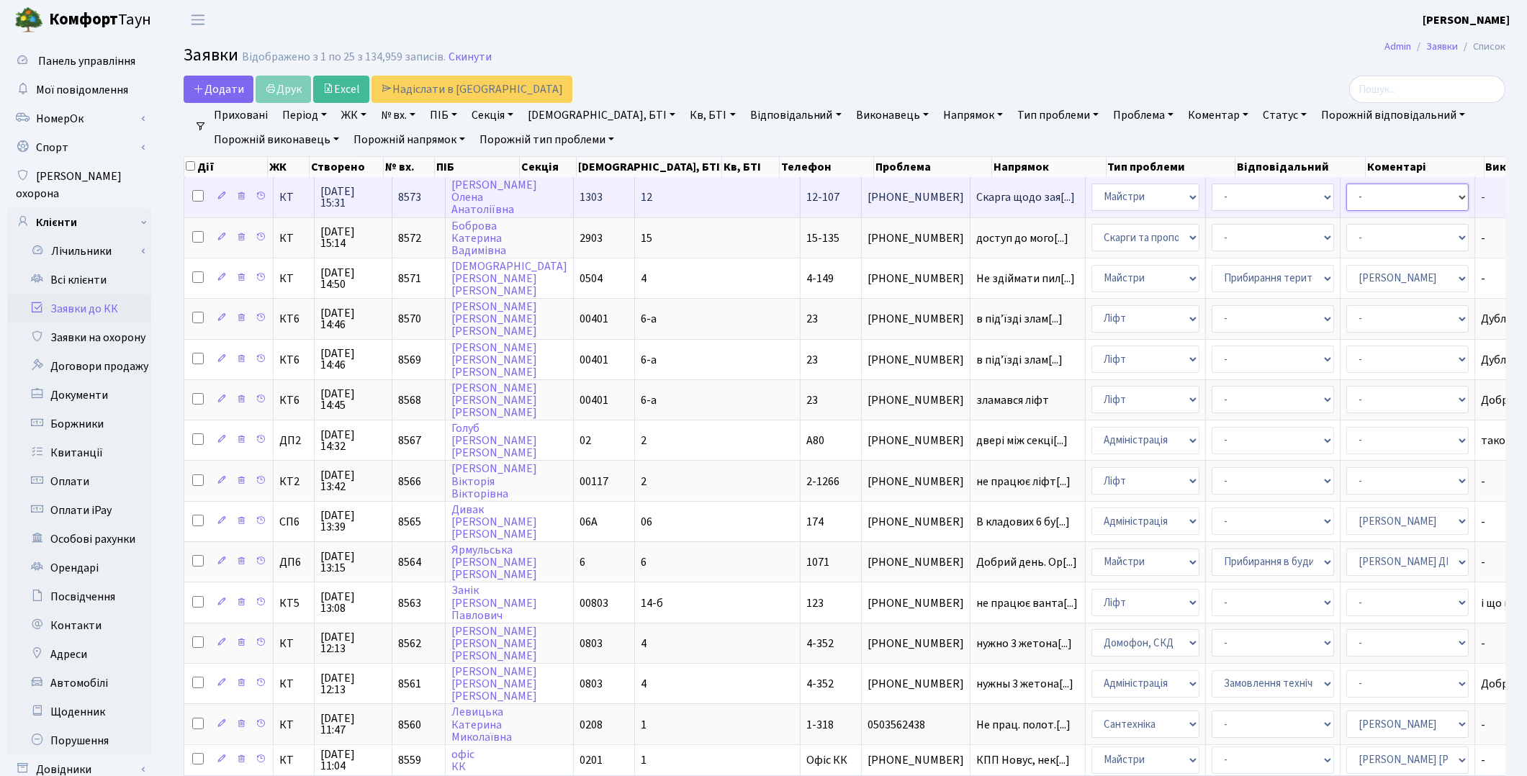
select select "18"
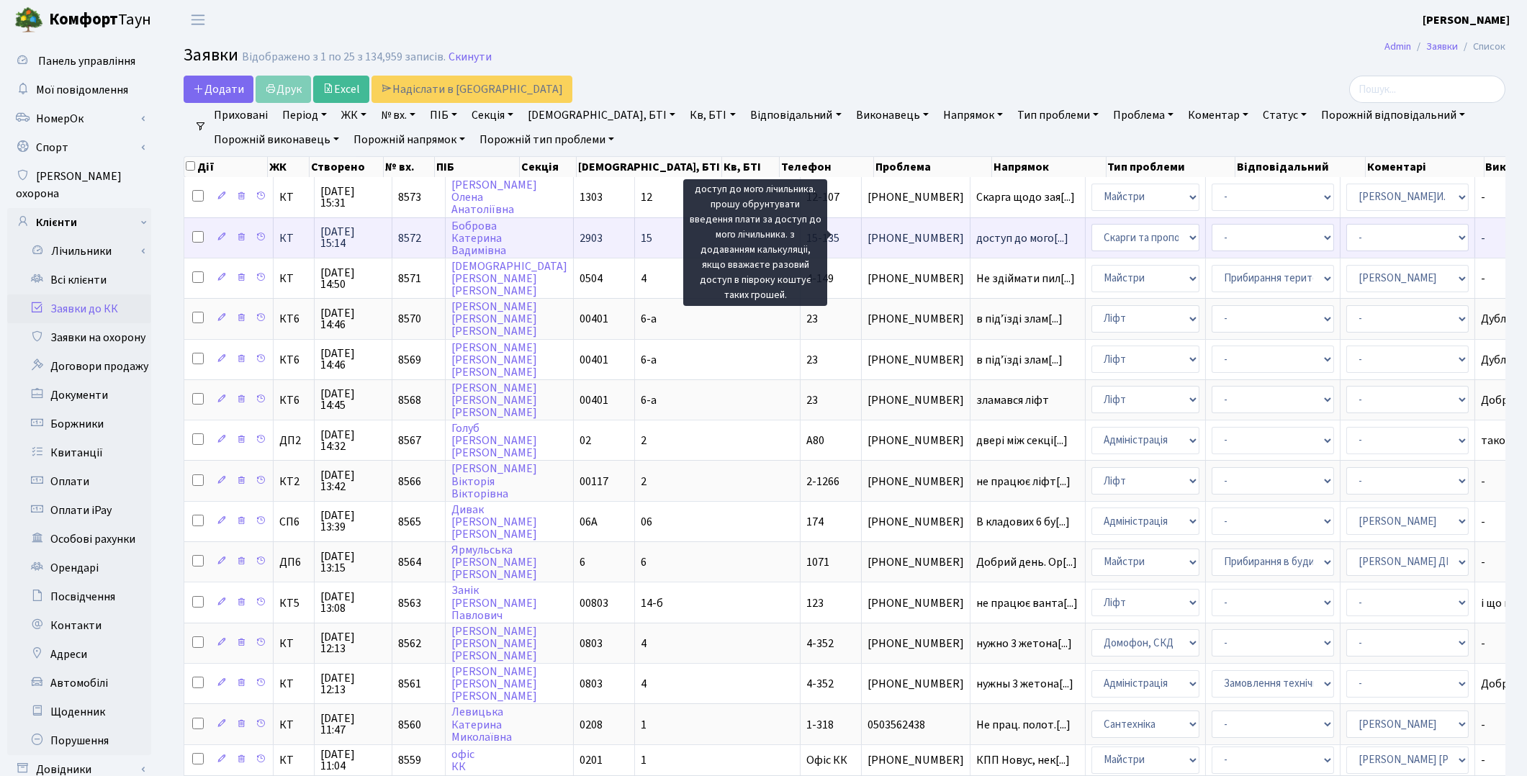
click at [976, 238] on span "доступ до мого[...]" at bounding box center [1022, 238] width 92 height 16
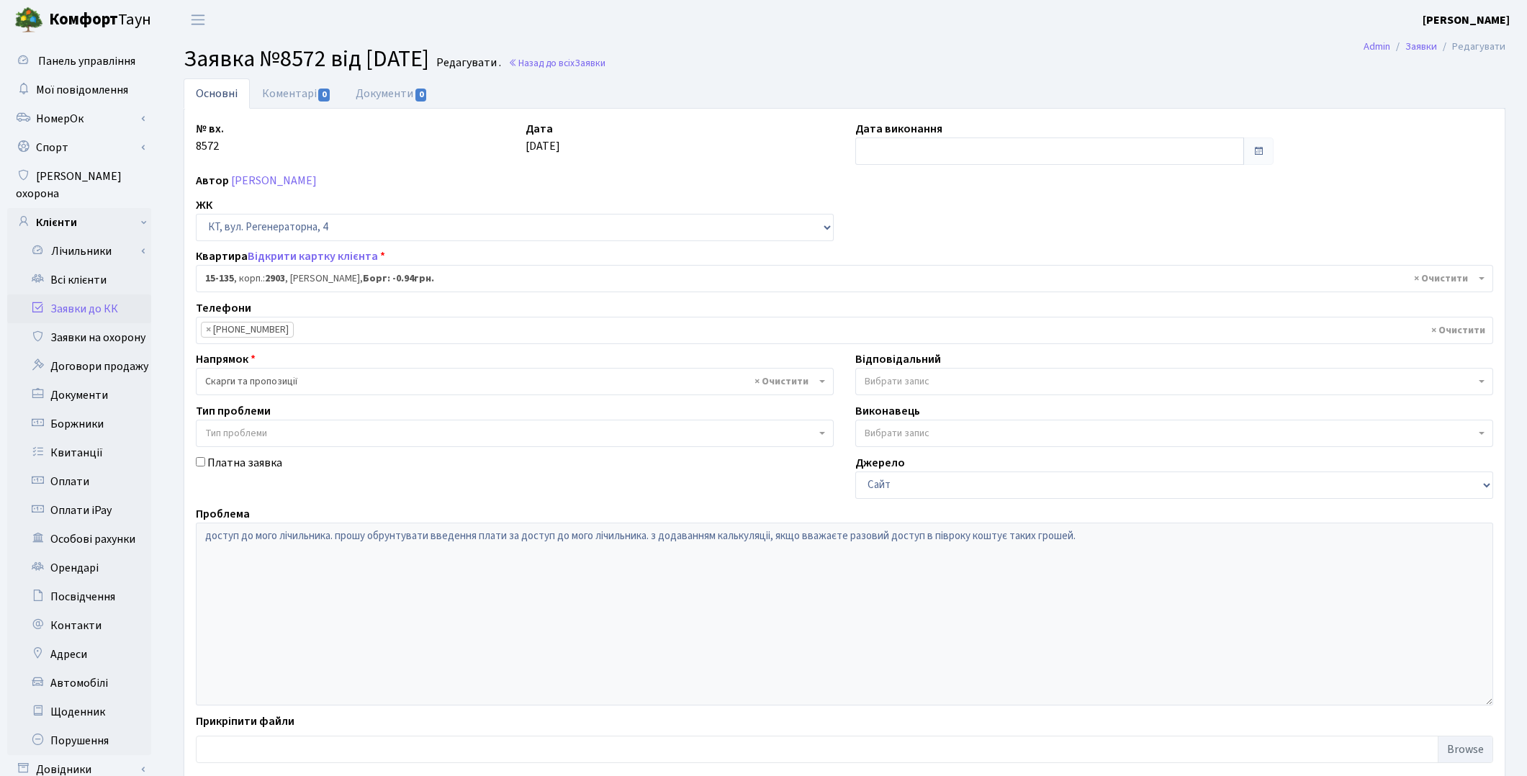
select select "8910"
click at [389, 378] on span "× Скарги та пропозиції" at bounding box center [510, 381] width 610 height 14
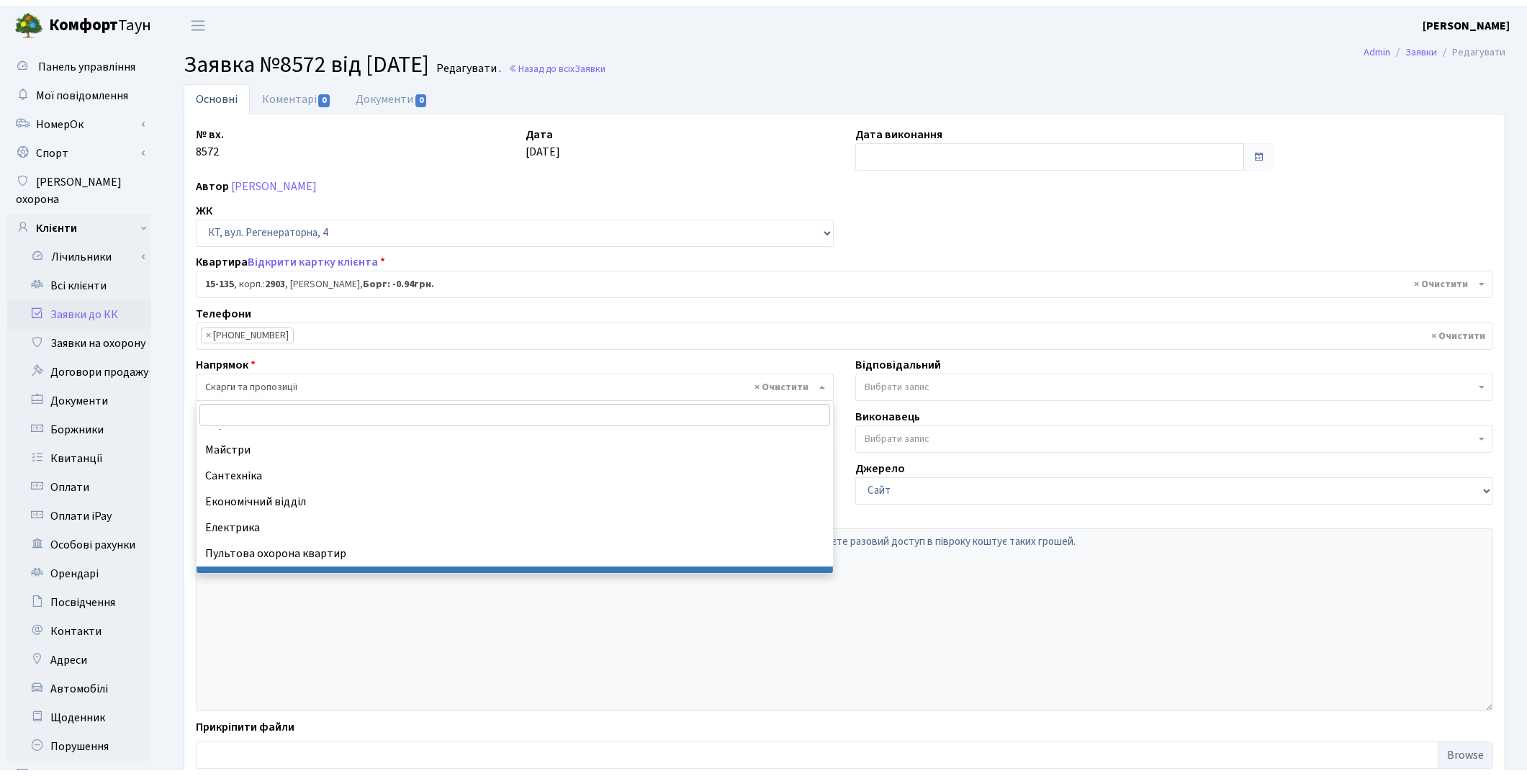
scroll to position [32, 0]
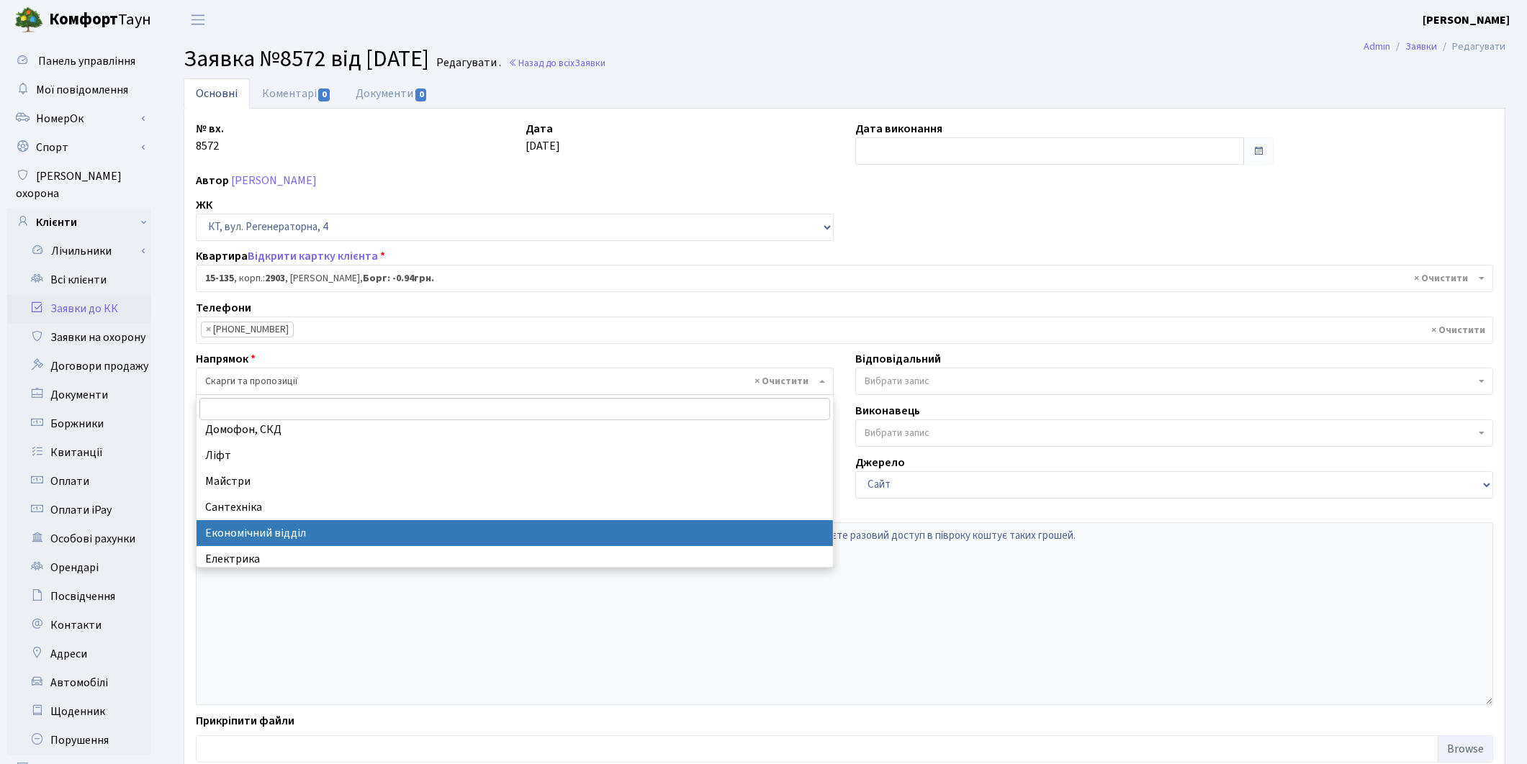
select select "9"
select select
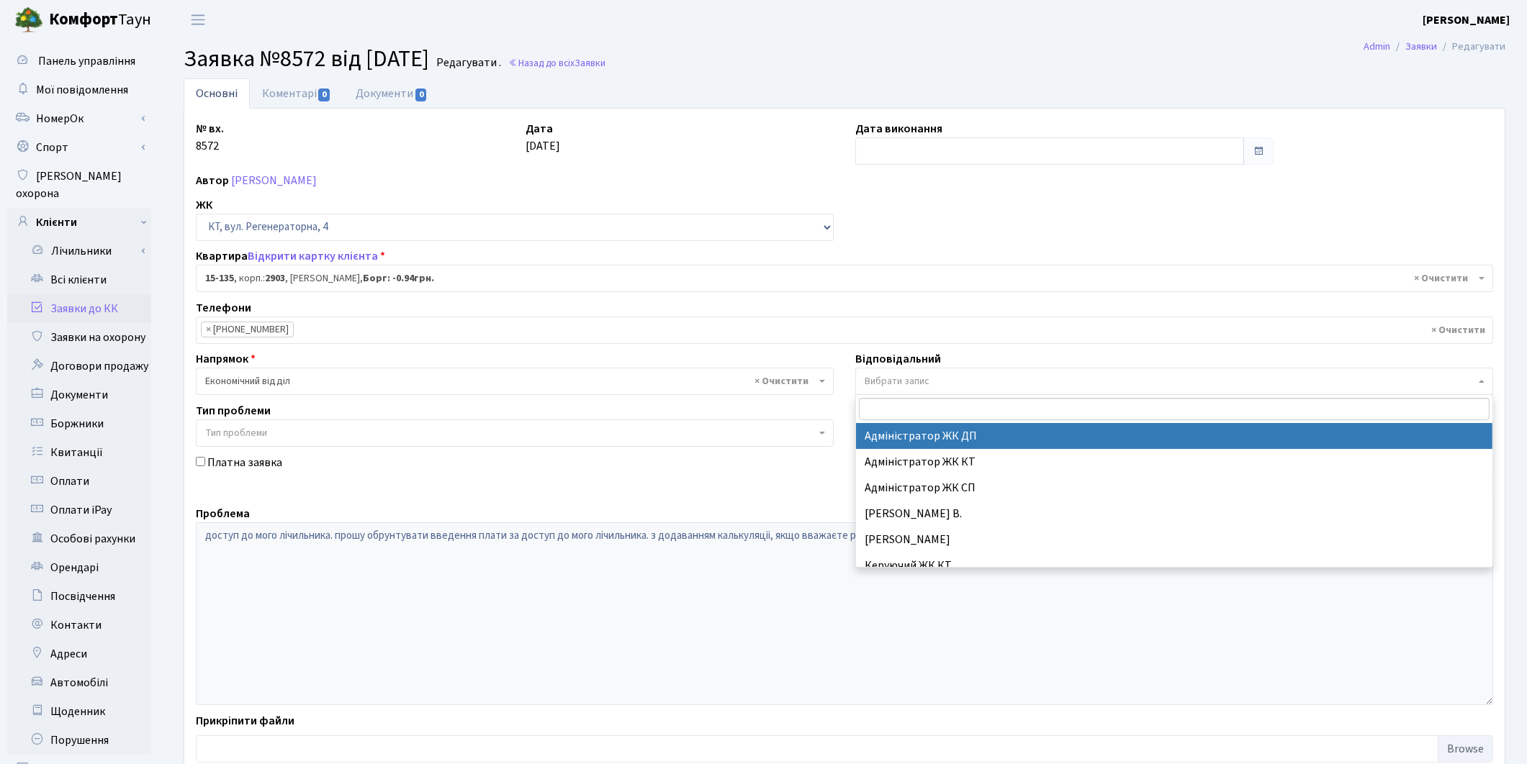
click at [919, 383] on span "Вибрати запис" at bounding box center [897, 381] width 65 height 14
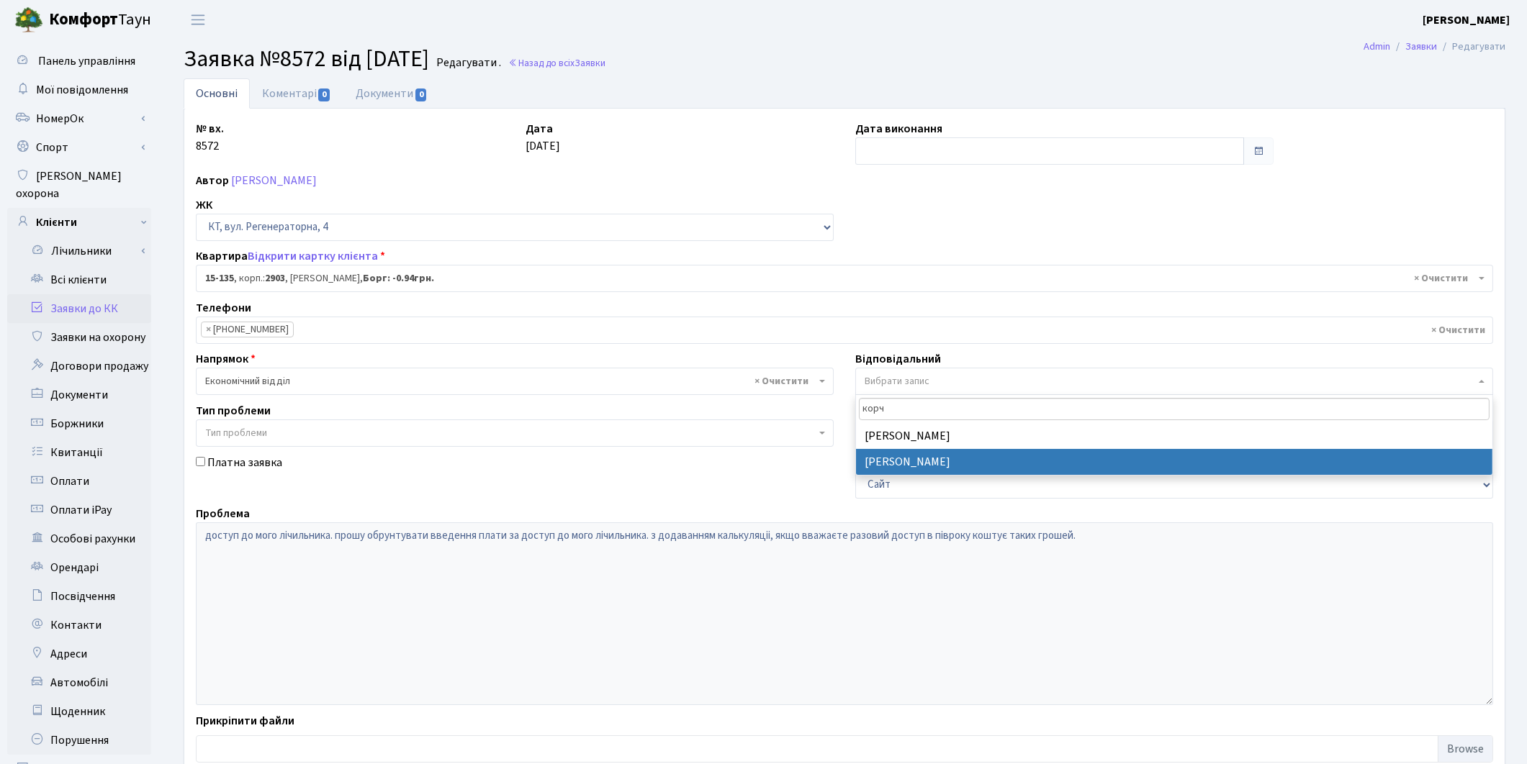
type input "корч"
select select "33"
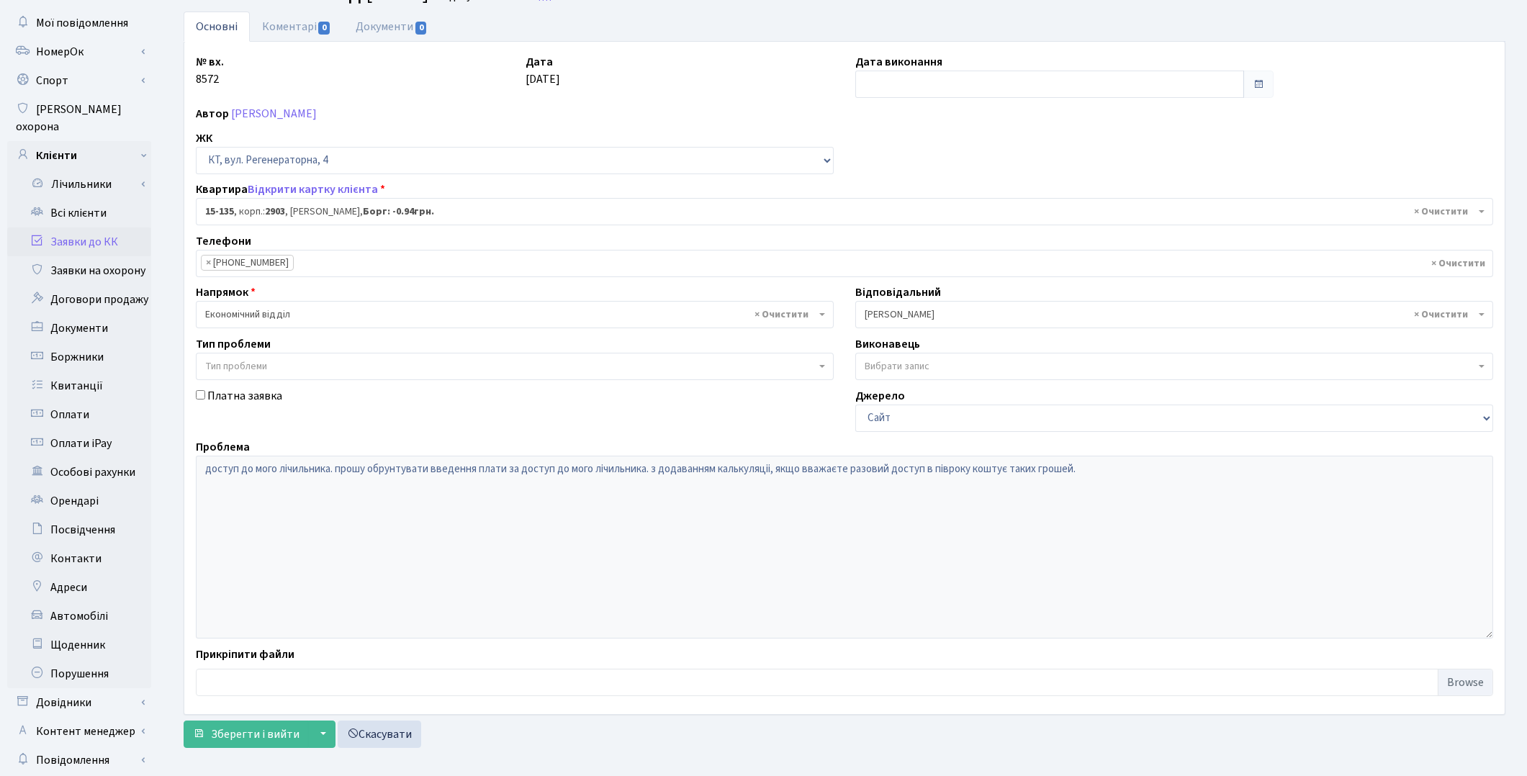
scroll to position [119, 0]
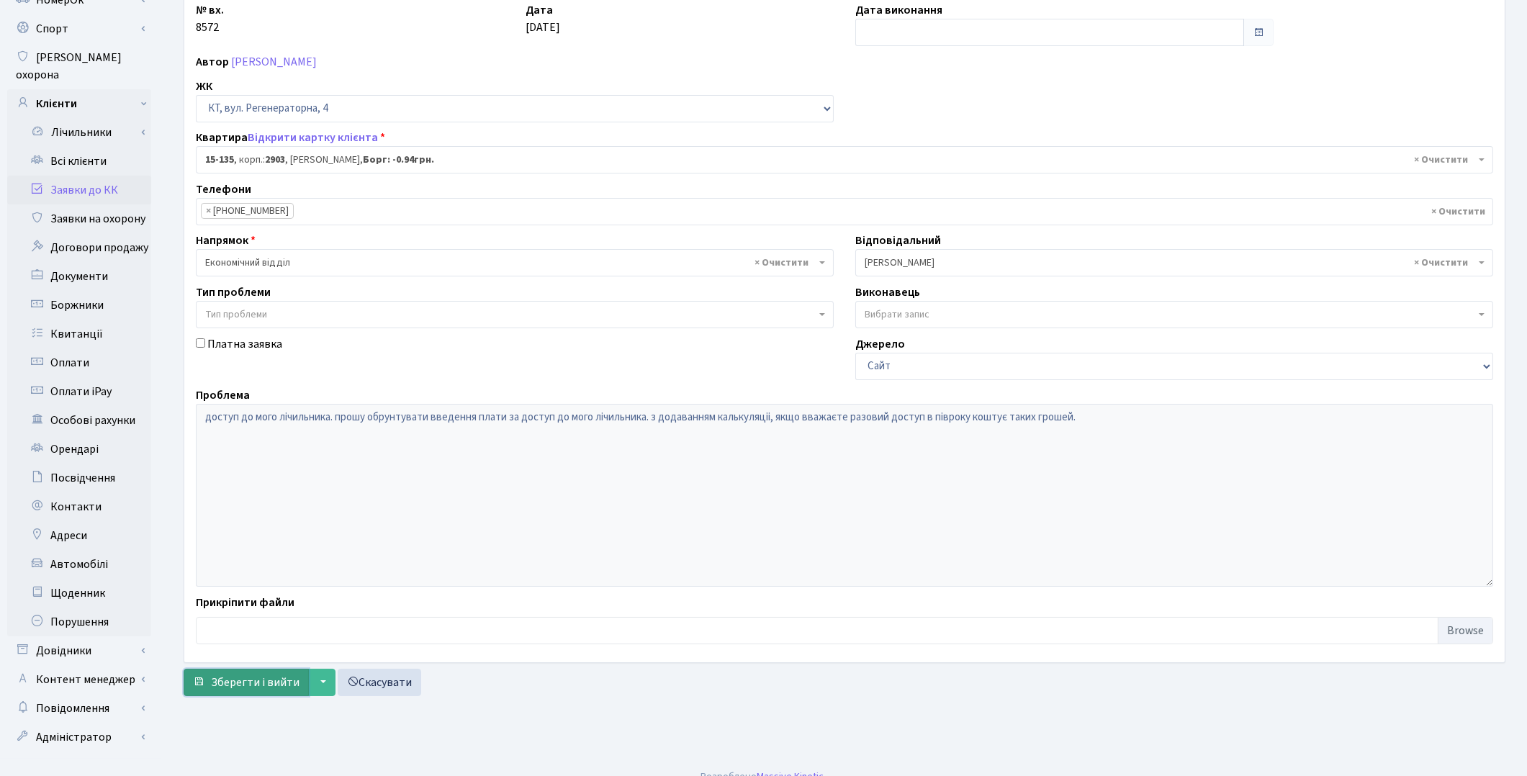
click at [257, 692] on button "Зберегти і вийти" at bounding box center [246, 682] width 125 height 27
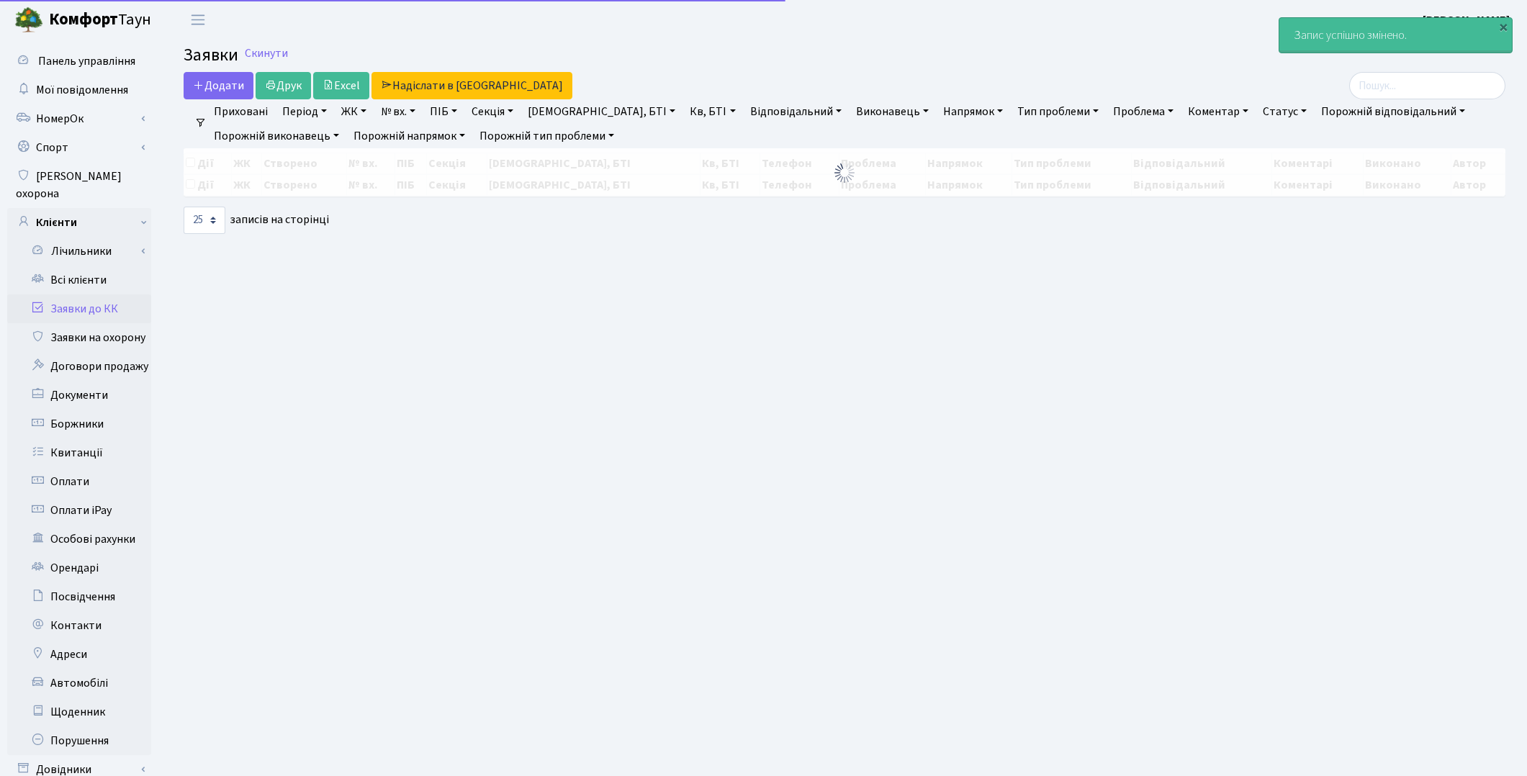
select select "25"
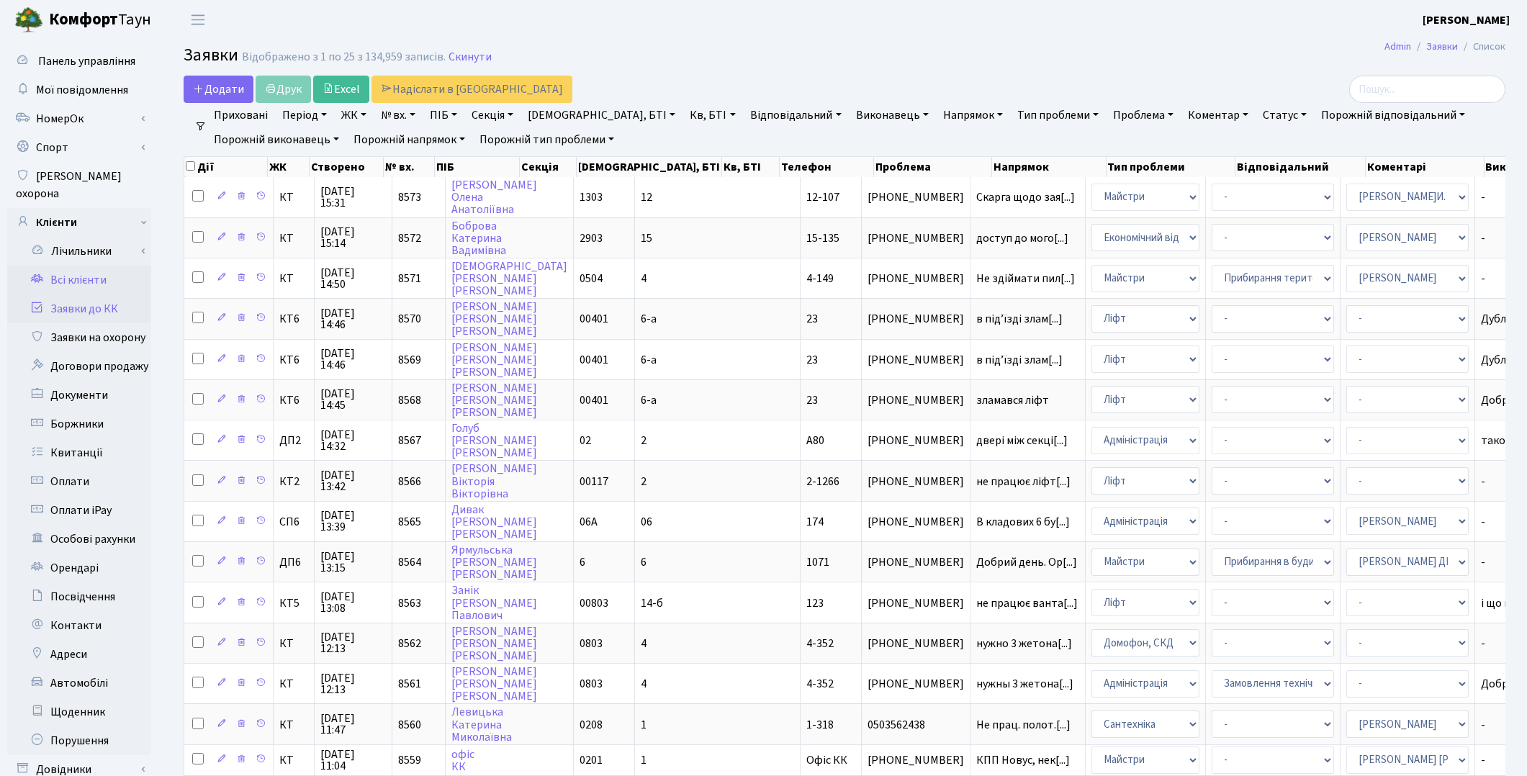
click at [83, 266] on link "Всі клієнти" at bounding box center [79, 280] width 144 height 29
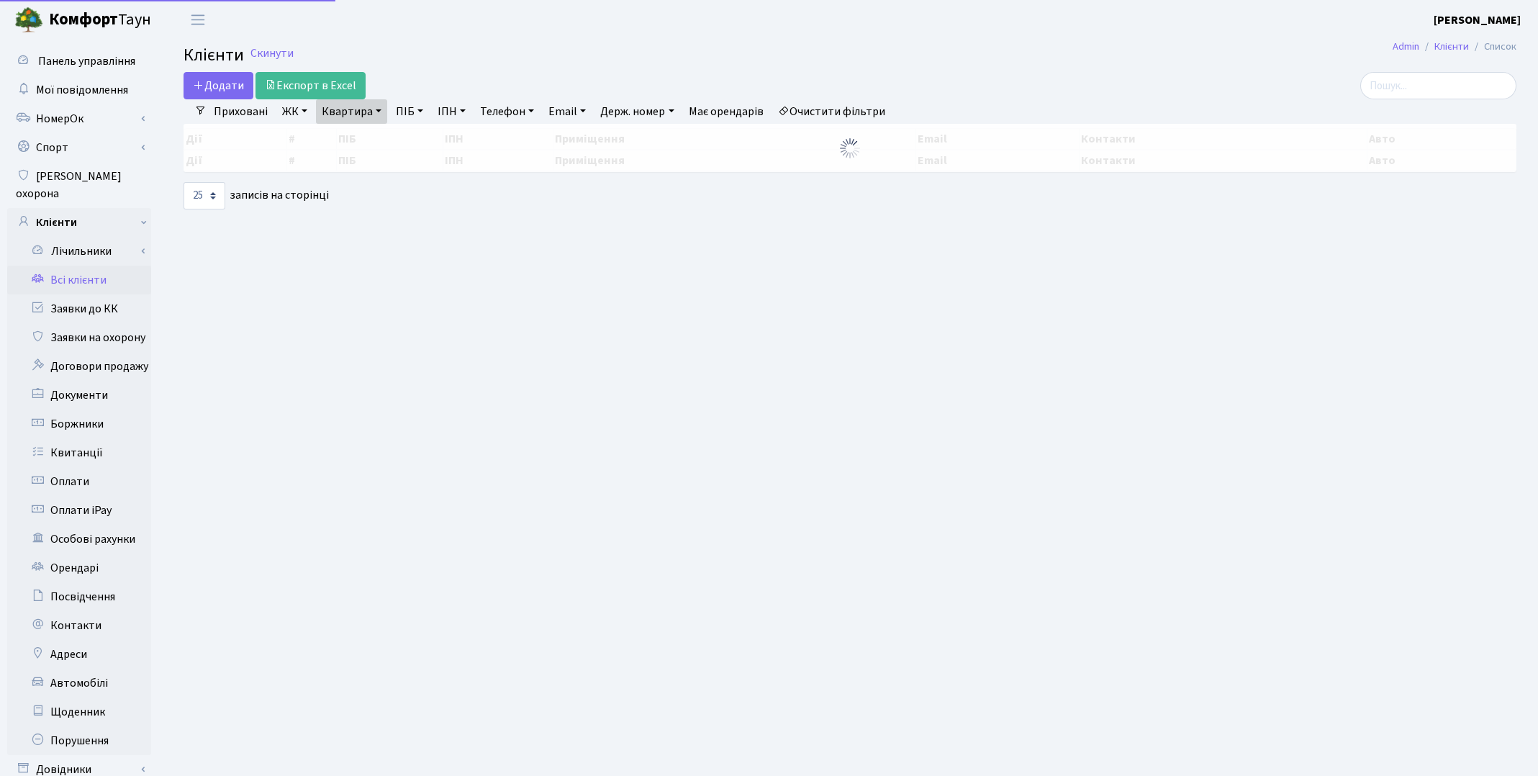
select select "25"
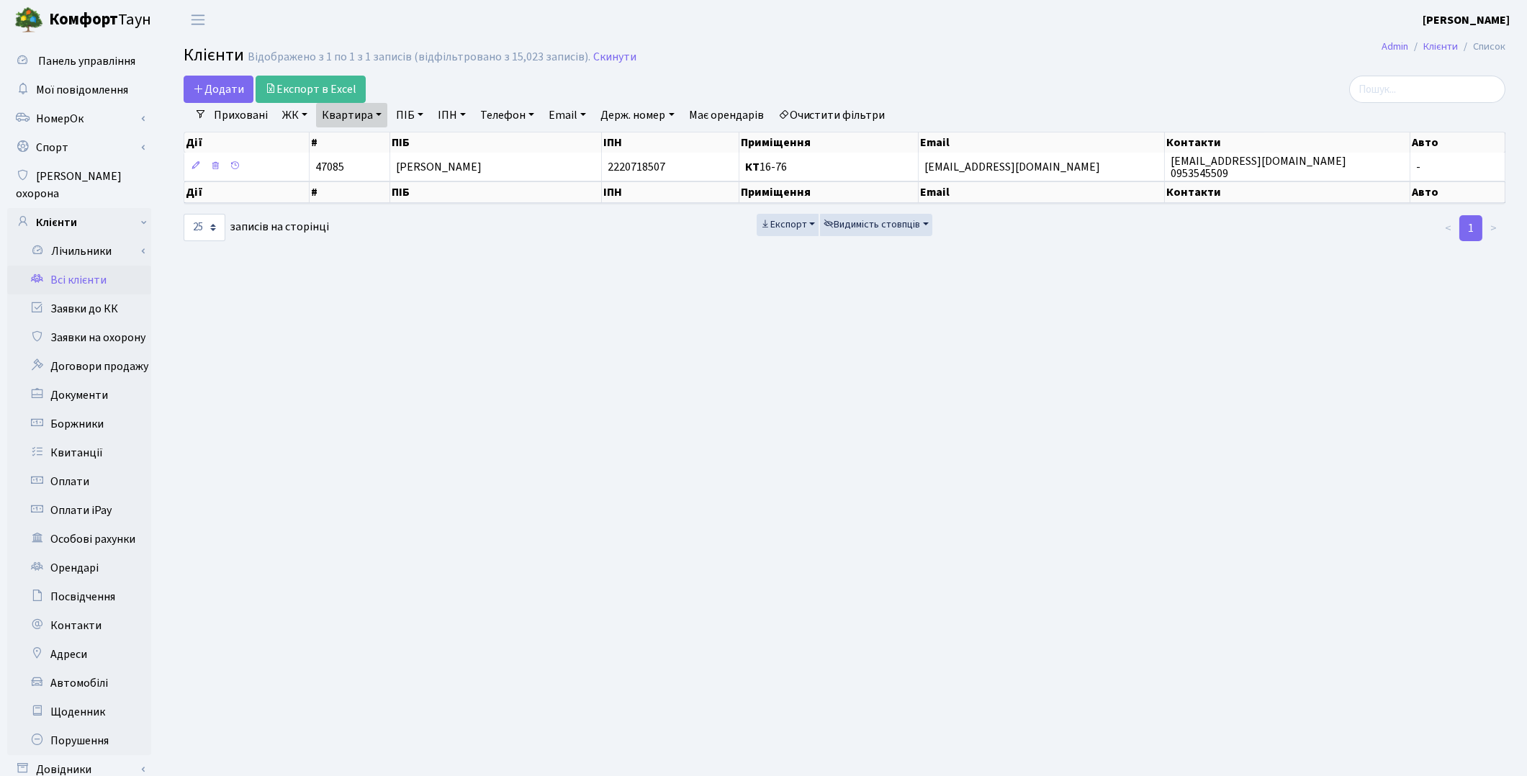
click at [821, 117] on link "Очистити фільтри" at bounding box center [831, 115] width 119 height 24
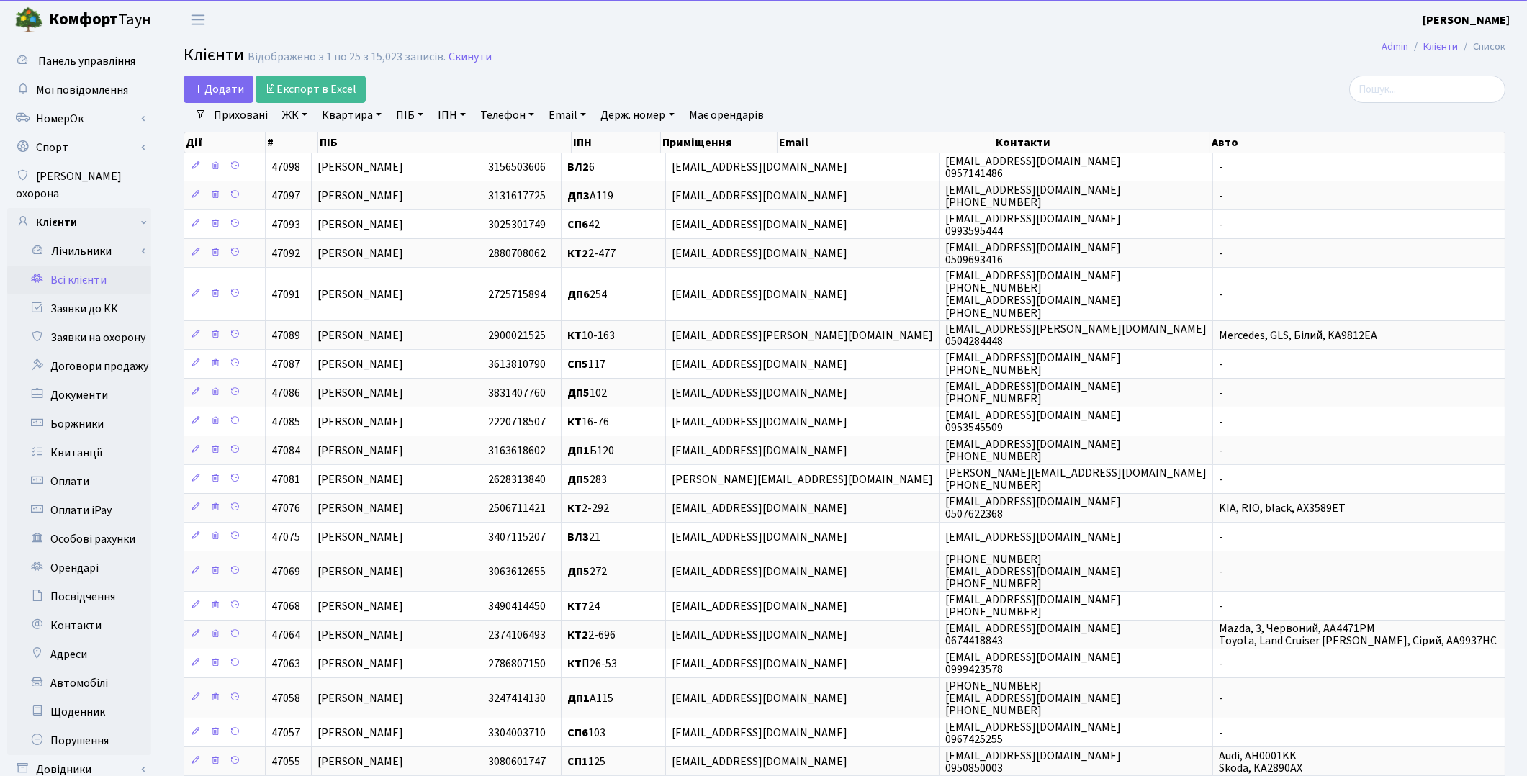
click at [353, 115] on link "Квартира" at bounding box center [351, 115] width 71 height 24
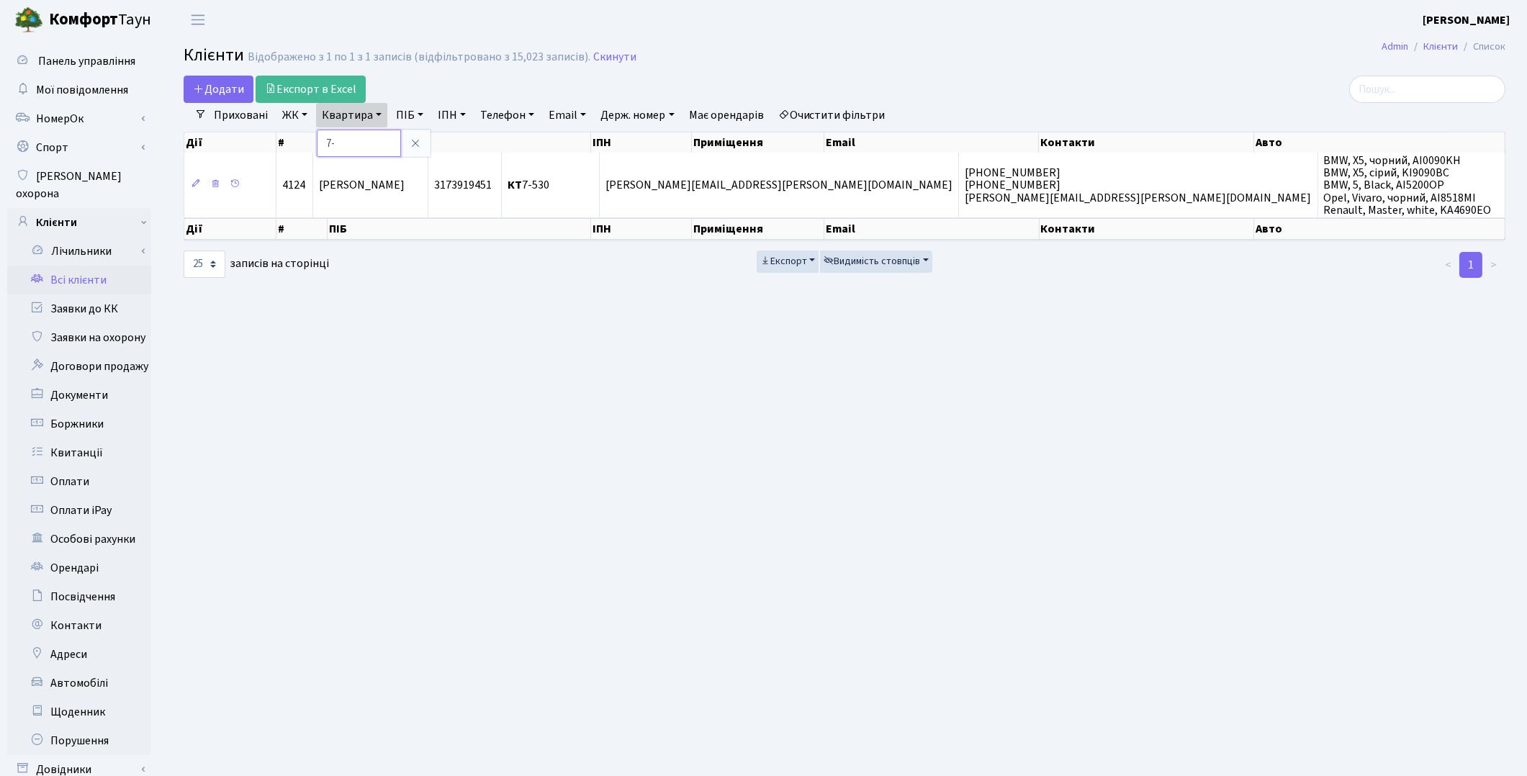
type input "7"
type input "10-97"
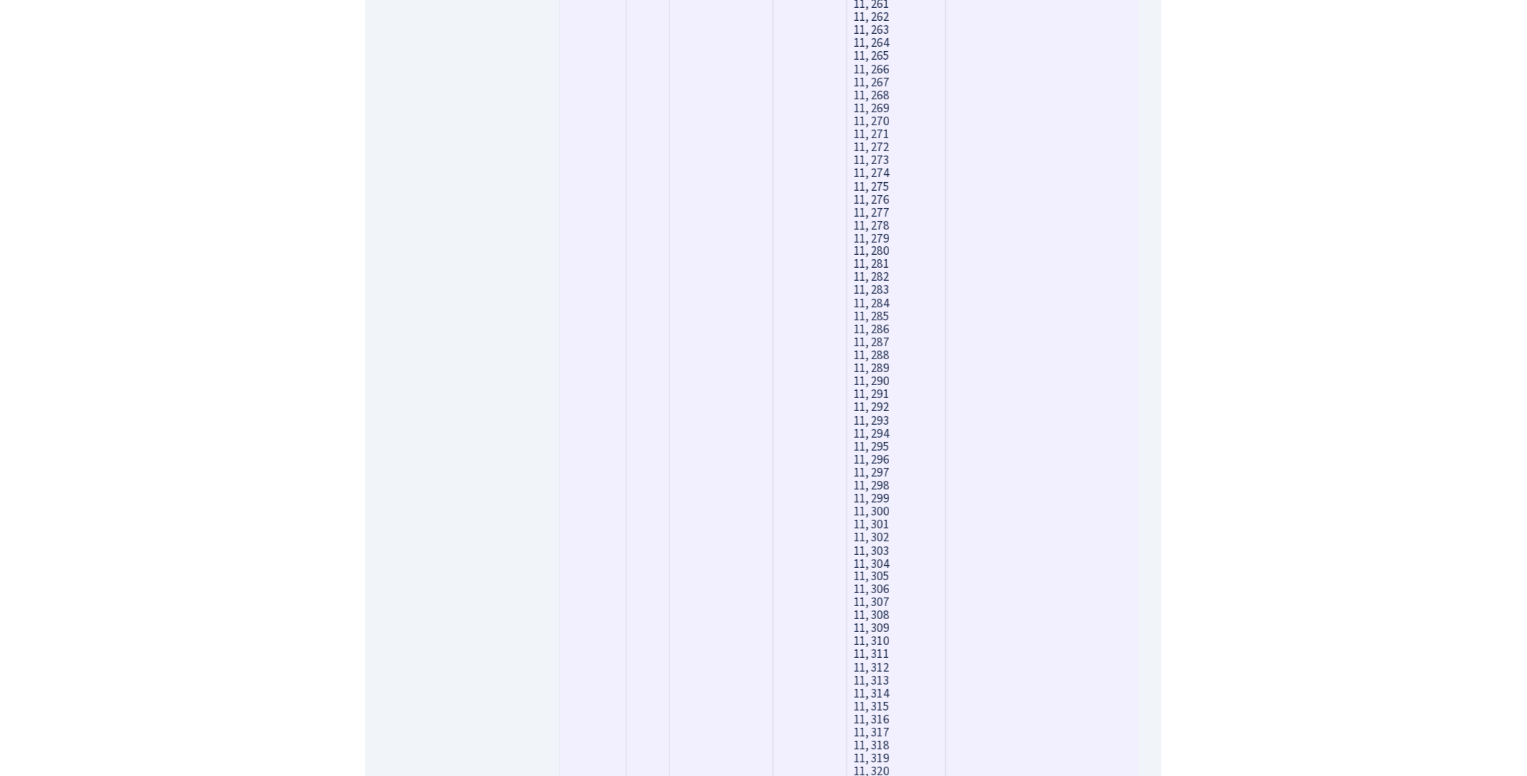
scroll to position [12147, 0]
